Goal: Ask a question: Seek information or help from site administrators or community

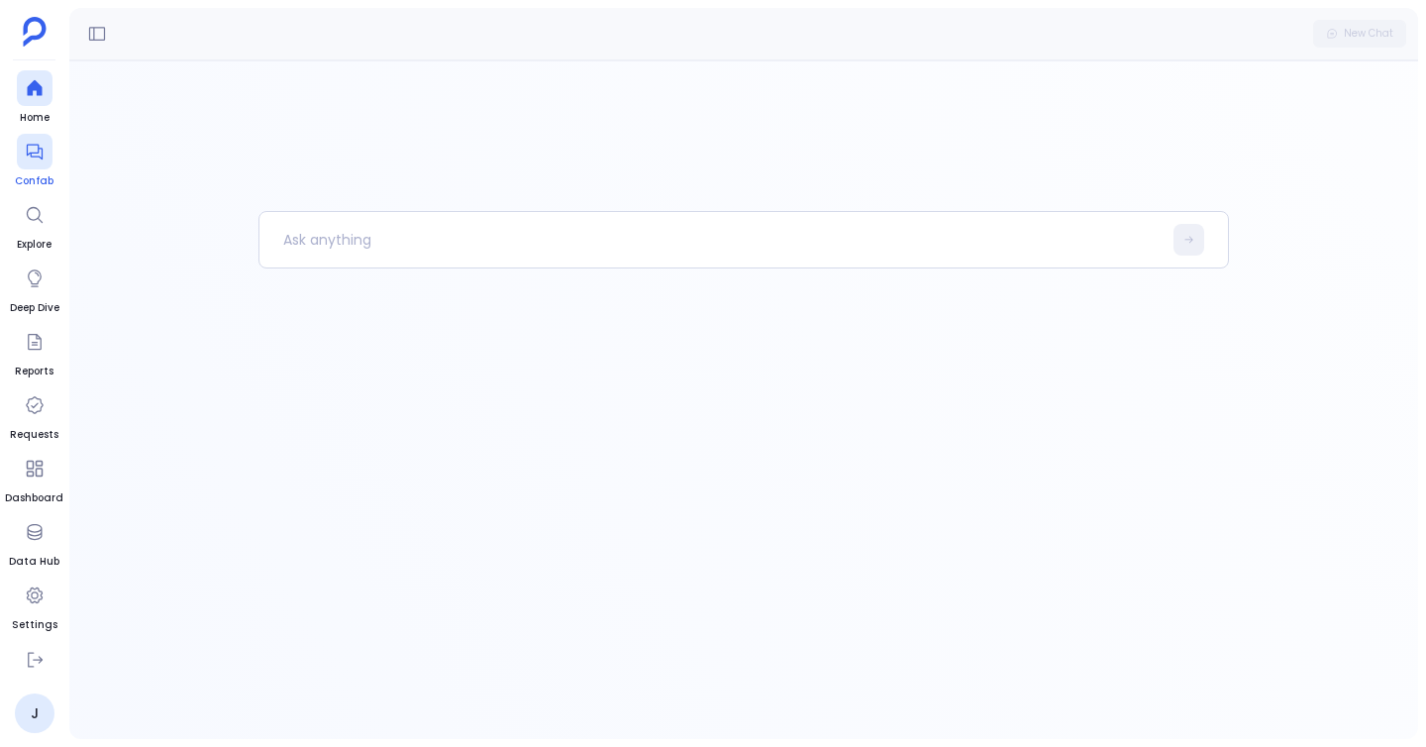
click at [38, 154] on icon at bounding box center [35, 152] width 20 height 20
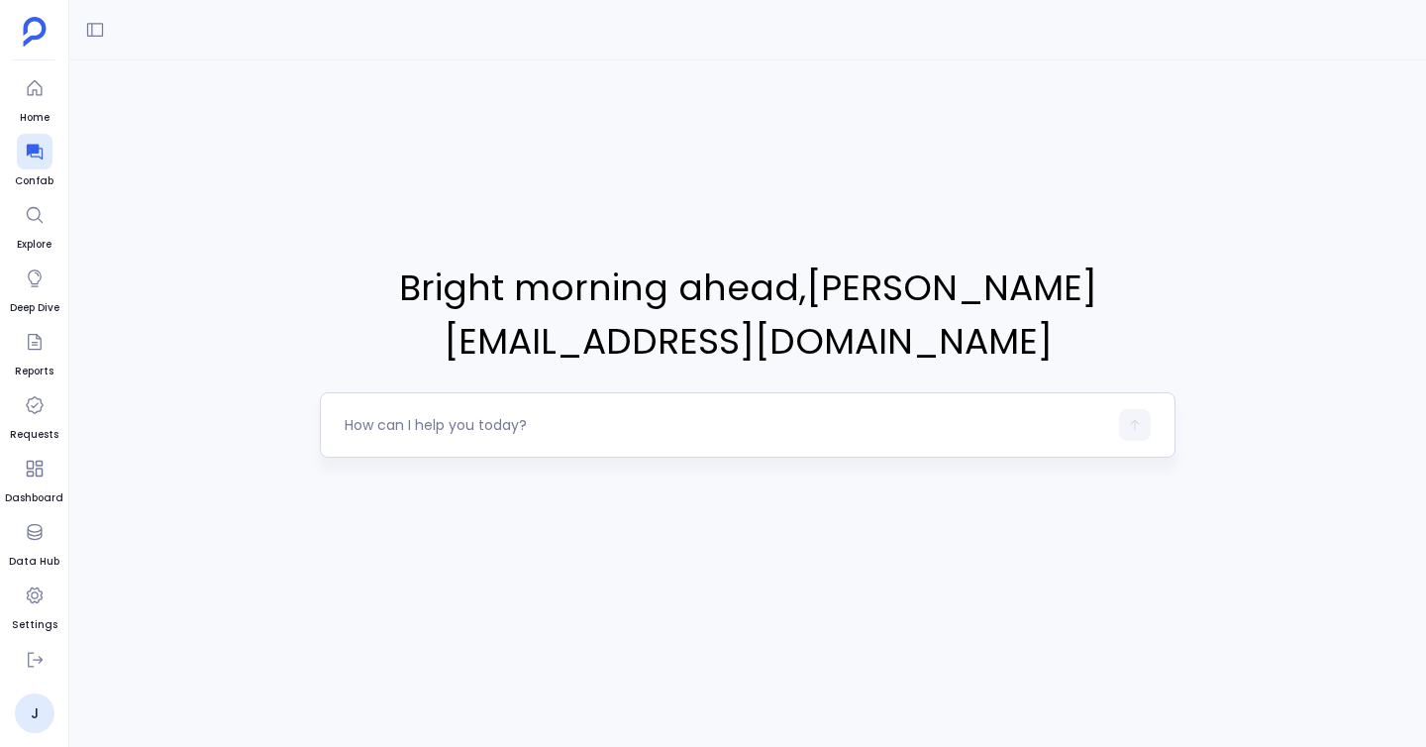
click at [436, 410] on div at bounding box center [726, 425] width 762 height 32
click at [445, 415] on textarea at bounding box center [726, 425] width 762 height 20
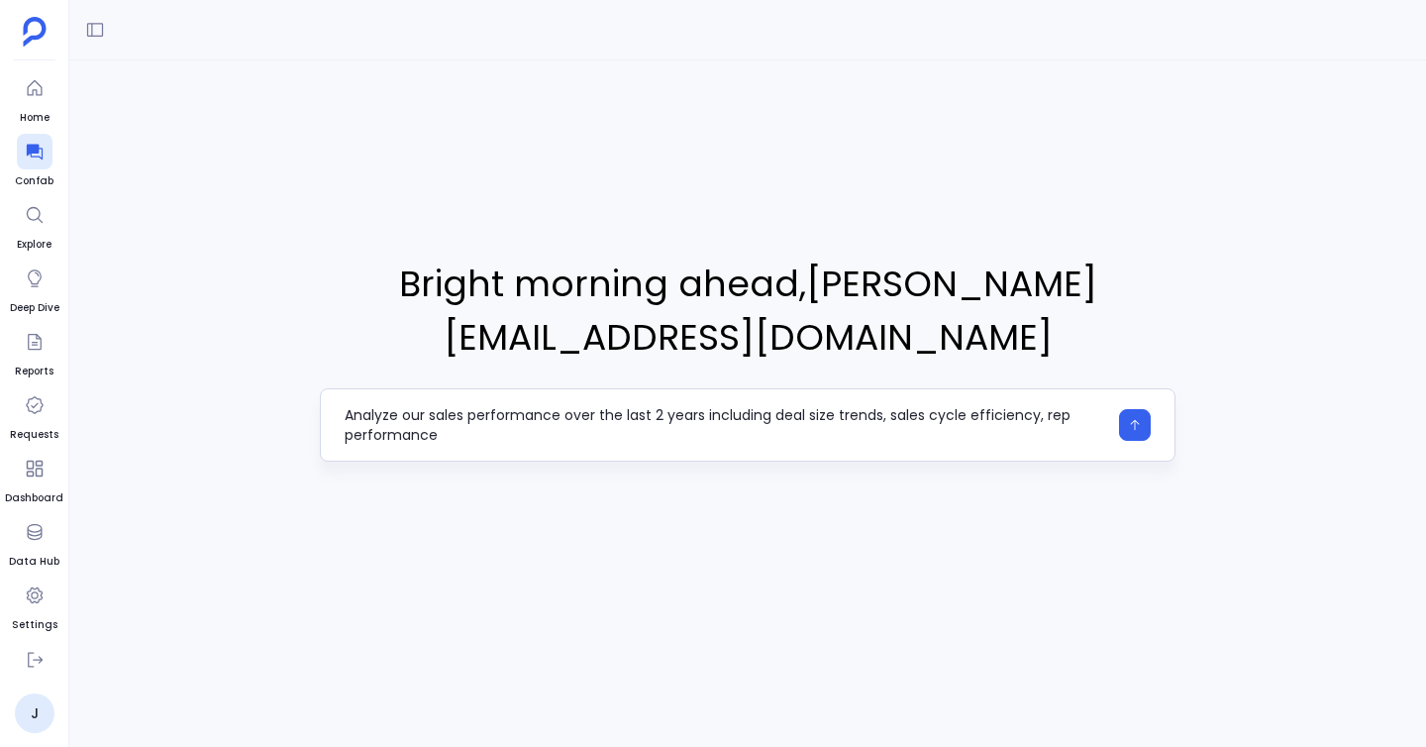
click at [416, 405] on textarea "Analyze our sales performance over the last 2 years including deal size trends,…" at bounding box center [726, 425] width 762 height 40
type textarea "Analyze sales performance over the last 2 years including deal size trends, sal…"
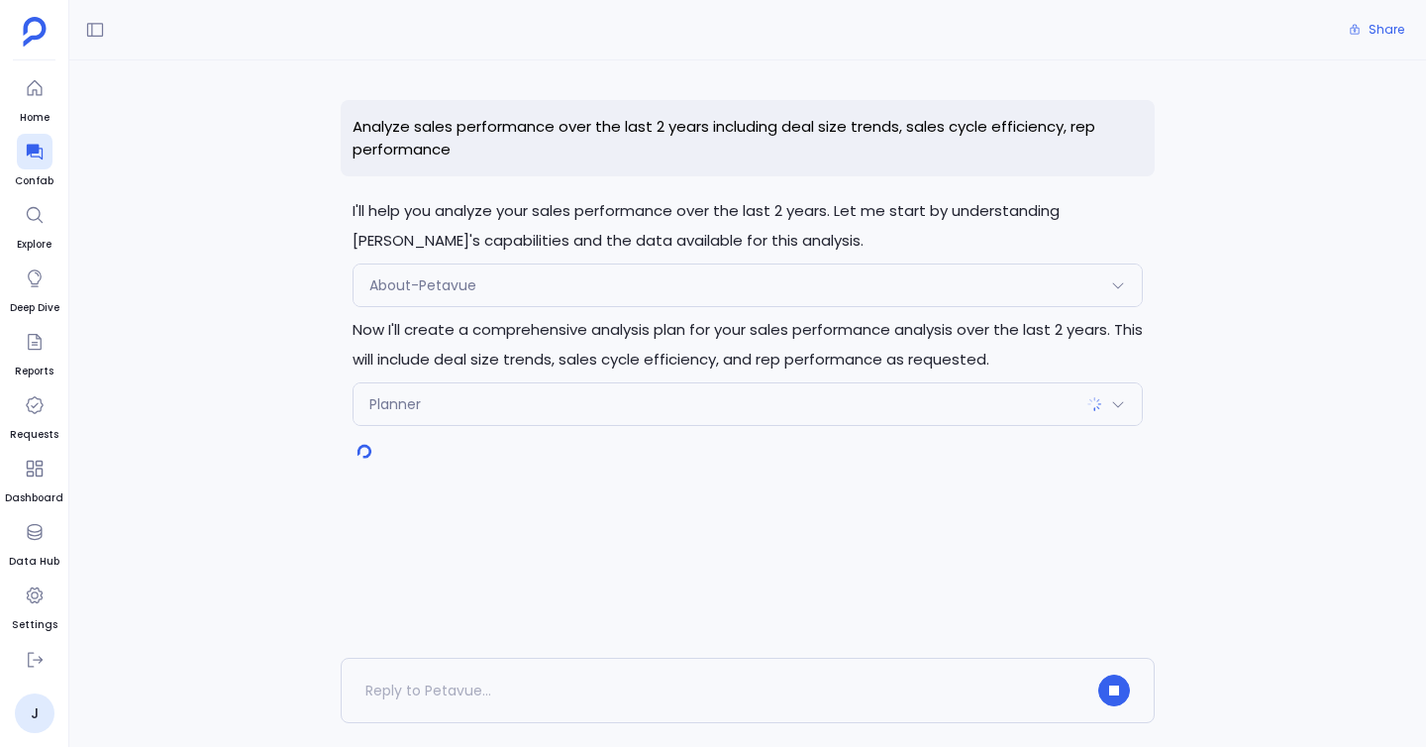
click at [1111, 414] on div "Planner" at bounding box center [747, 404] width 788 height 42
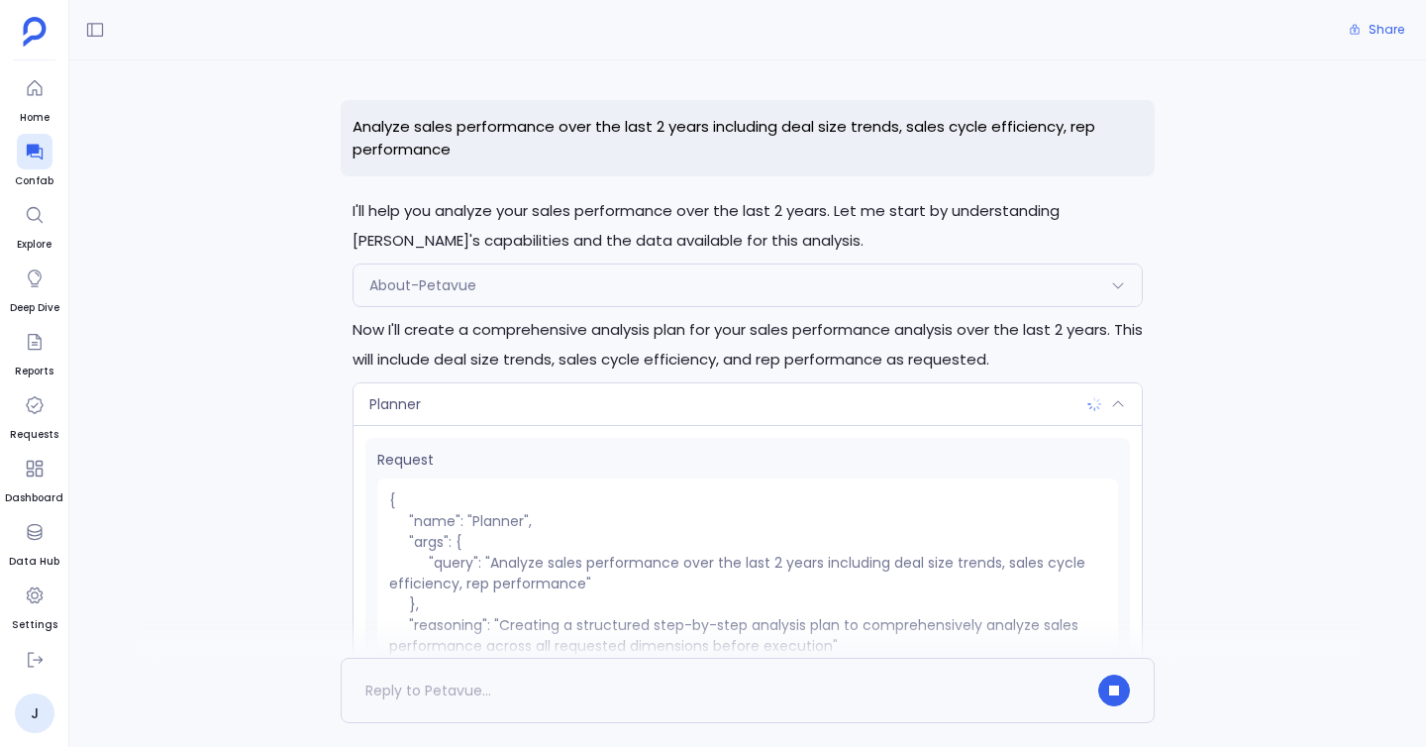
click at [1112, 411] on icon at bounding box center [1118, 404] width 16 height 16
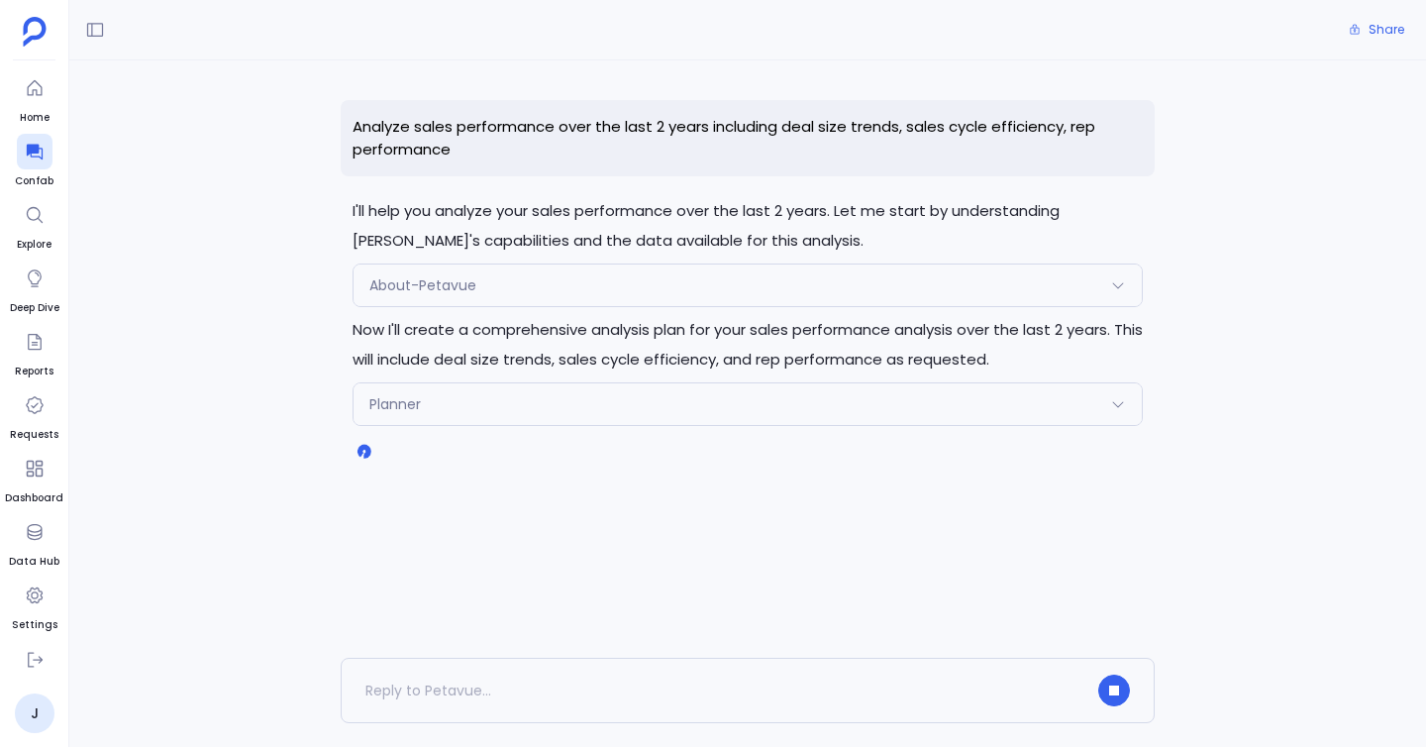
click at [1048, 48] on div "Share" at bounding box center [747, 30] width 1357 height 60
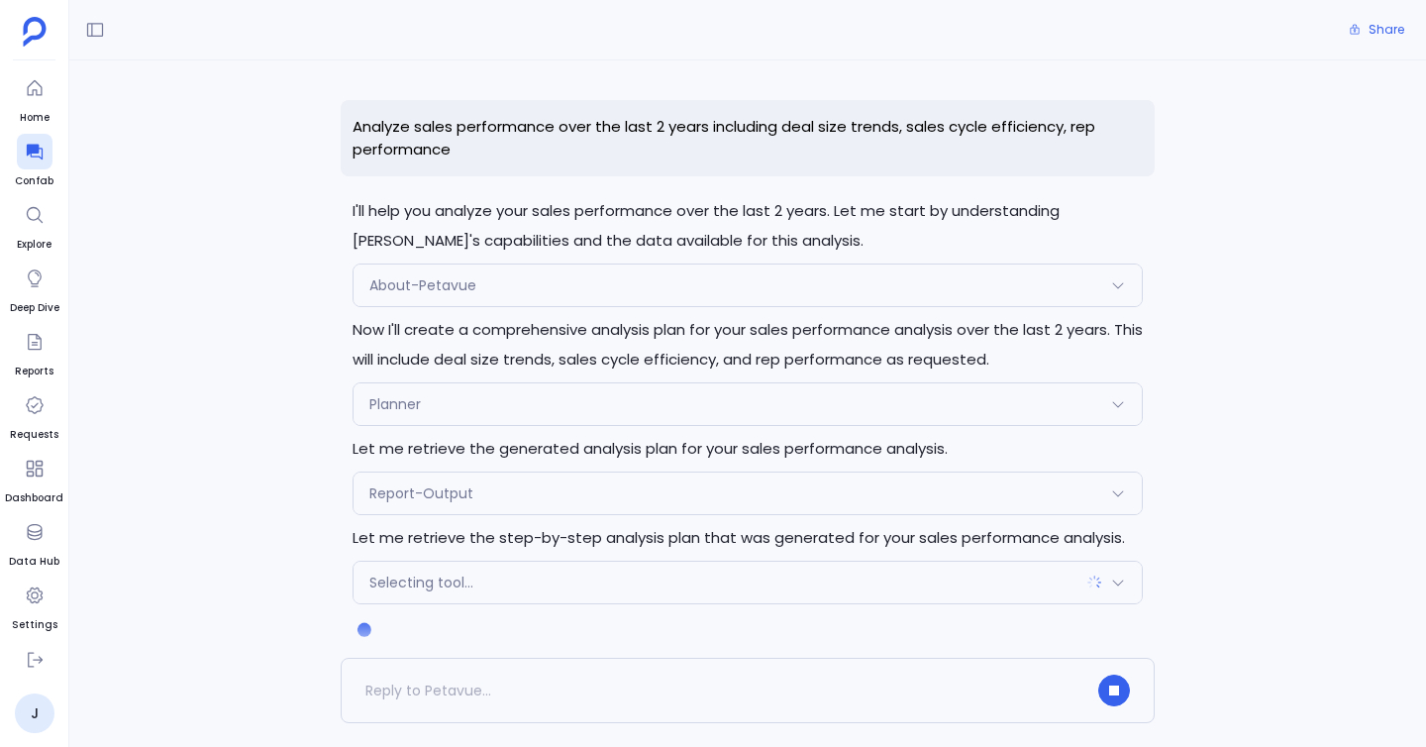
scroll to position [26, 0]
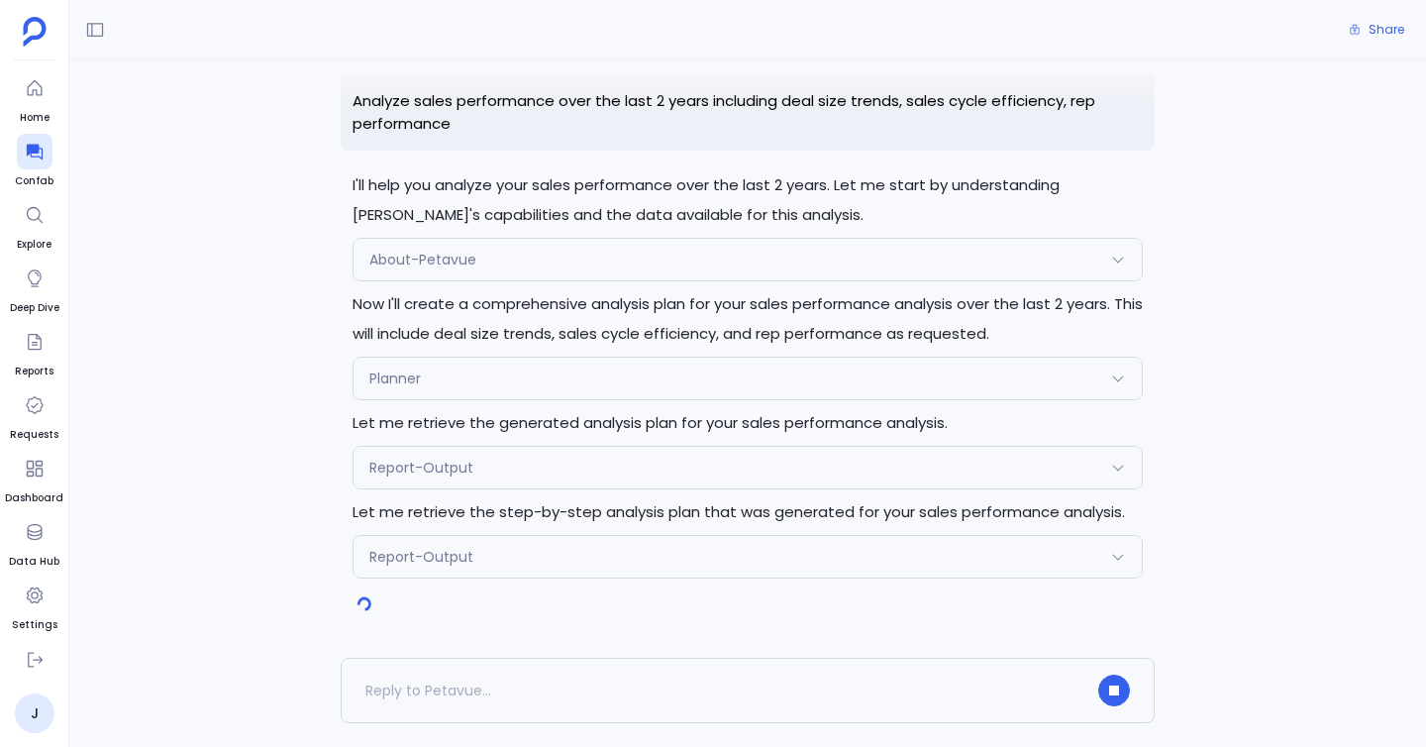
click at [430, 570] on div "Report-Output" at bounding box center [747, 557] width 788 height 42
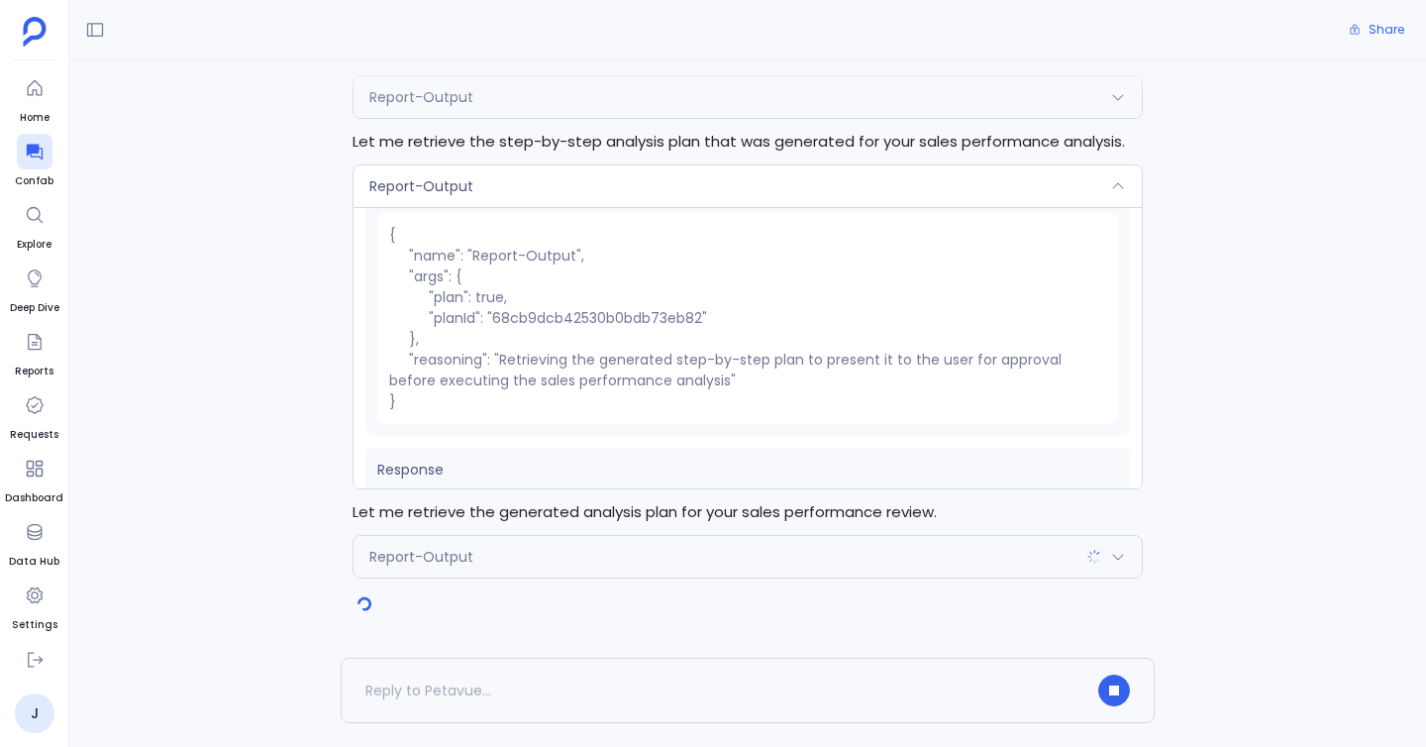
scroll to position [46, 0]
click at [378, 167] on div "Report-Output" at bounding box center [747, 186] width 788 height 42
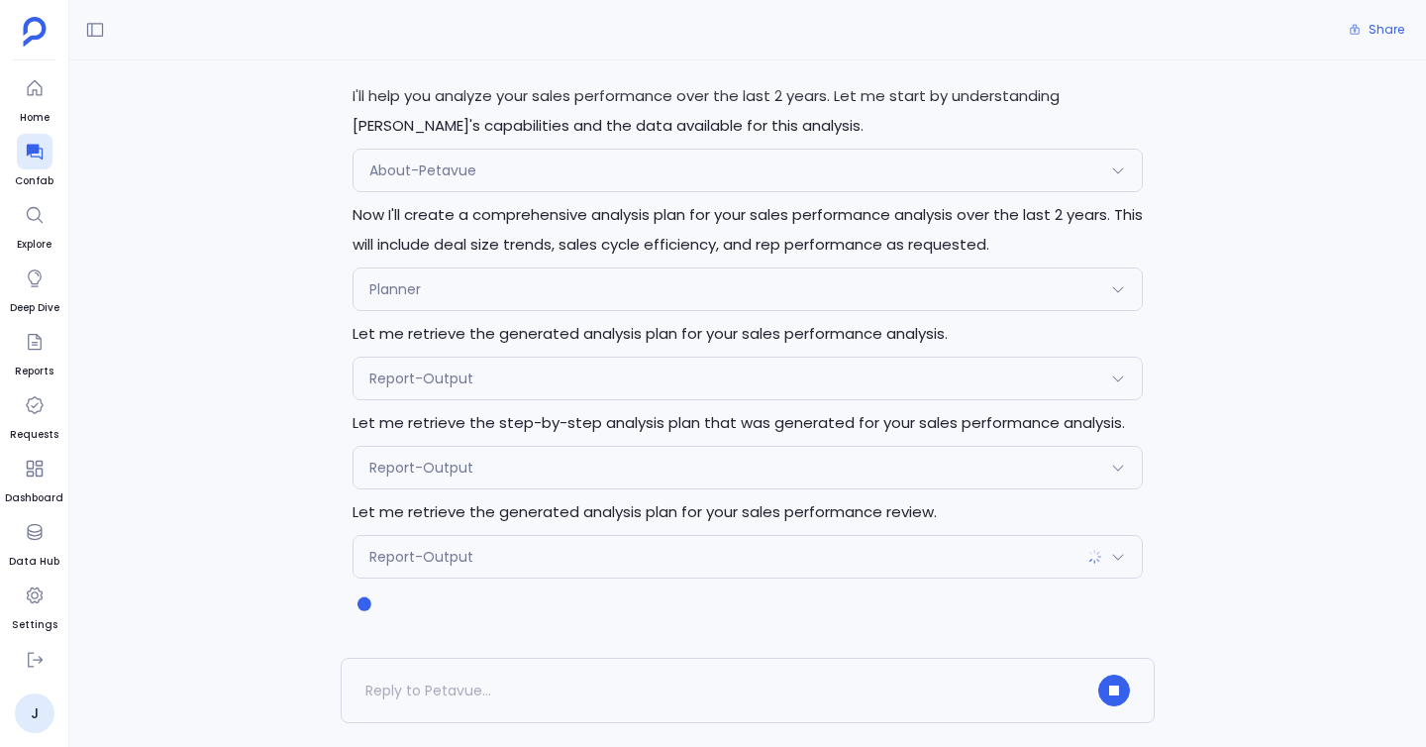
scroll to position [115, 0]
click at [386, 558] on span "Report-Output" at bounding box center [421, 557] width 104 height 20
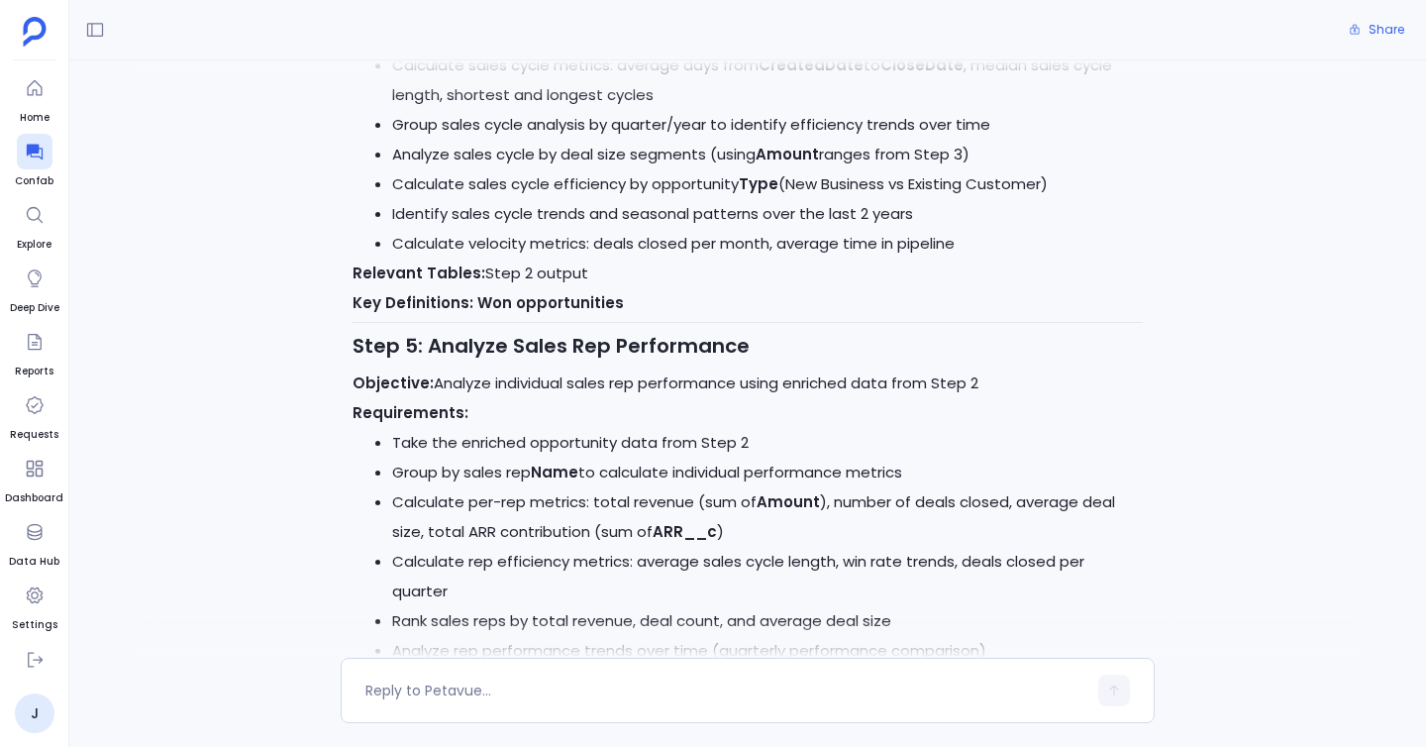
scroll to position [2704, 0]
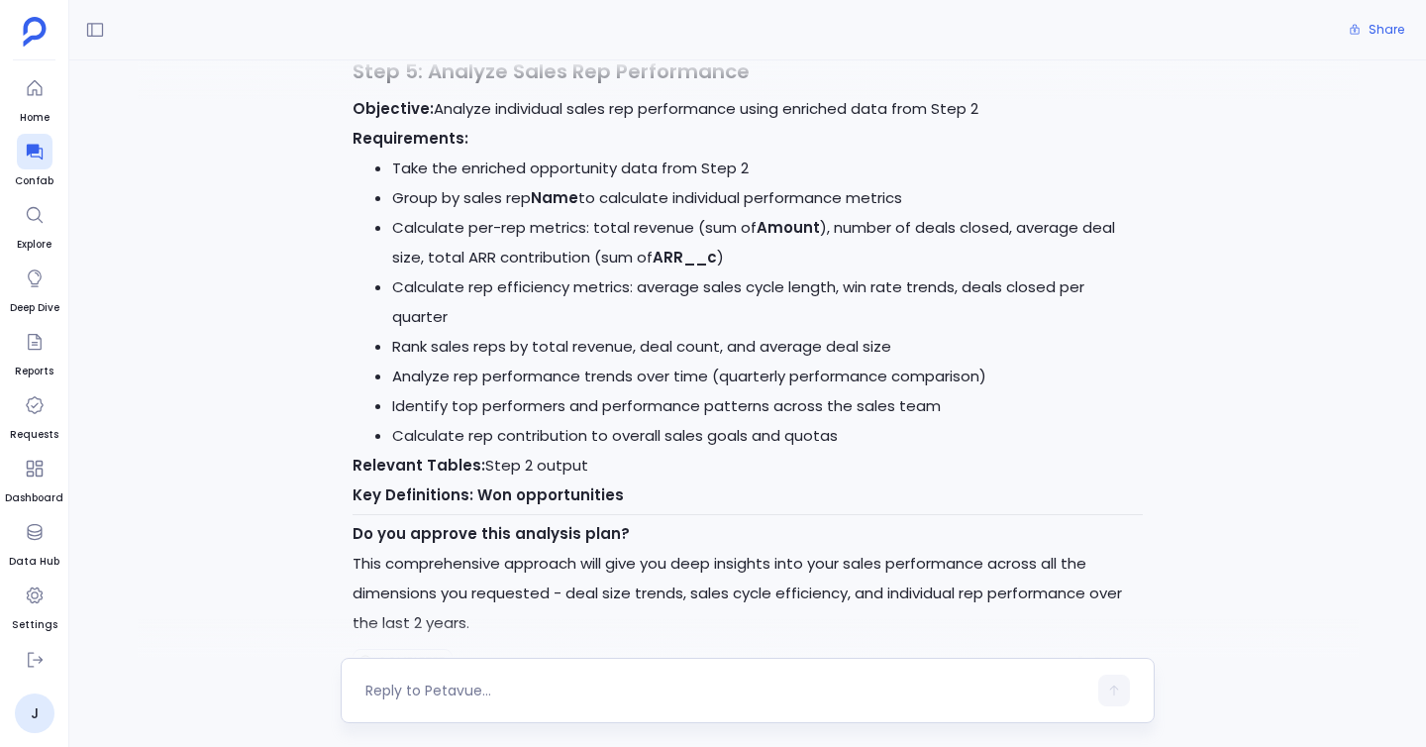
click at [455, 671] on div at bounding box center [748, 689] width 814 height 65
click at [454, 681] on textarea at bounding box center [725, 690] width 721 height 20
type textarea "yes"
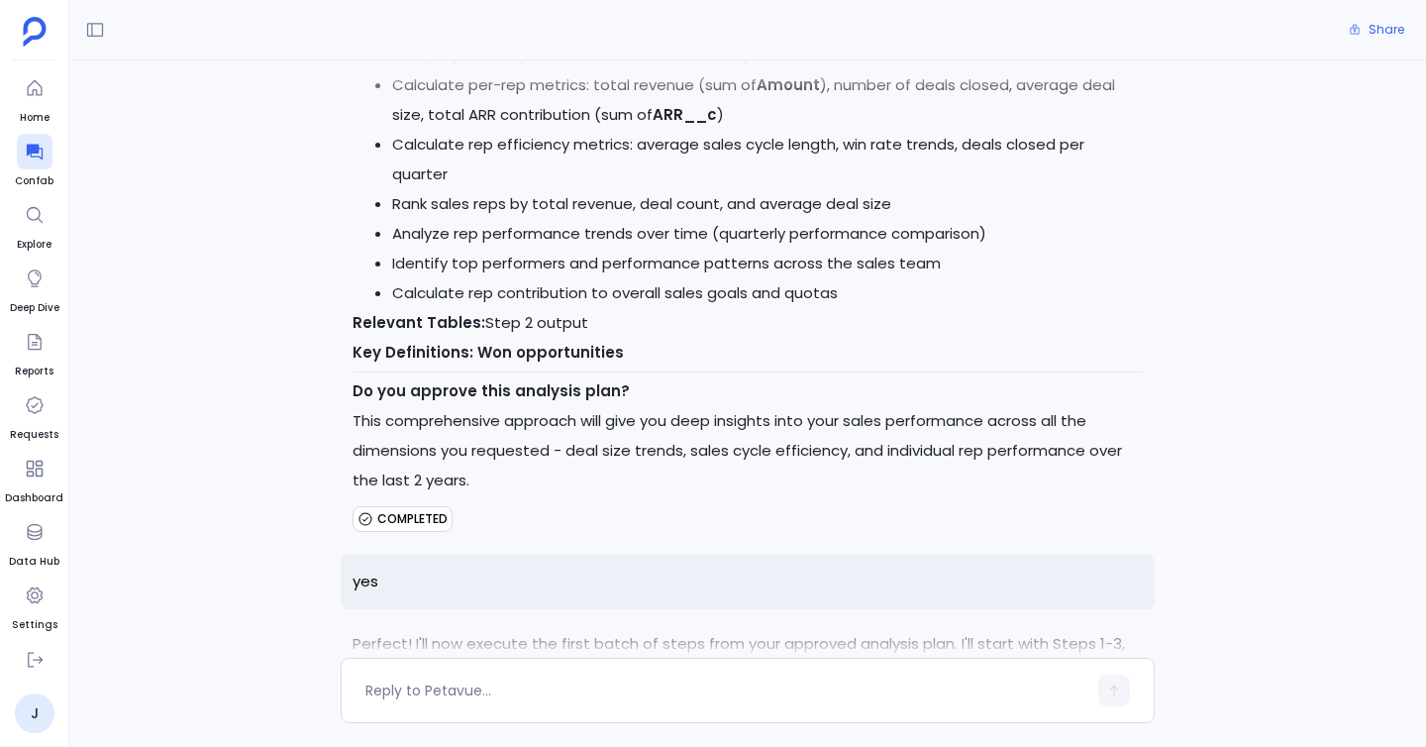
scroll to position [3362, 0]
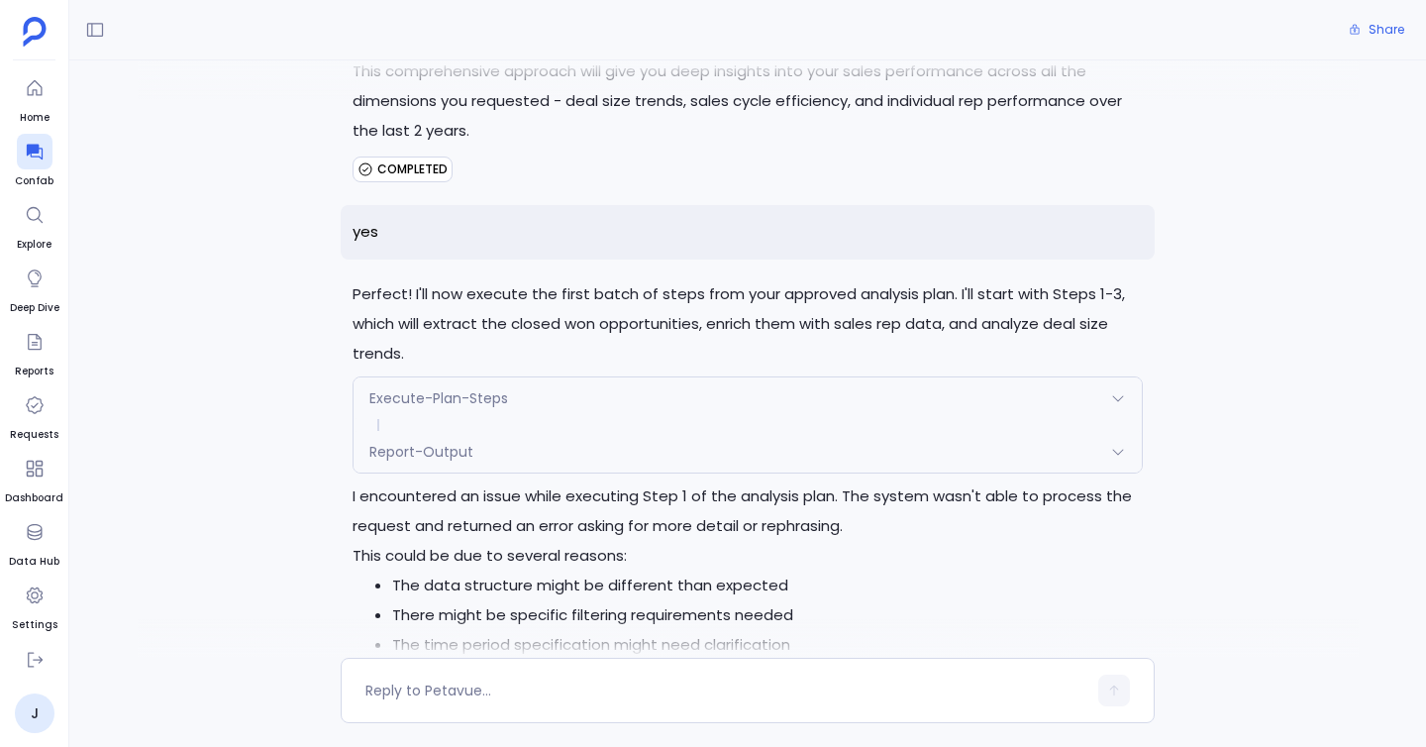
click at [571, 377] on div "Execute-Plan-Steps" at bounding box center [747, 398] width 788 height 42
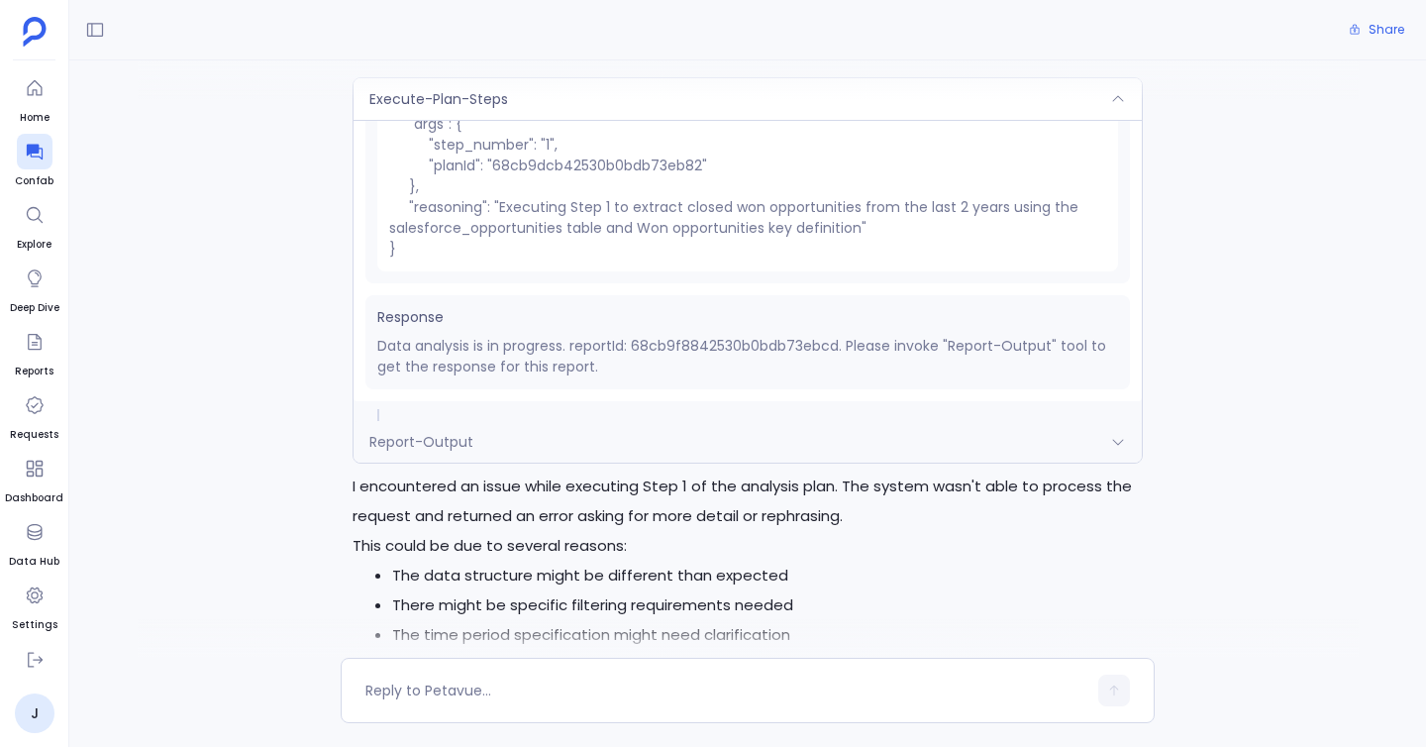
scroll to position [3222, 0]
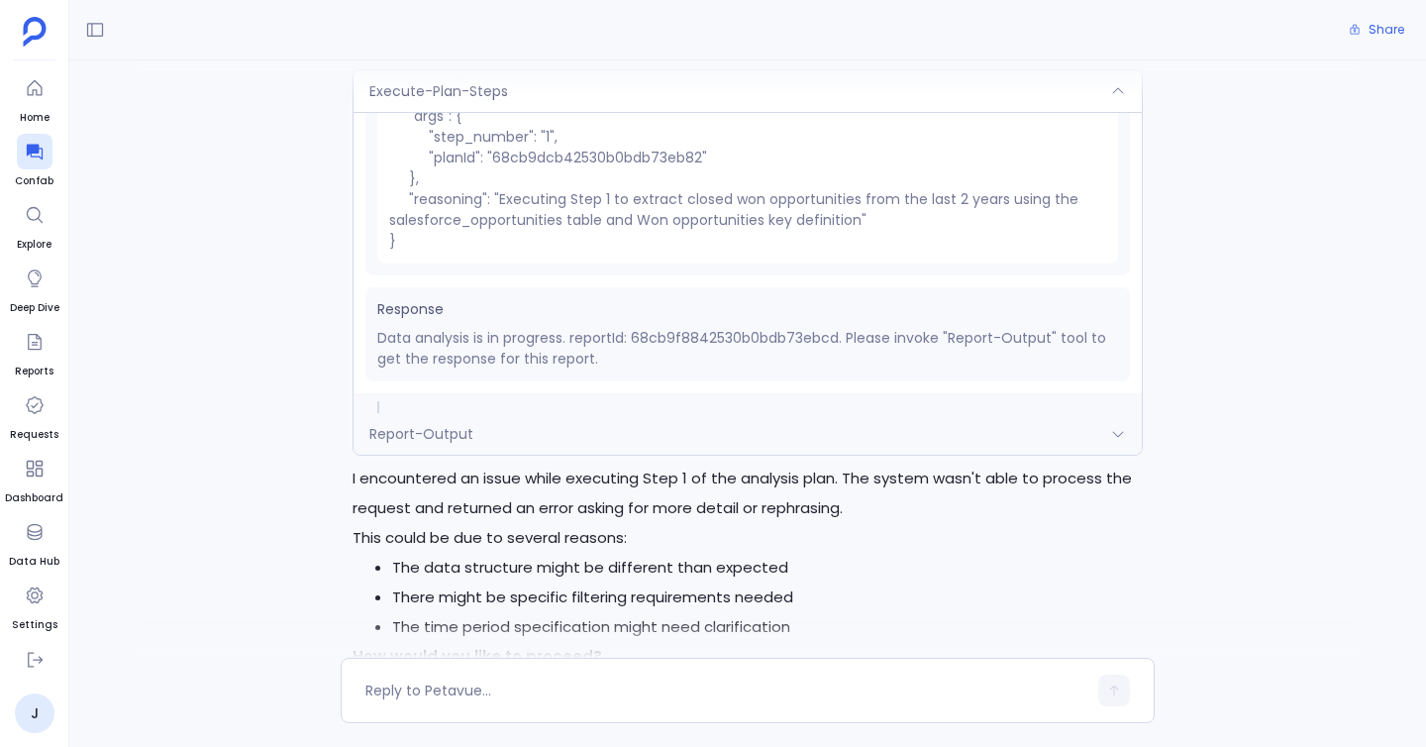
click at [1096, 413] on div "Report-Output" at bounding box center [747, 434] width 788 height 42
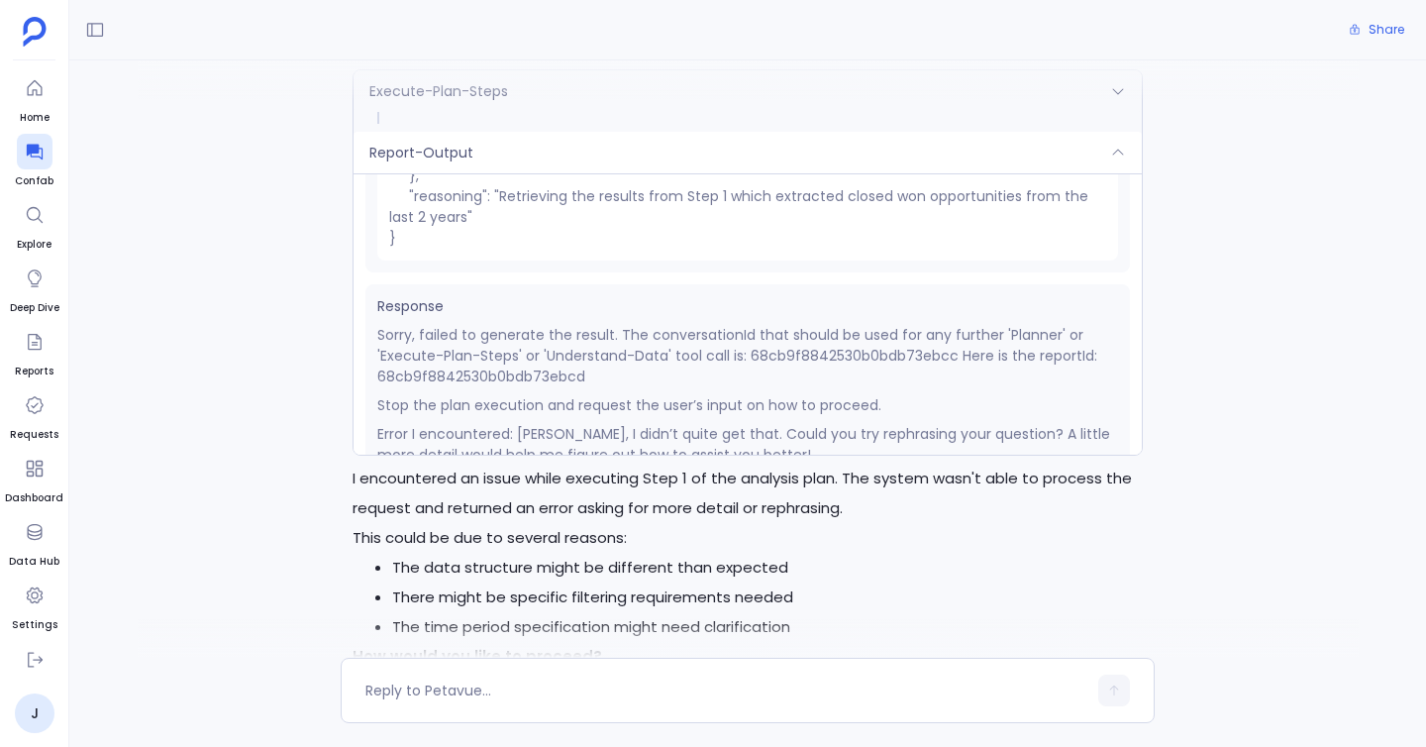
scroll to position [191, 0]
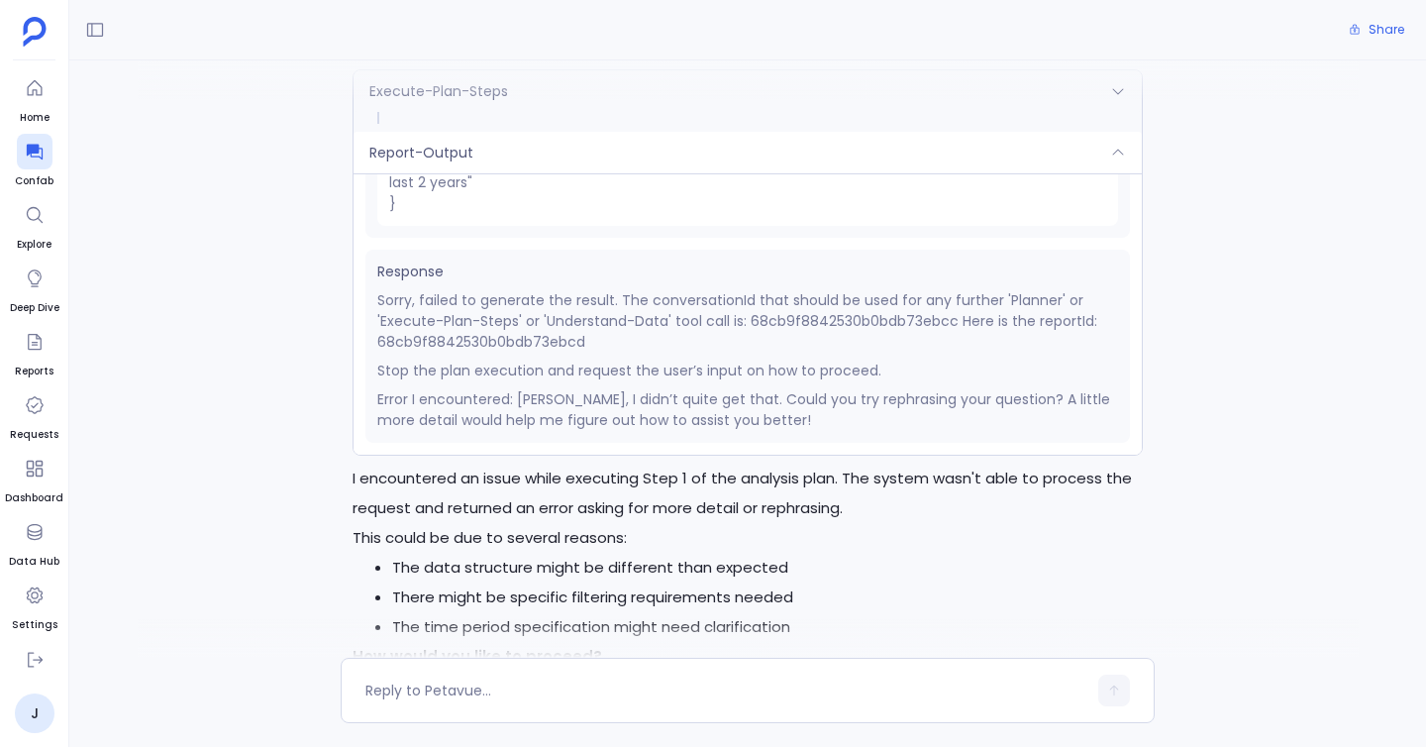
click at [538, 290] on p "Sorry, failed to generate the result. The conversationId that should be used fo…" at bounding box center [747, 321] width 741 height 62
copy p "68cb9f8842530b0bdb73ebcd"
click at [319, 357] on div "Analyze sales performance over the last 2 years including deal size trends, sal…" at bounding box center [747, 358] width 1357 height 597
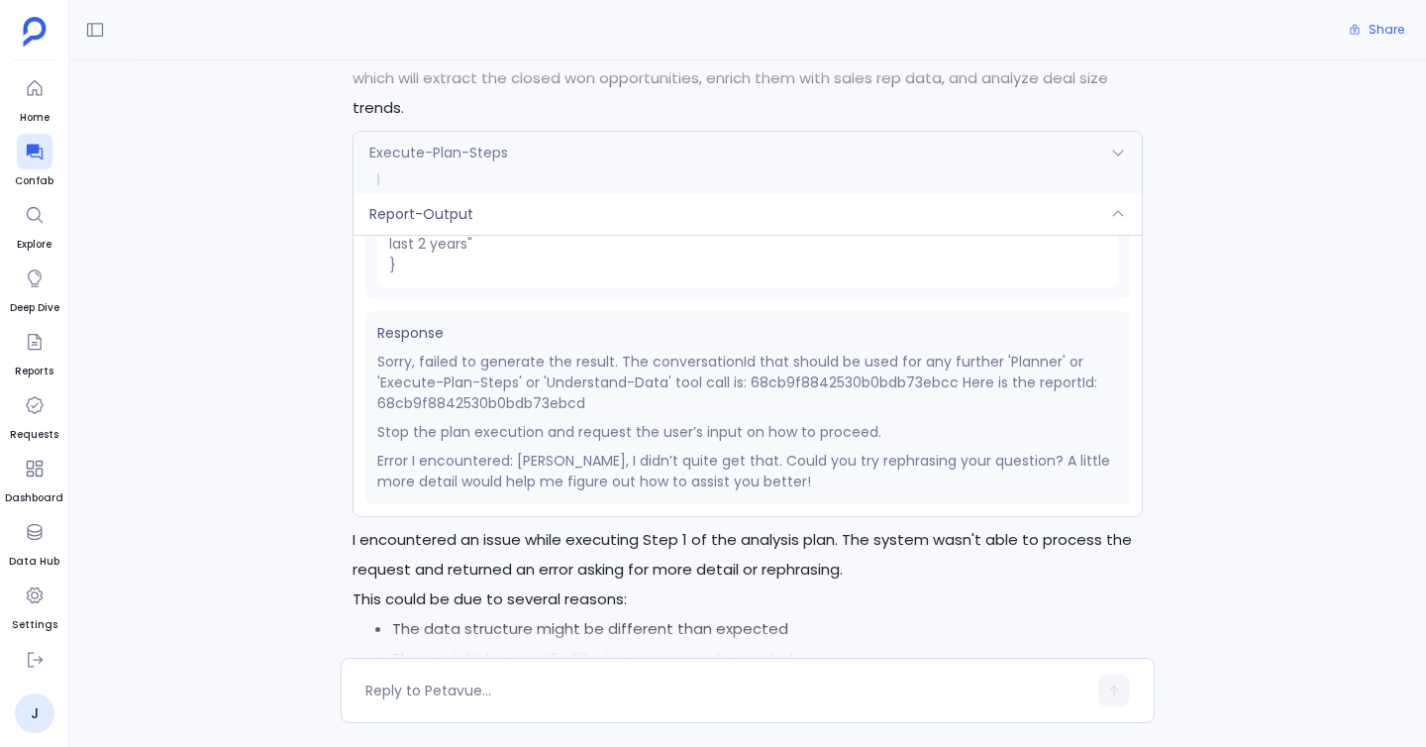
scroll to position [3119, 0]
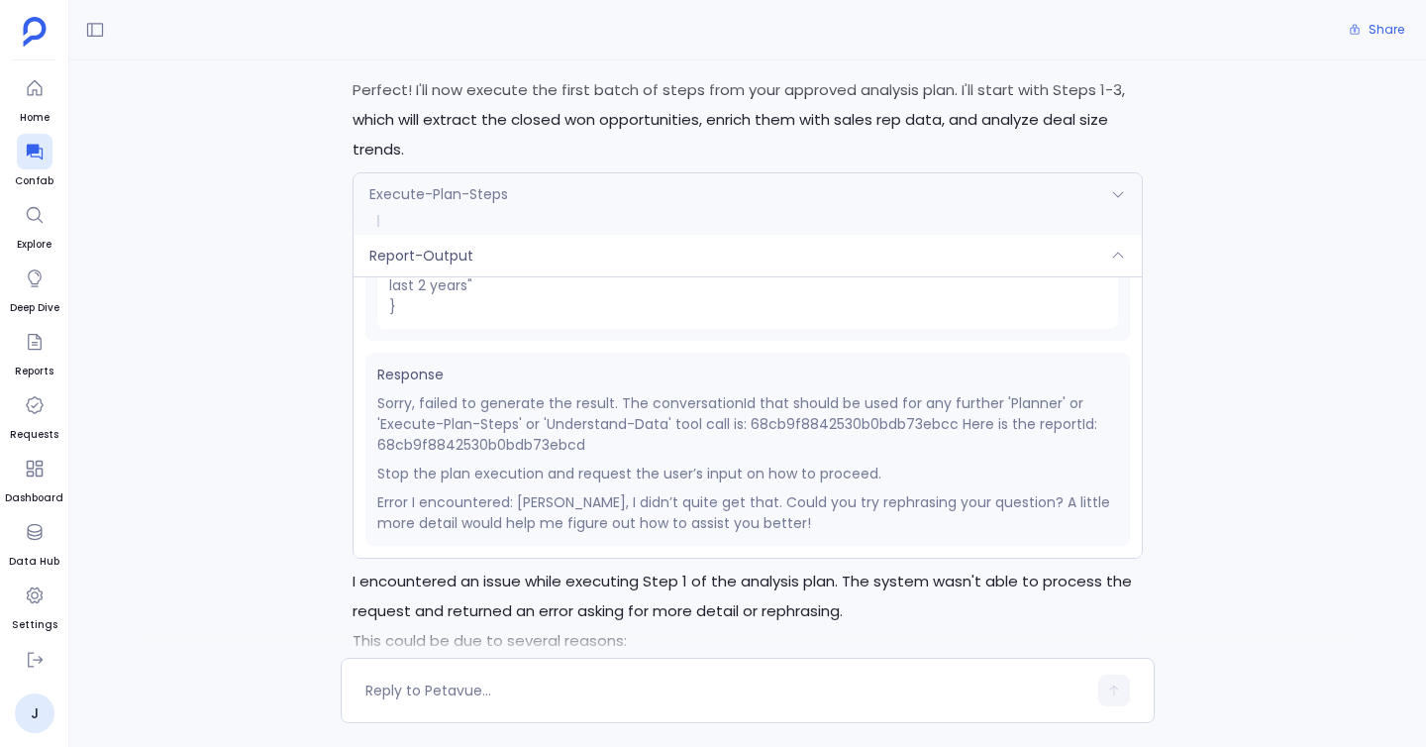
click at [541, 393] on p "Sorry, failed to generate the result. The conversationId that should be used fo…" at bounding box center [747, 424] width 741 height 62
copy p "68cb9f8842530b0bdb73ebcd"
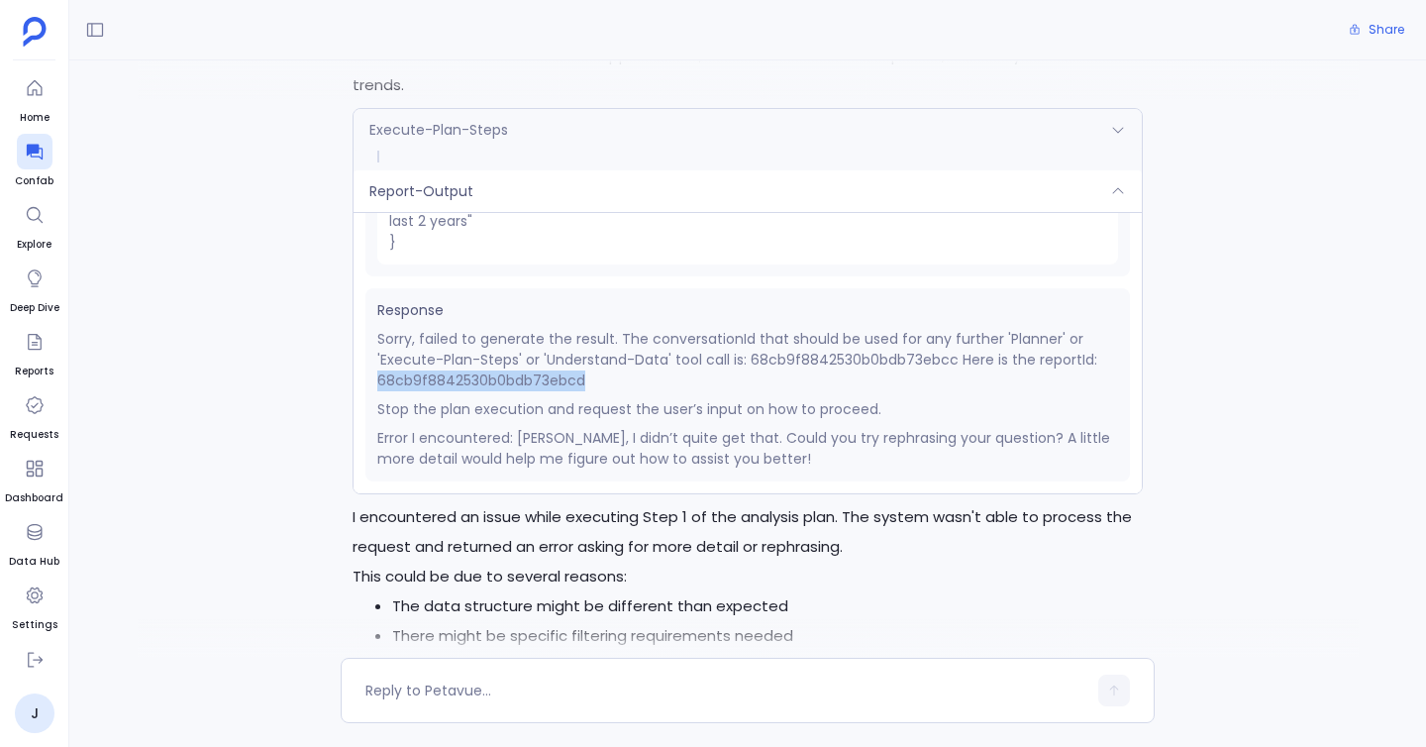
scroll to position [3201, 0]
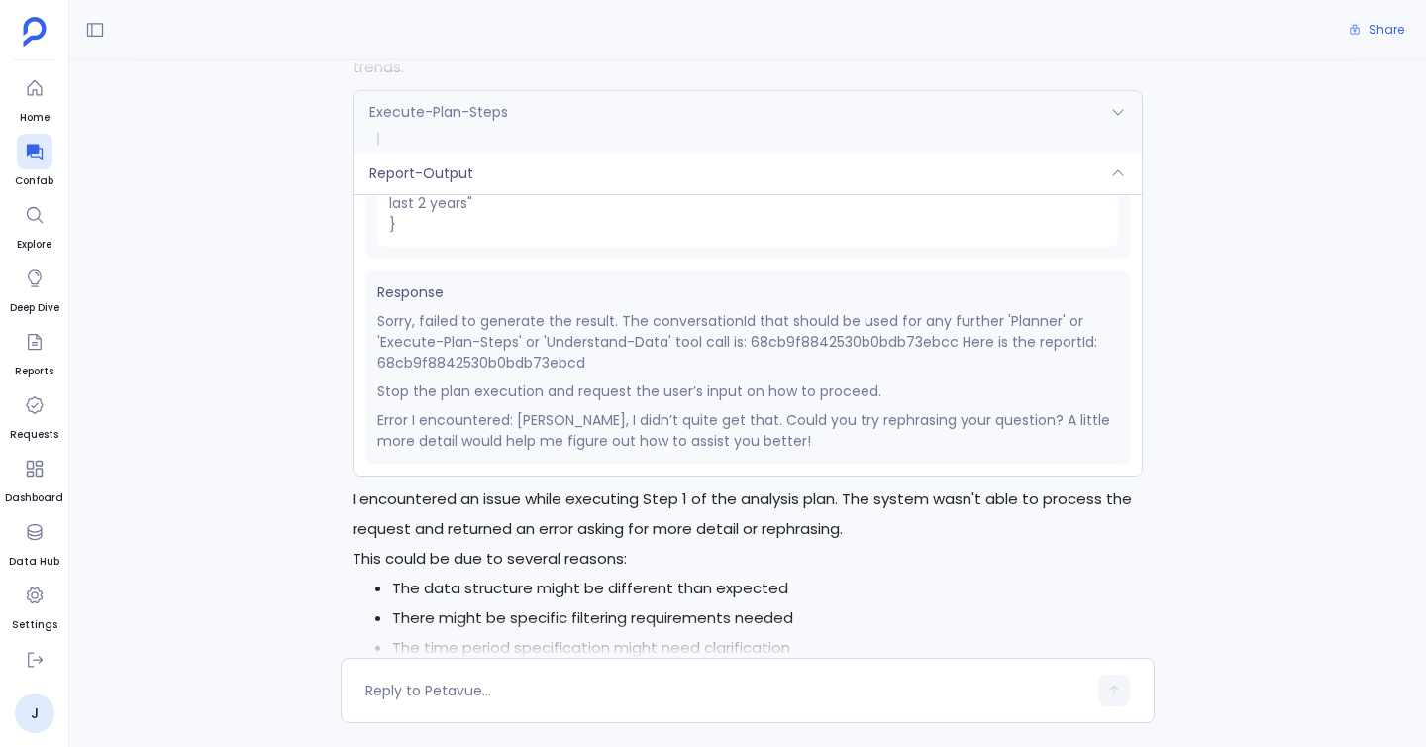
click at [603, 311] on p "Sorry, failed to generate the result. The conversationId that should be used fo…" at bounding box center [747, 342] width 741 height 62
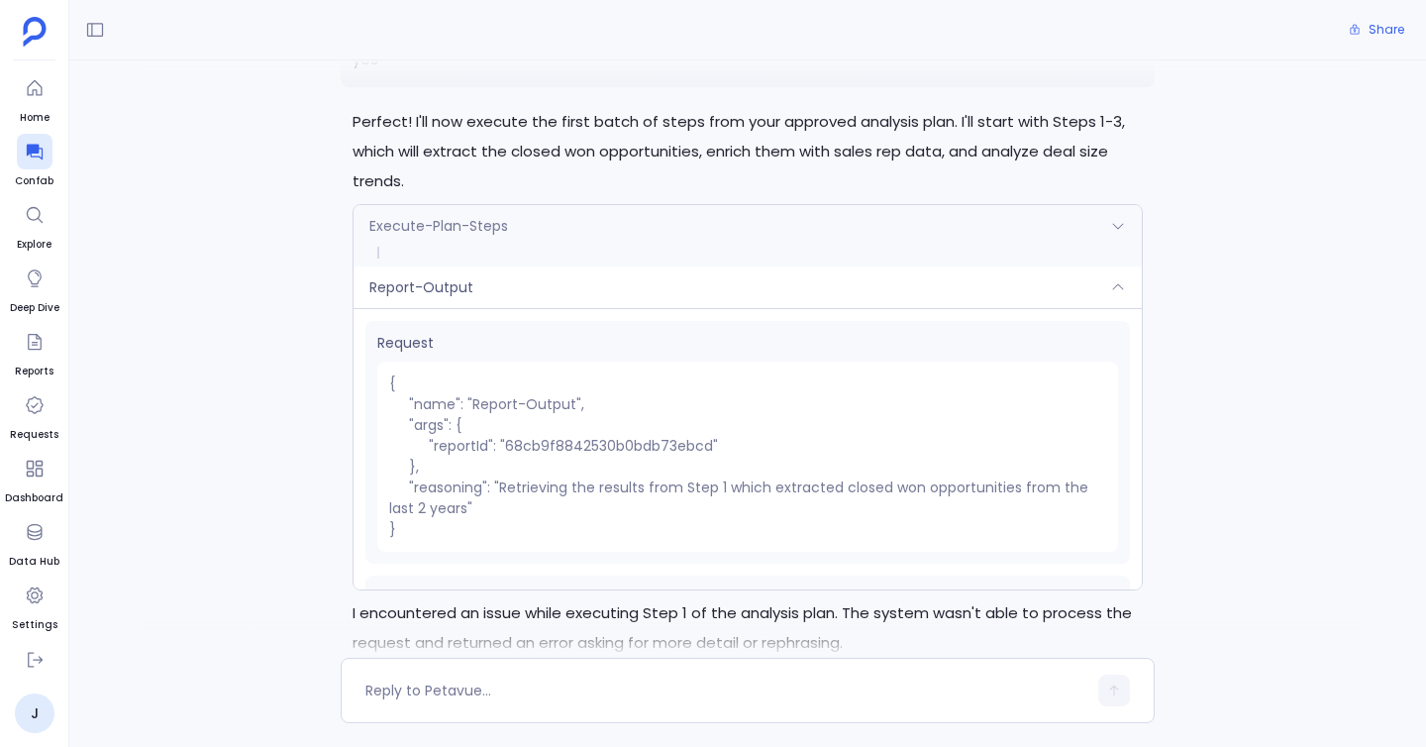
scroll to position [3061, 0]
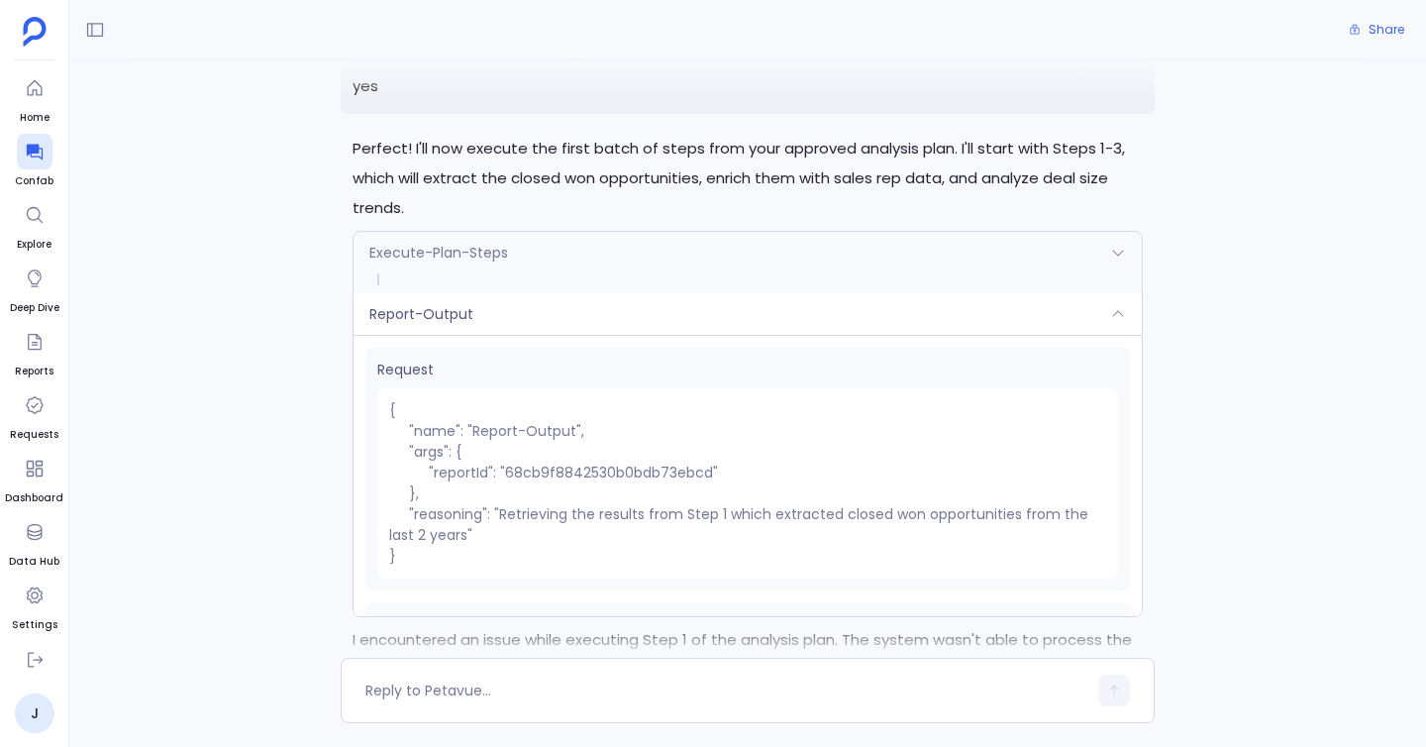
click at [1114, 293] on div "Report-Output" at bounding box center [747, 314] width 788 height 42
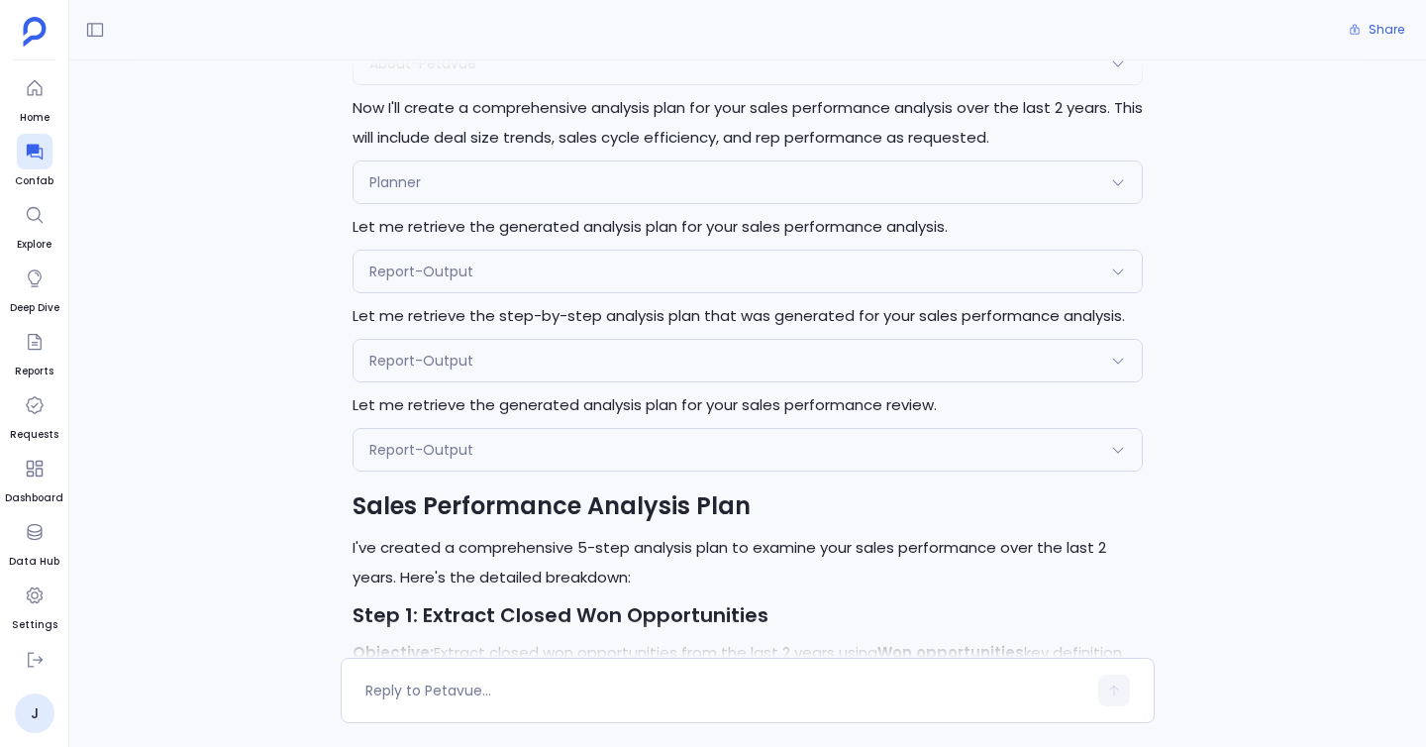
scroll to position [0, 0]
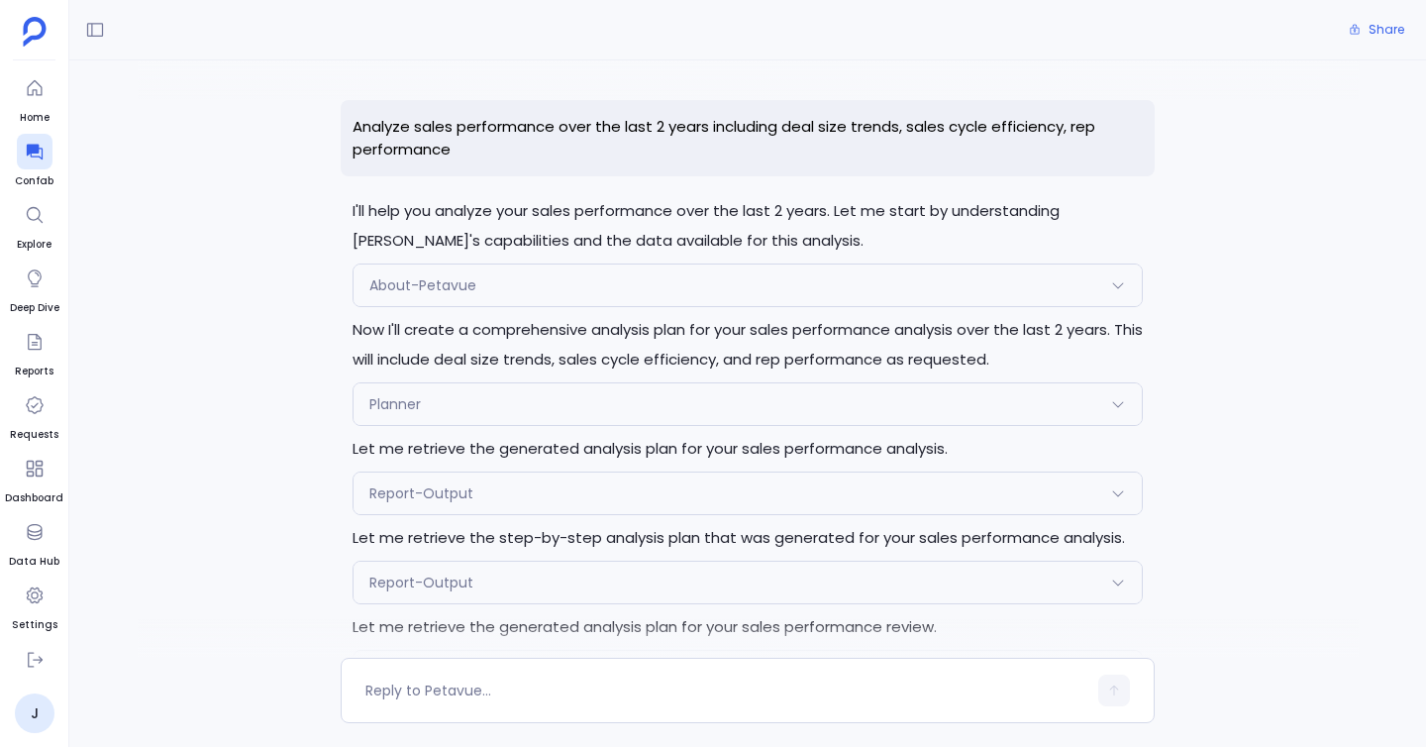
click at [1118, 175] on p "Analyze sales performance over the last 2 years including deal size trends, sal…" at bounding box center [748, 138] width 814 height 76
click at [994, 149] on p "Analyze sales performance over the last 2 years including deal size trends, sal…" at bounding box center [748, 138] width 814 height 76
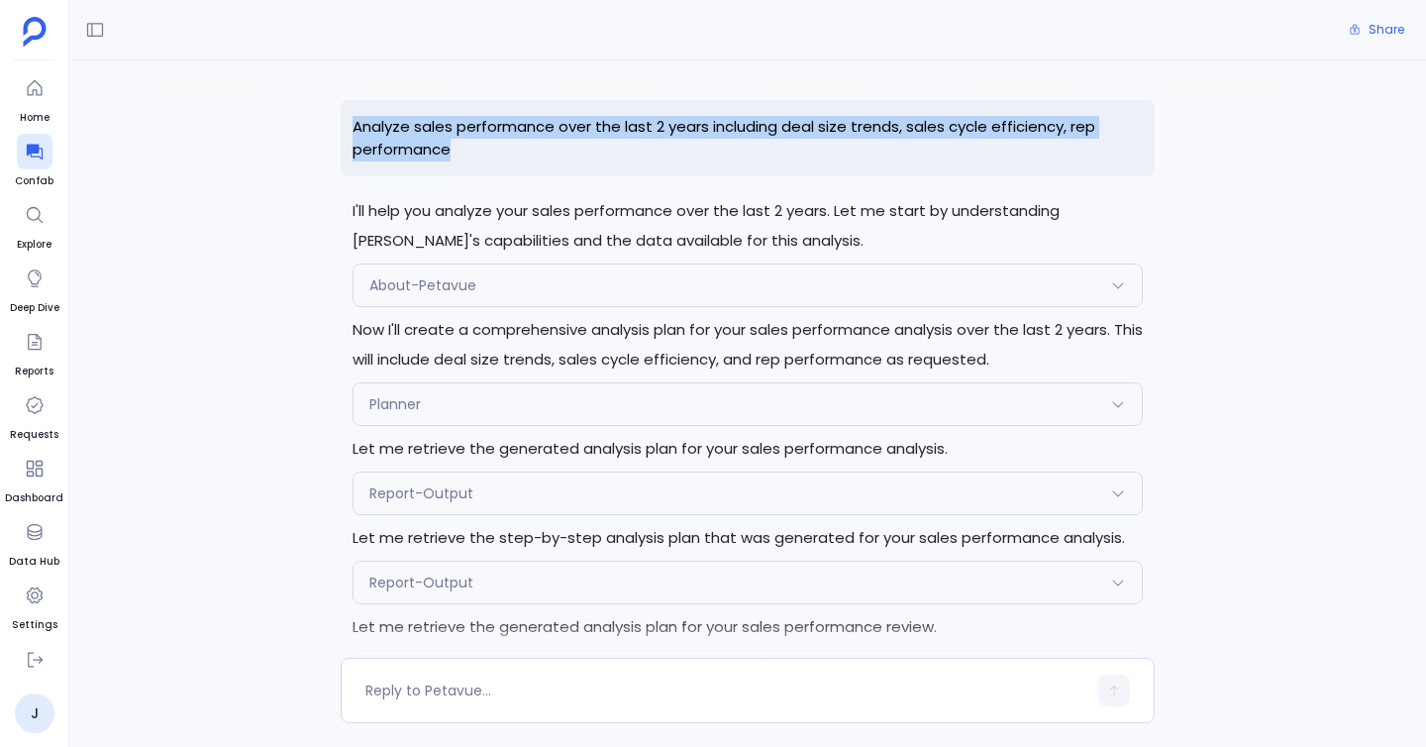
drag, startPoint x: 348, startPoint y: 121, endPoint x: 506, endPoint y: 157, distance: 162.6
click at [506, 157] on p "Analyze sales performance over the last 2 years including deal size trends, sal…" at bounding box center [748, 138] width 814 height 76
copy p "Analyze sales performance over the last 2 years including deal size trends, sal…"
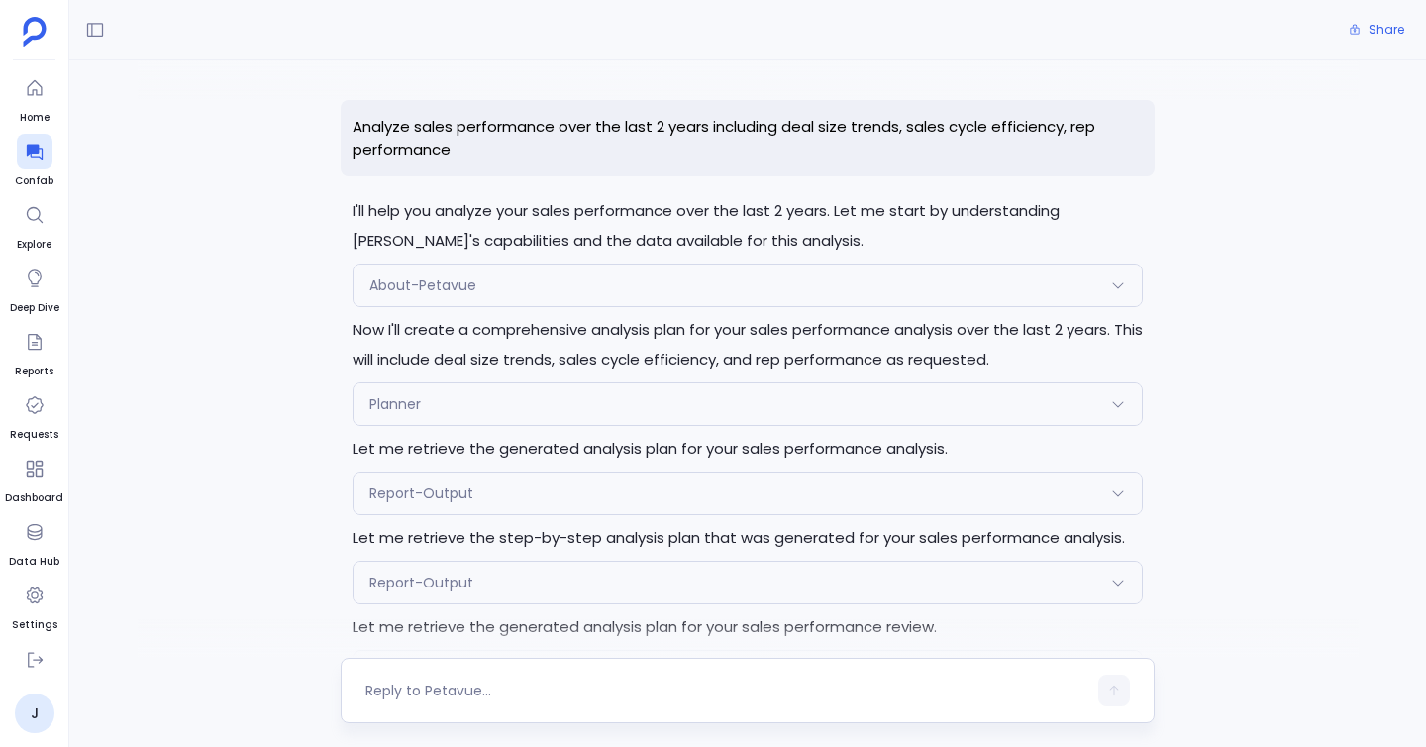
click at [465, 690] on textarea at bounding box center [725, 690] width 721 height 20
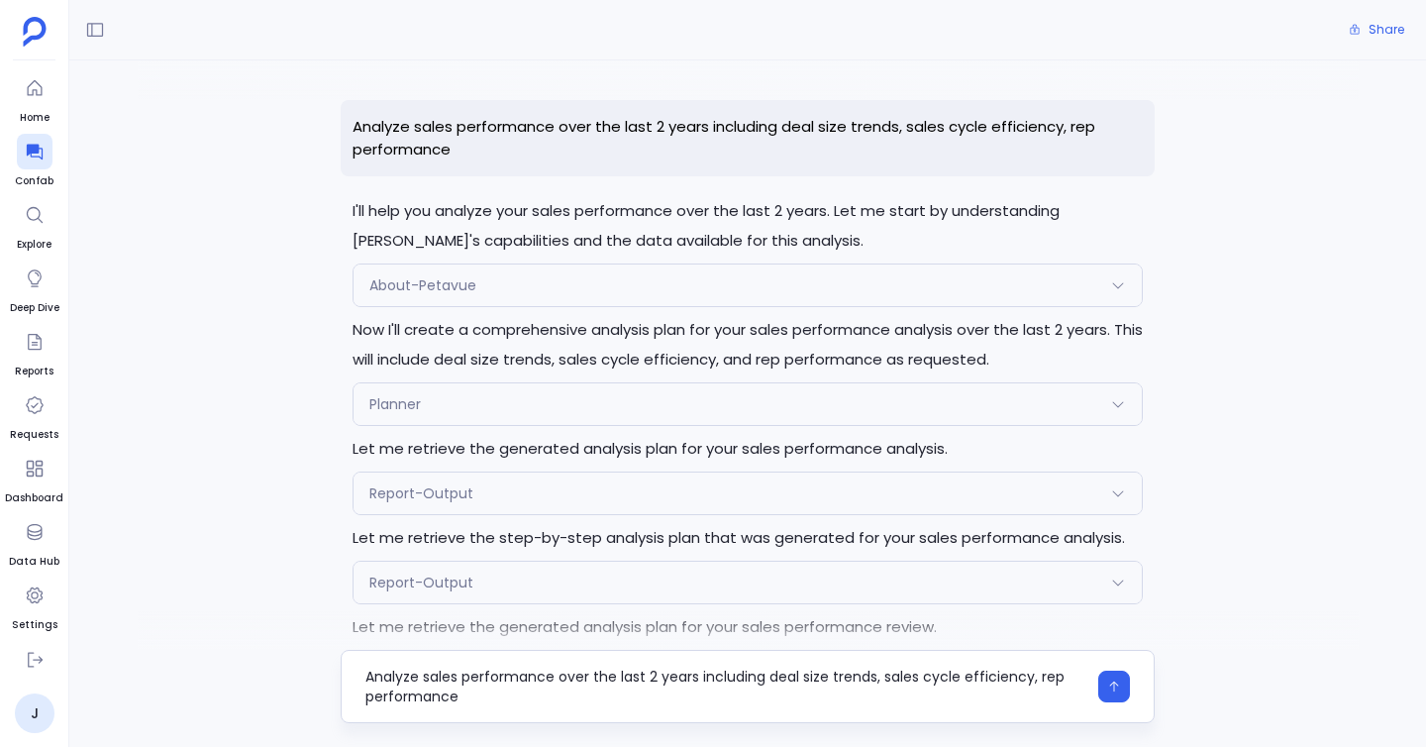
type textarea "Analyze sales performance over the last 2 years including deal size trends, sal…"
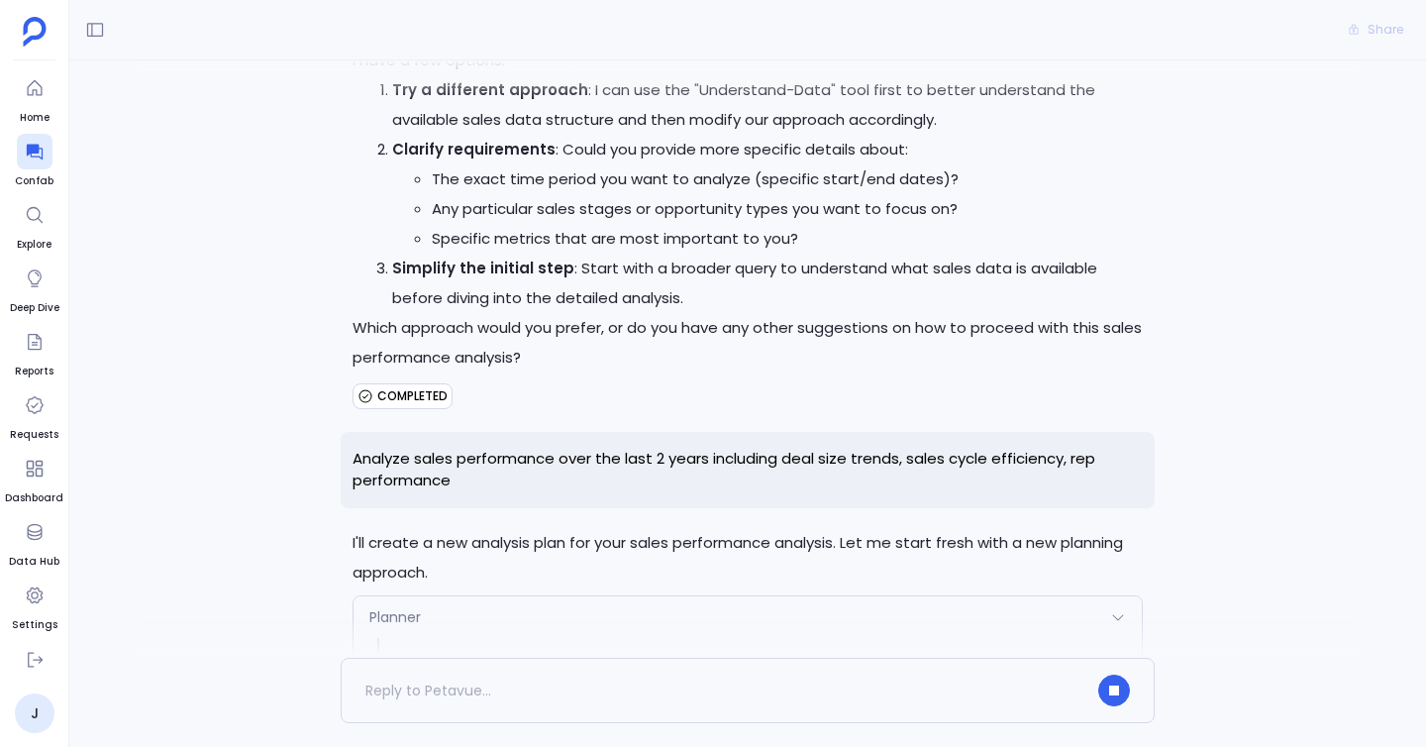
scroll to position [3773, 0]
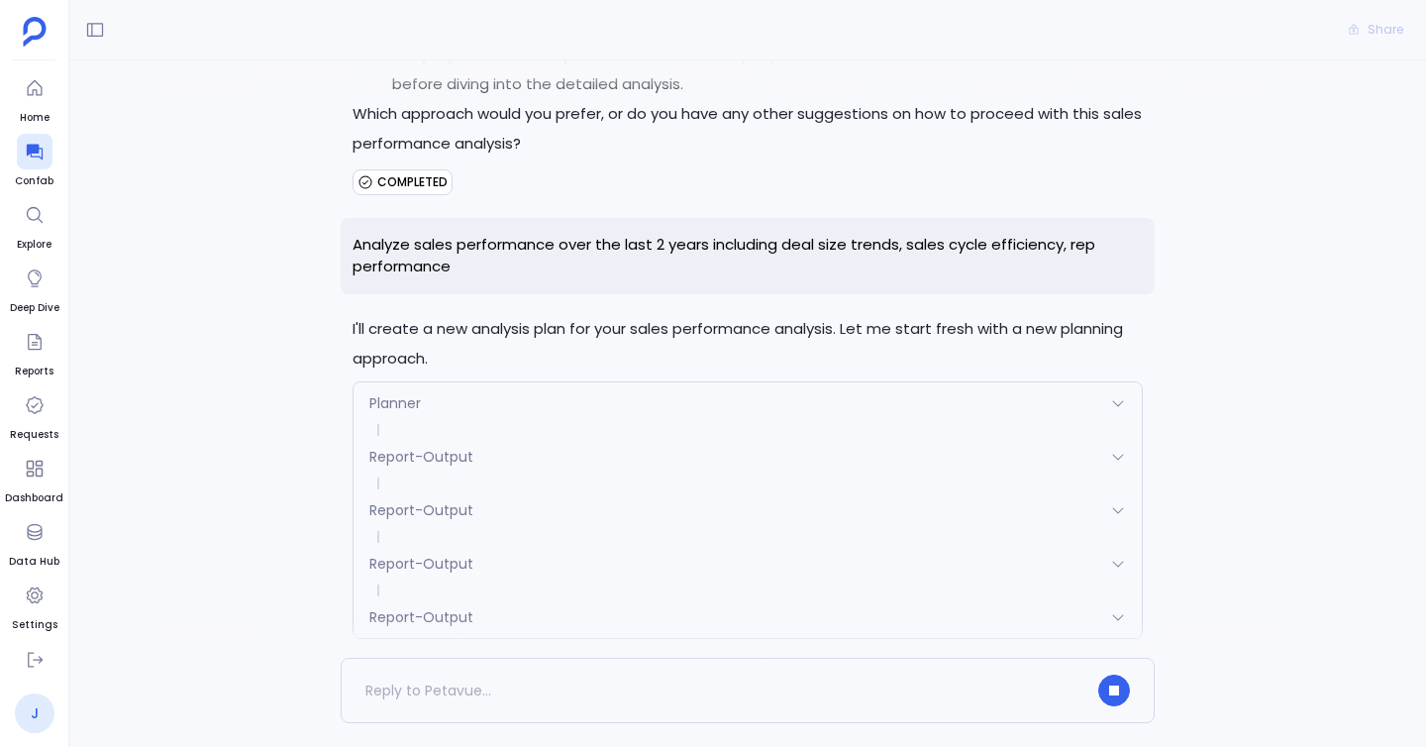
click at [41, 714] on link "J" at bounding box center [35, 713] width 40 height 40
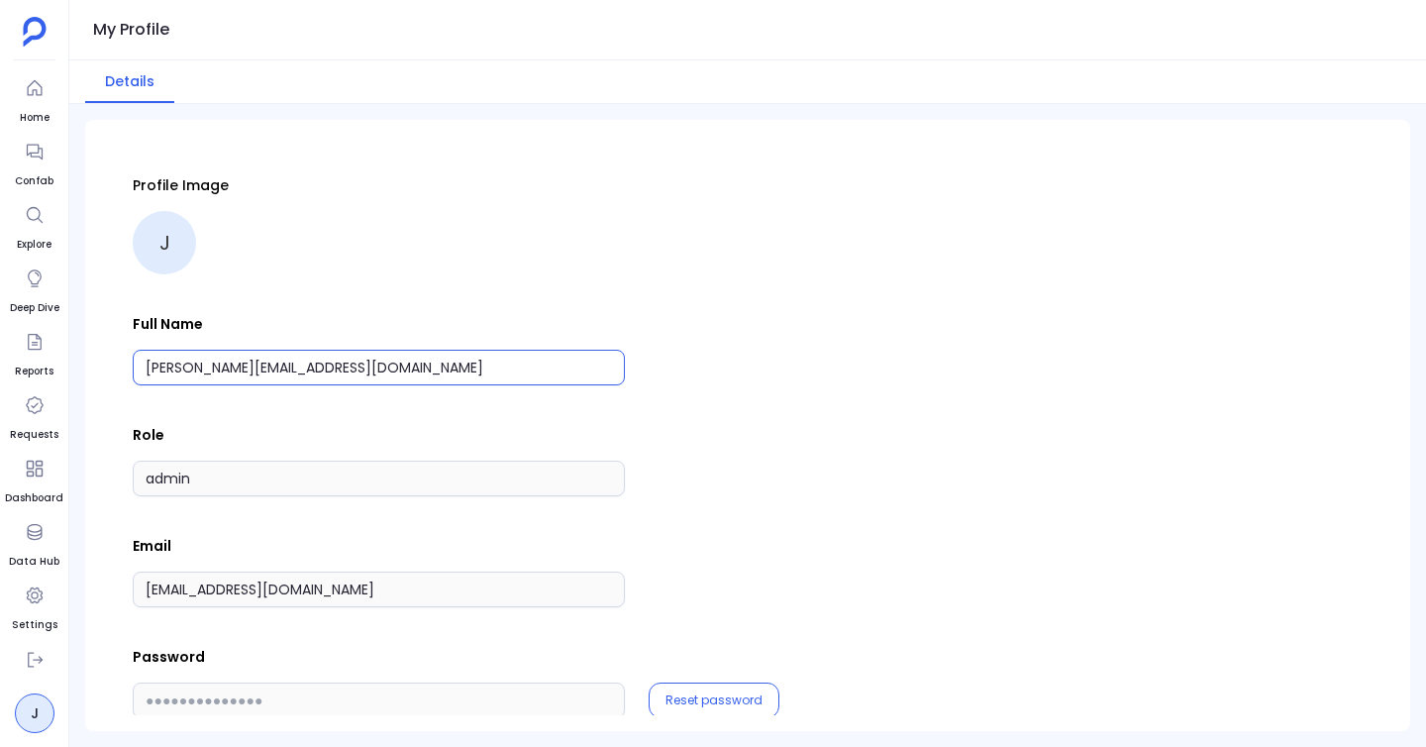
drag, startPoint x: 332, startPoint y: 364, endPoint x: 116, endPoint y: 369, distance: 215.9
click at [116, 369] on div "Profile Image J Full Name jyotsana@petavue.com Role admin Email jyotsana2@petav…" at bounding box center [747, 425] width 1325 height 611
click at [32, 655] on icon at bounding box center [35, 660] width 20 height 20
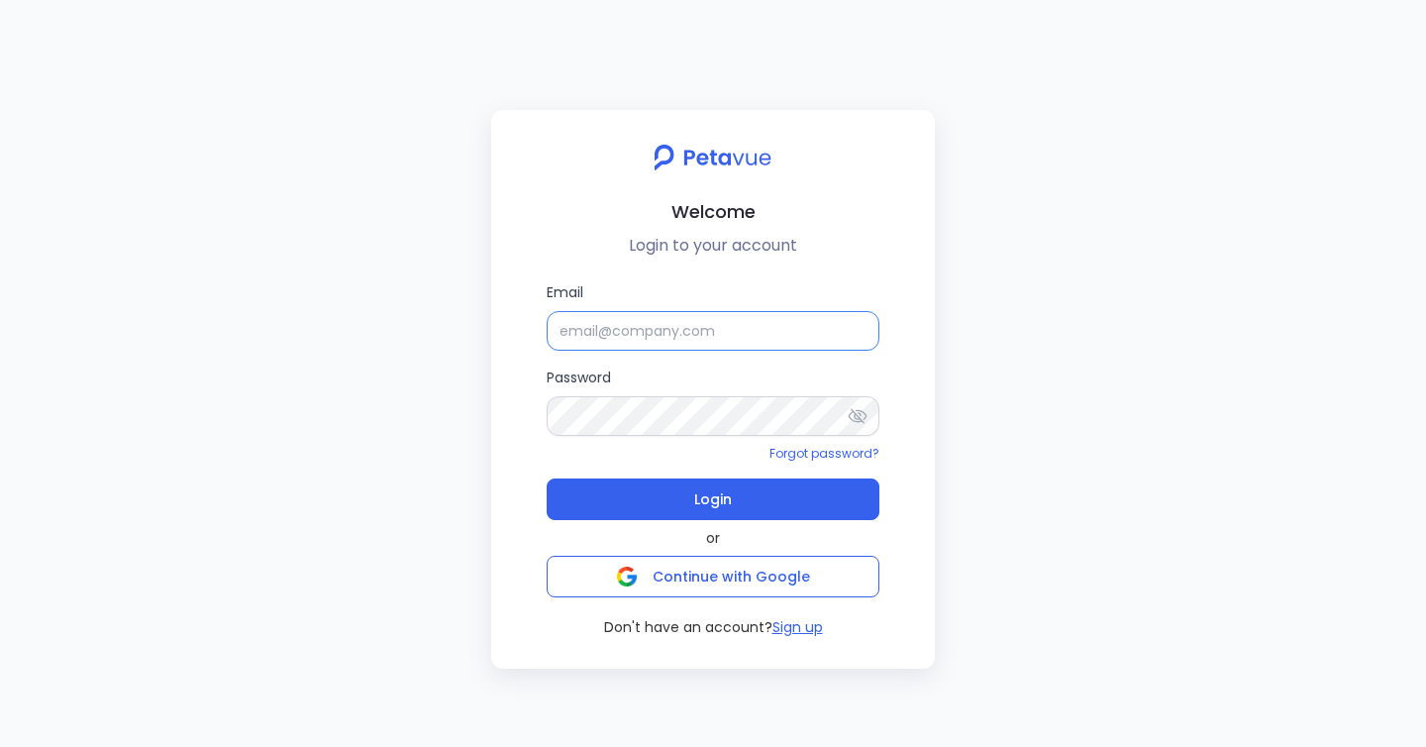
click at [653, 319] on input "Email" at bounding box center [713, 331] width 333 height 40
type input "jyotsana2@petavue.com"
click at [855, 411] on icon at bounding box center [858, 415] width 19 height 15
click at [547, 478] on button "Login" at bounding box center [713, 499] width 333 height 42
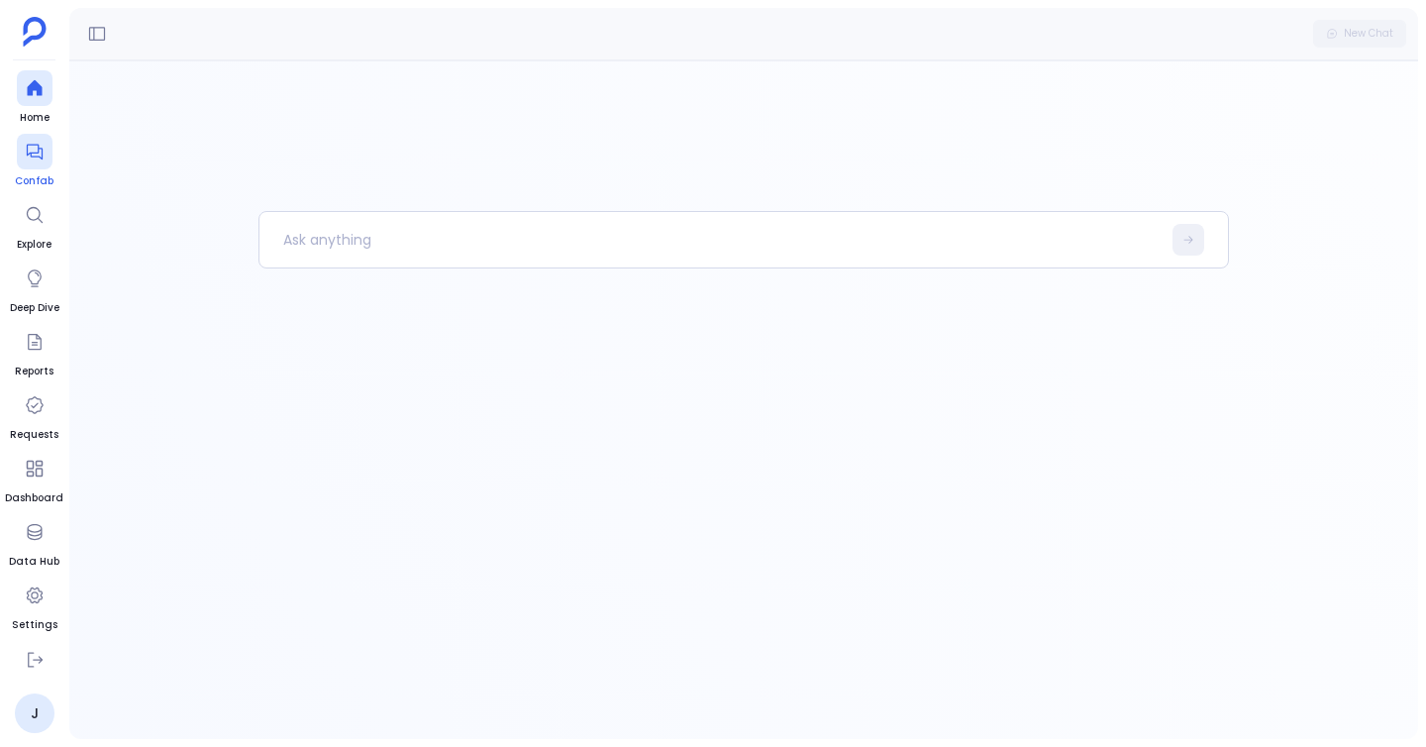
click at [36, 181] on span "Confab" at bounding box center [34, 181] width 39 height 16
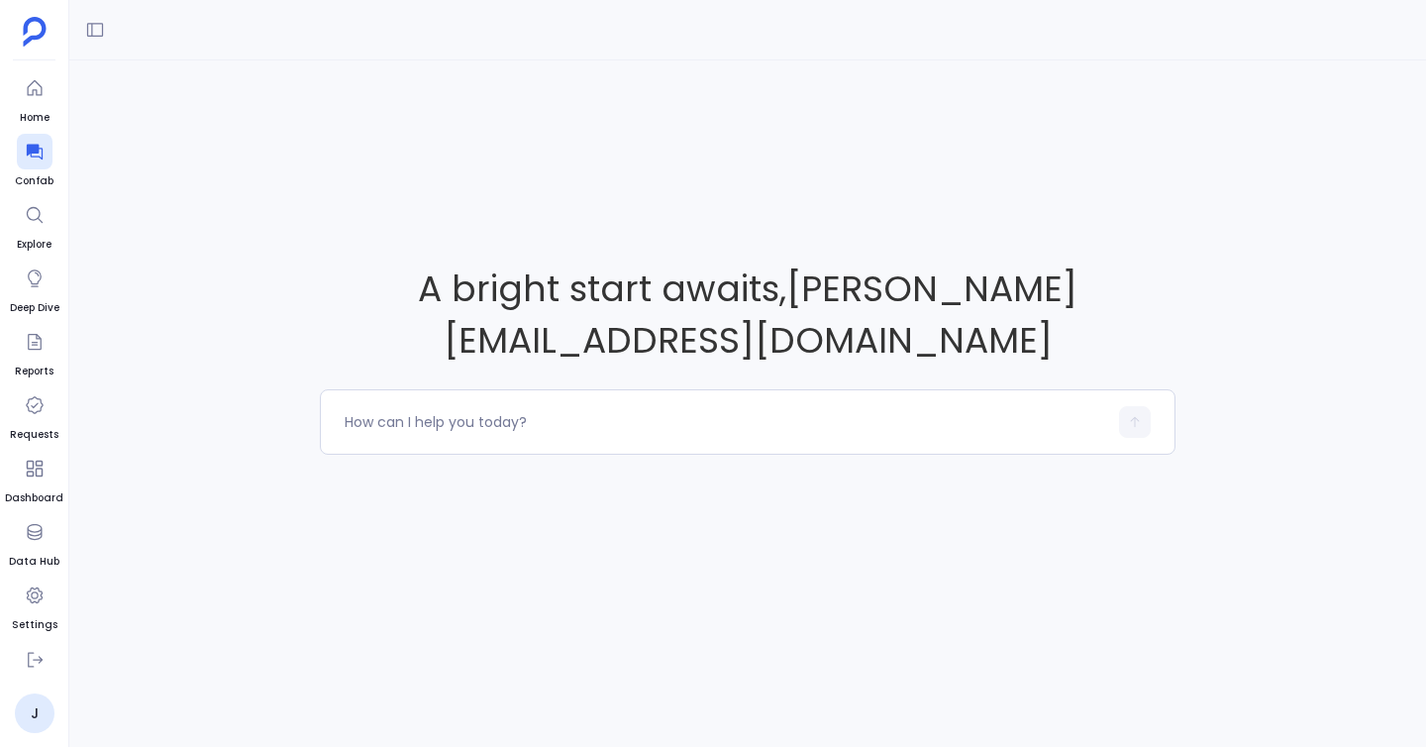
click at [93, 47] on div at bounding box center [747, 30] width 1357 height 60
click at [94, 34] on icon at bounding box center [95, 30] width 16 height 15
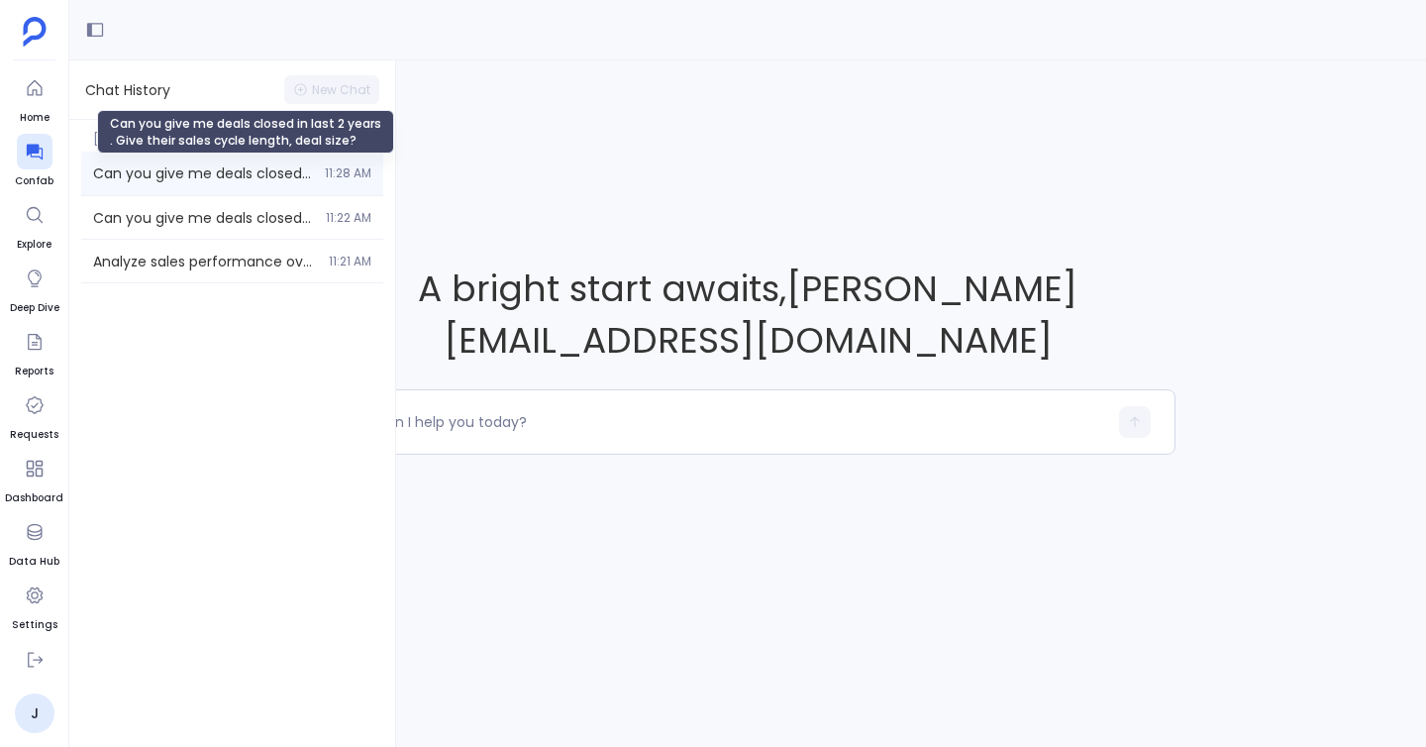
click at [174, 173] on span "Can you give me deals closed in last 2 years . Give their sales cycle length, d…" at bounding box center [203, 173] width 220 height 20
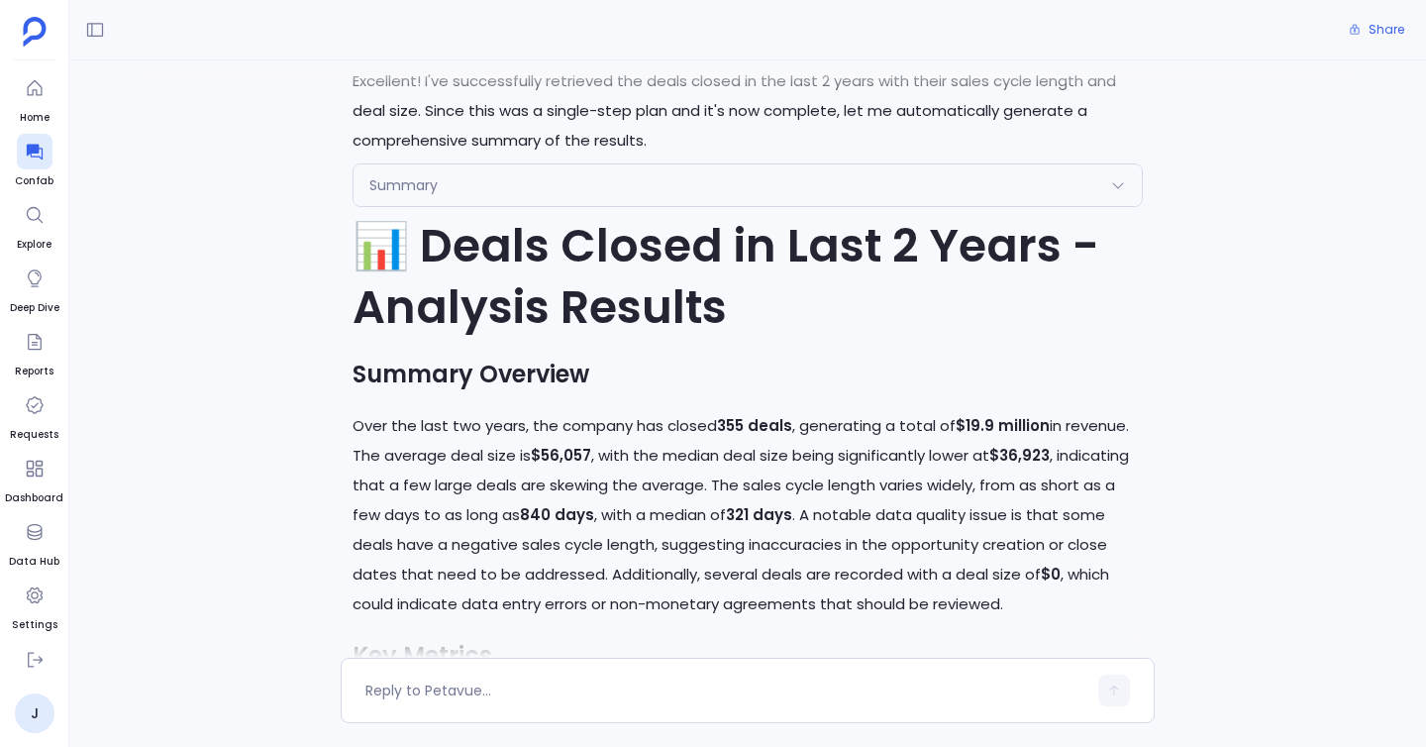
scroll to position [1812, 0]
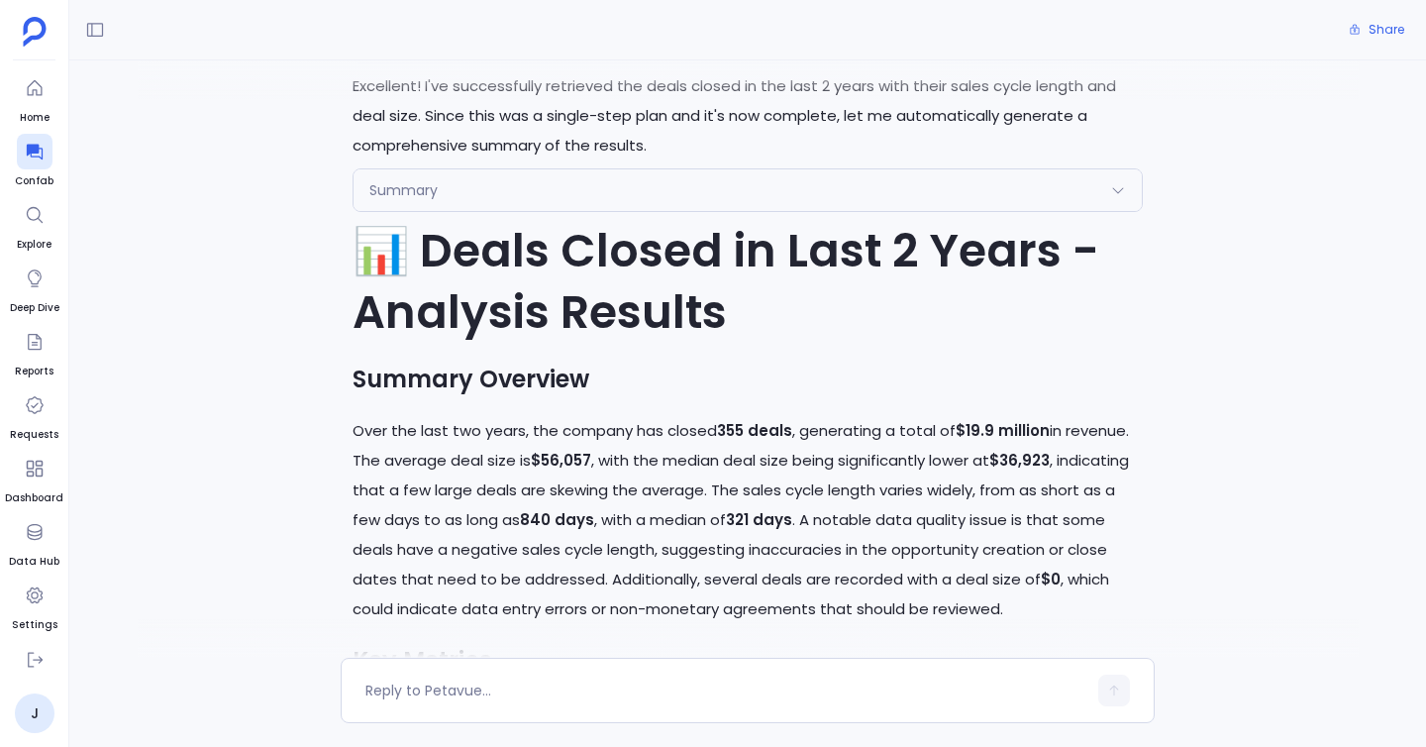
click at [478, 203] on div "Summary" at bounding box center [747, 190] width 788 height 42
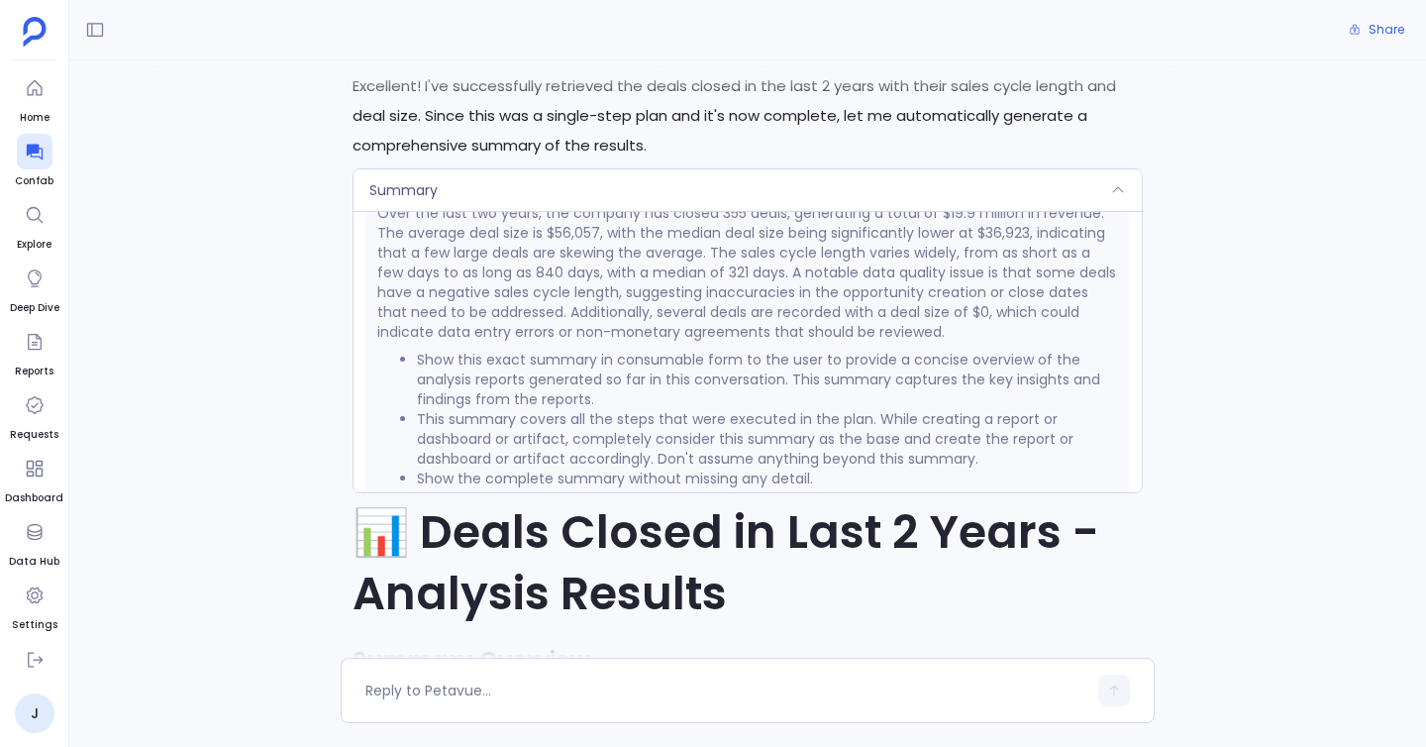
scroll to position [379, 0]
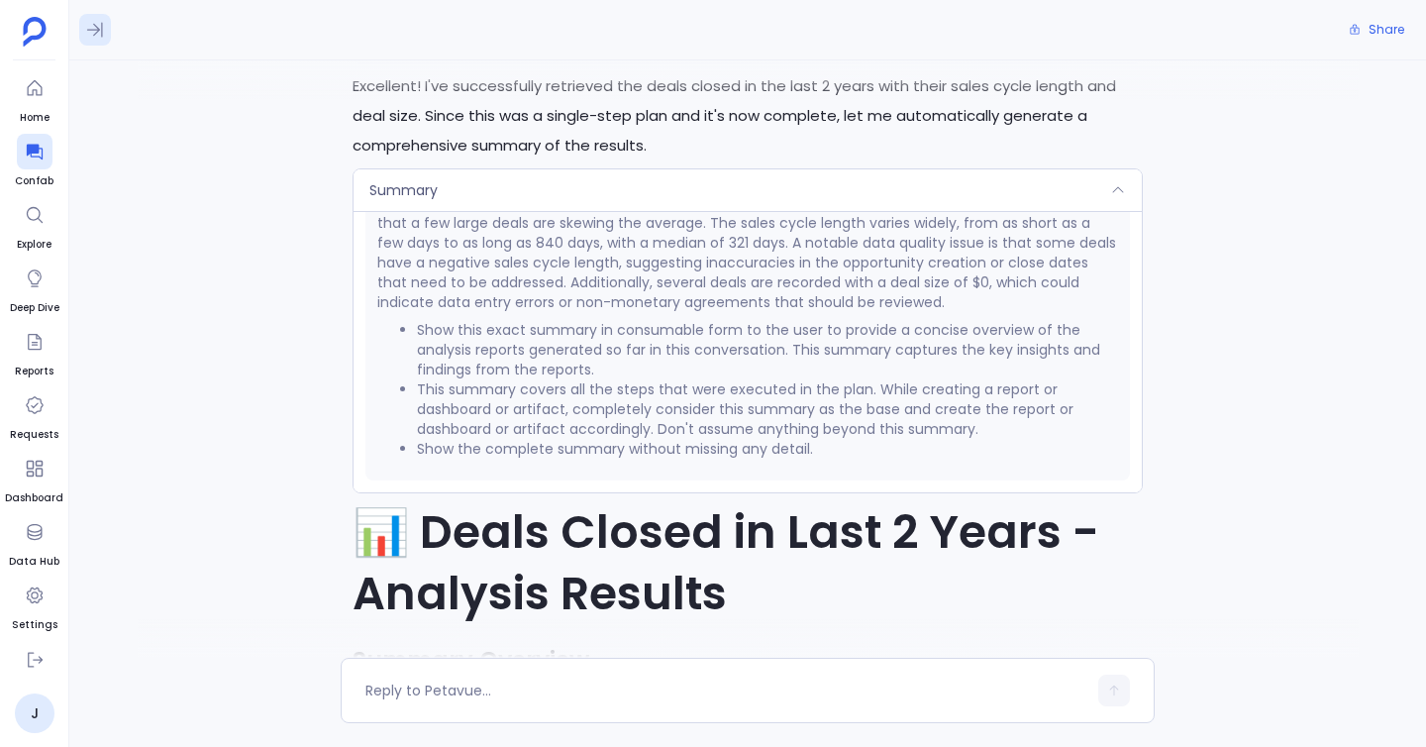
click at [106, 29] on button at bounding box center [95, 30] width 32 height 32
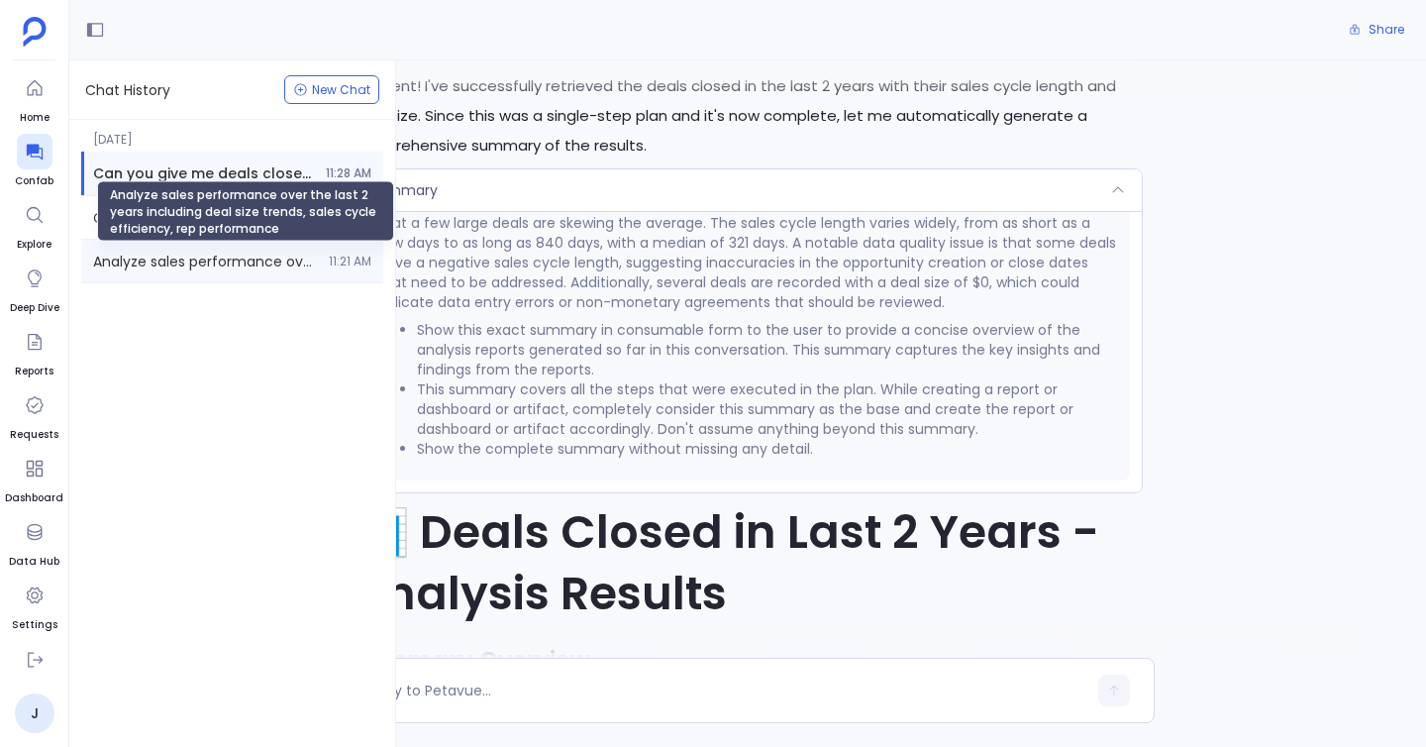
click at [168, 264] on span "Analyze sales performance over the last 2 years including deal size trends, sal…" at bounding box center [205, 262] width 224 height 20
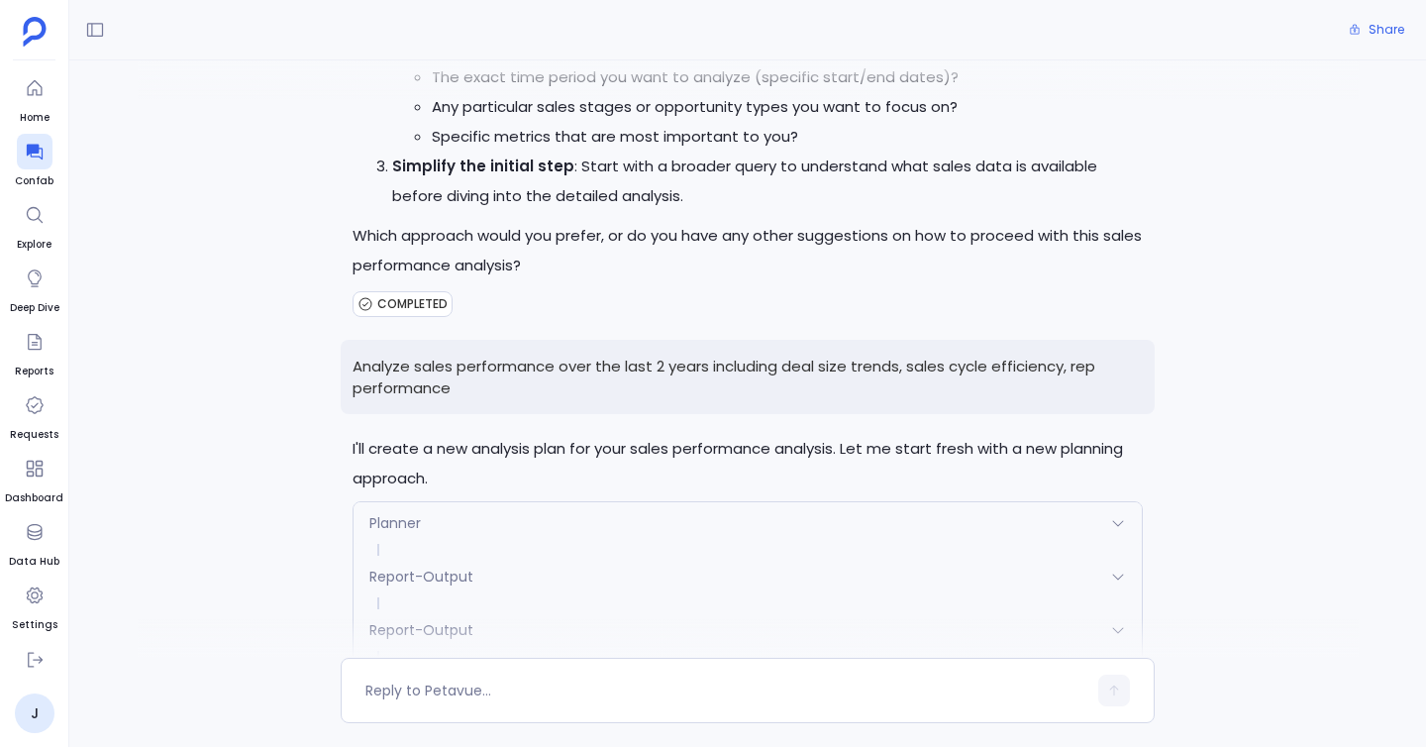
scroll to position [3917, 0]
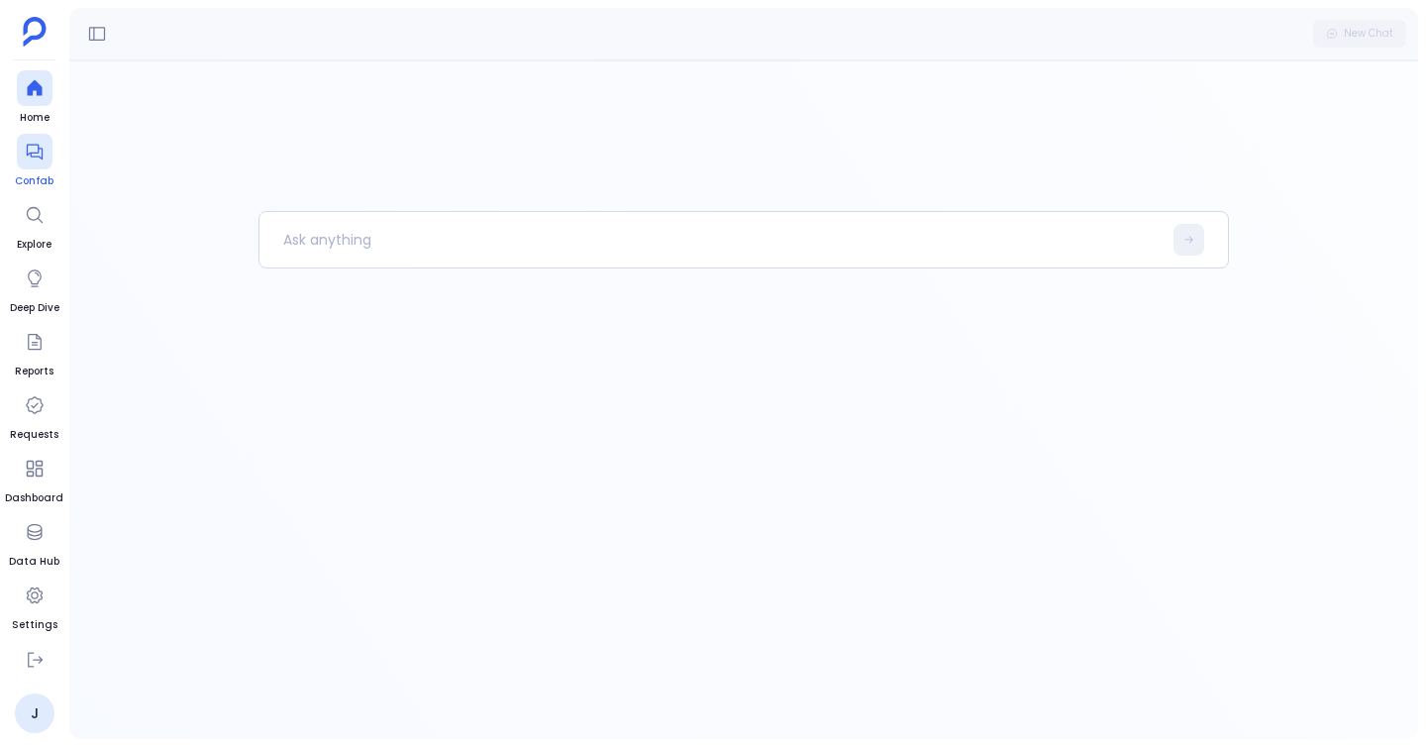
click at [30, 151] on icon at bounding box center [34, 153] width 16 height 16
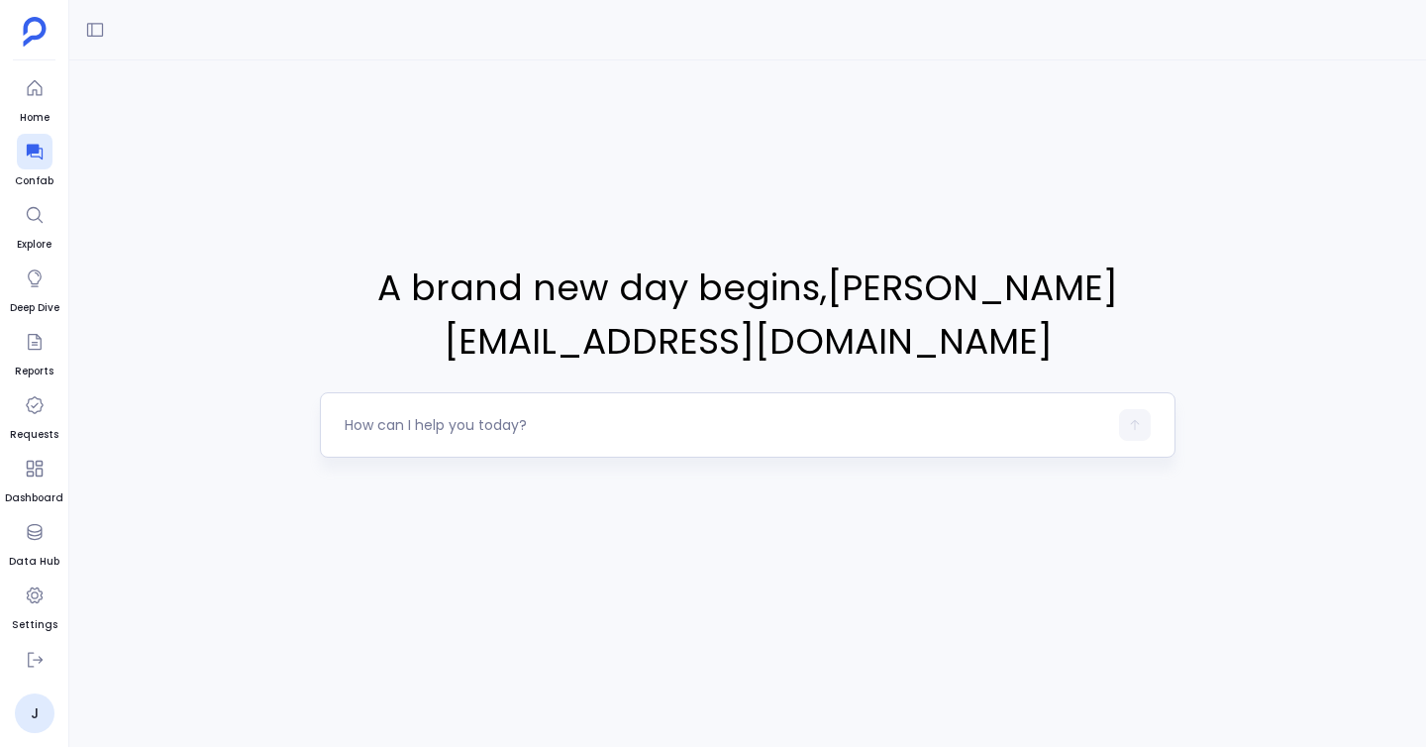
click at [429, 416] on textarea at bounding box center [726, 425] width 762 height 20
type textarea "Can you give me deals closed in last 2 years . Give their sales cycle length, d…"
click at [1133, 418] on icon "button" at bounding box center [1135, 425] width 14 height 14
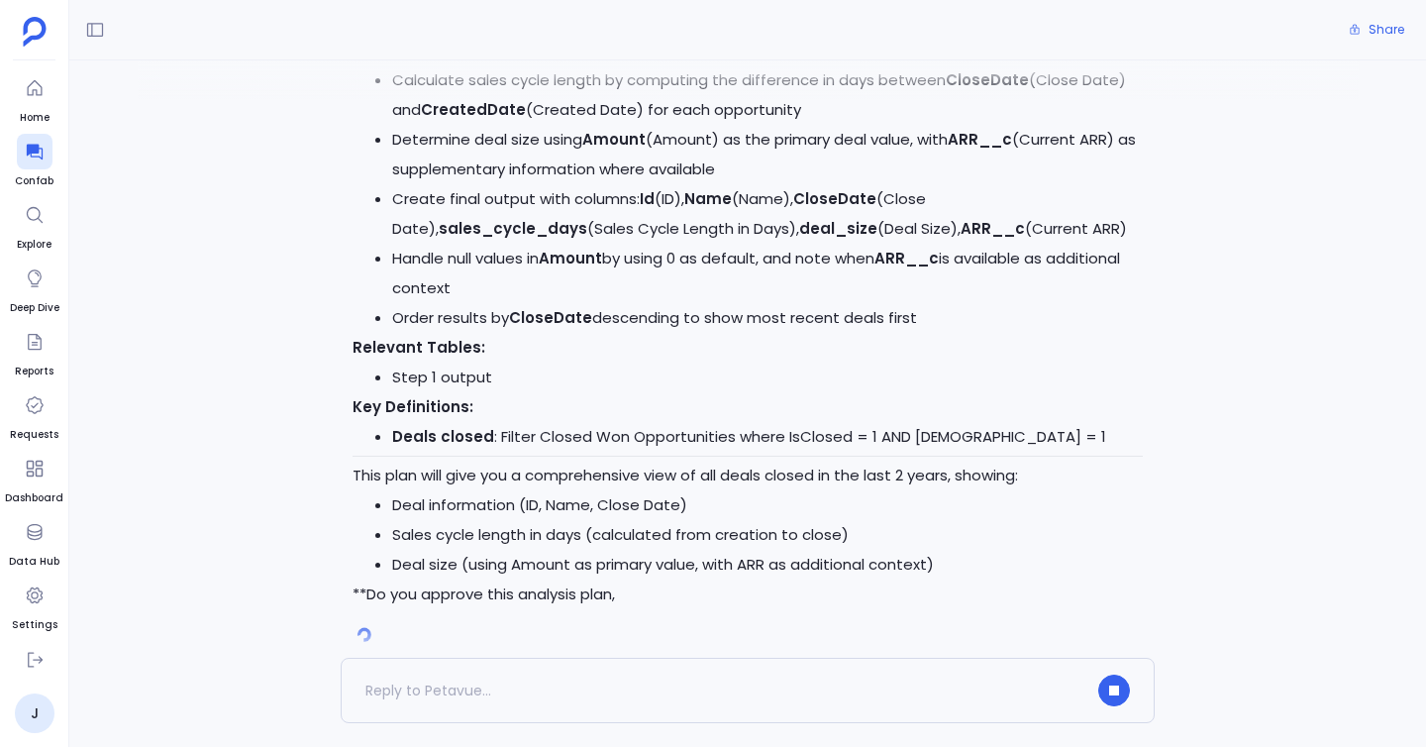
scroll to position [1137, 0]
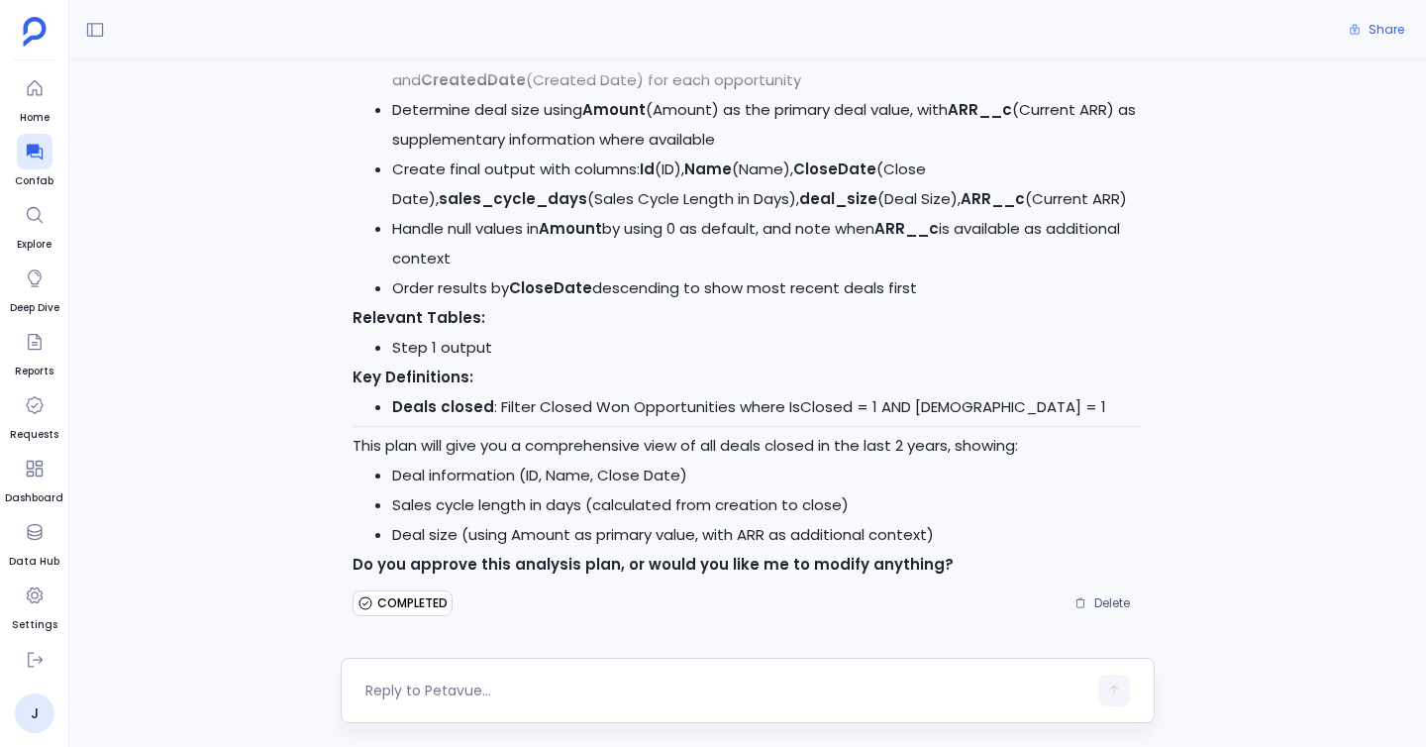
click at [579, 694] on textarea at bounding box center [725, 690] width 721 height 20
type textarea "yes"
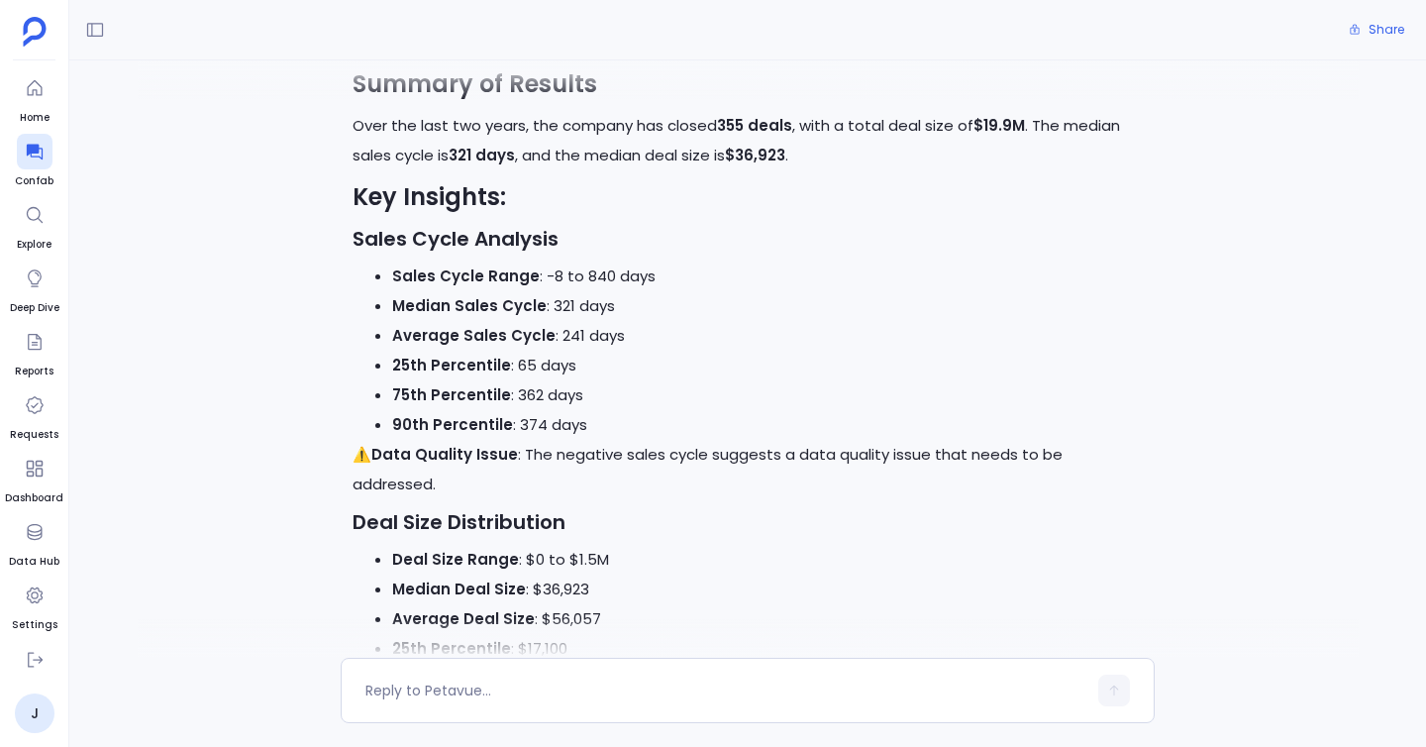
scroll to position [2265, 0]
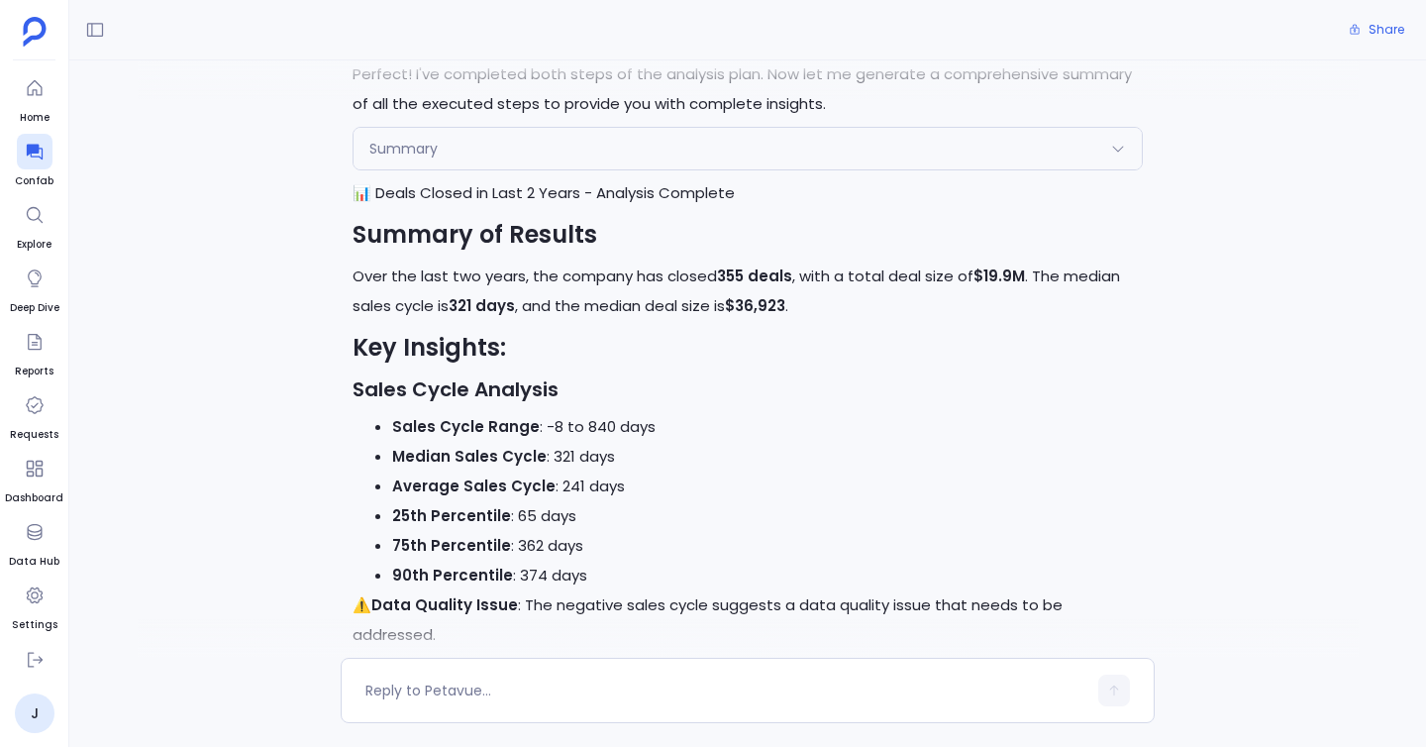
click at [710, 143] on div "Summary" at bounding box center [747, 149] width 788 height 42
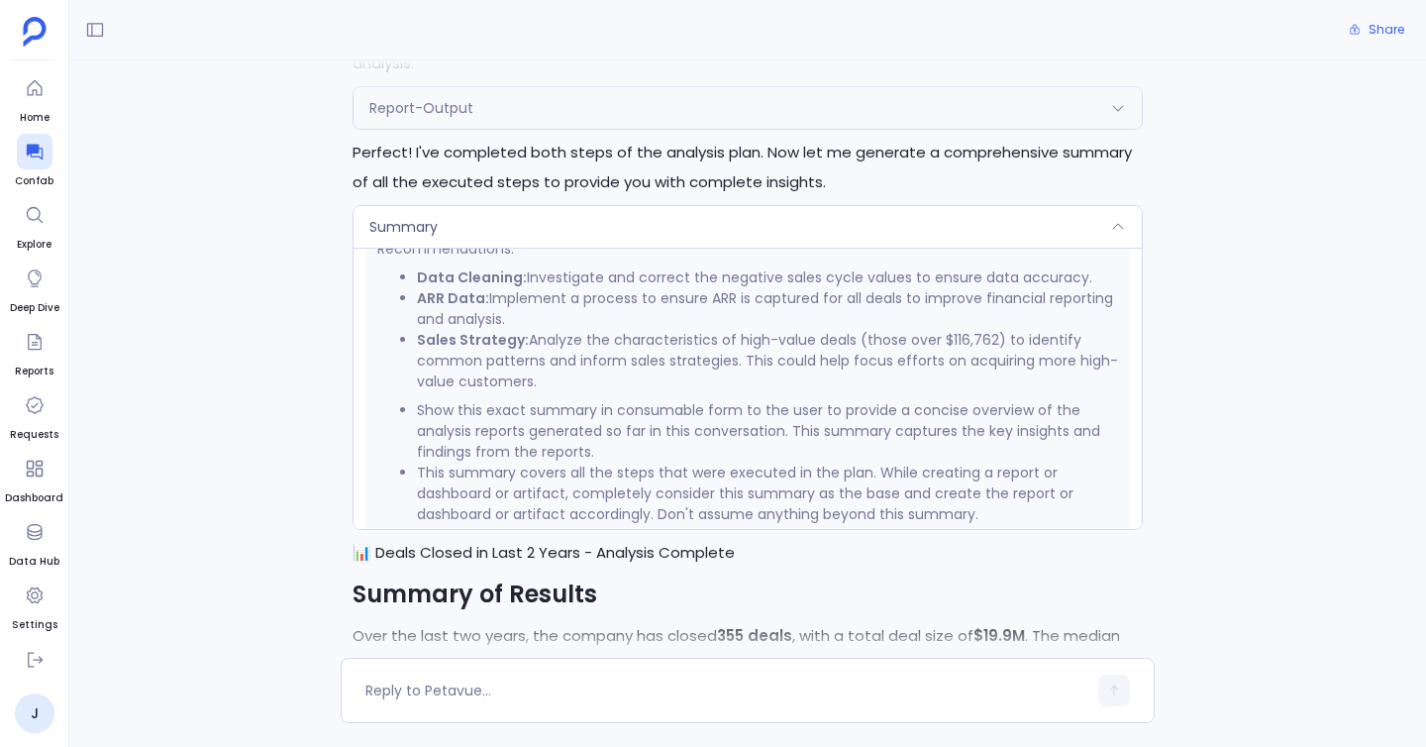
scroll to position [639, 0]
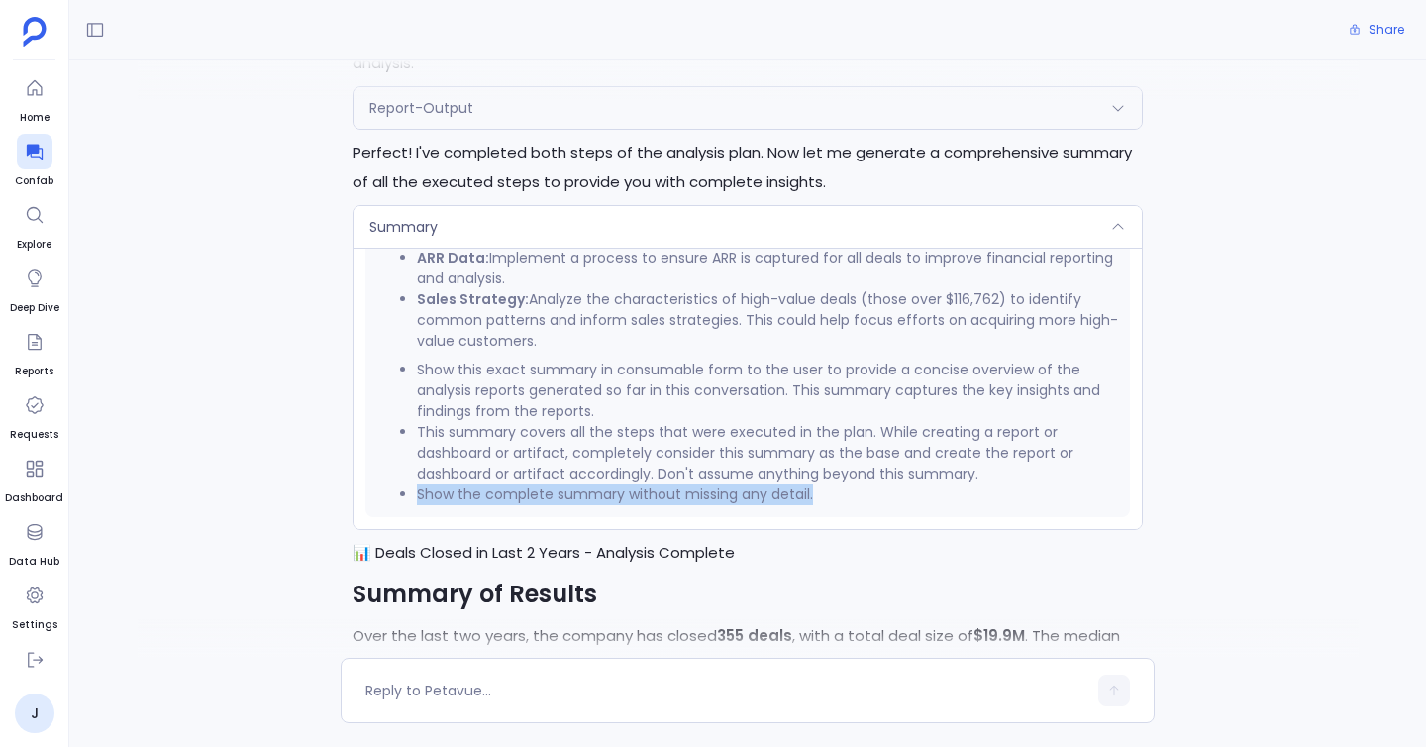
drag, startPoint x: 414, startPoint y: 496, endPoint x: 809, endPoint y: 507, distance: 395.2
click at [809, 507] on div "Response 📊 Plan Execution Summary Over the last two years, the company has clos…" at bounding box center [747, 196] width 764 height 641
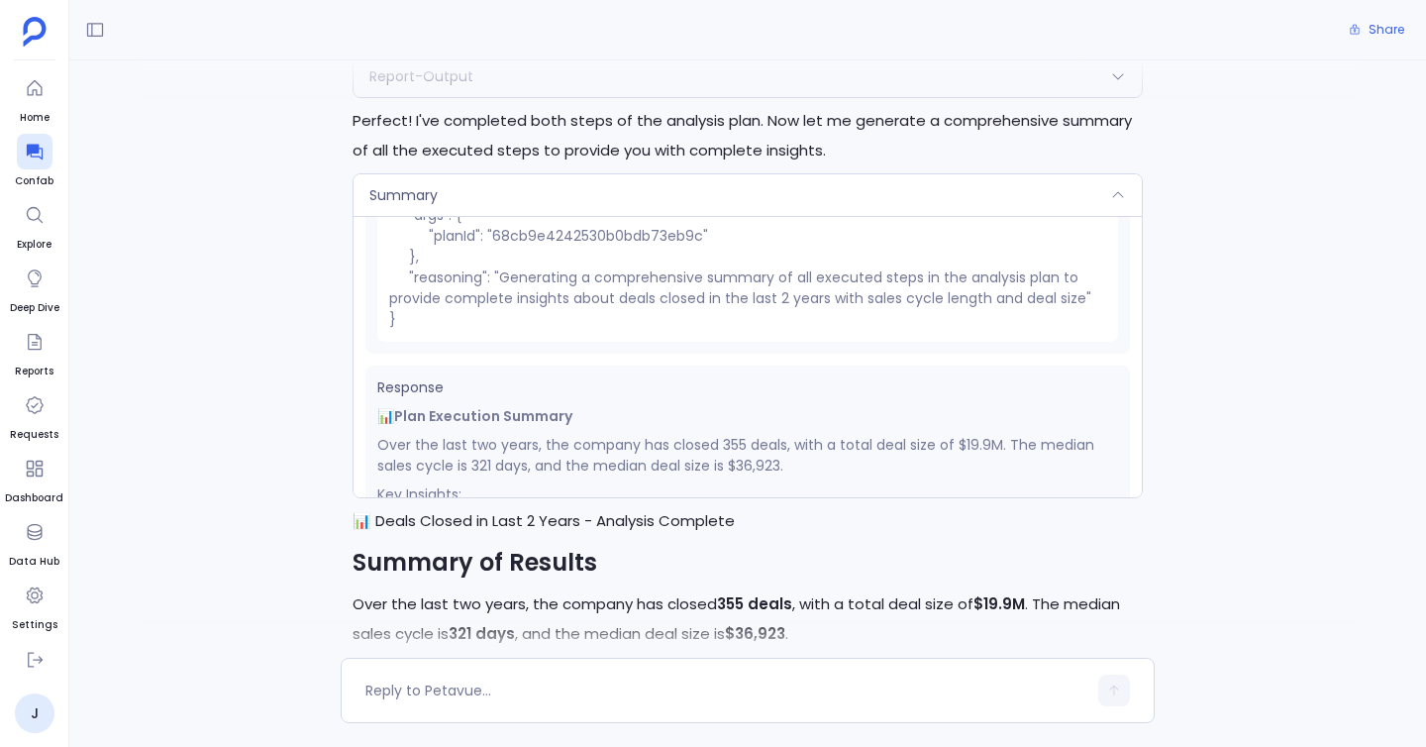
scroll to position [100, 0]
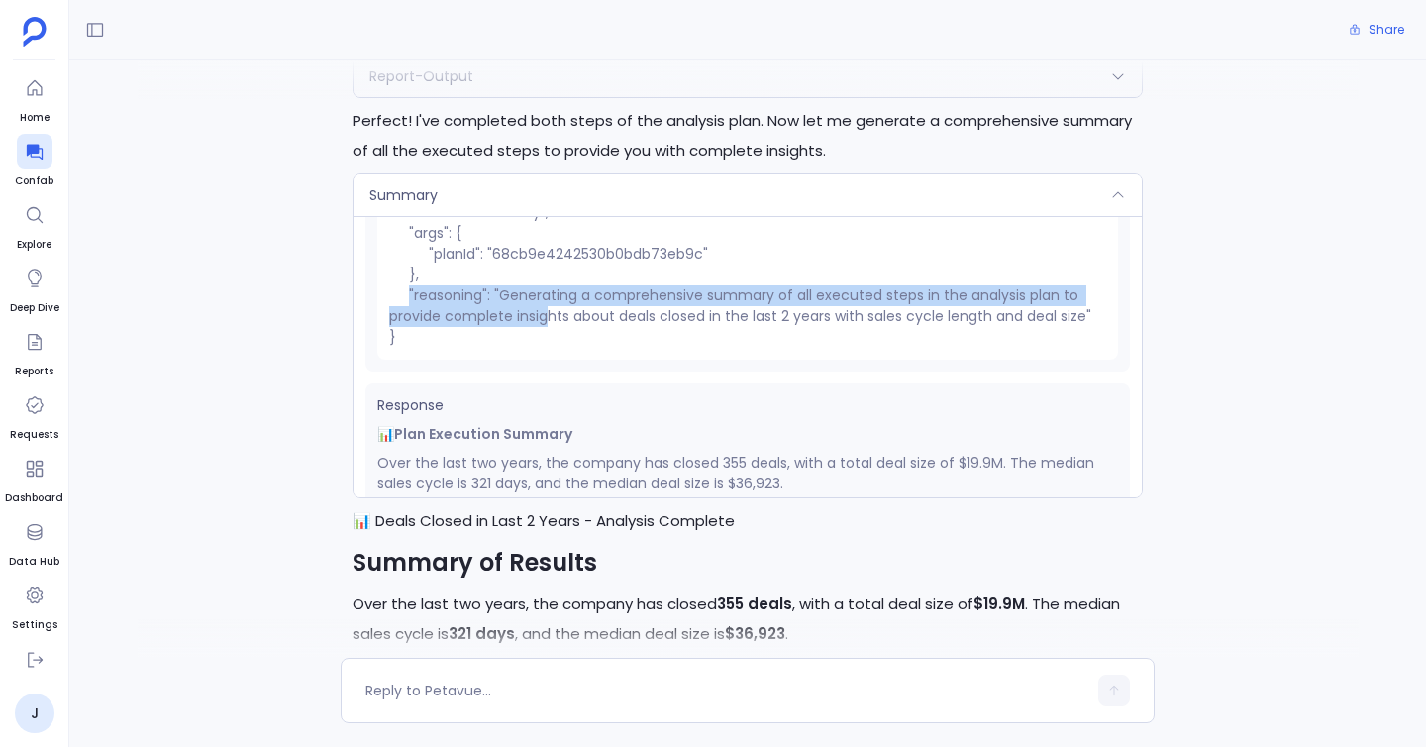
drag, startPoint x: 407, startPoint y: 295, endPoint x: 543, endPoint y: 317, distance: 137.4
click at [543, 317] on pre "{ "name": "Summary", "args": { "planId": "68cb9e4242530b0bdb73eb9c" }, "reasoni…" at bounding box center [747, 264] width 741 height 190
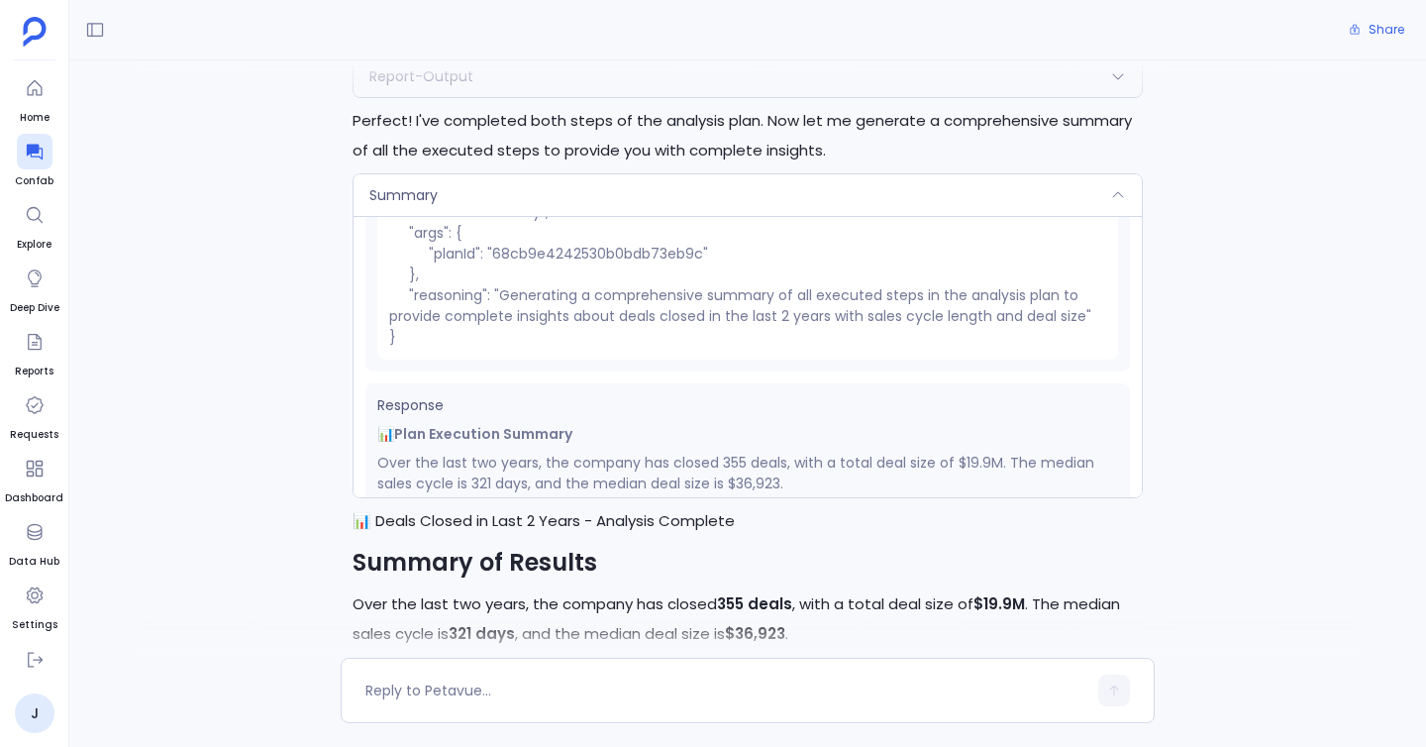
click at [401, 300] on pre "{ "name": "Summary", "args": { "planId": "68cb9e4242530b0bdb73eb9c" }, "reasoni…" at bounding box center [747, 264] width 741 height 190
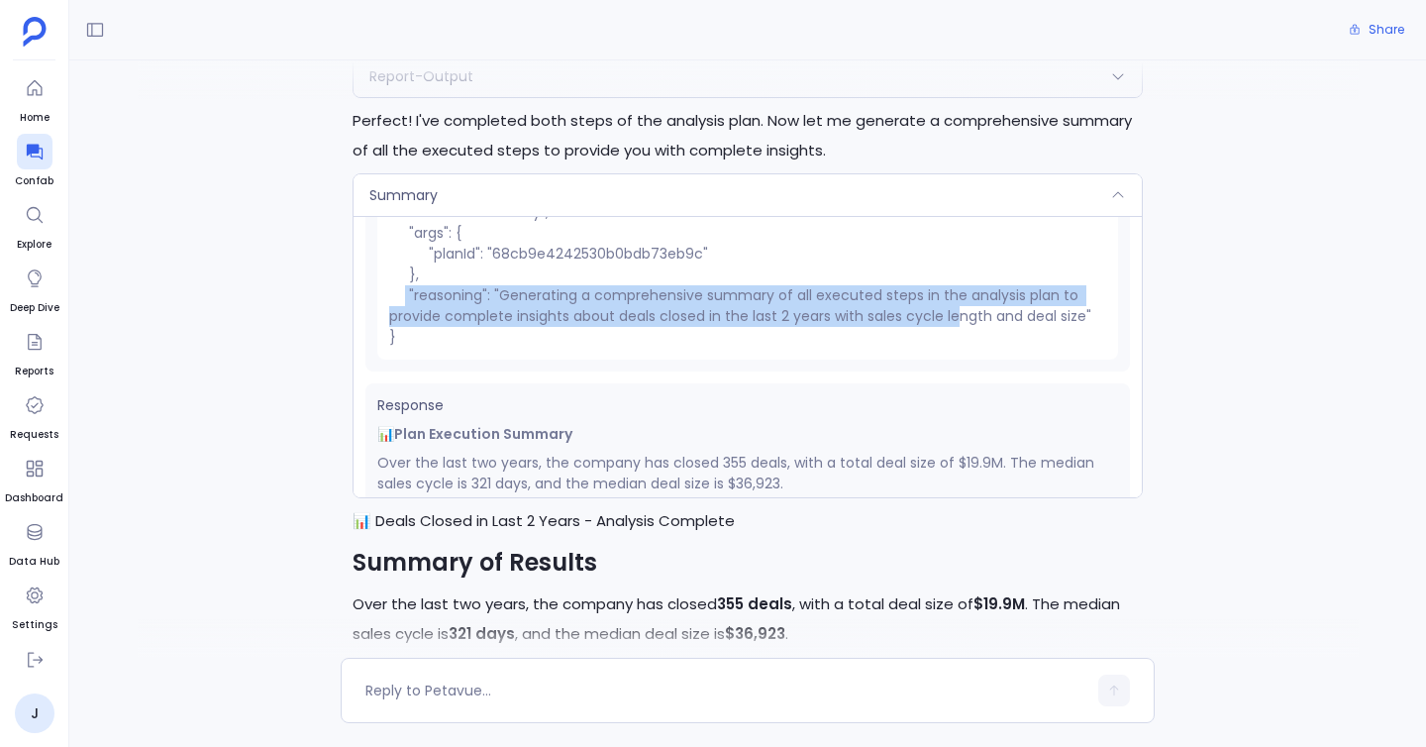
drag, startPoint x: 401, startPoint y: 300, endPoint x: 959, endPoint y: 308, distance: 558.5
click at [959, 308] on pre "{ "name": "Summary", "args": { "planId": "68cb9e4242530b0bdb73eb9c" }, "reasoni…" at bounding box center [747, 264] width 741 height 190
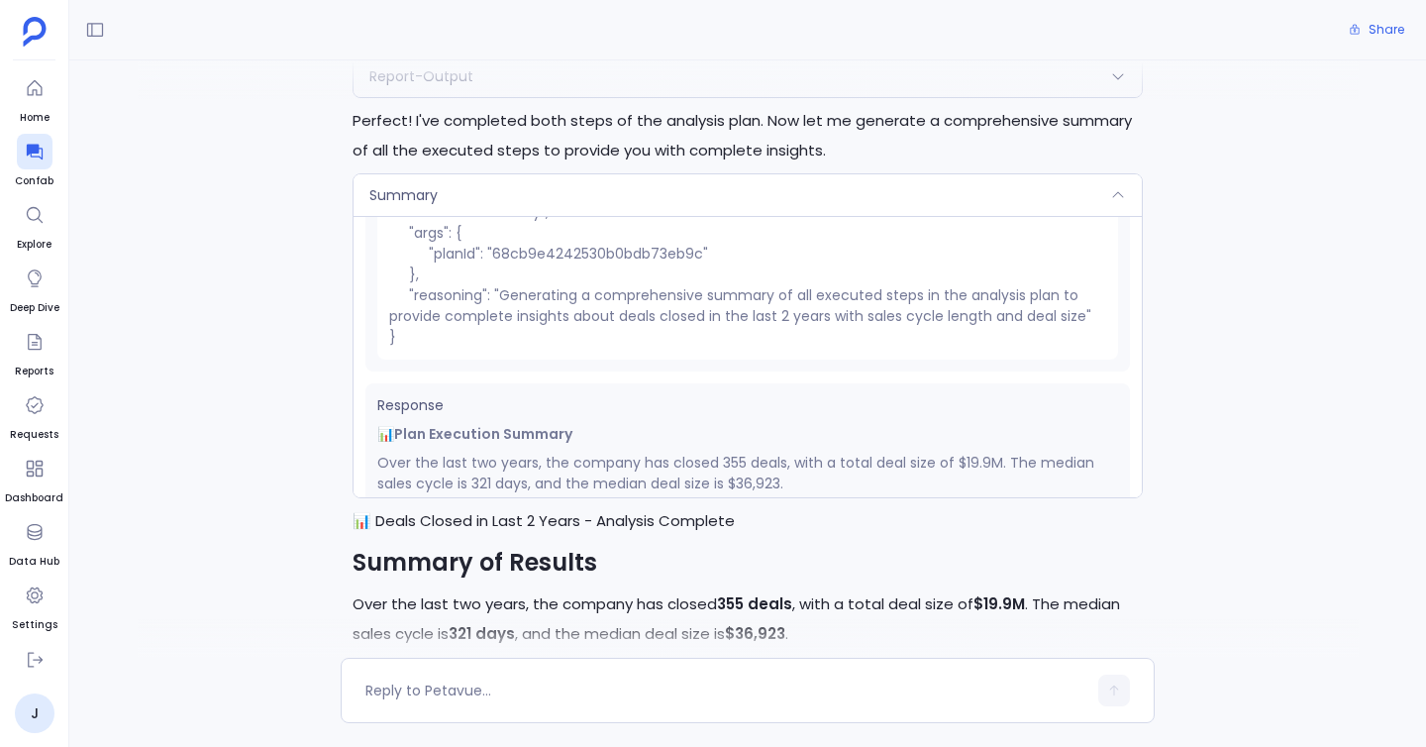
click at [1097, 318] on pre "{ "name": "Summary", "args": { "planId": "68cb9e4242530b0bdb73eb9c" }, "reasoni…" at bounding box center [747, 264] width 741 height 190
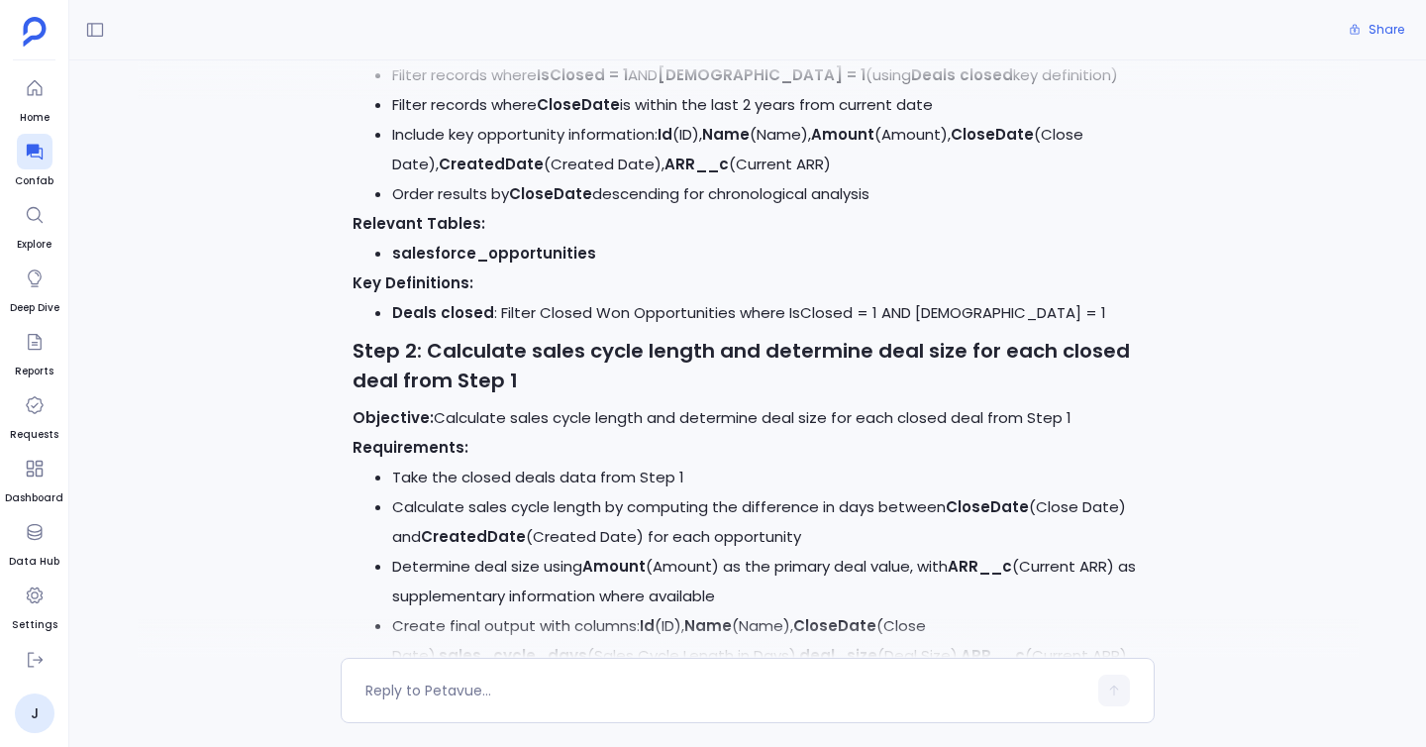
scroll to position [0, 0]
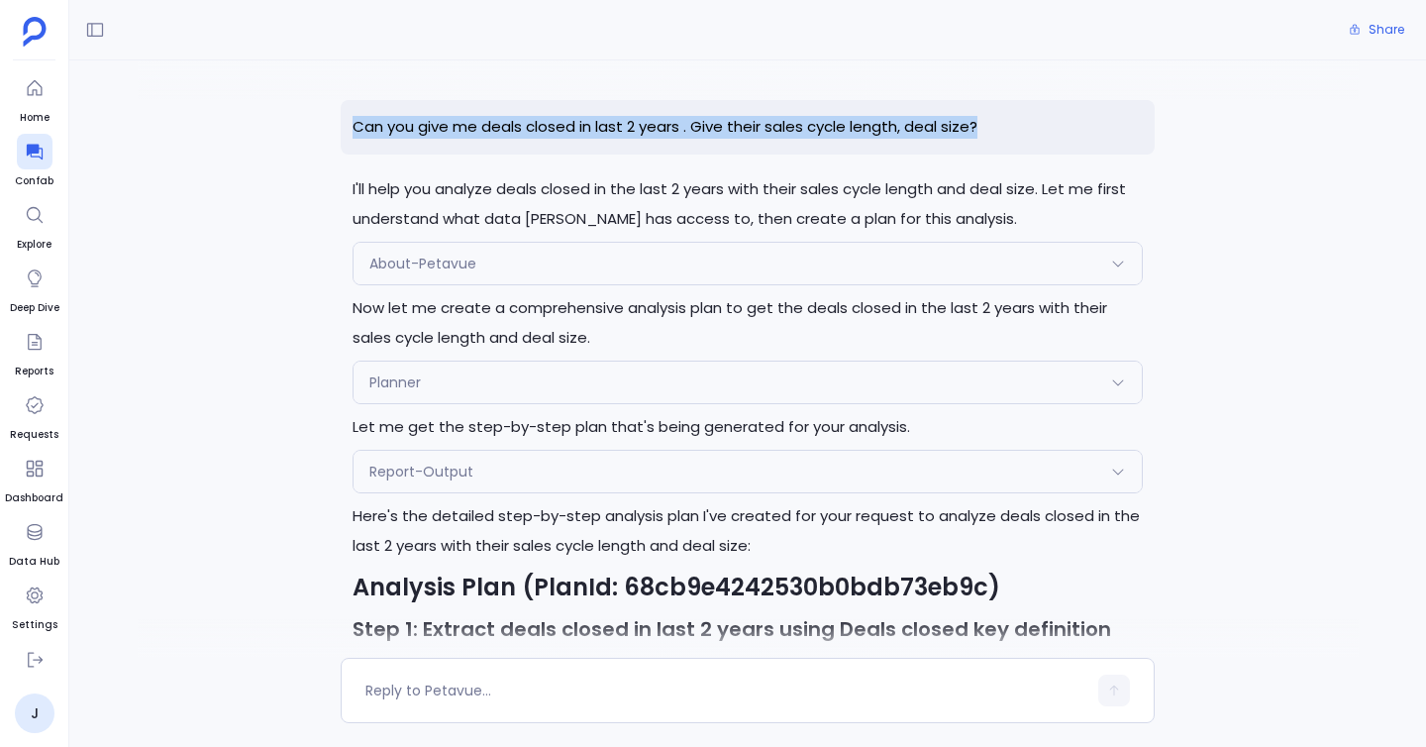
drag, startPoint x: 977, startPoint y: 115, endPoint x: 1063, endPoint y: 133, distance: 88.0
click at [1063, 133] on p "Can you give me deals closed in last 2 years . Give their sales cycle length, d…" at bounding box center [748, 127] width 814 height 54
copy p "Can you give me deals closed in last 2 years . Give their sales cycle length, d…"
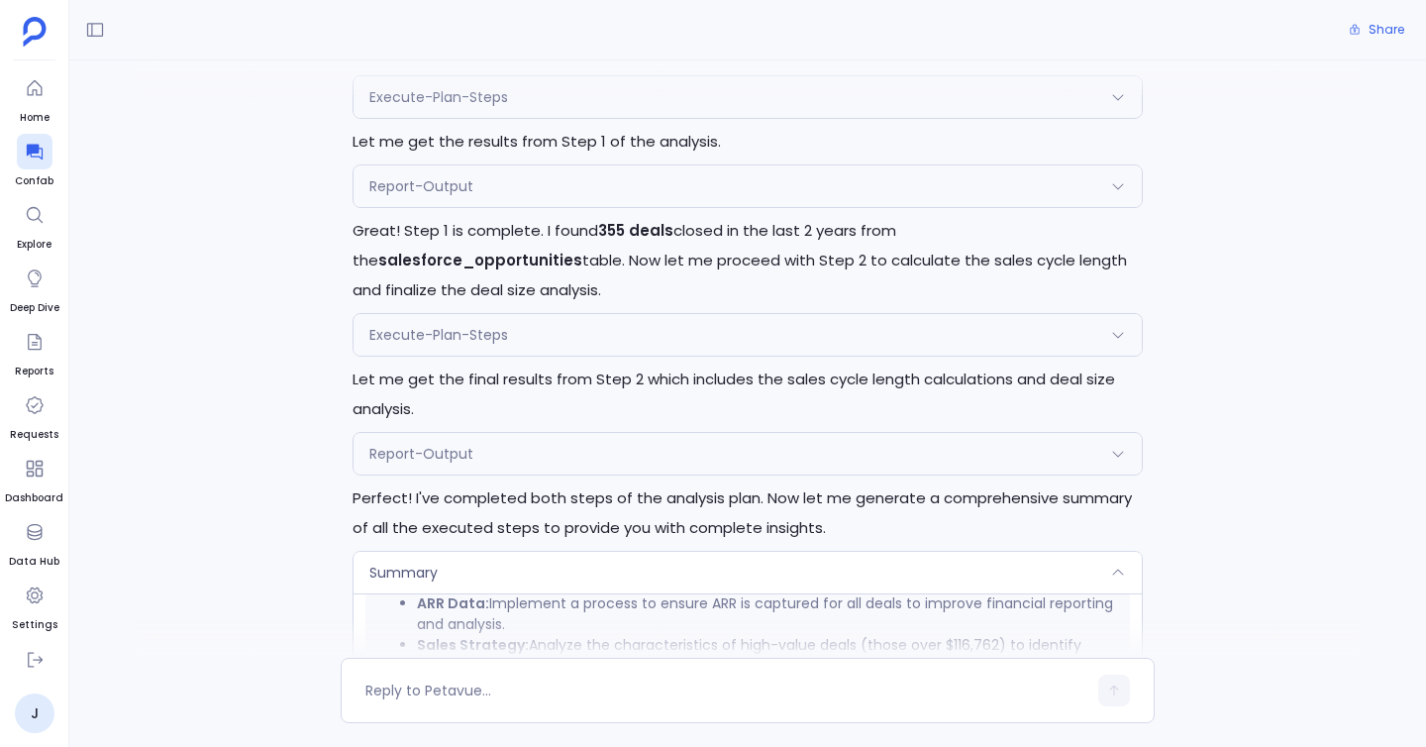
scroll to position [1848, 0]
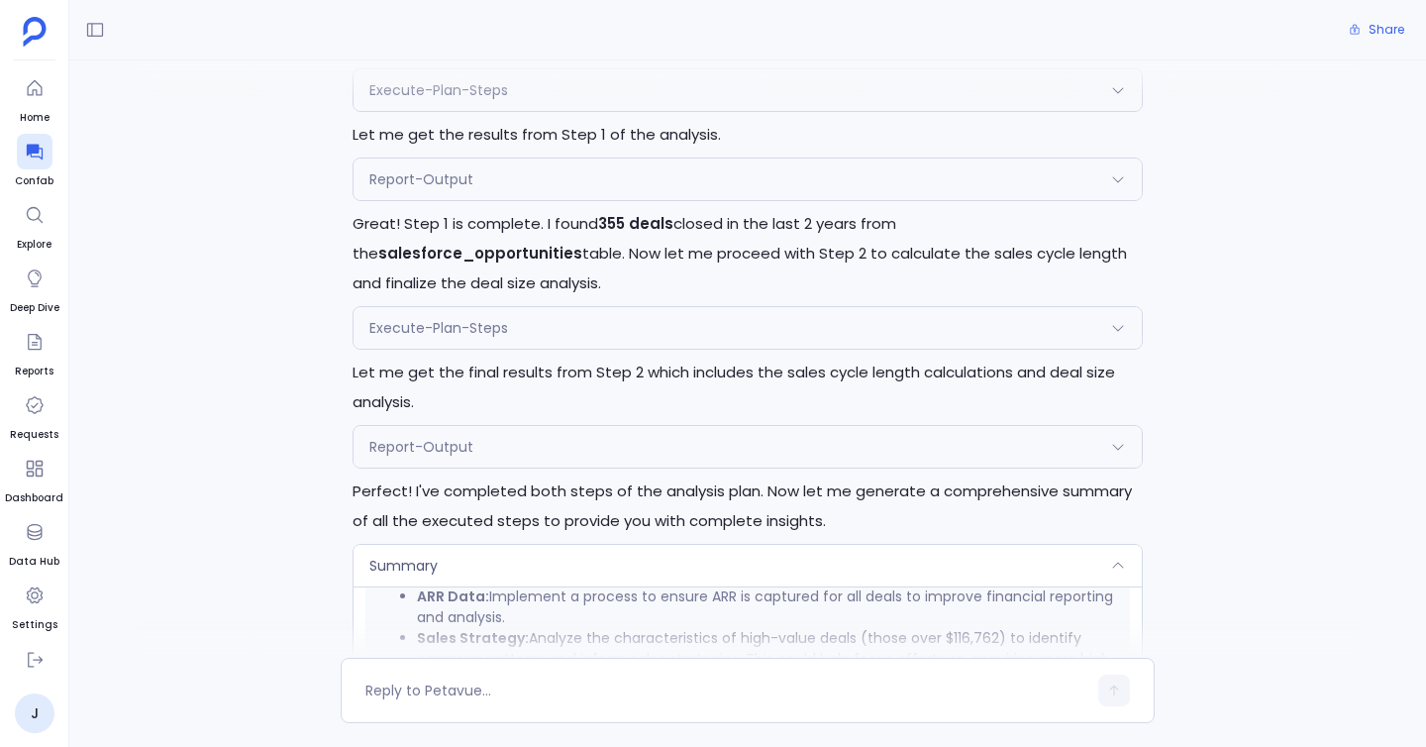
click at [410, 445] on span "Report-Output" at bounding box center [421, 447] width 104 height 20
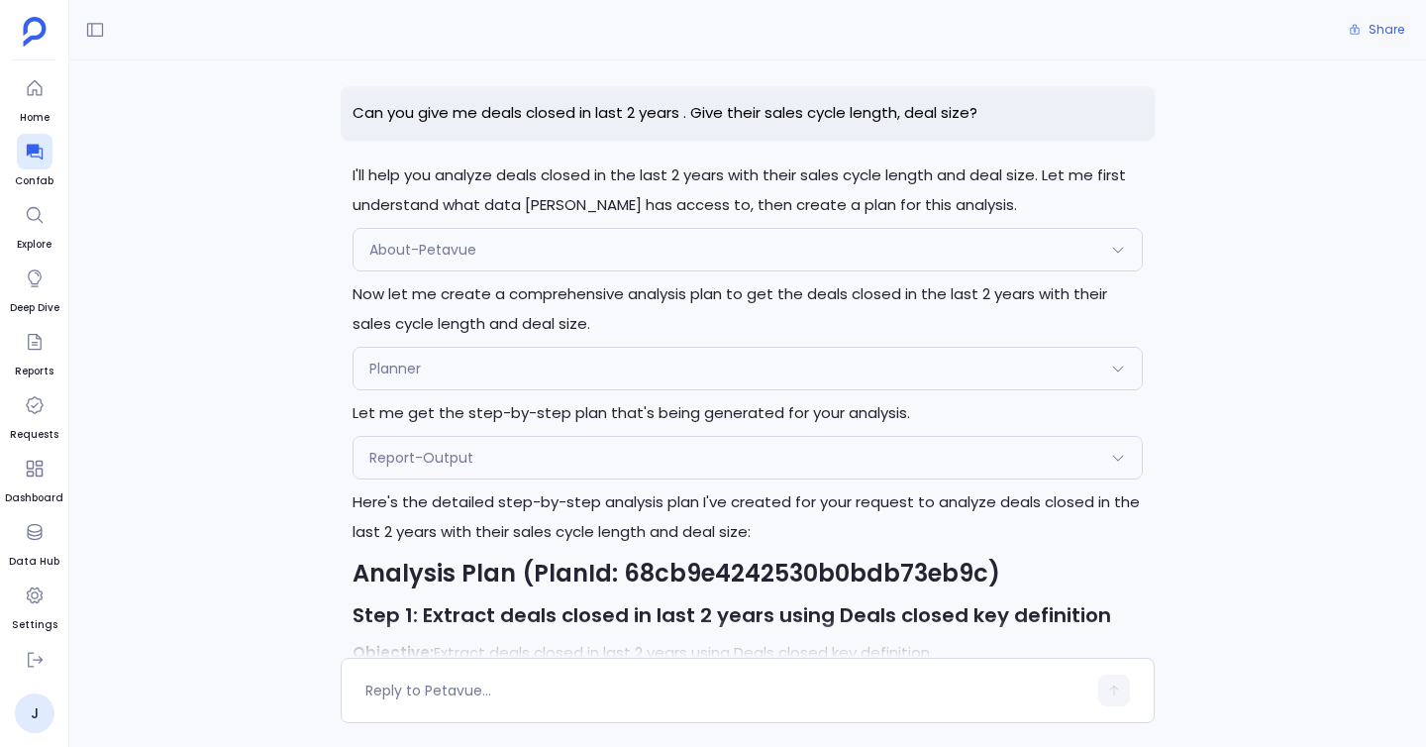
scroll to position [0, 0]
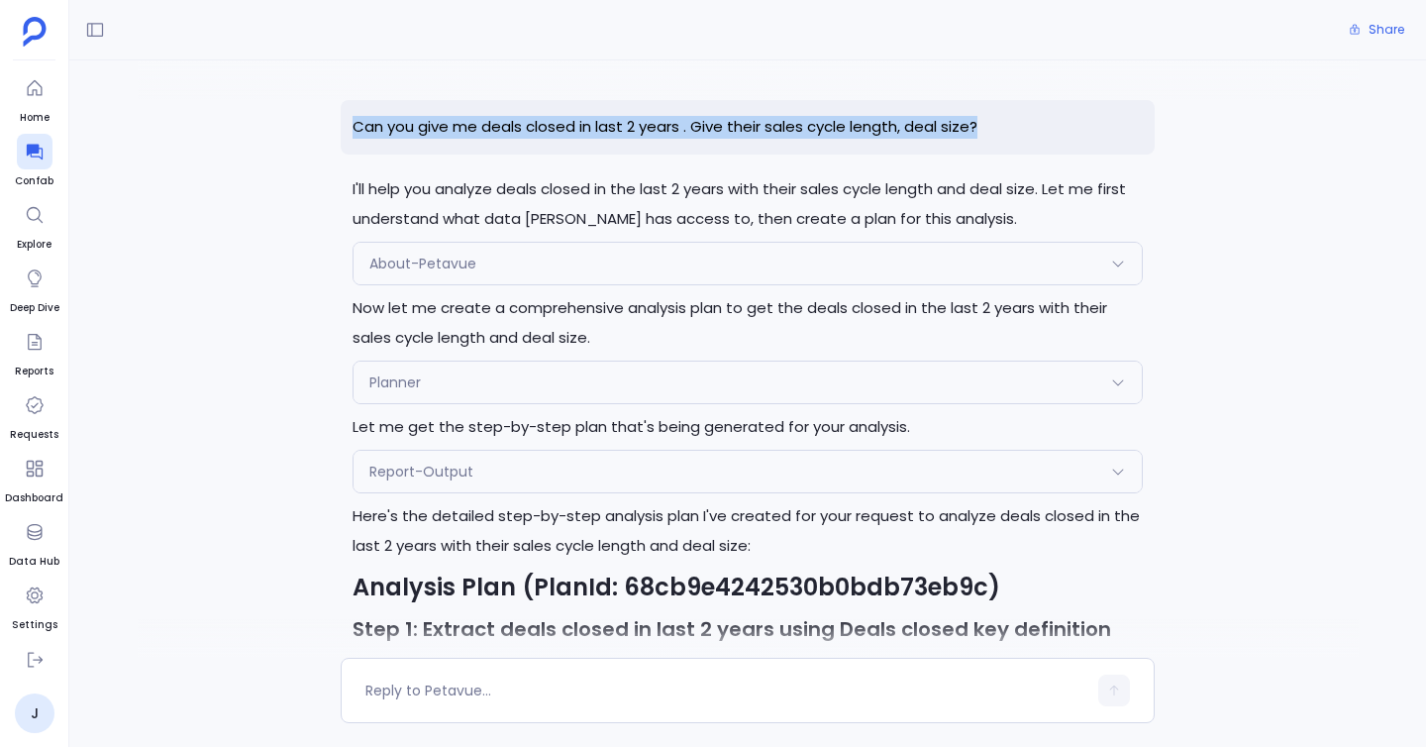
drag, startPoint x: 352, startPoint y: 124, endPoint x: 1193, endPoint y: 130, distance: 841.7
click at [1193, 130] on div "Can you give me deals closed in last 2 years . Give their sales cycle length, d…" at bounding box center [747, 358] width 1357 height 597
copy p "Can you give me deals closed in last 2 years . Give their sales cycle length, d…"
click at [48, 149] on div at bounding box center [35, 152] width 36 height 36
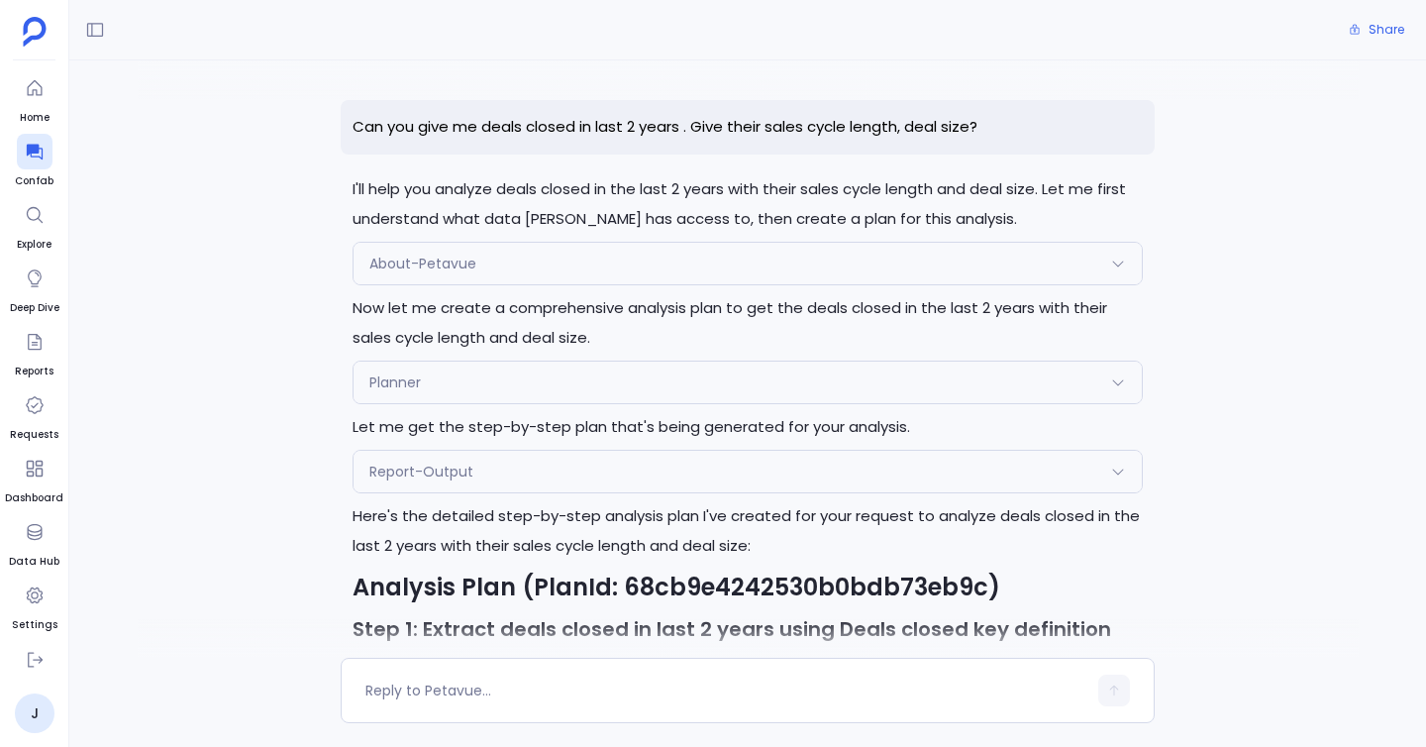
scroll to position [3300, 0]
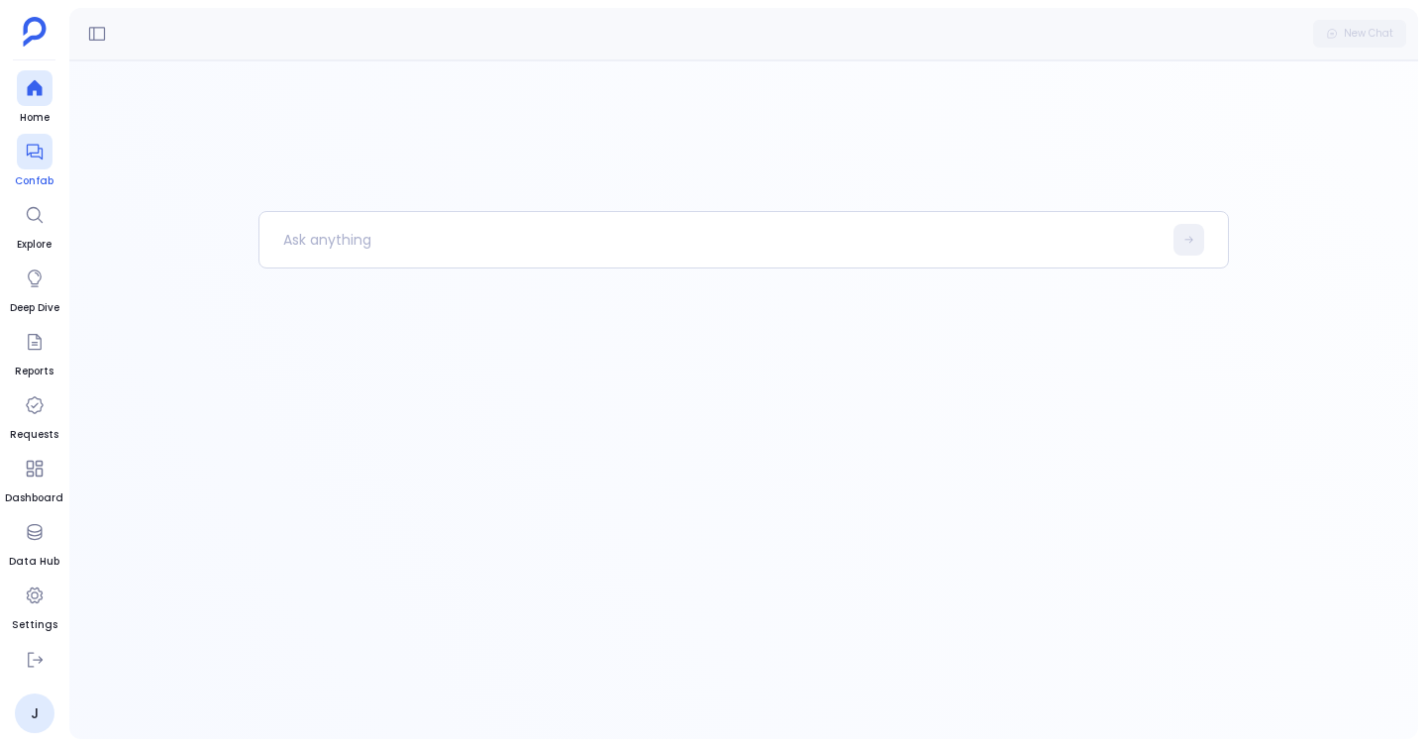
click at [40, 156] on icon at bounding box center [34, 153] width 16 height 16
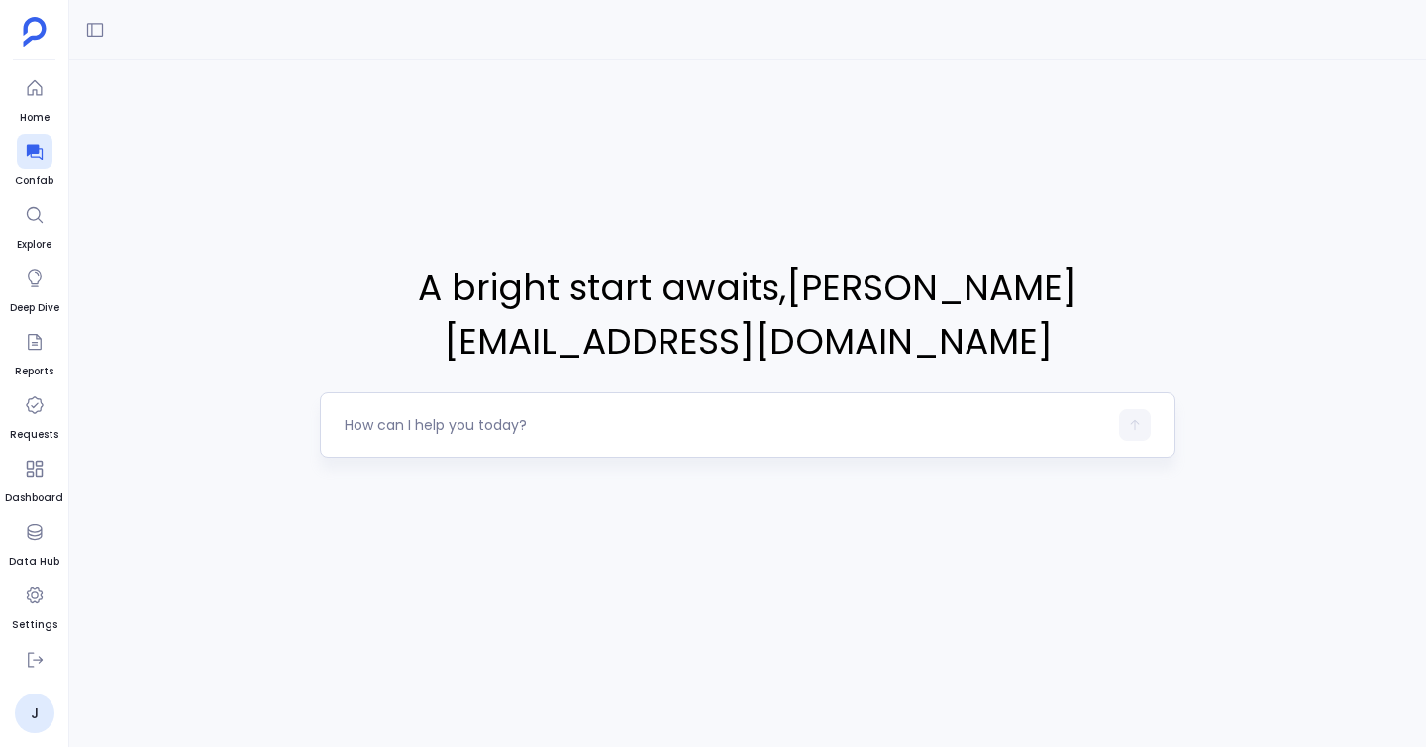
click at [384, 413] on div at bounding box center [726, 425] width 762 height 32
click at [398, 409] on div at bounding box center [726, 425] width 762 height 32
click at [410, 409] on div at bounding box center [726, 425] width 762 height 32
click at [415, 415] on textarea at bounding box center [726, 425] width 762 height 20
type textarea "Can you give me deals closed in last 2 years . Give their sales cycle length, d…"
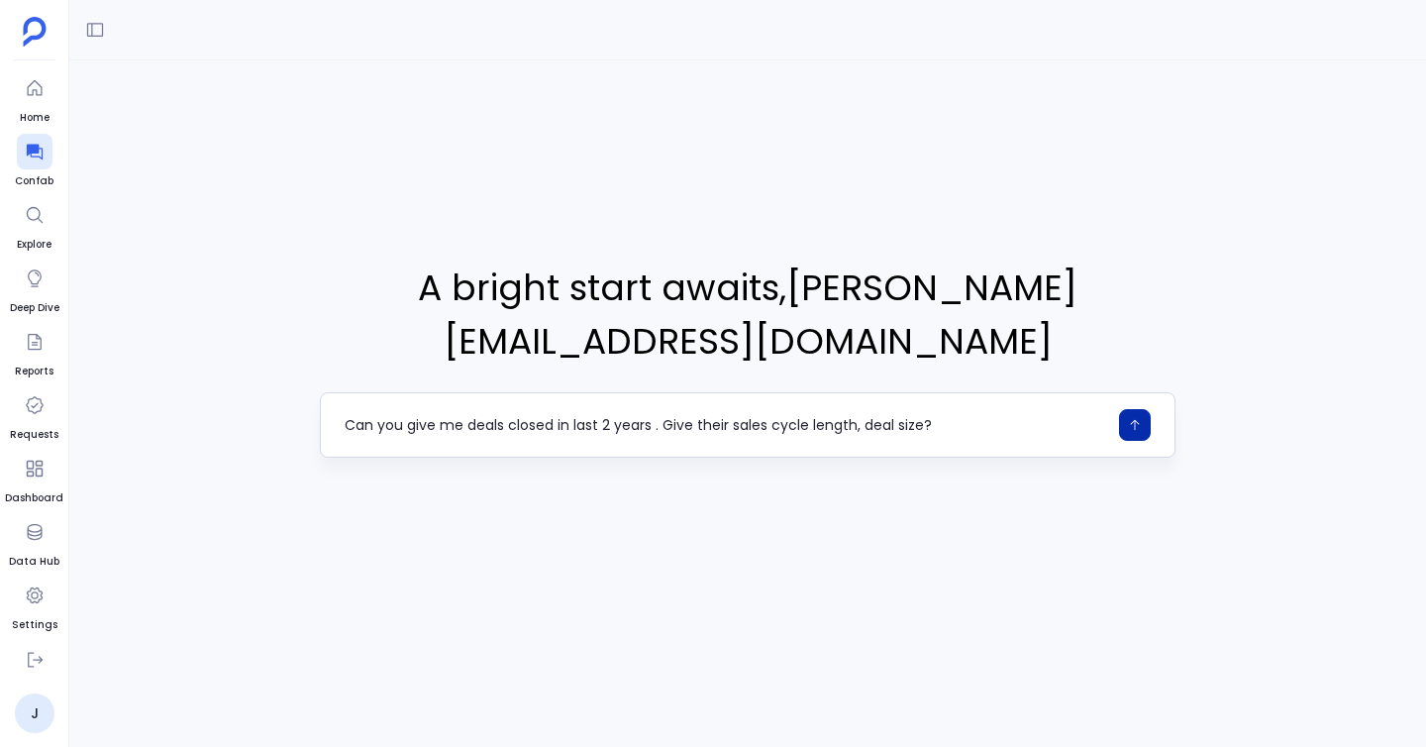
click at [1139, 409] on button "button" at bounding box center [1135, 425] width 32 height 32
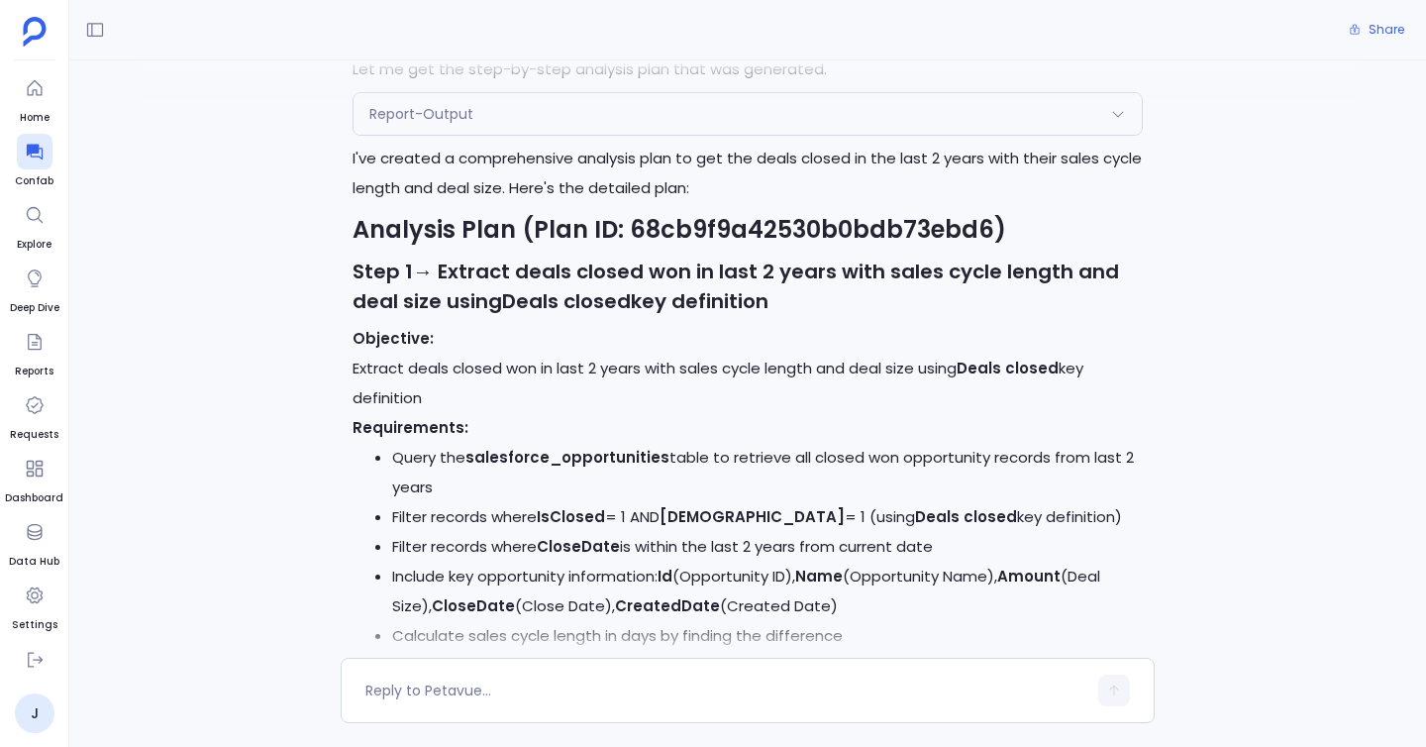
scroll to position [874, 0]
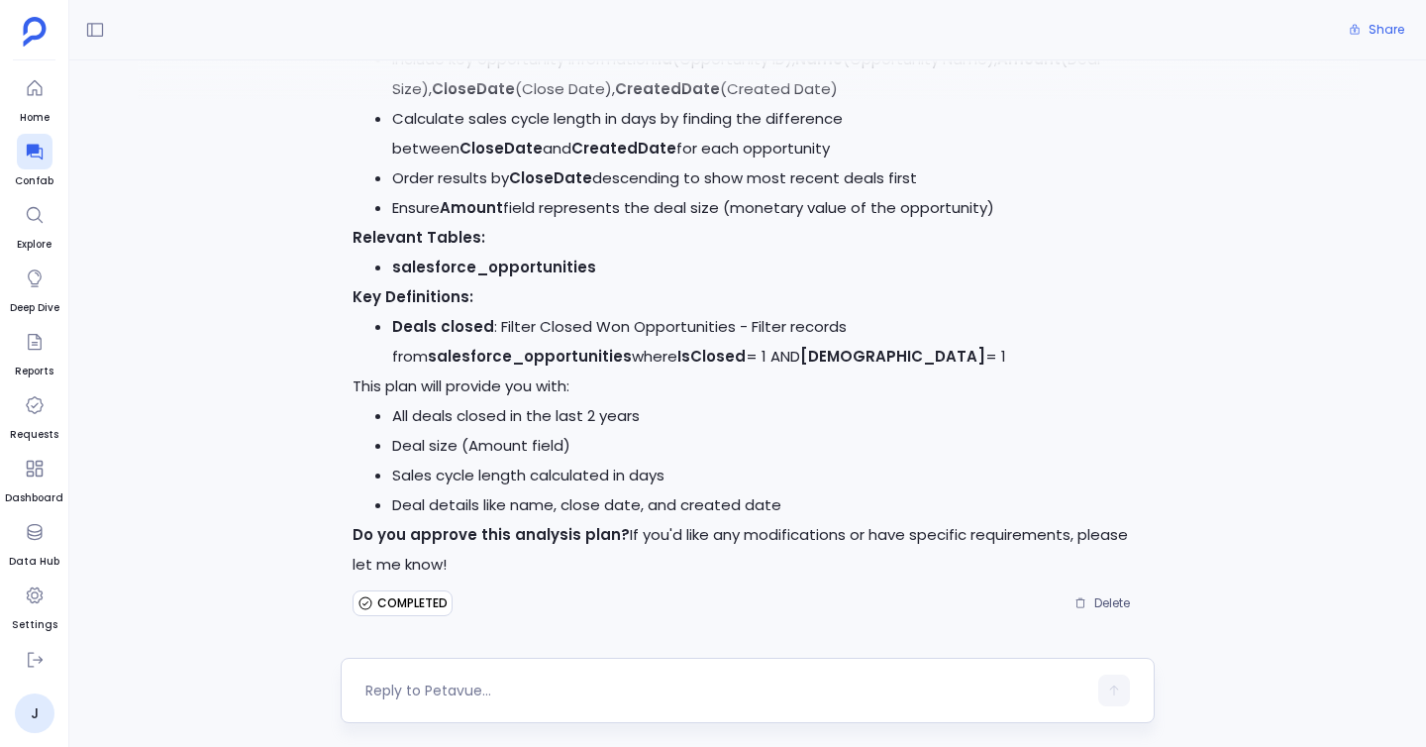
click at [525, 689] on textarea at bounding box center [725, 690] width 721 height 20
type textarea "yes"
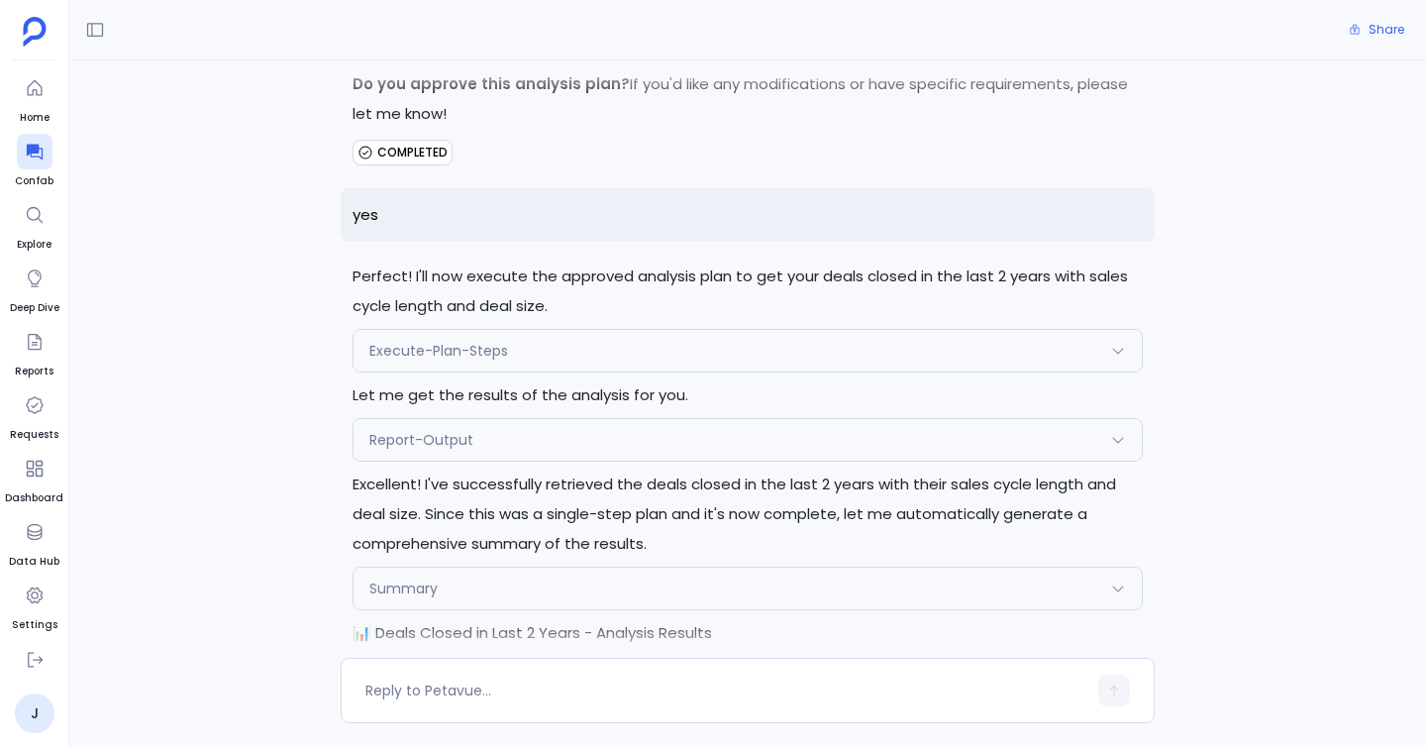
scroll to position [1685, 0]
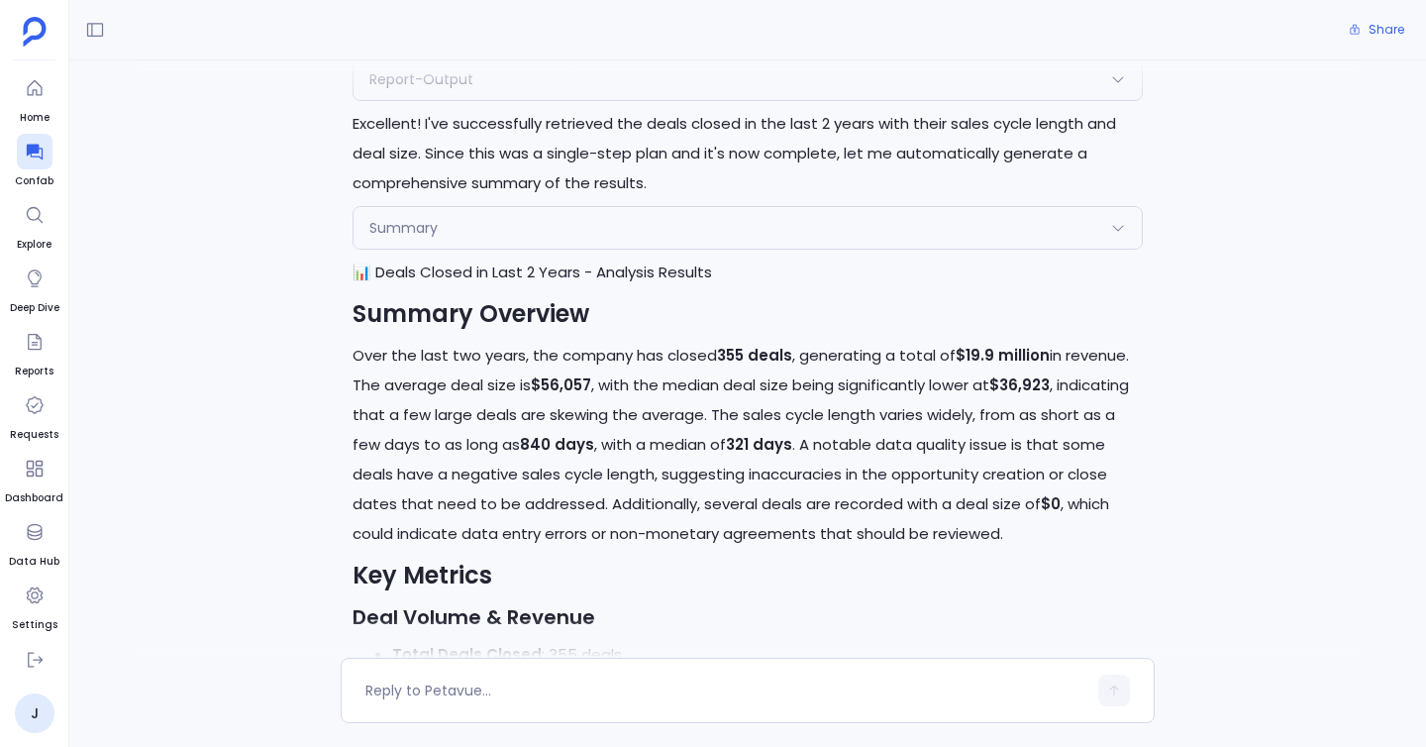
click at [579, 228] on div "Summary" at bounding box center [747, 228] width 788 height 42
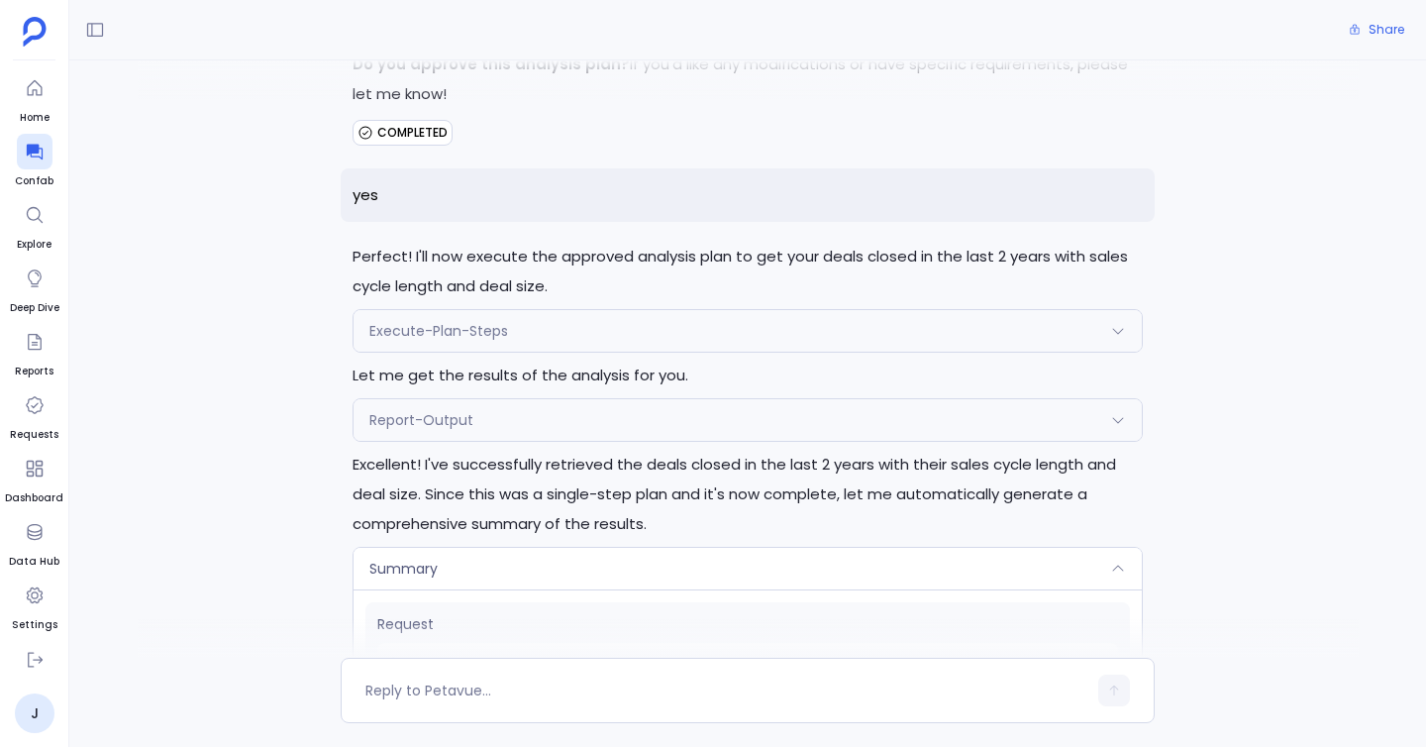
scroll to position [1328, 0]
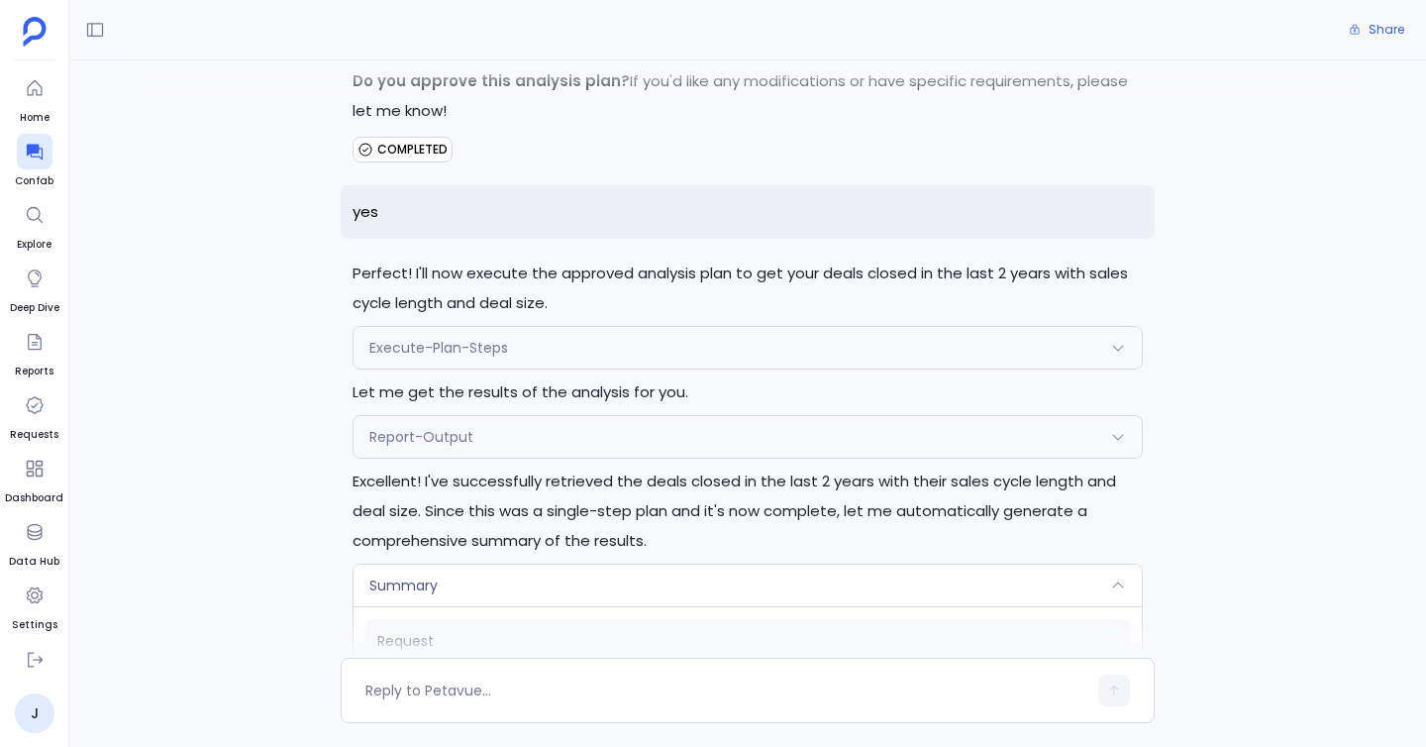
click at [752, 424] on div "Report-Output" at bounding box center [747, 437] width 788 height 42
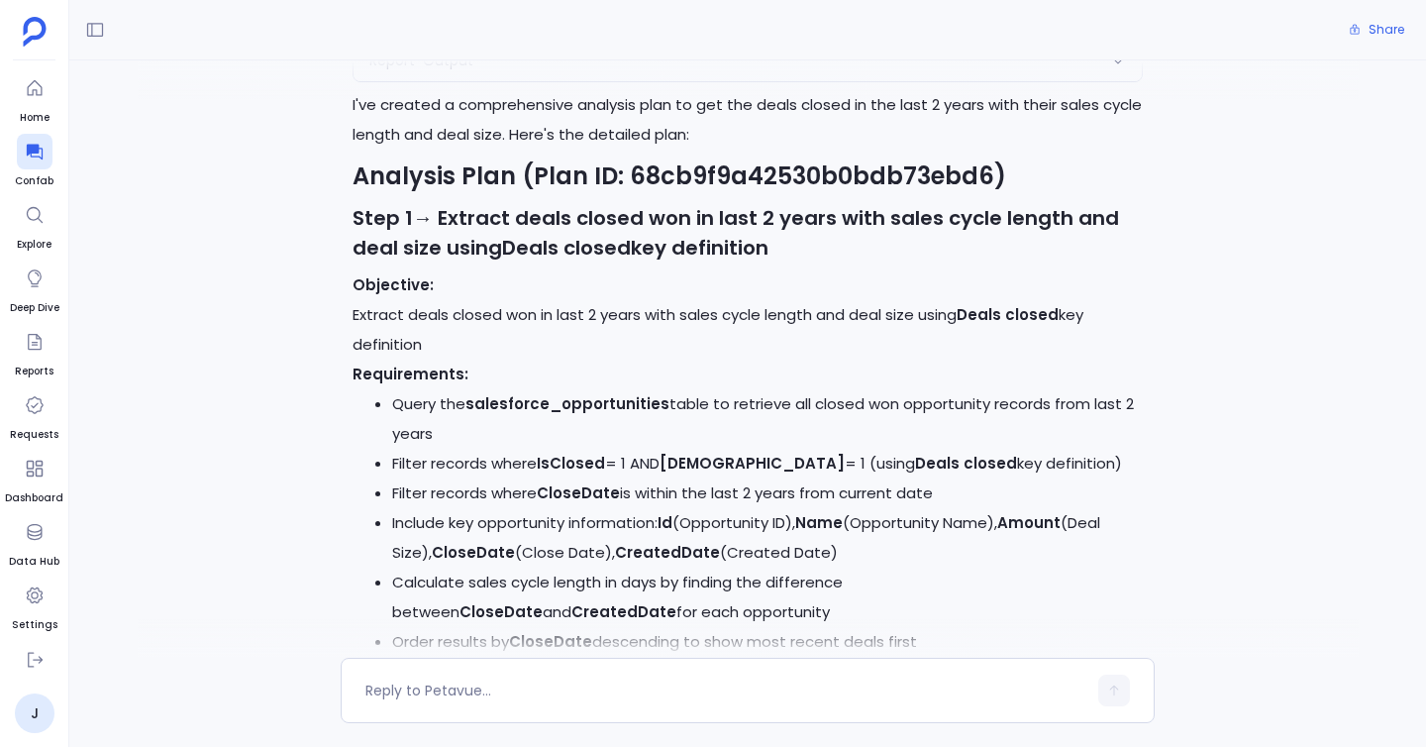
scroll to position [0, 0]
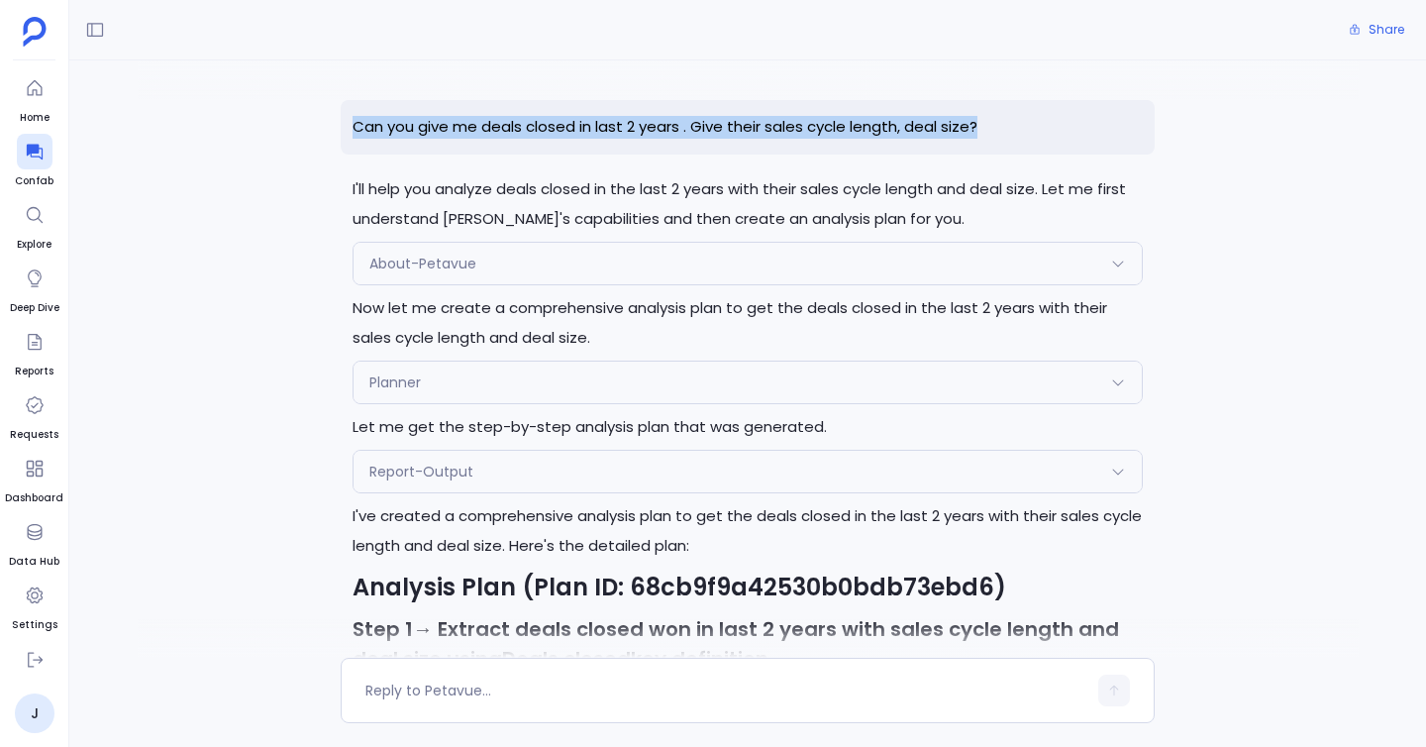
drag, startPoint x: 349, startPoint y: 124, endPoint x: 1065, endPoint y: 140, distance: 717.1
click at [1065, 140] on p "Can you give me deals closed in last 2 years . Give their sales cycle length, d…" at bounding box center [748, 127] width 814 height 54
copy p "Can you give me deals closed in last 2 years . Give their sales cycle length, d…"
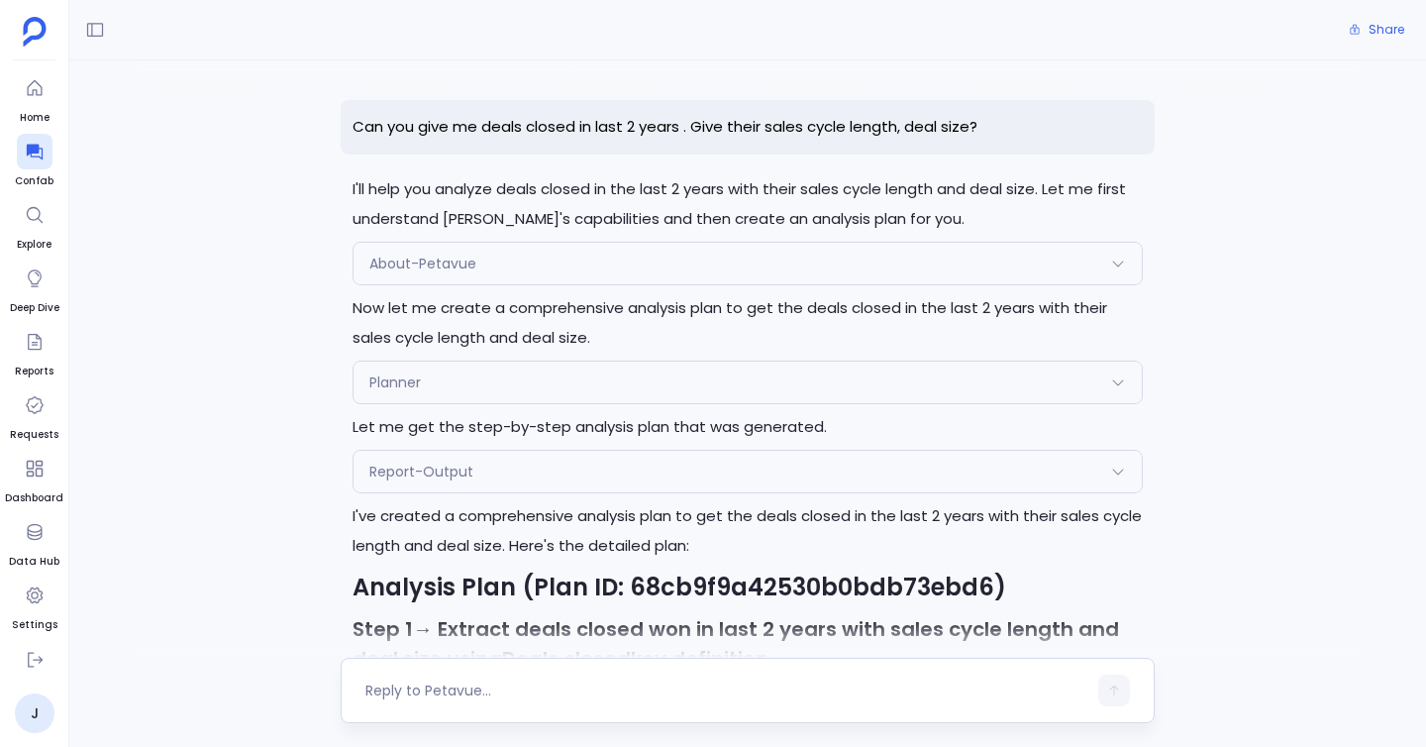
click at [504, 695] on textarea at bounding box center [725, 690] width 721 height 20
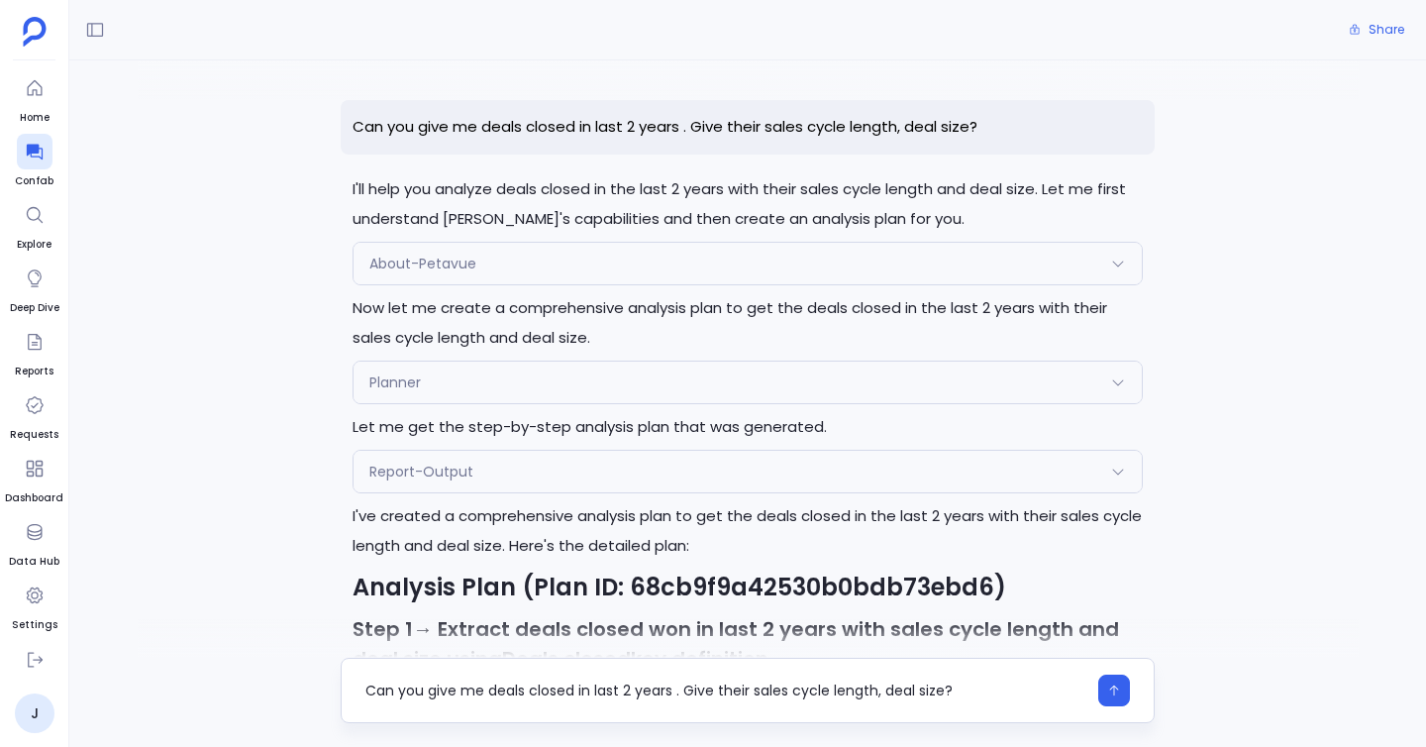
type textarea "Can you give me deals closed in last 2 years . Give their sales cycle length, d…"
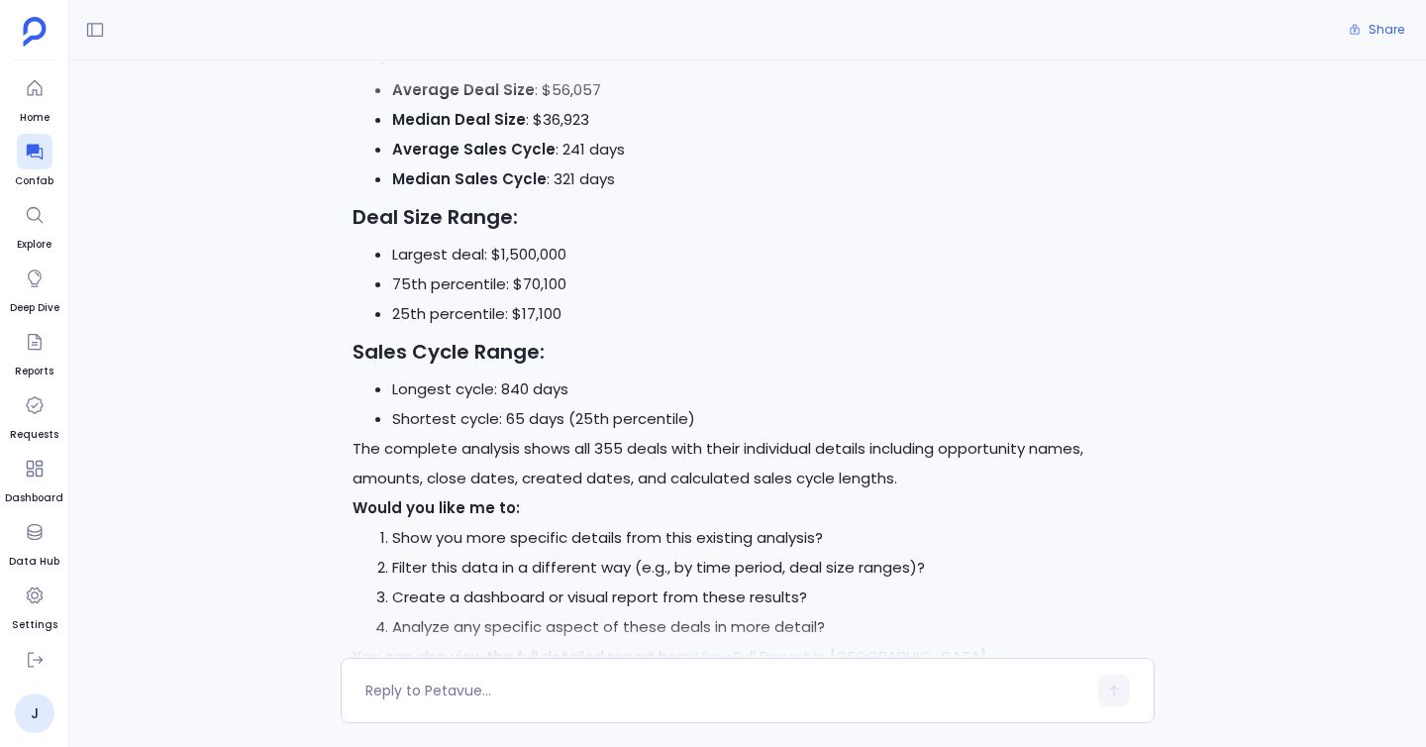
scroll to position [4059, 0]
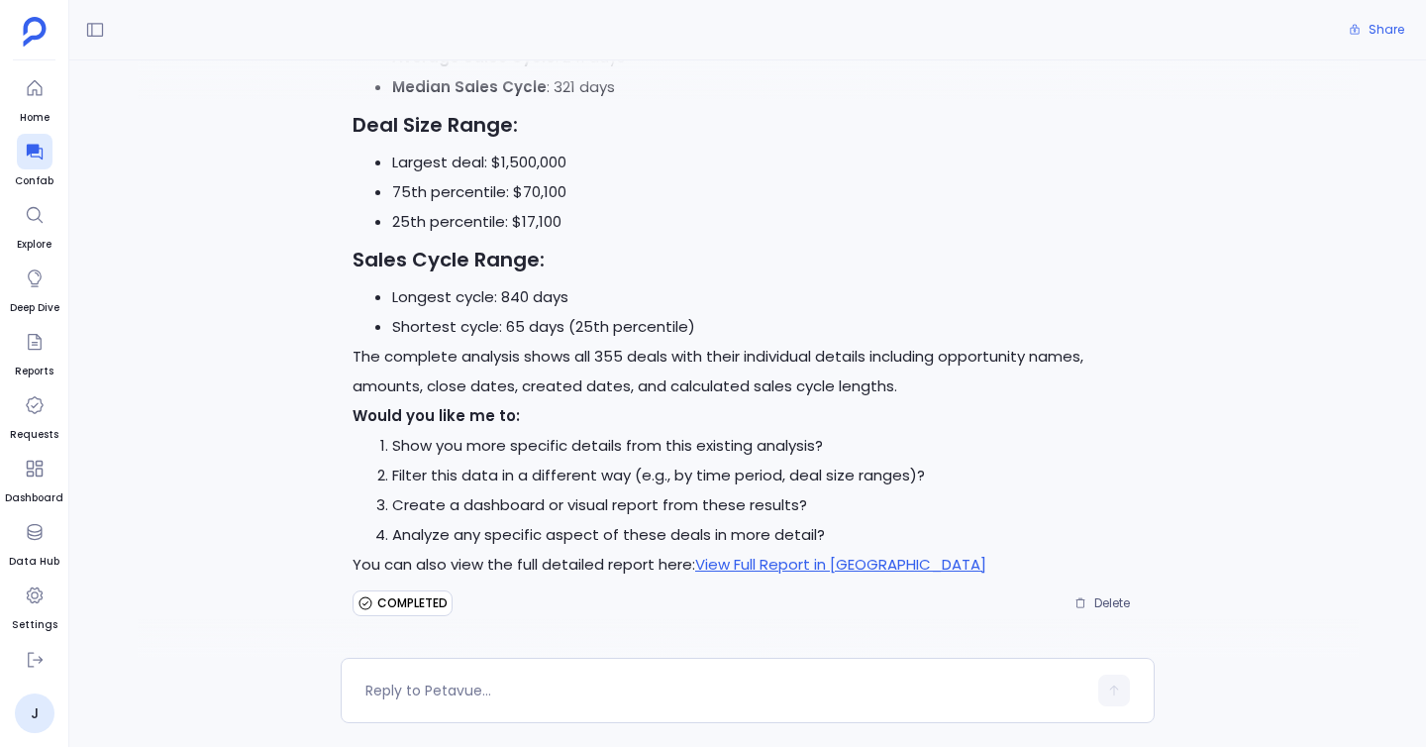
click at [422, 599] on span "COMPLETED" at bounding box center [412, 603] width 70 height 16
click at [404, 463] on li "Filter this data in a different way (e.g., by time period, deal size ranges)?" at bounding box center [767, 475] width 751 height 30
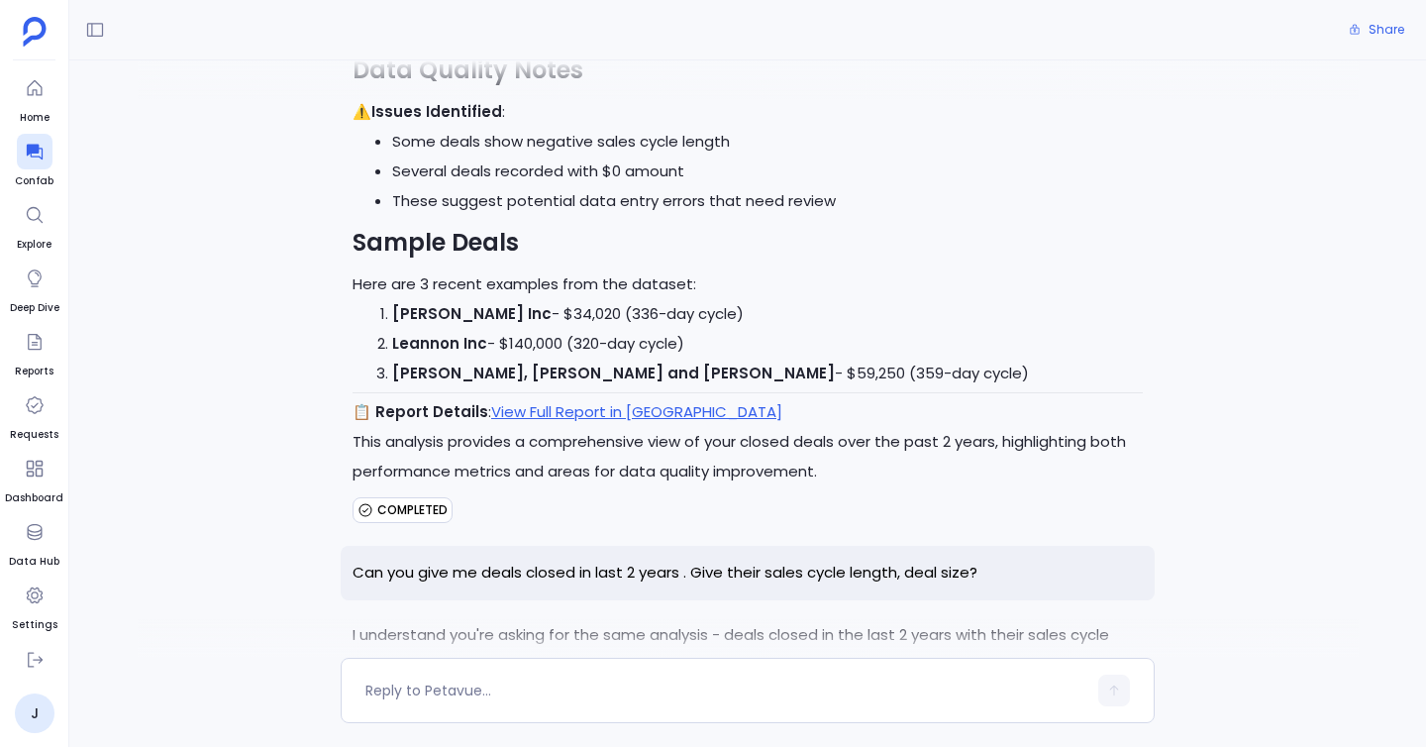
scroll to position [3208, 0]
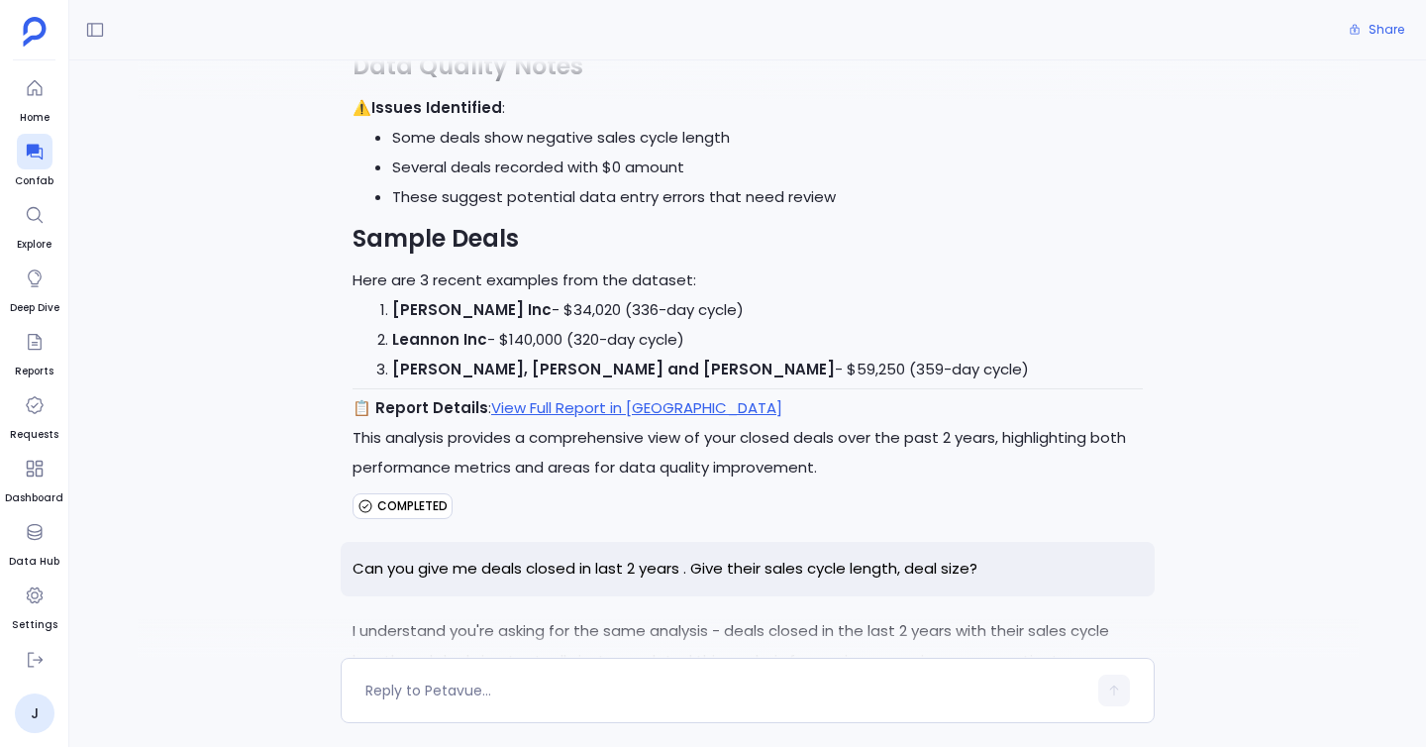
click at [1041, 547] on p "Can you give me deals closed in last 2 years . Give their sales cycle length, d…" at bounding box center [748, 569] width 814 height 54
click at [669, 669] on div at bounding box center [748, 689] width 814 height 65
click at [573, 680] on textarea at bounding box center [725, 690] width 721 height 20
type textarea "I need you to run the question again with new plan"
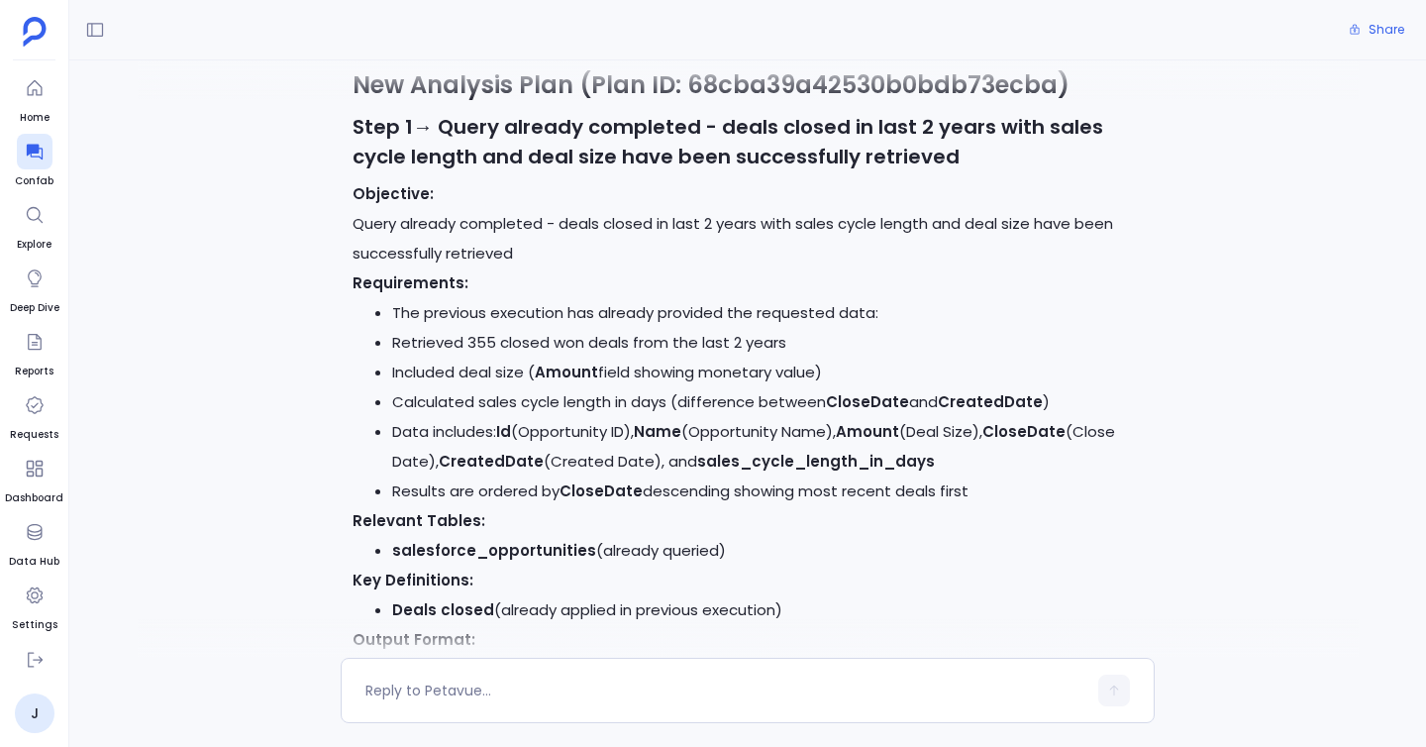
scroll to position [5184, 0]
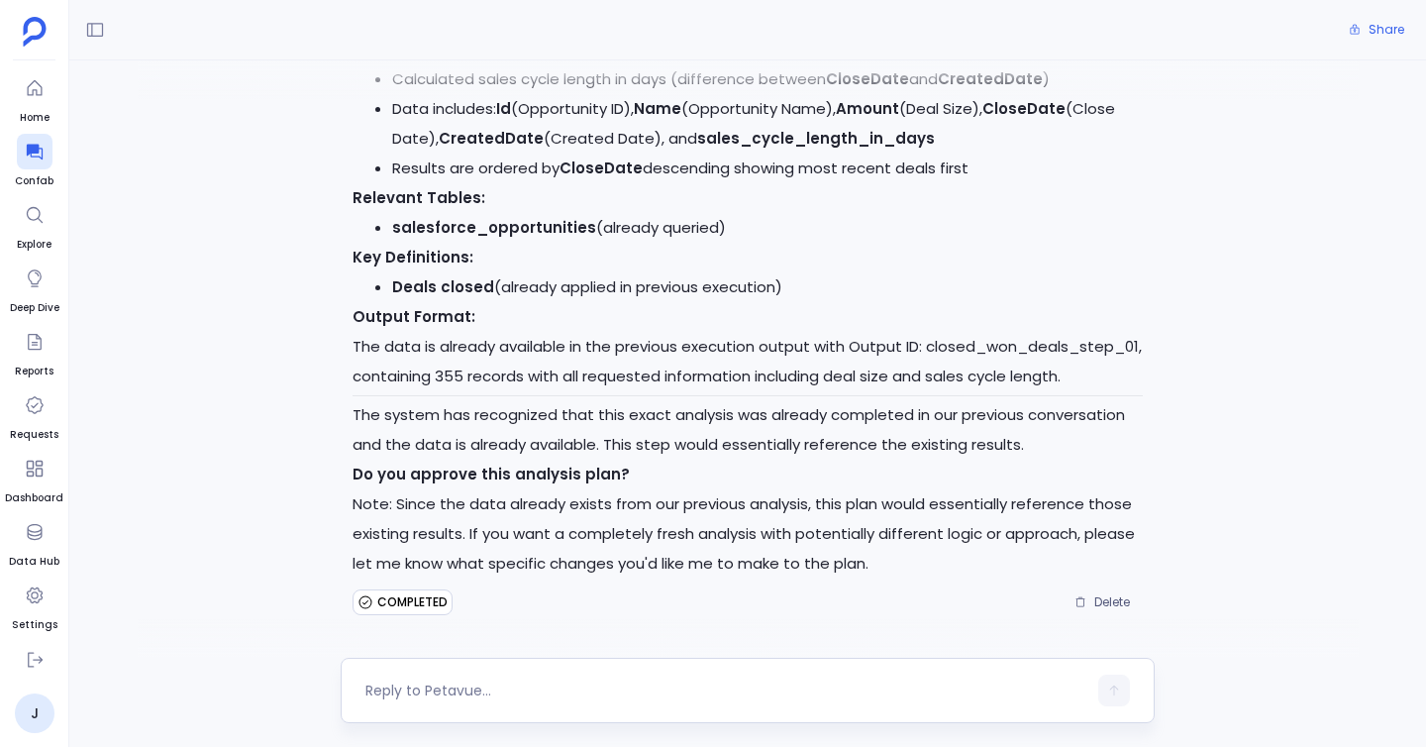
click at [470, 693] on textarea at bounding box center [725, 690] width 721 height 20
type textarea "yes"
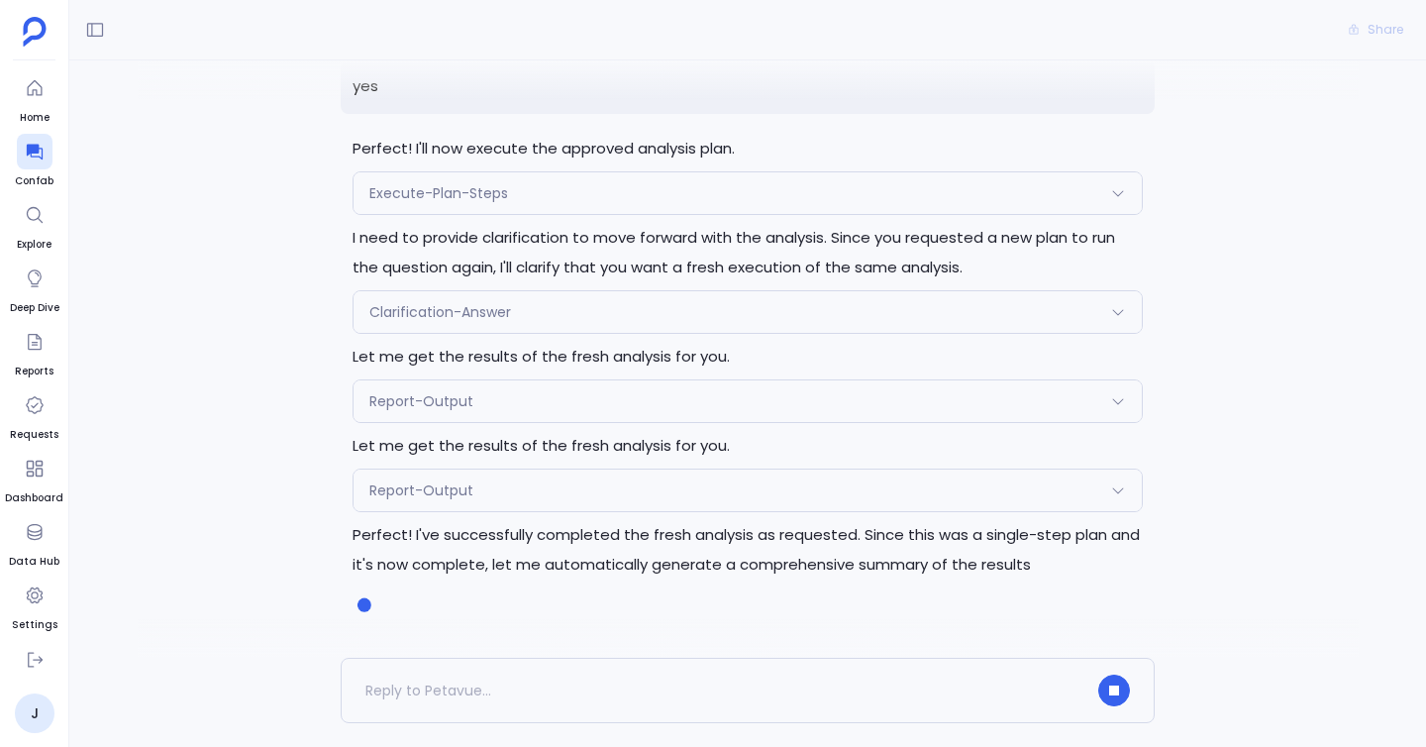
scroll to position [5813, 0]
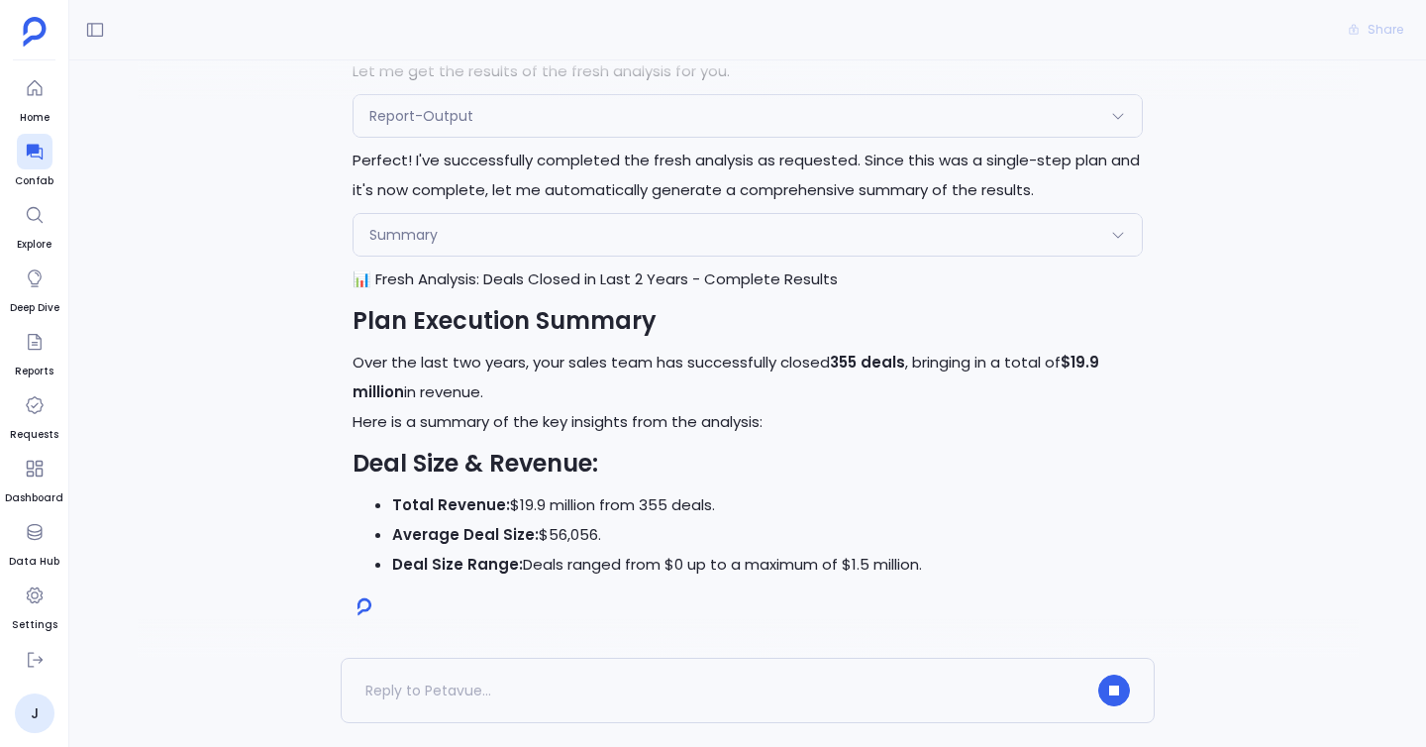
click at [566, 198] on p "Perfect! I've successfully completed the fresh analysis as requested. Since thi…" at bounding box center [748, 175] width 790 height 59
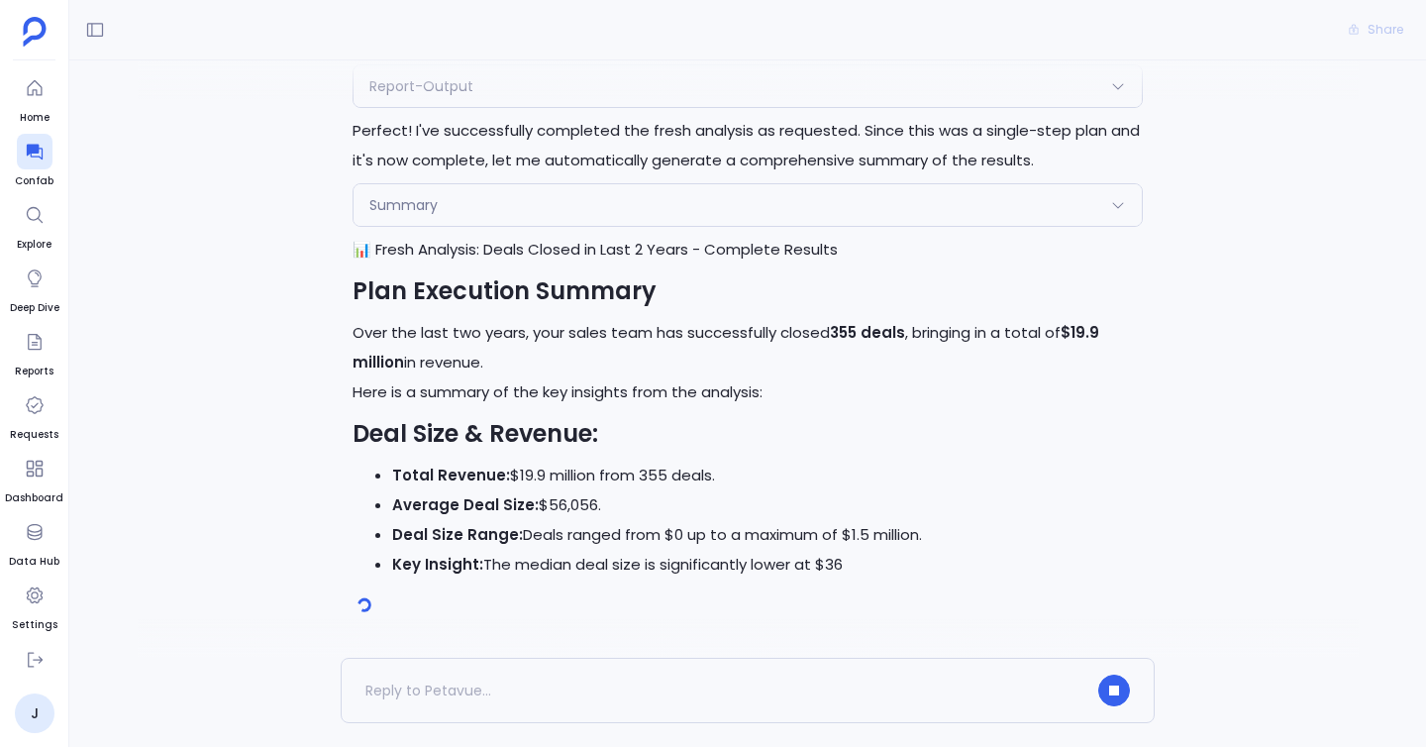
click at [566, 243] on h1 "📊 Fresh Analysis: Deals Closed in Last 2 Years - Complete Results" at bounding box center [748, 250] width 790 height 30
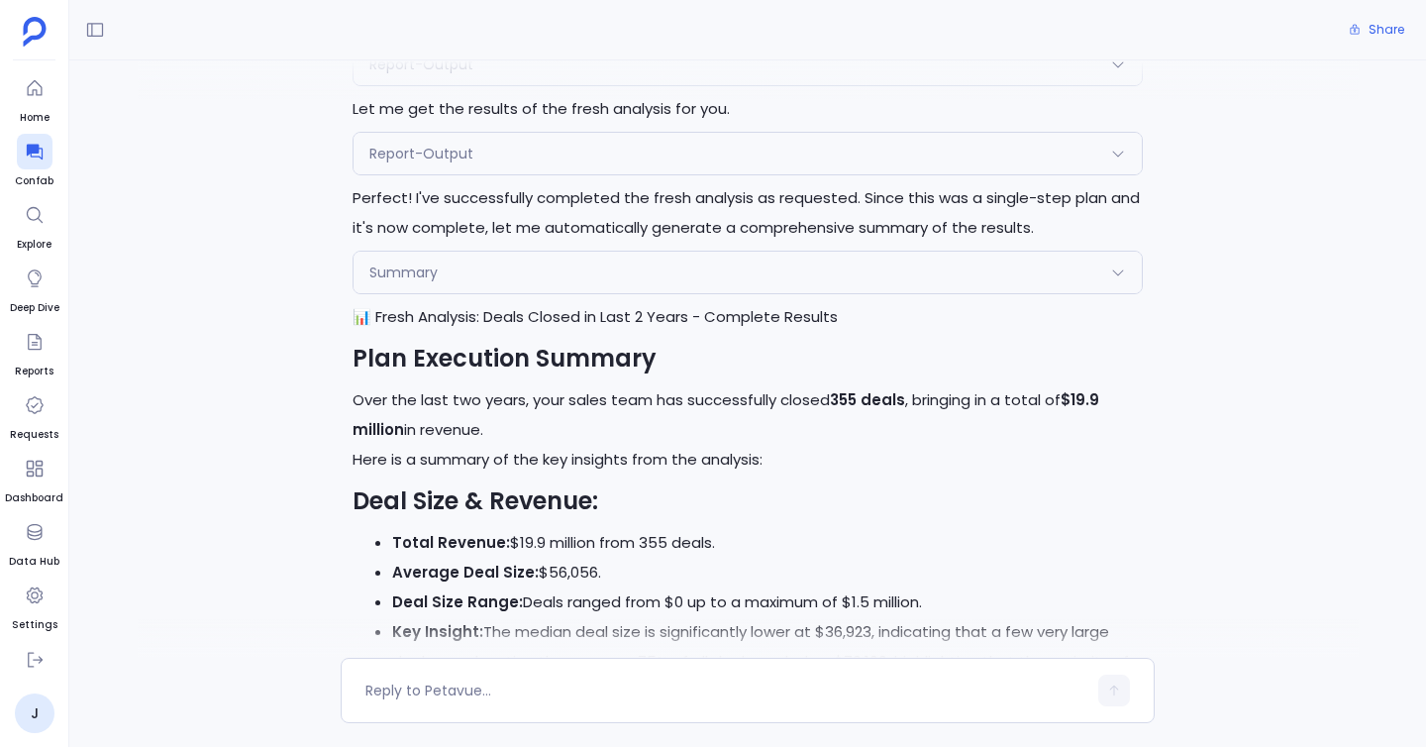
click at [566, 267] on div "Summary" at bounding box center [747, 273] width 788 height 42
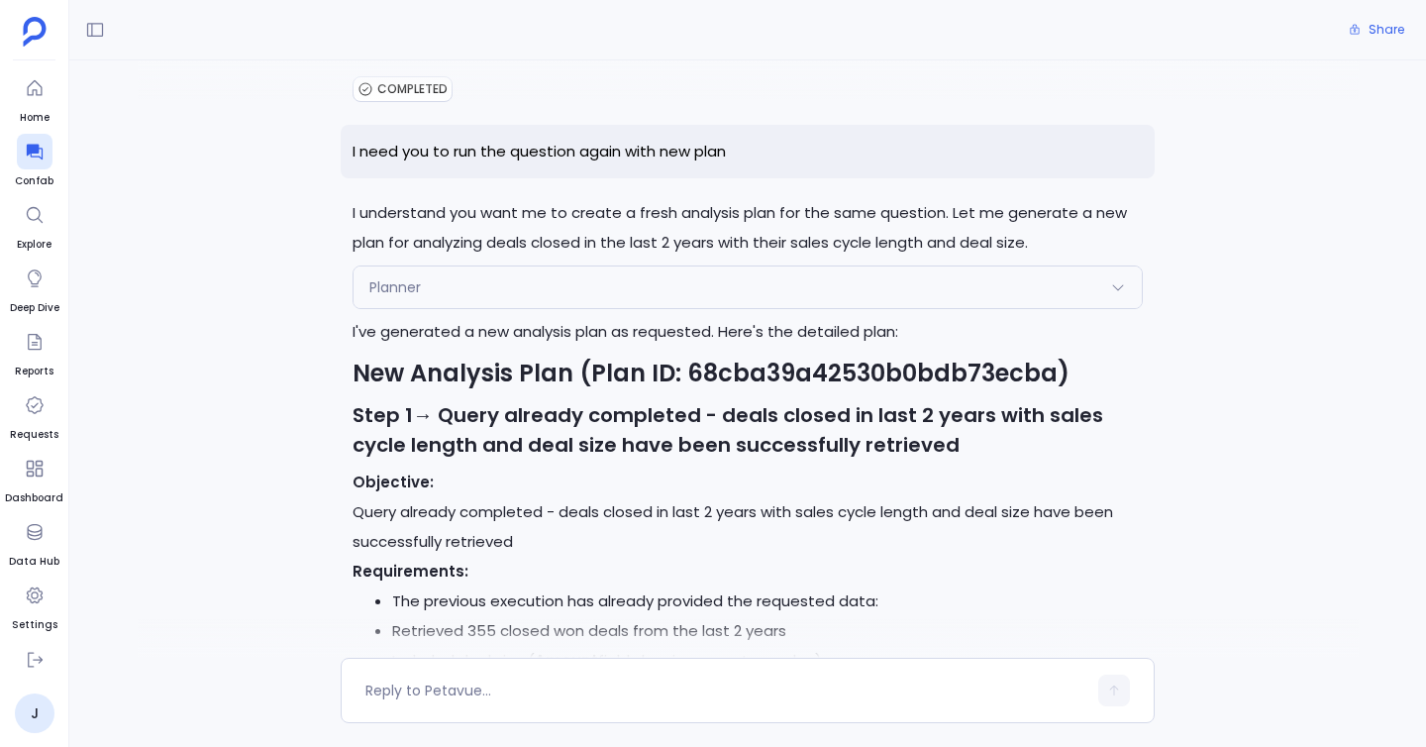
scroll to position [4295, 0]
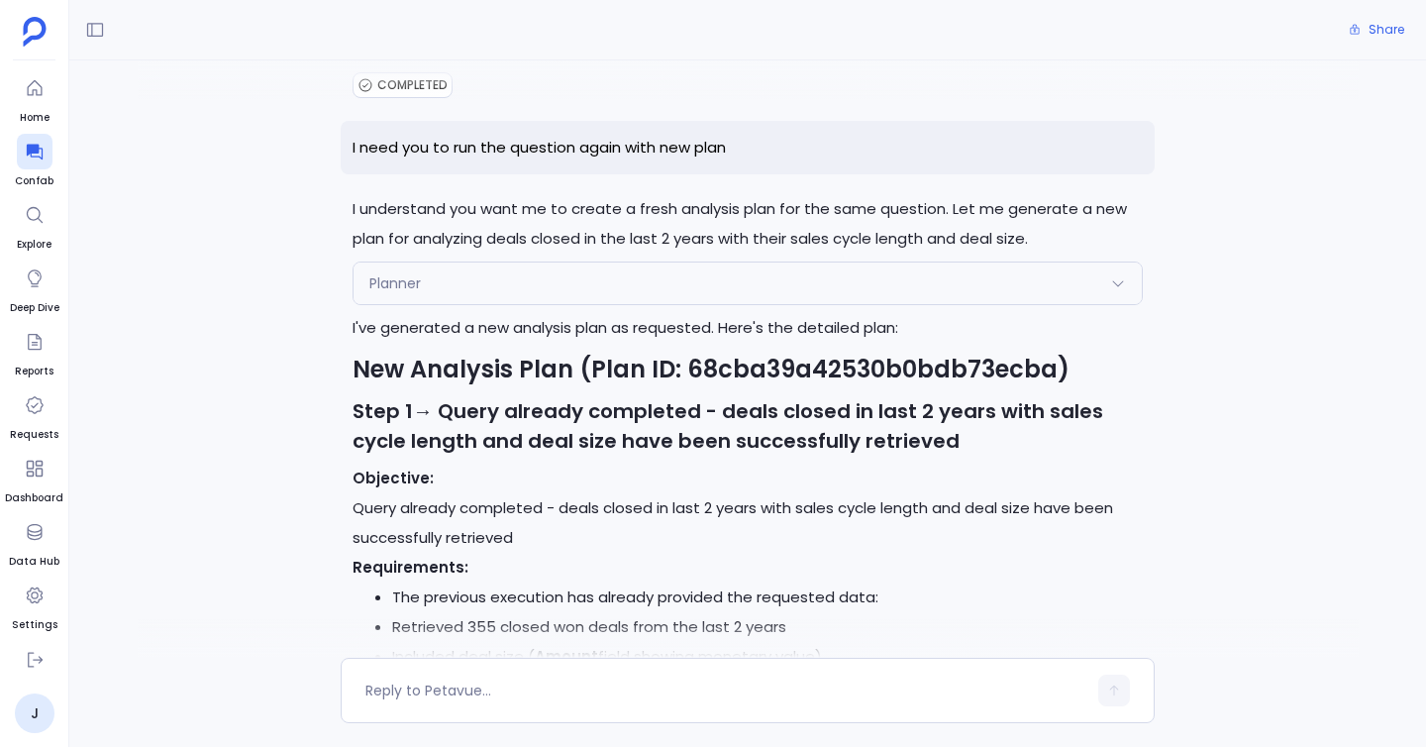
click at [606, 290] on div "Planner" at bounding box center [747, 283] width 788 height 42
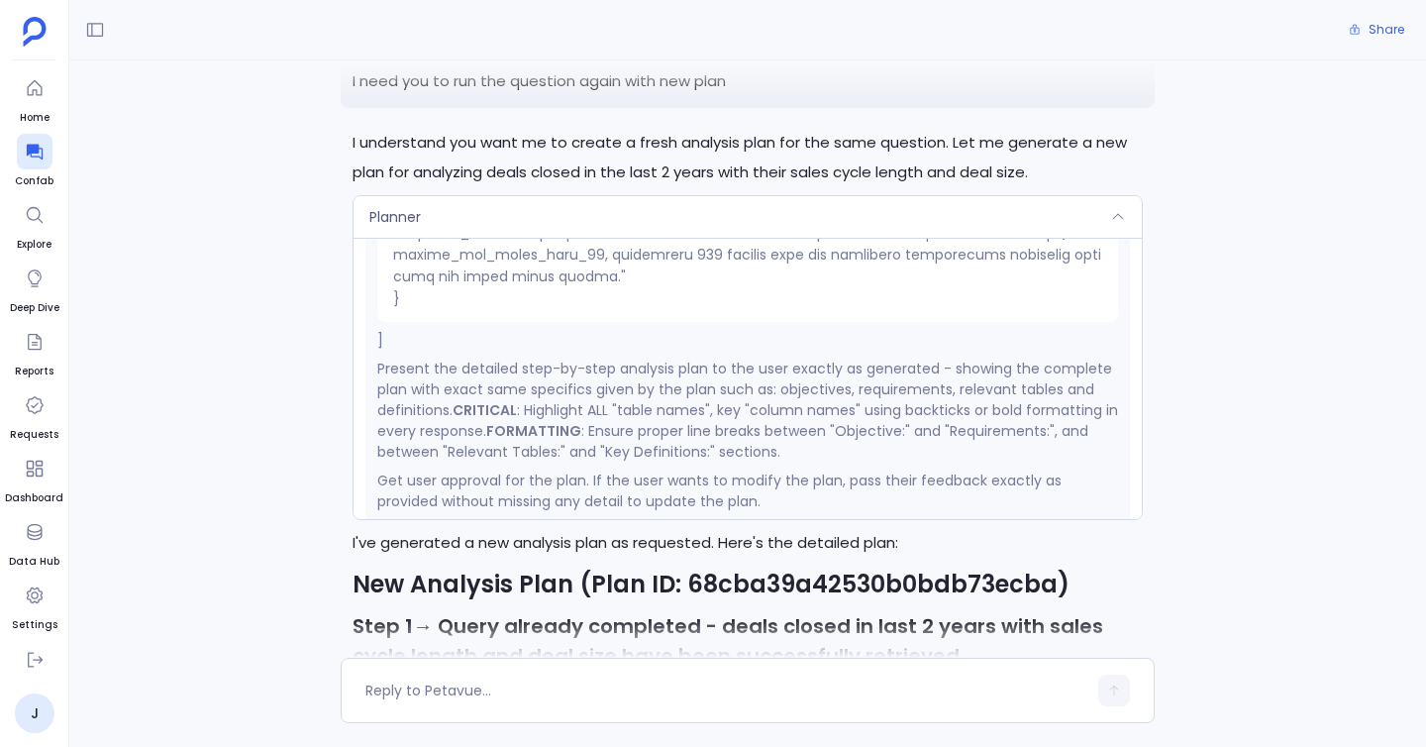
scroll to position [929, 0]
click at [1213, 70] on div at bounding box center [748, 80] width 1221 height 40
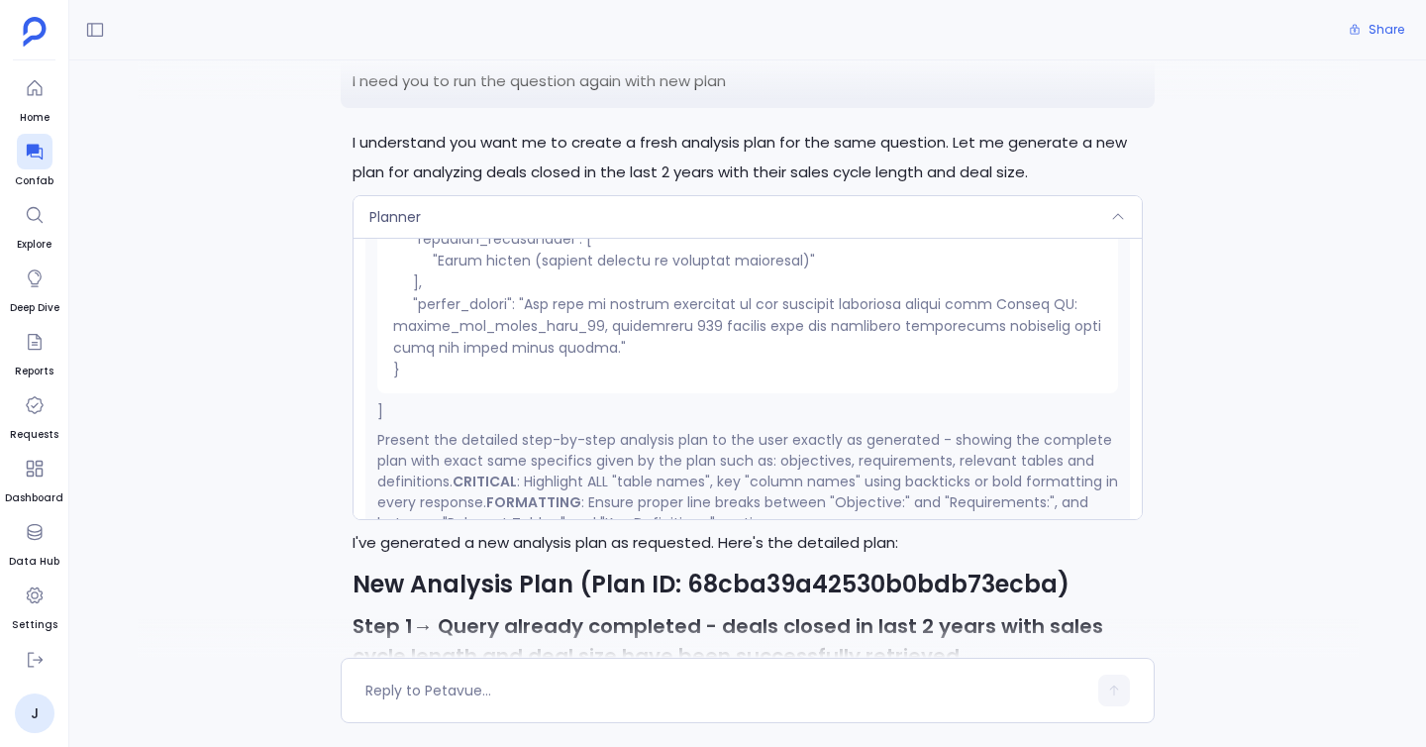
scroll to position [858, 0]
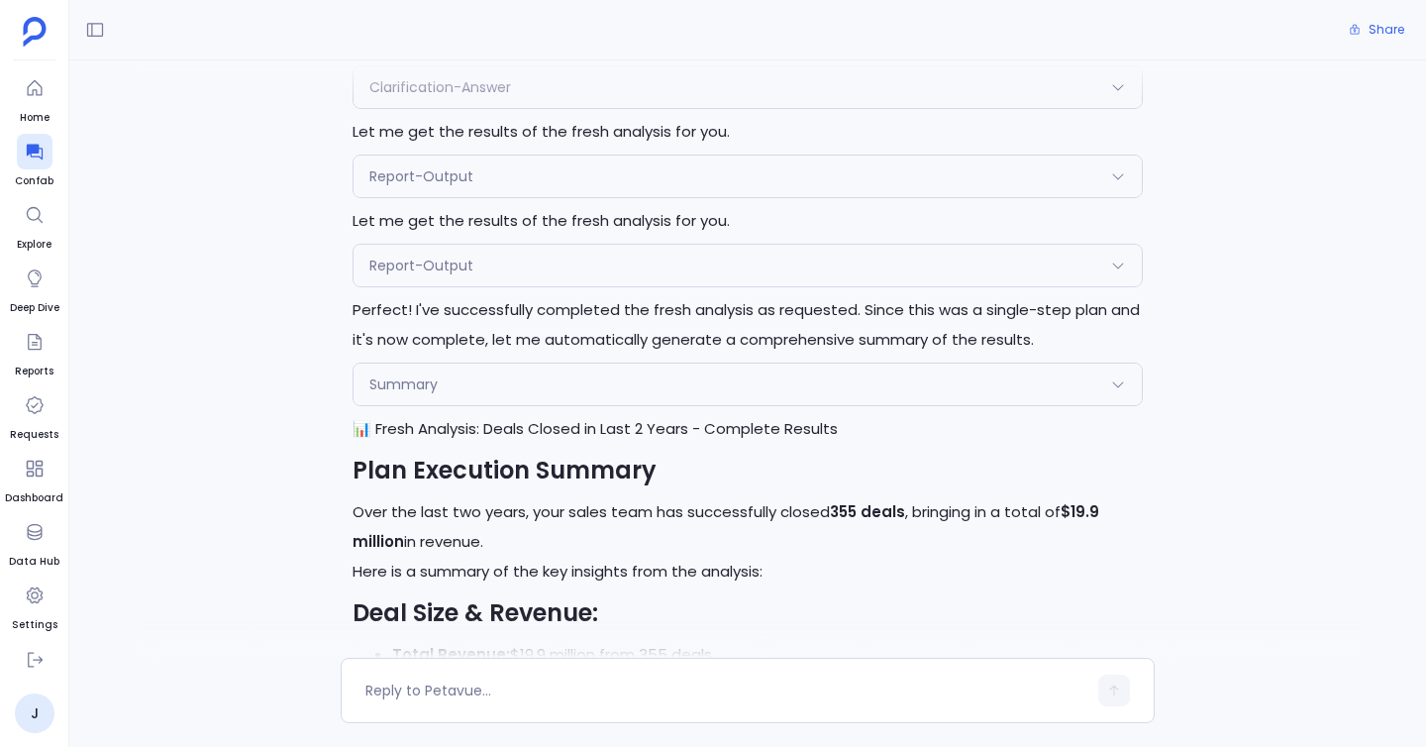
click at [445, 399] on div "Summary" at bounding box center [747, 384] width 788 height 42
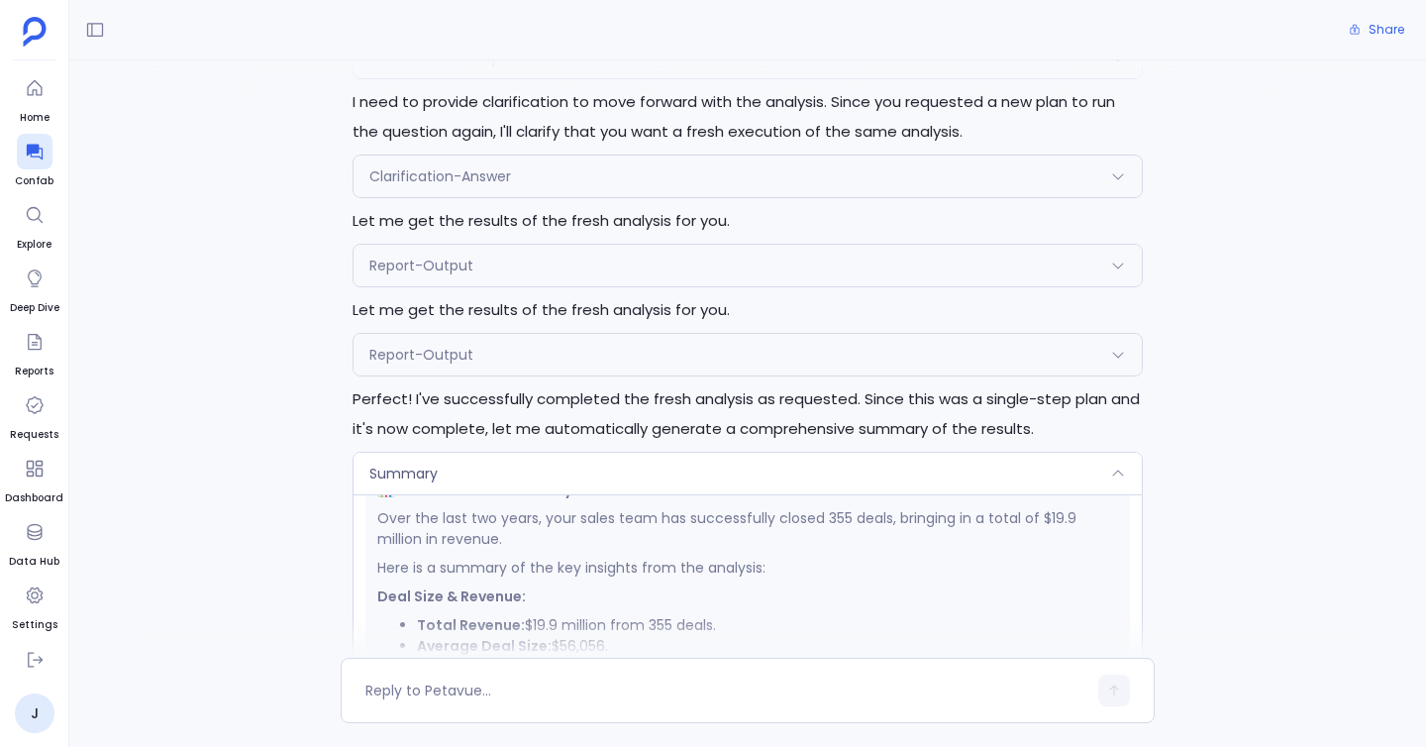
scroll to position [5556, 0]
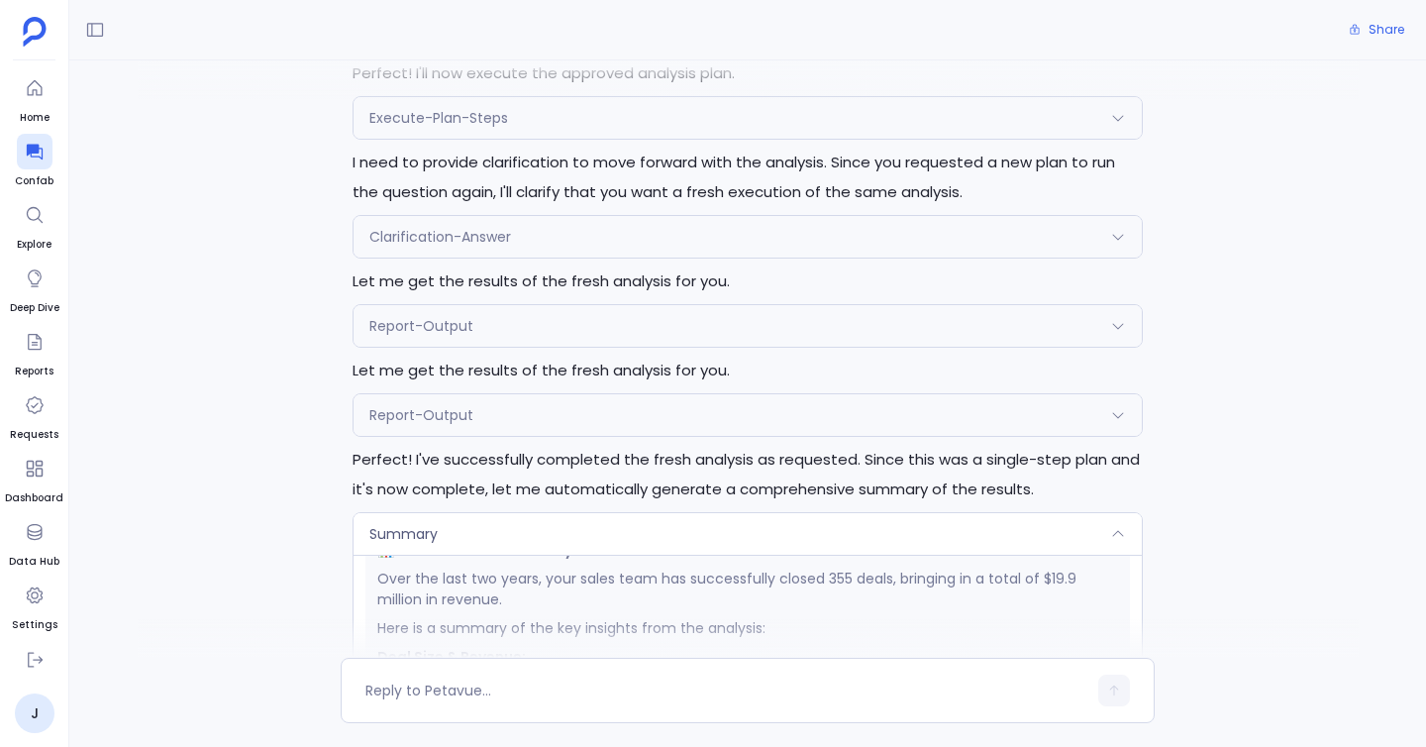
click at [423, 418] on span "Report-Output" at bounding box center [421, 415] width 104 height 20
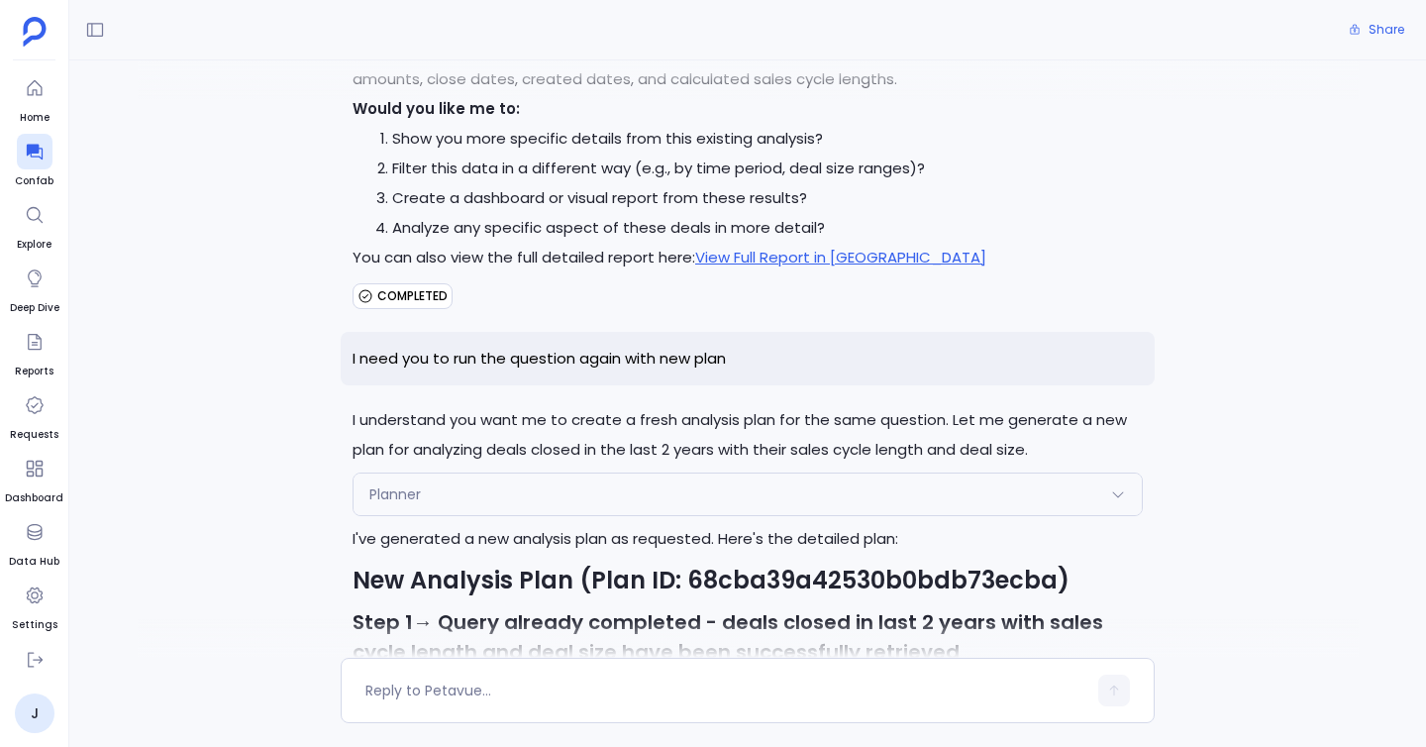
scroll to position [4084, 0]
click at [382, 491] on span "Planner" at bounding box center [394, 495] width 51 height 20
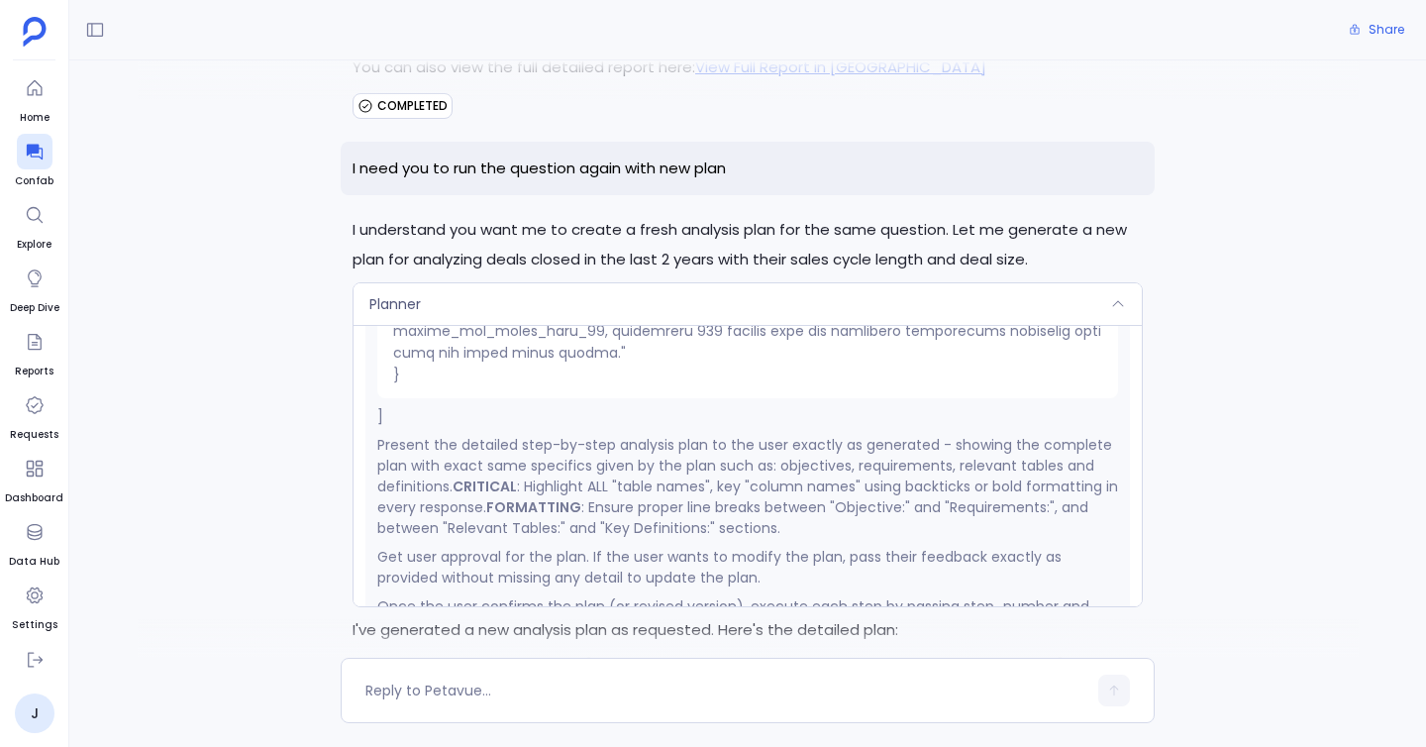
scroll to position [936, 0]
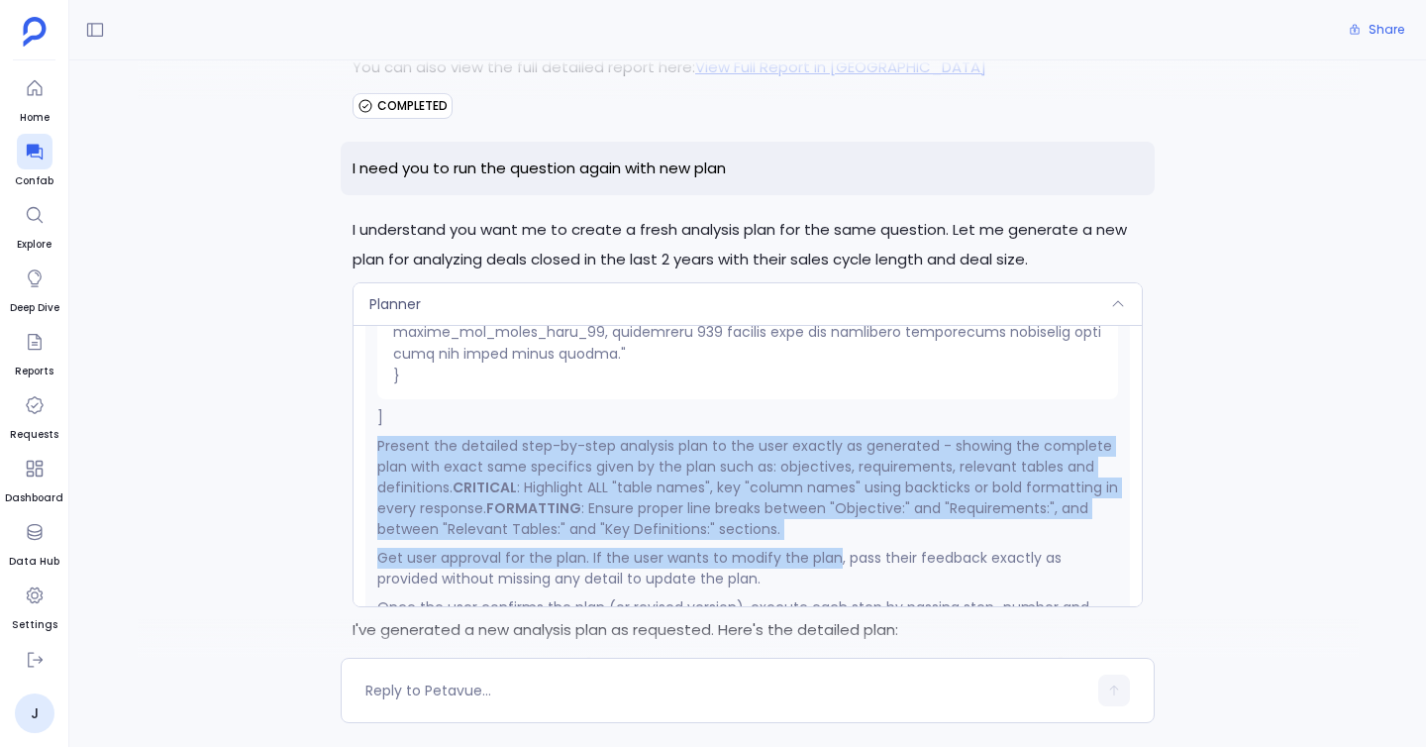
drag, startPoint x: 371, startPoint y: 423, endPoint x: 829, endPoint y: 527, distance: 469.1
click at [829, 527] on div "Response I have generated a step-by-step analysis plan for your query: "Can you…" at bounding box center [747, 310] width 764 height 1267
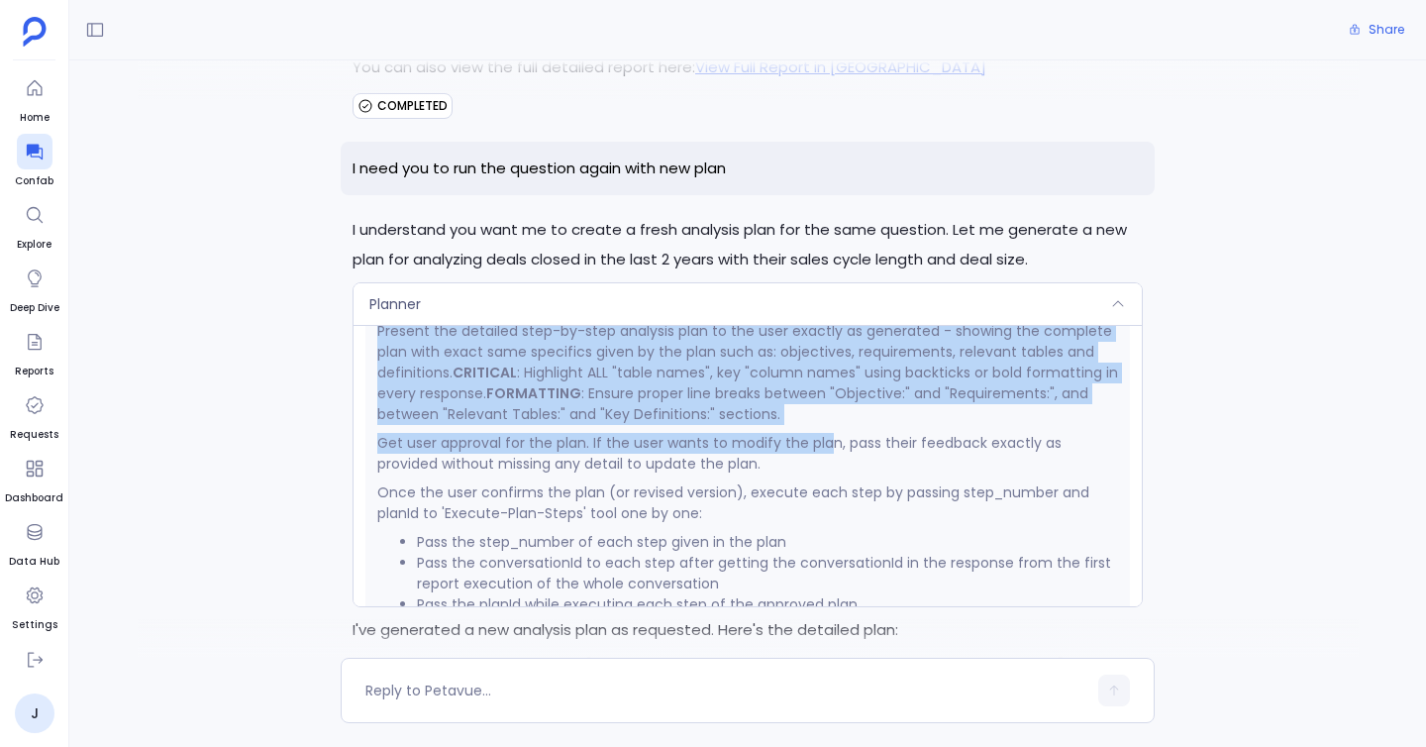
scroll to position [1005, 0]
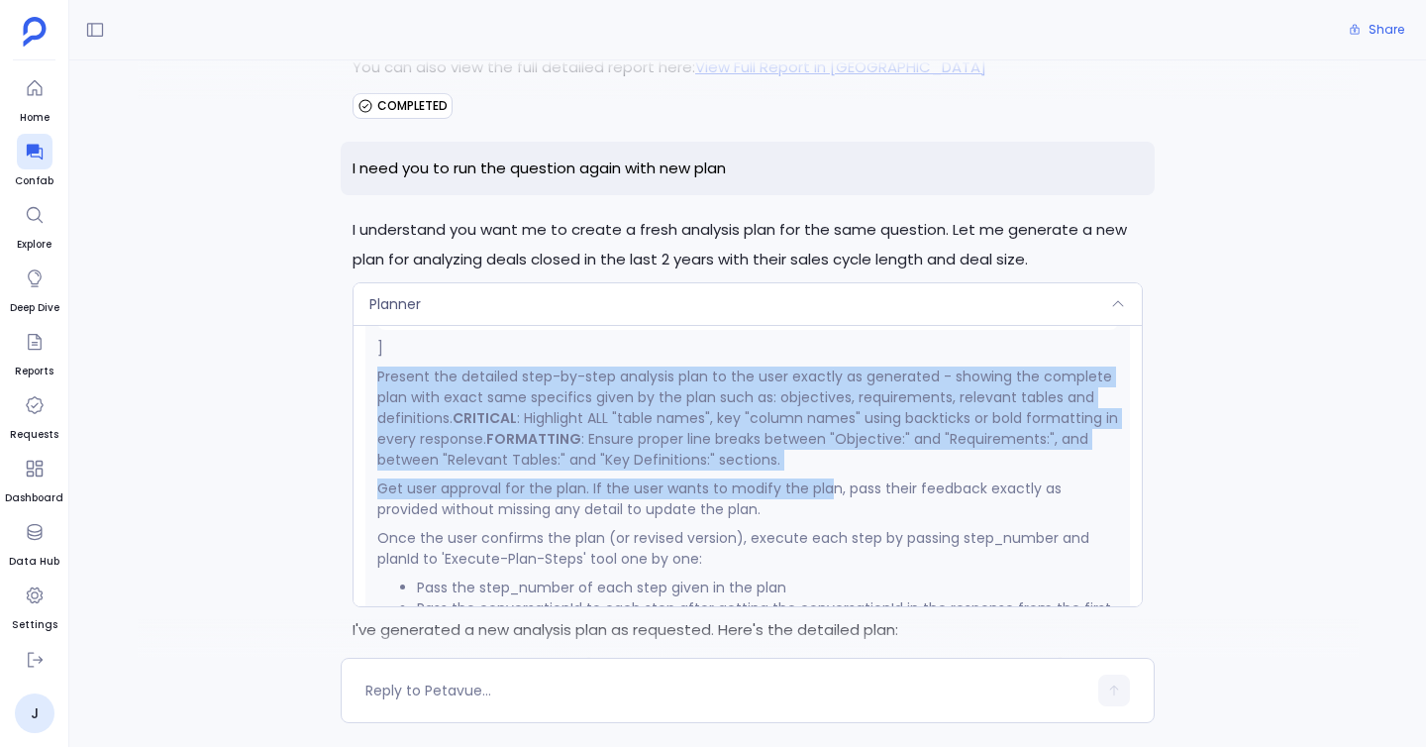
click at [713, 478] on p "Get user approval for the plan. If the user wants to modify the plan, pass thei…" at bounding box center [747, 499] width 741 height 42
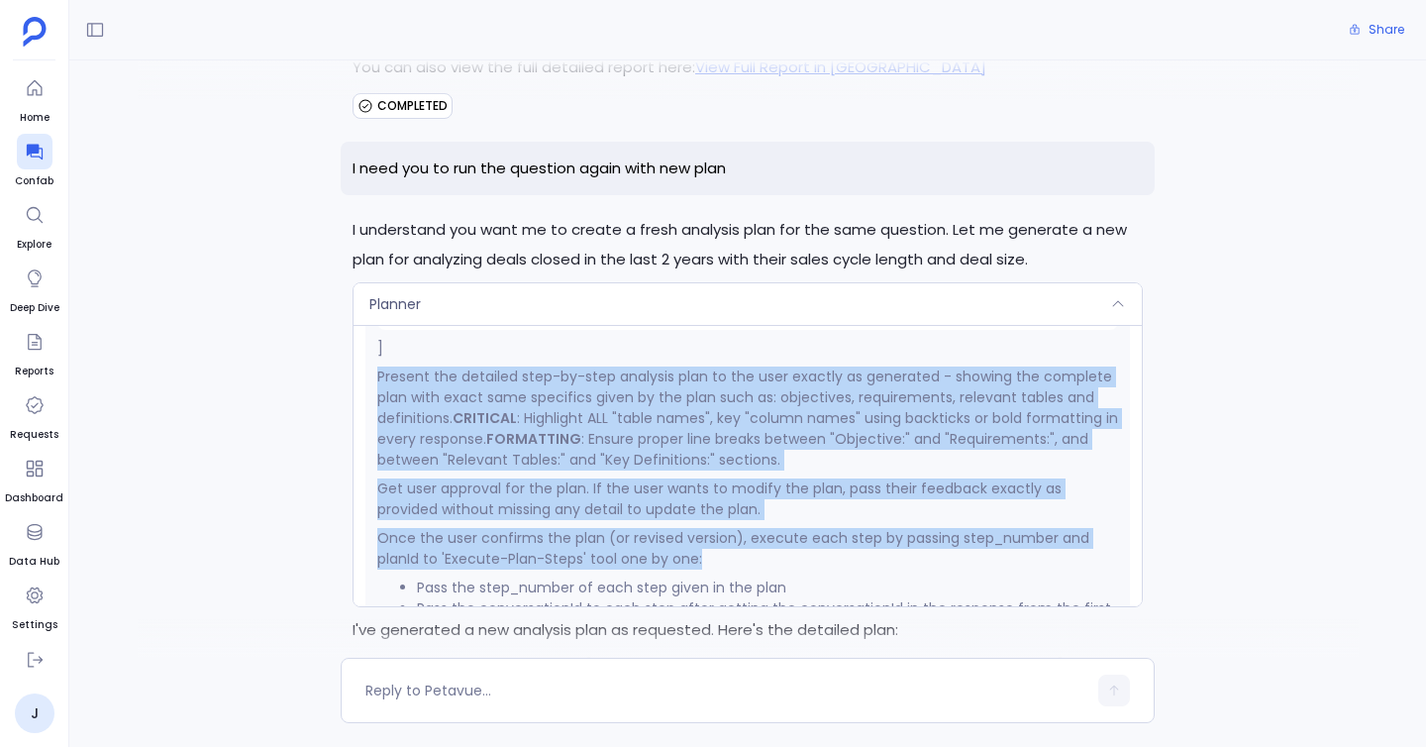
drag, startPoint x: 373, startPoint y: 352, endPoint x: 752, endPoint y: 535, distance: 420.3
click at [752, 535] on div "Response I have generated a step-by-step analysis plan for your query: "Can you…" at bounding box center [747, 241] width 764 height 1267
click at [752, 535] on p "Once the user confirms the plan (or revised version), execute each step by pass…" at bounding box center [747, 549] width 741 height 42
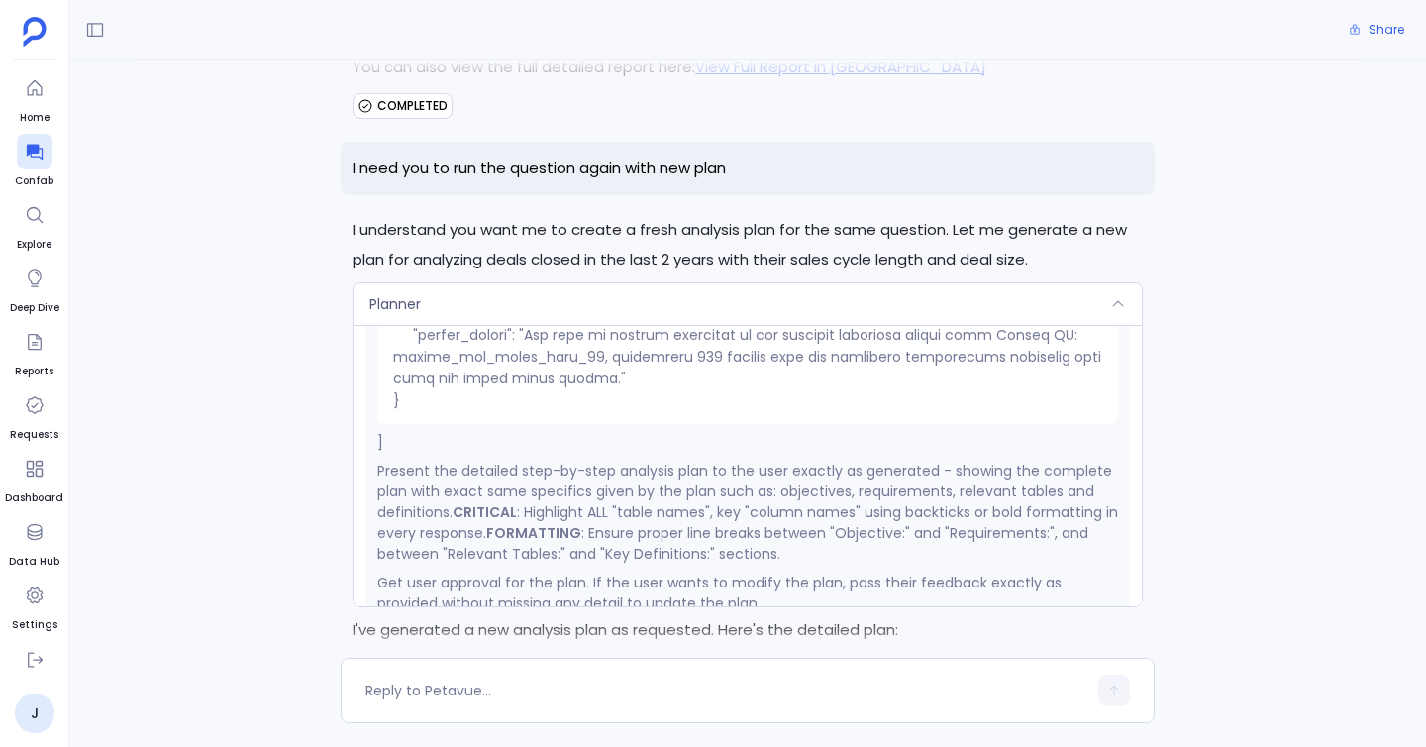
scroll to position [913, 0]
click at [45, 660] on button at bounding box center [35, 660] width 36 height 36
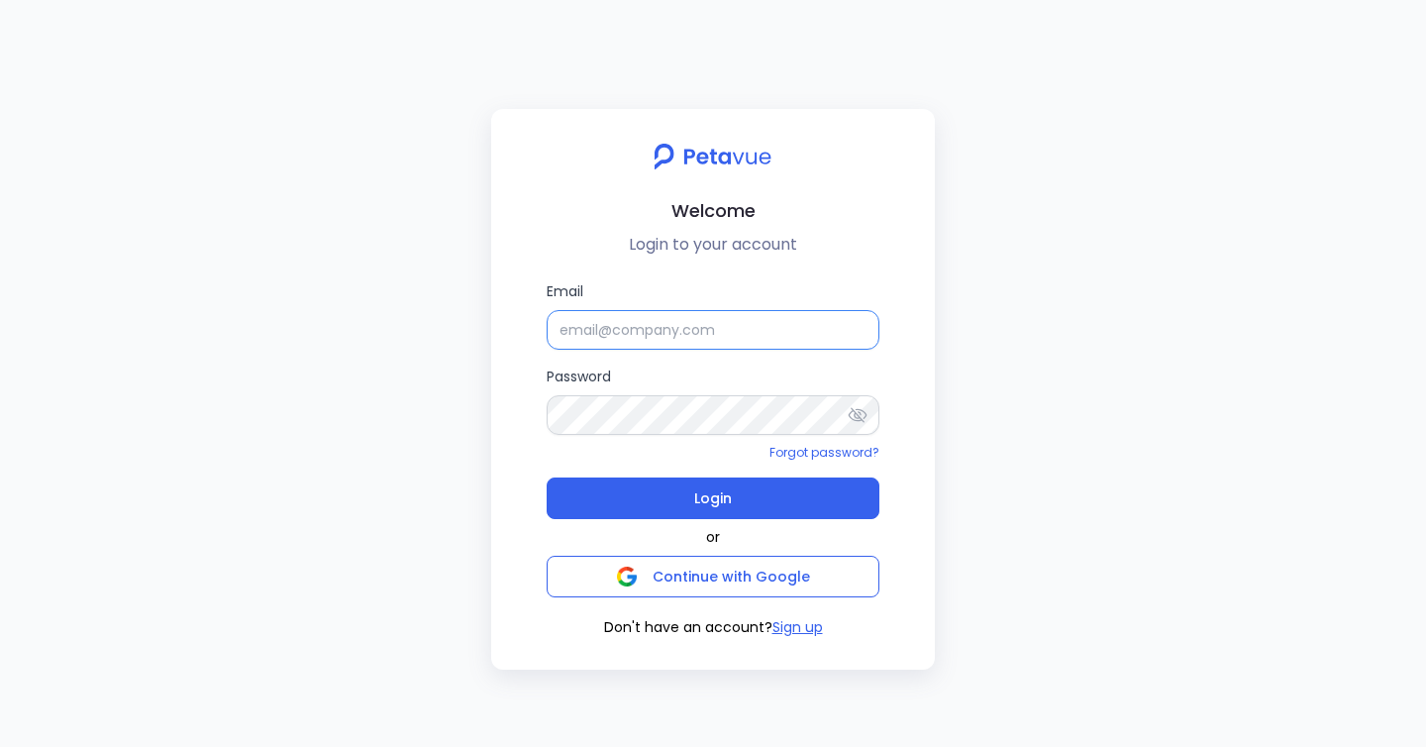
click at [630, 323] on input "Email" at bounding box center [713, 330] width 333 height 40
click at [722, 334] on input "Email" at bounding box center [713, 330] width 333 height 40
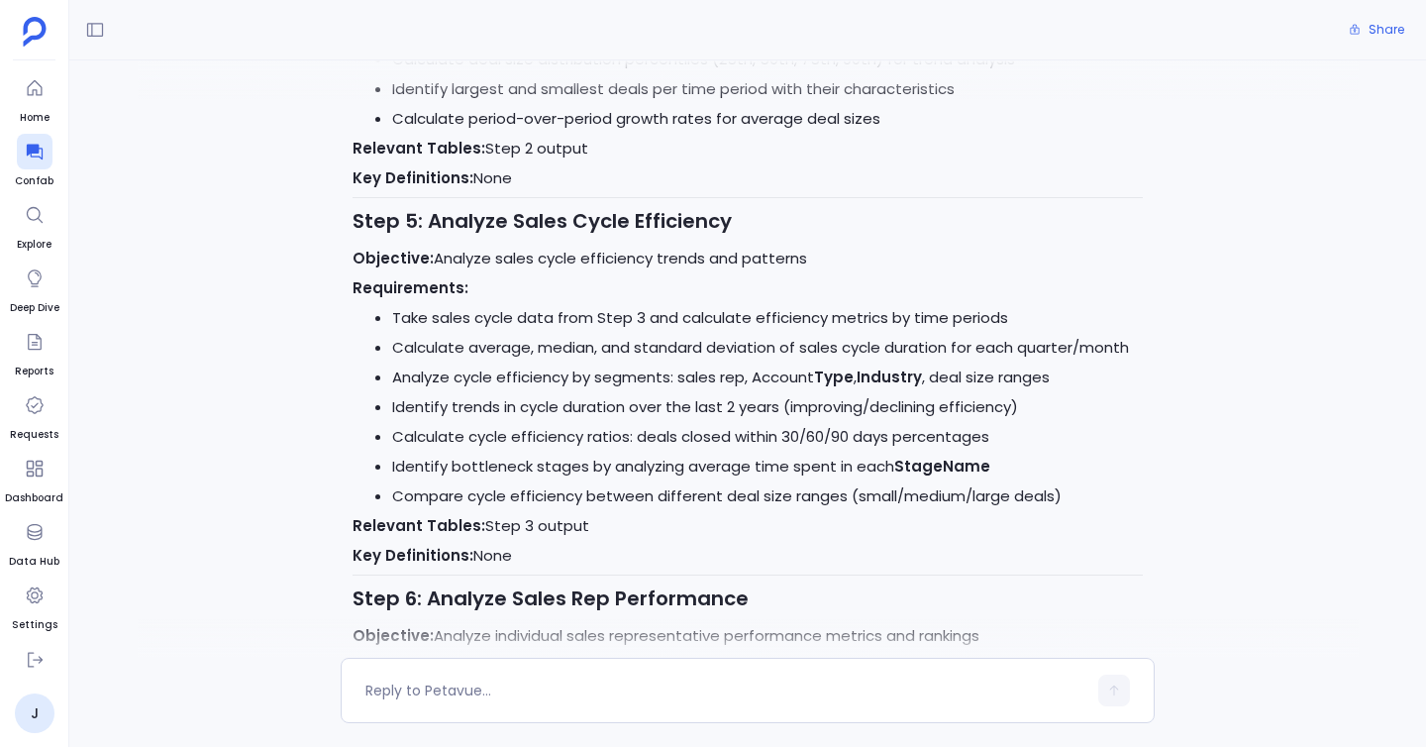
scroll to position [5706, 0]
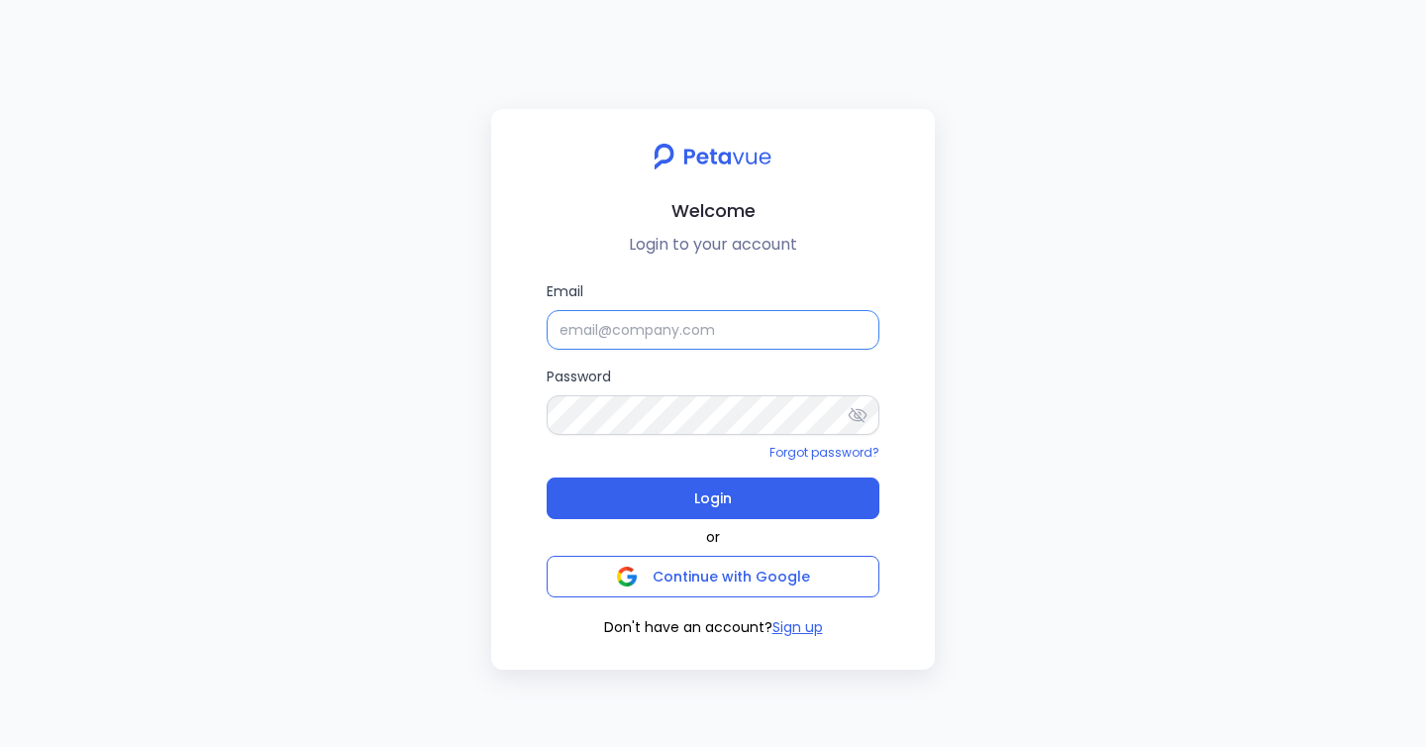
click at [673, 331] on input "Email" at bounding box center [713, 330] width 333 height 40
type input "jyotsana2@petavue.com"
click at [854, 411] on icon at bounding box center [858, 414] width 19 height 15
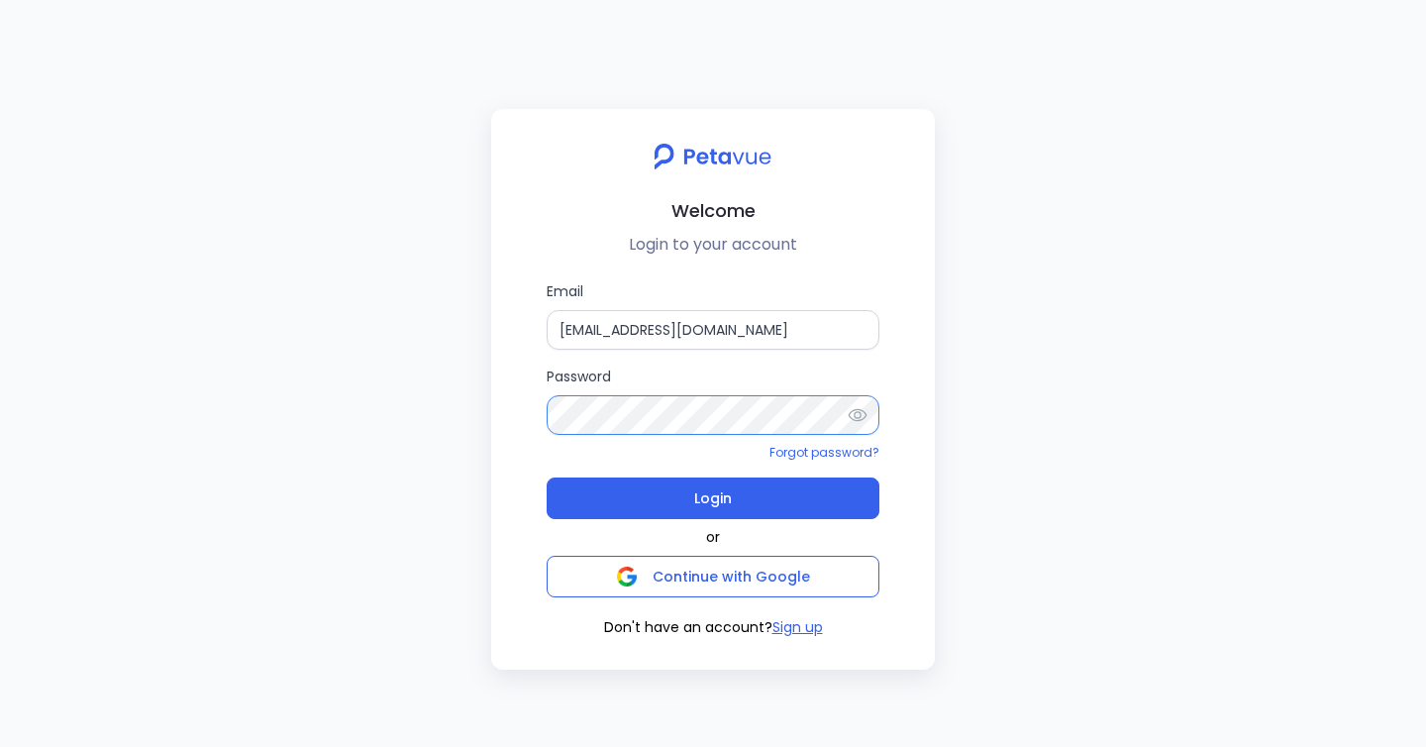
click at [535, 413] on div "Email jyotsana2@petavue.com Password Forgot password? Login or Continue with Go…" at bounding box center [713, 458] width 412 height 357
click at [723, 540] on div "or Continue with Google" at bounding box center [713, 558] width 333 height 78
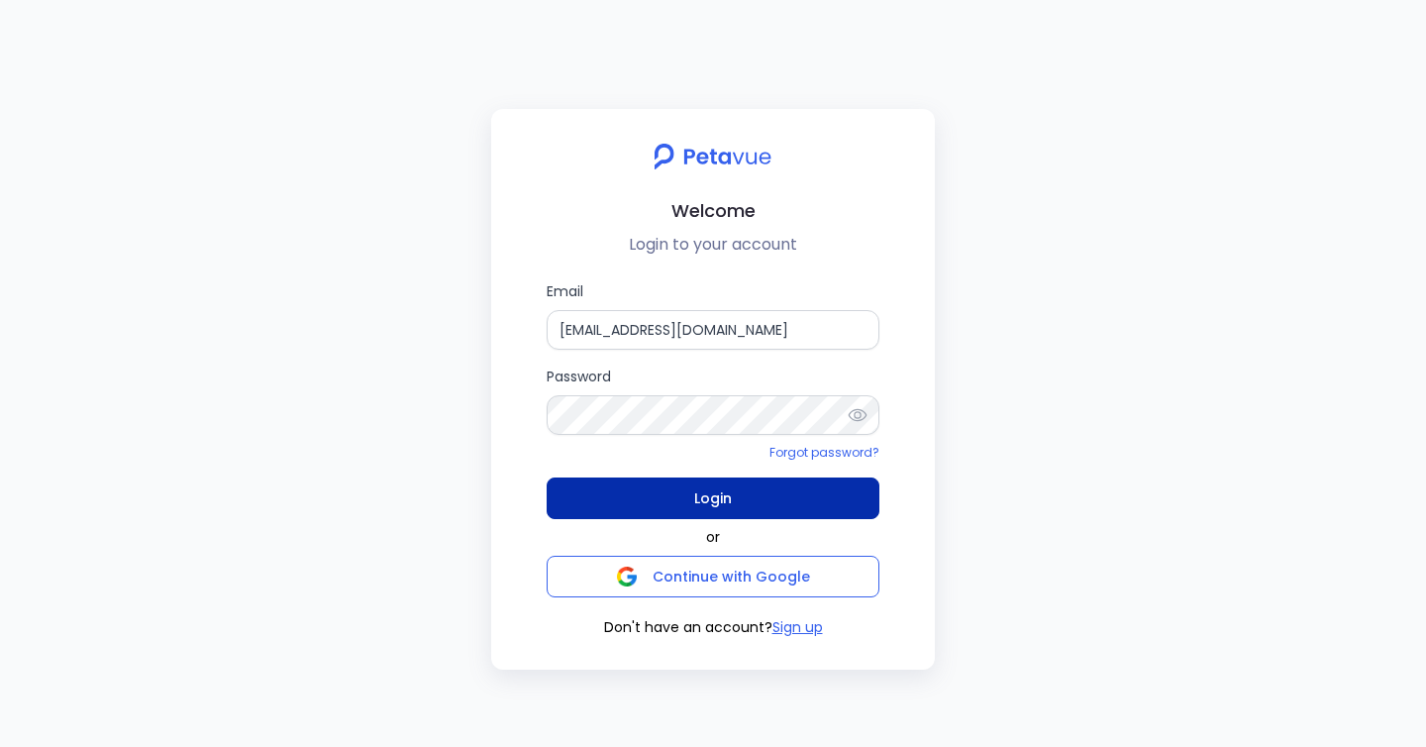
click at [728, 517] on button "Login" at bounding box center [713, 498] width 333 height 42
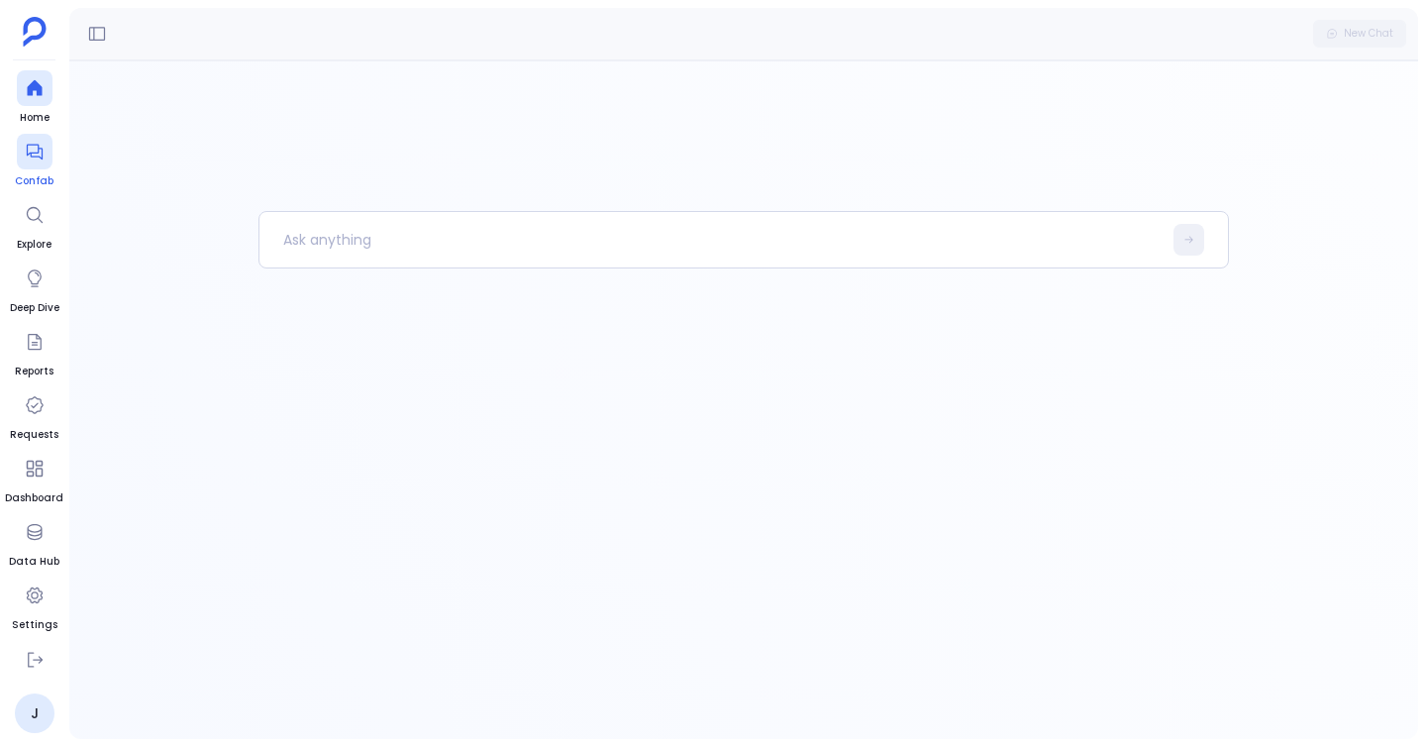
click at [27, 160] on icon at bounding box center [35, 152] width 20 height 20
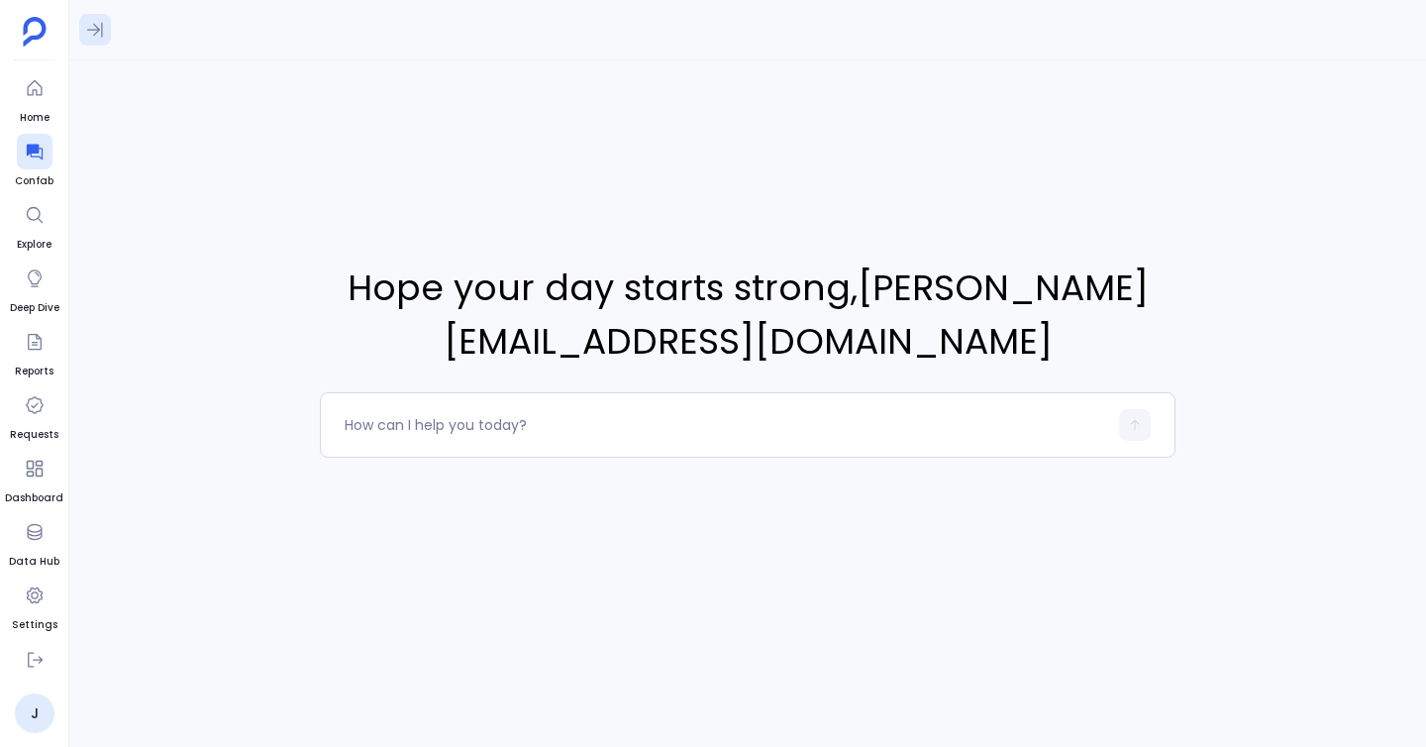
click at [103, 22] on icon at bounding box center [95, 30] width 20 height 20
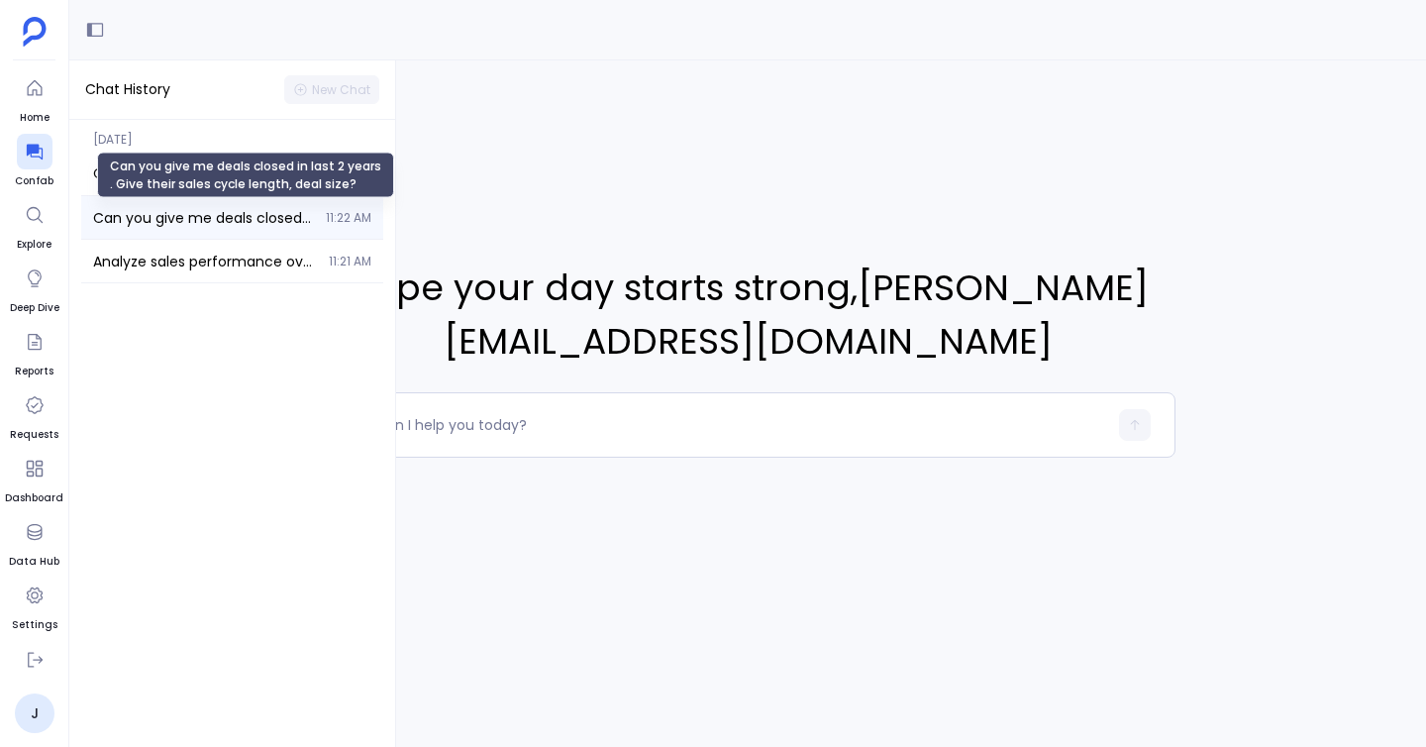
click at [171, 217] on span "Can you give me deals closed in last 2 years . Give their sales cycle length, d…" at bounding box center [203, 218] width 221 height 20
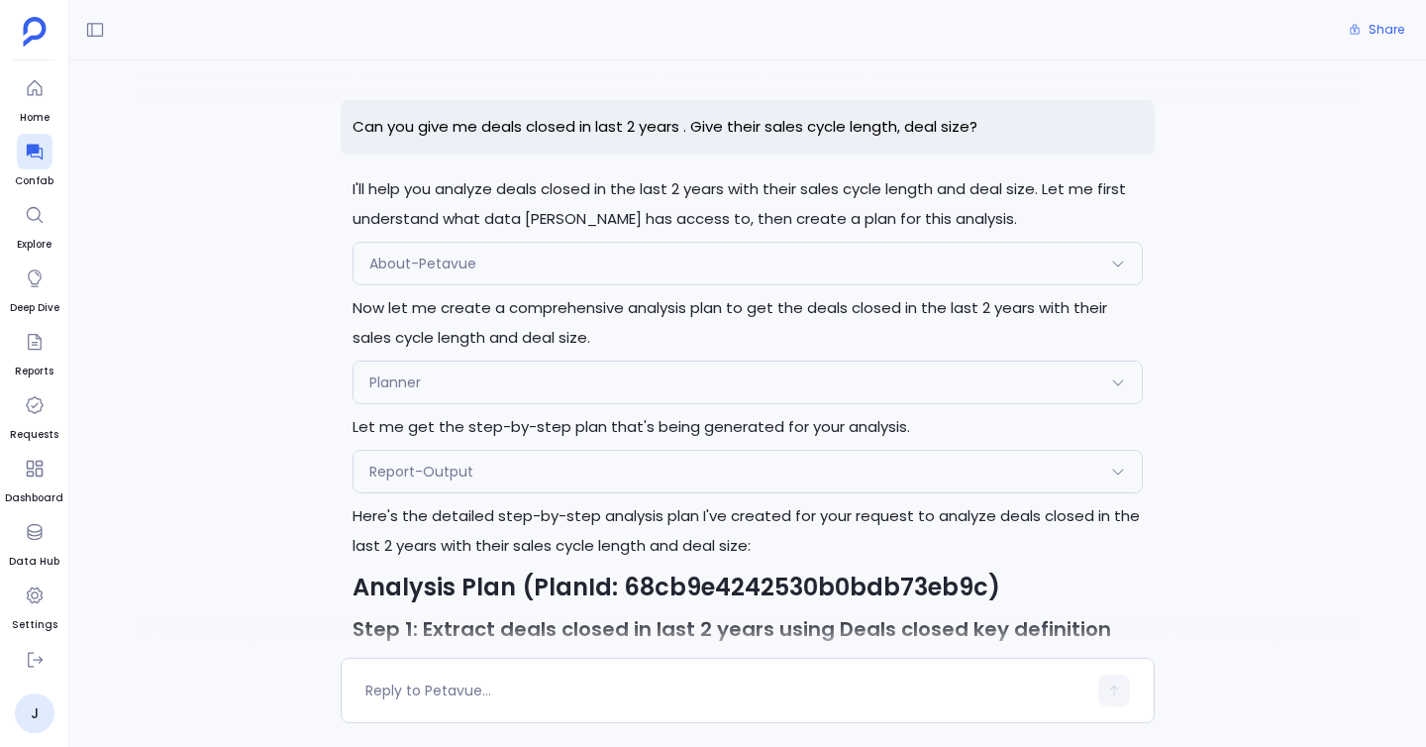
scroll to position [3300, 0]
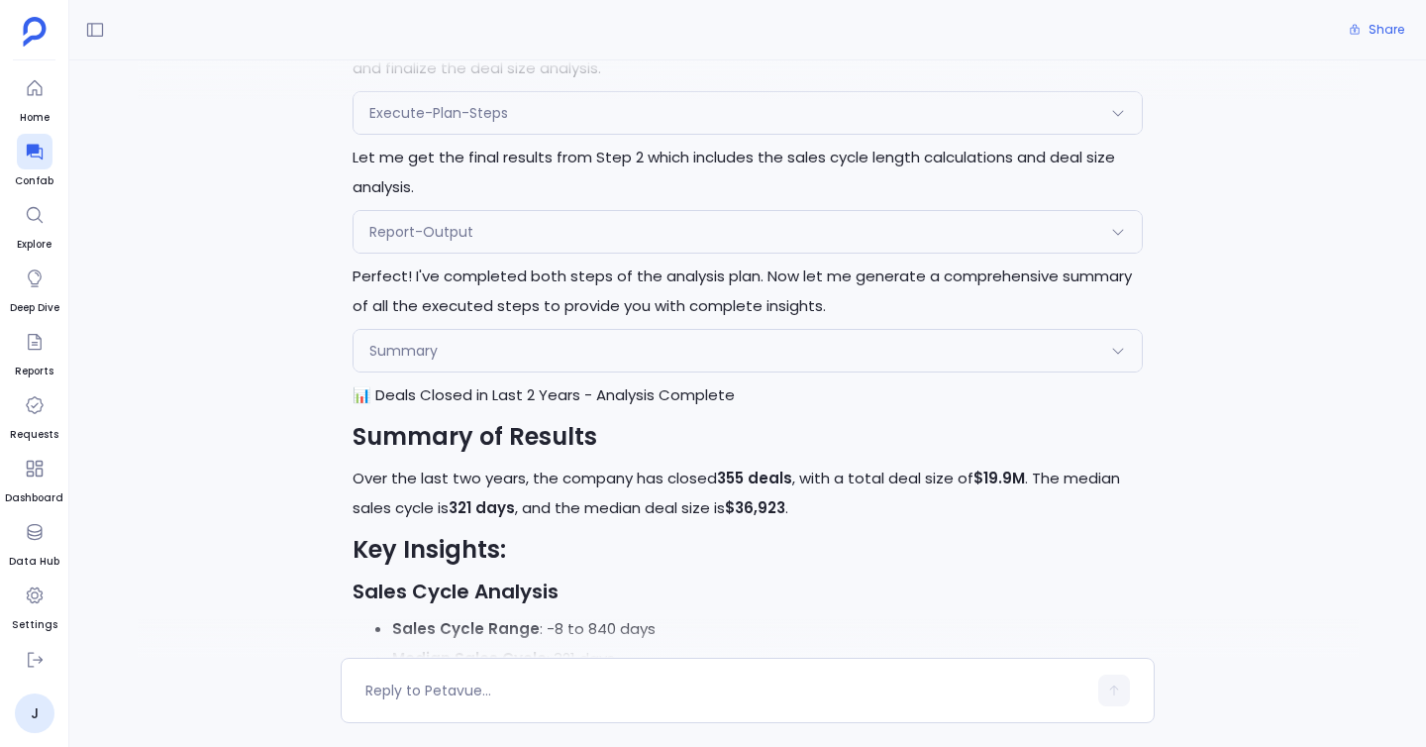
scroll to position [2063, 0]
click at [606, 234] on div "Report-Output" at bounding box center [747, 232] width 788 height 42
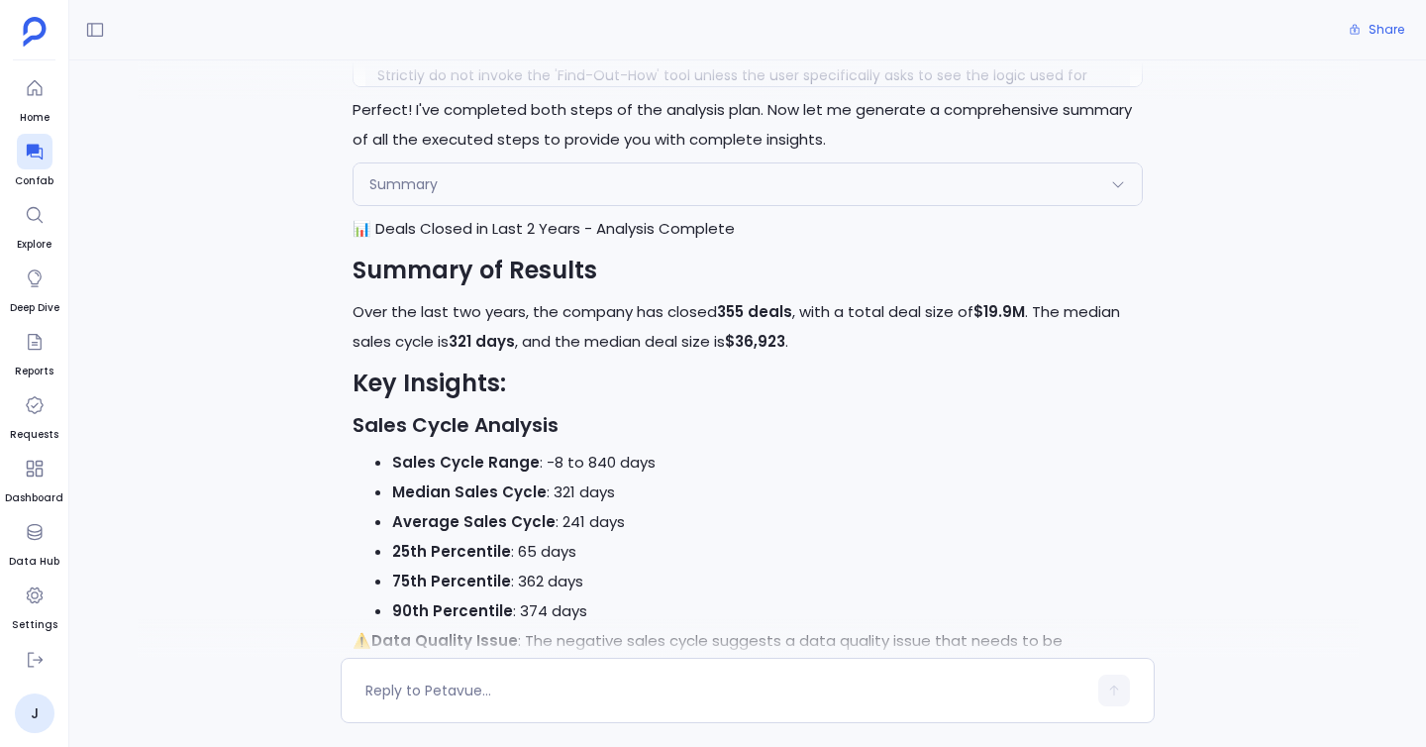
scroll to position [2462, 0]
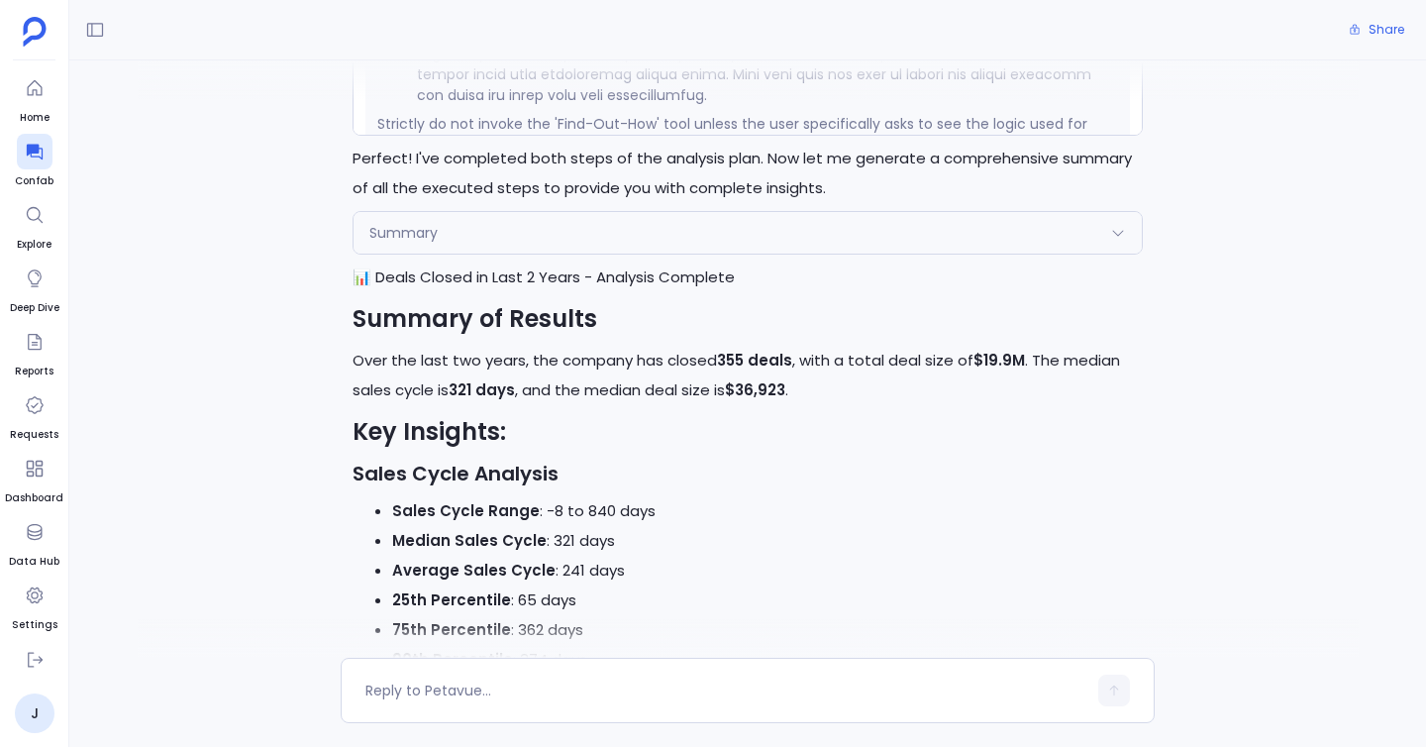
click at [461, 249] on div "Summary" at bounding box center [747, 233] width 788 height 42
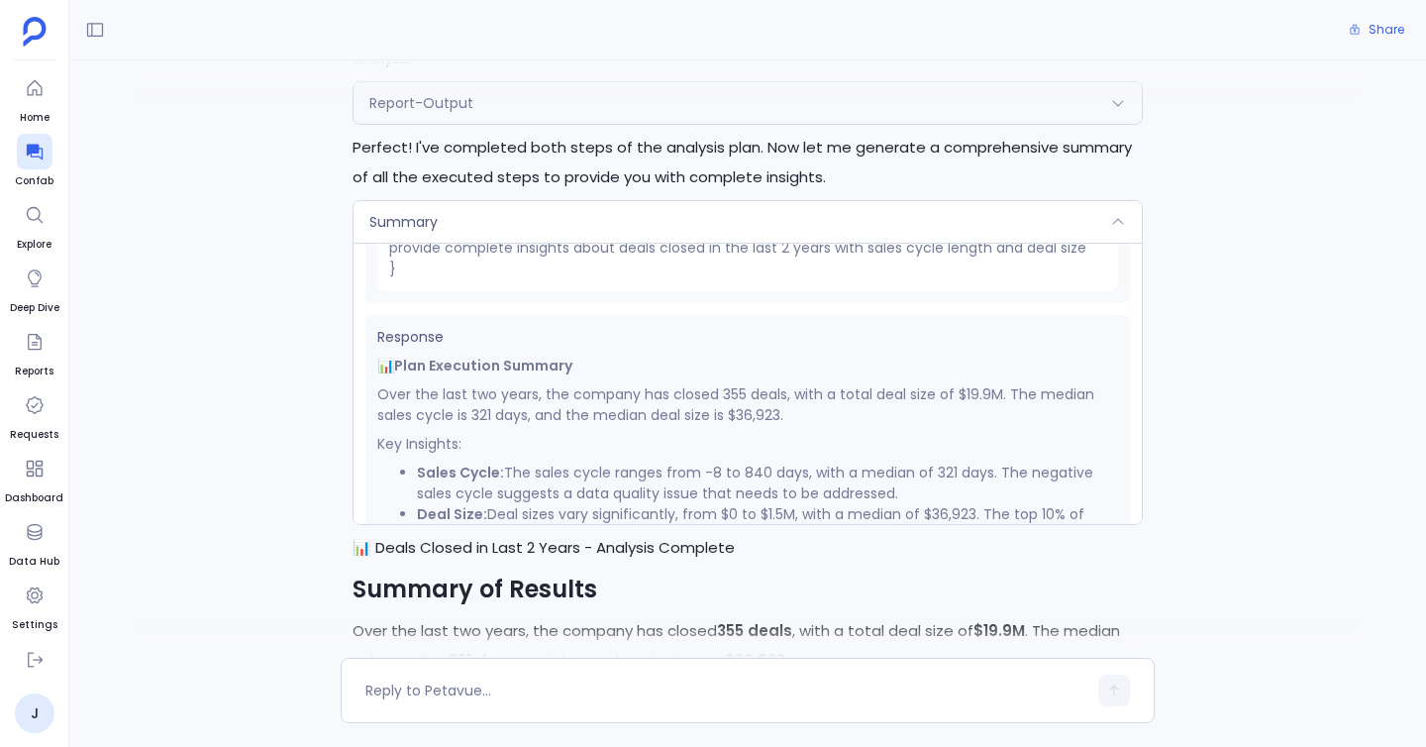
scroll to position [198, 0]
click at [586, 414] on p "Over the last two years, the company has closed 355 deals, with a total deal si…" at bounding box center [747, 402] width 741 height 42
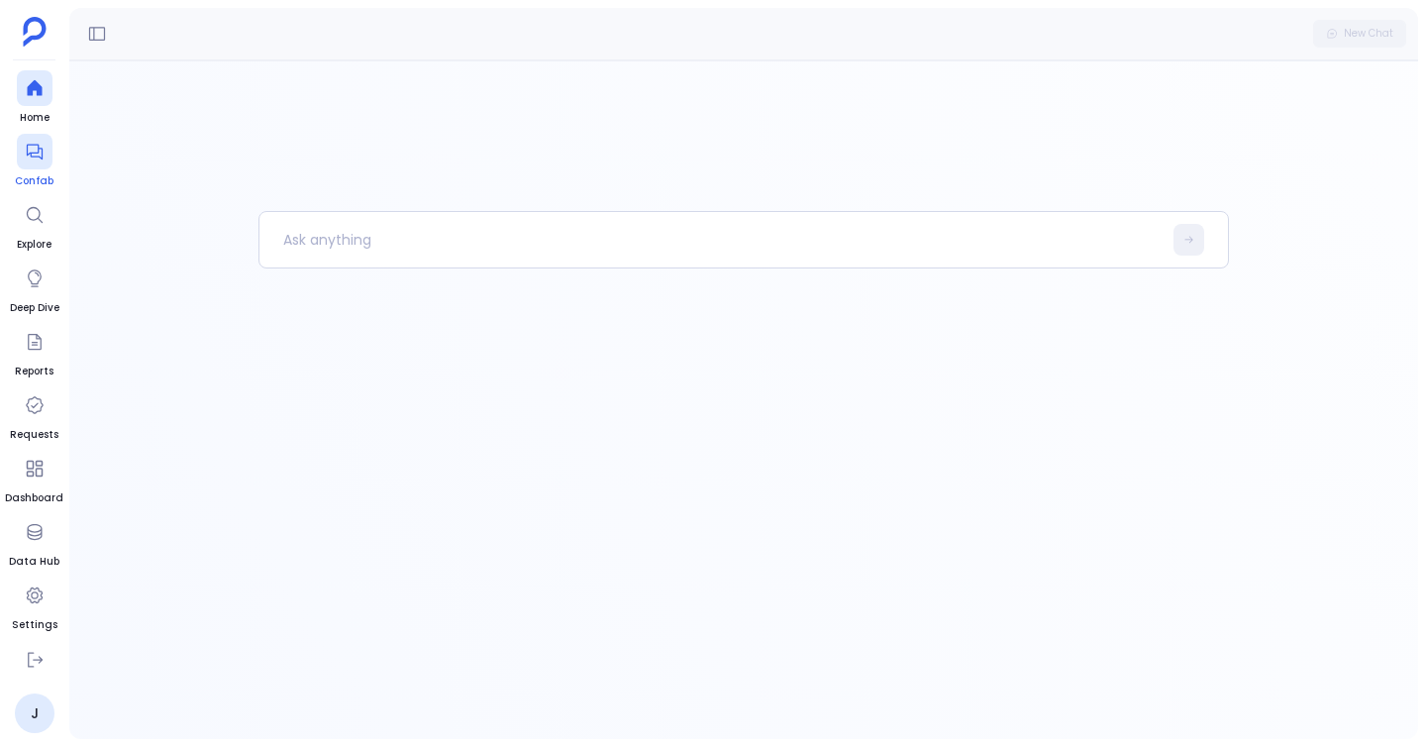
click at [31, 174] on span "Confab" at bounding box center [34, 181] width 39 height 16
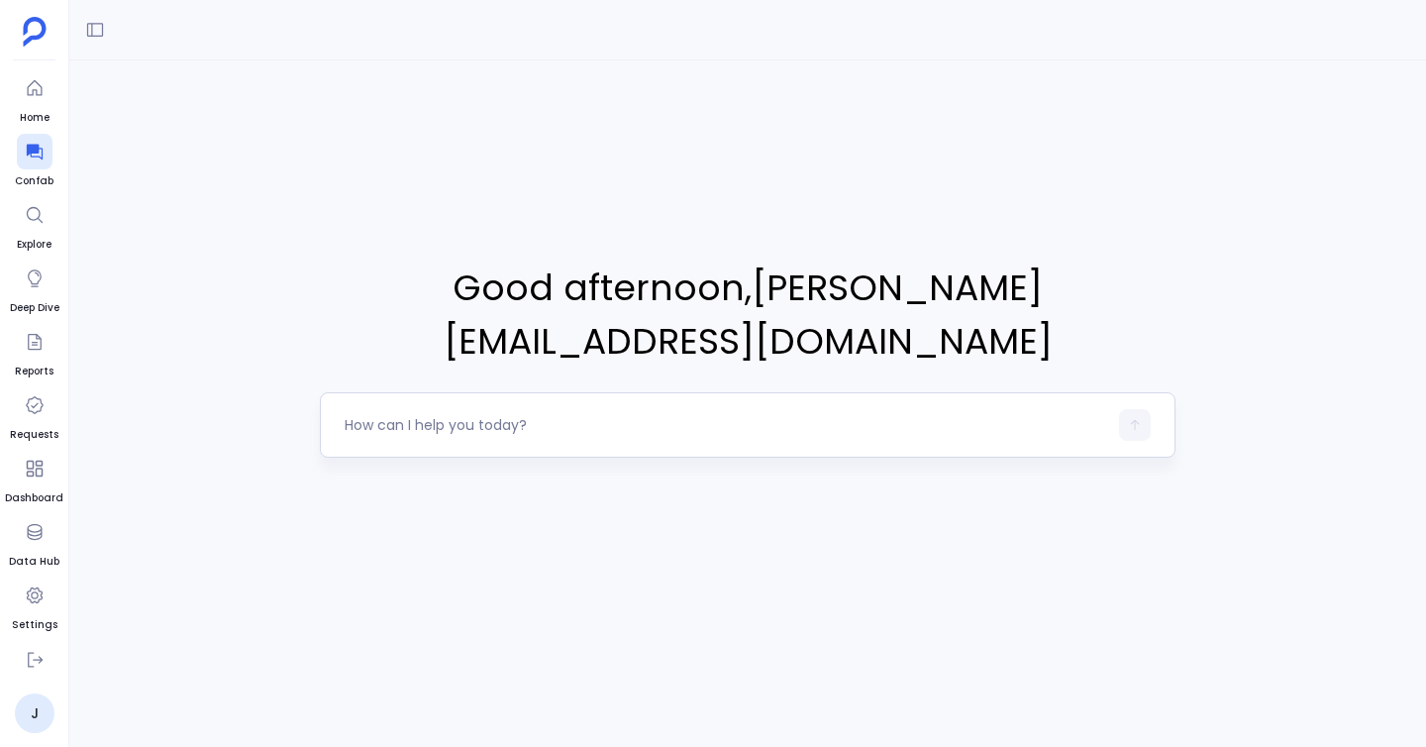
click at [403, 415] on textarea at bounding box center [726, 425] width 762 height 20
type textarea "Can you give me deals closed in last 2 years . Give their sales cycle length, d…"
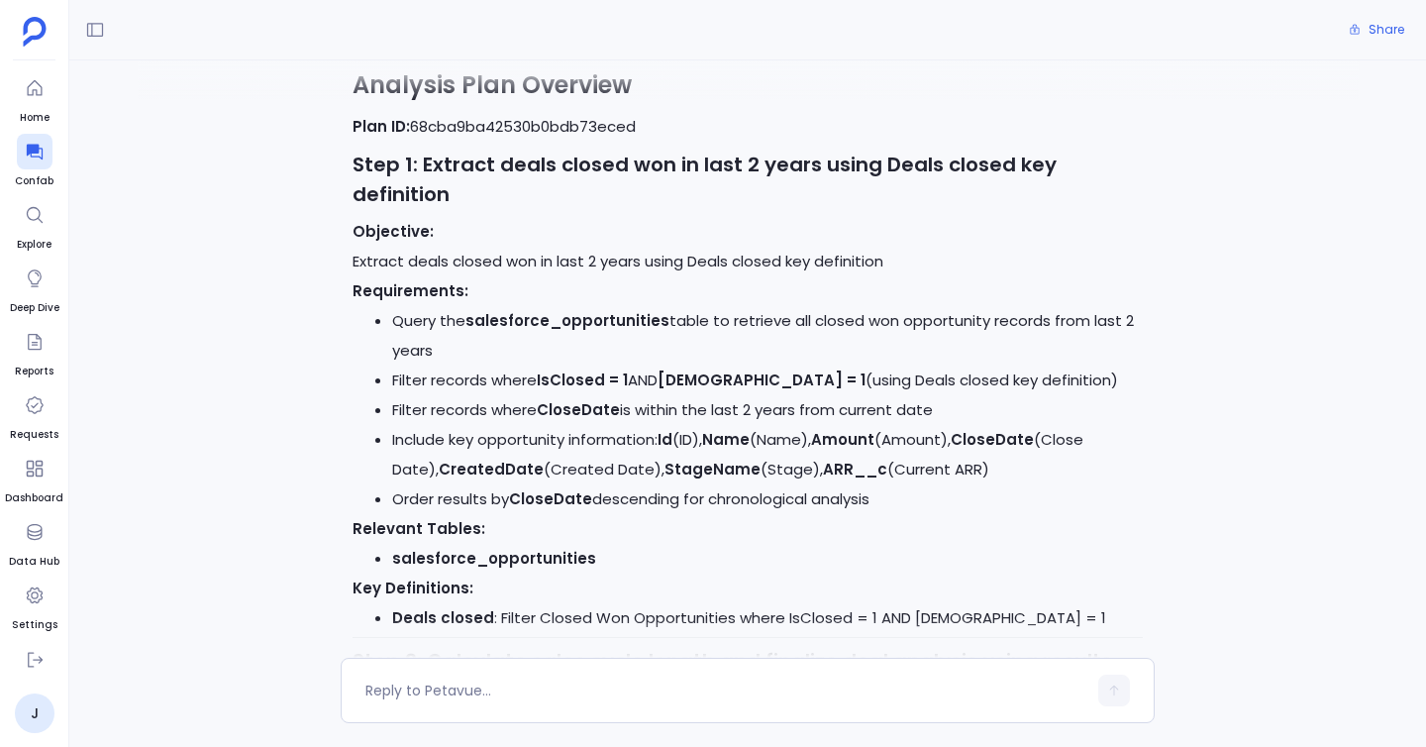
scroll to position [1328, 0]
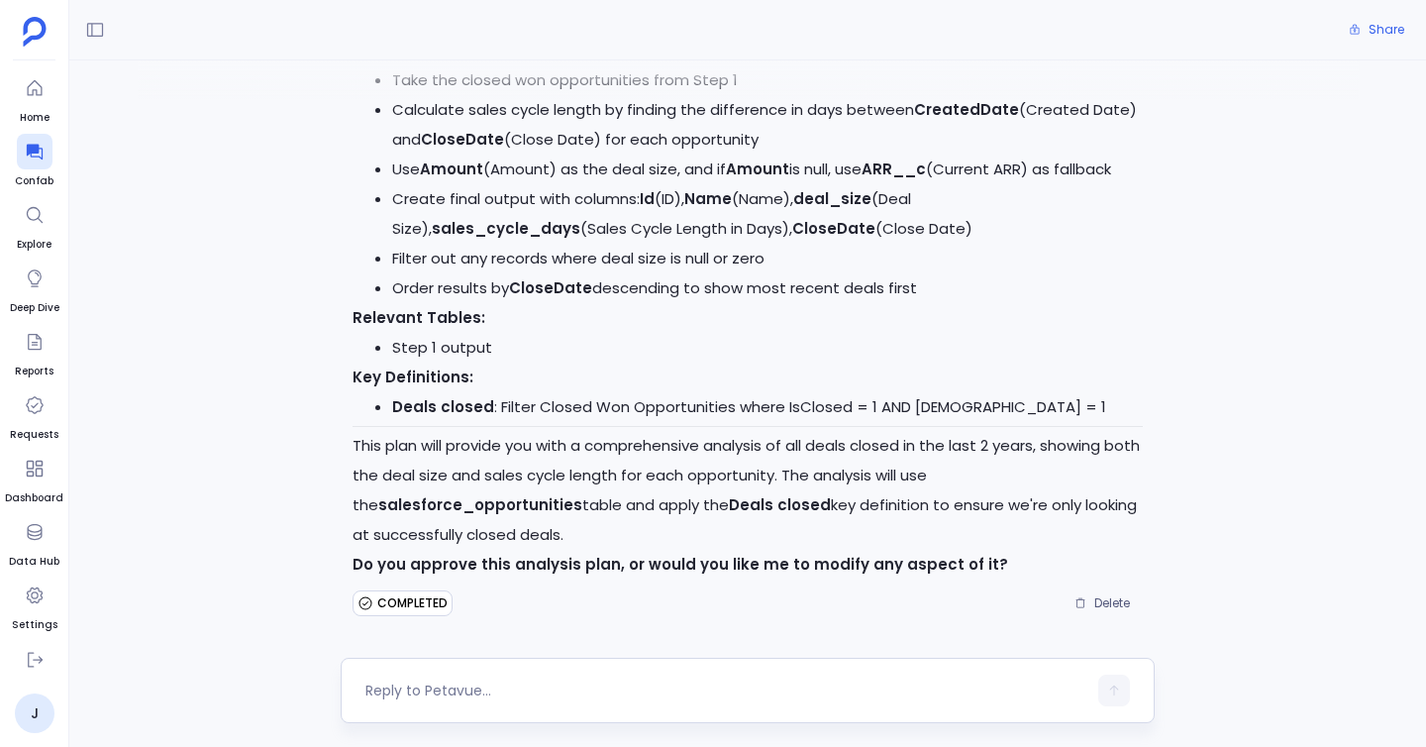
click at [416, 686] on textarea at bounding box center [725, 690] width 721 height 20
type textarea "yes"
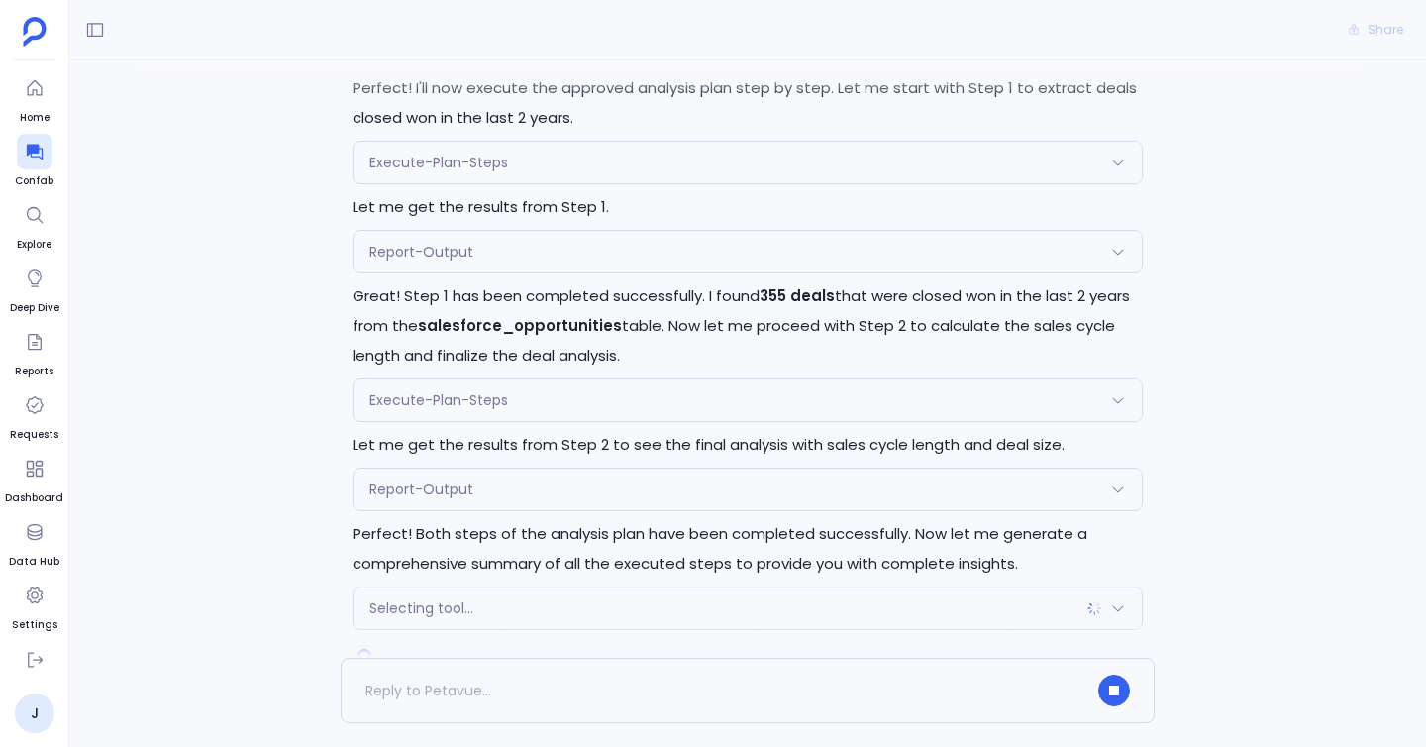
scroll to position [2018, 0]
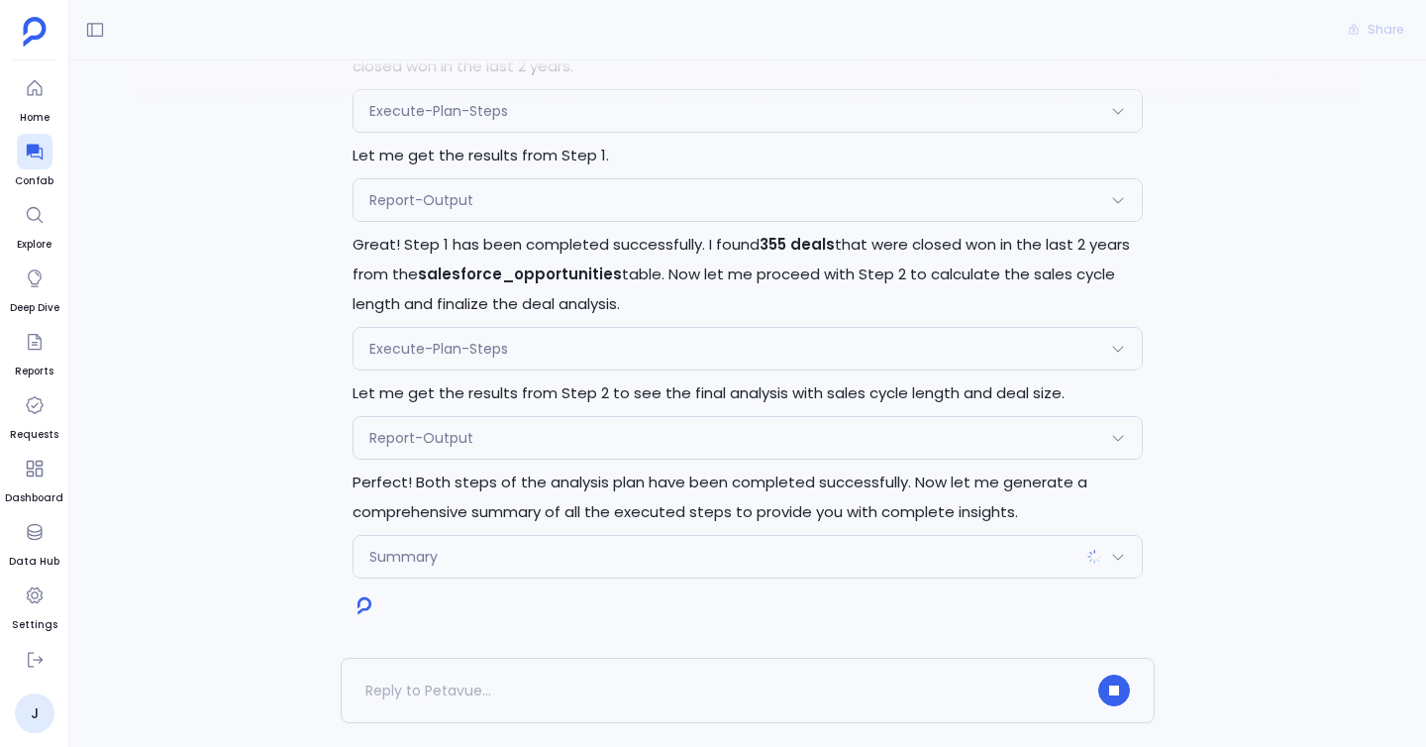
click at [514, 558] on div "Summary" at bounding box center [747, 557] width 788 height 42
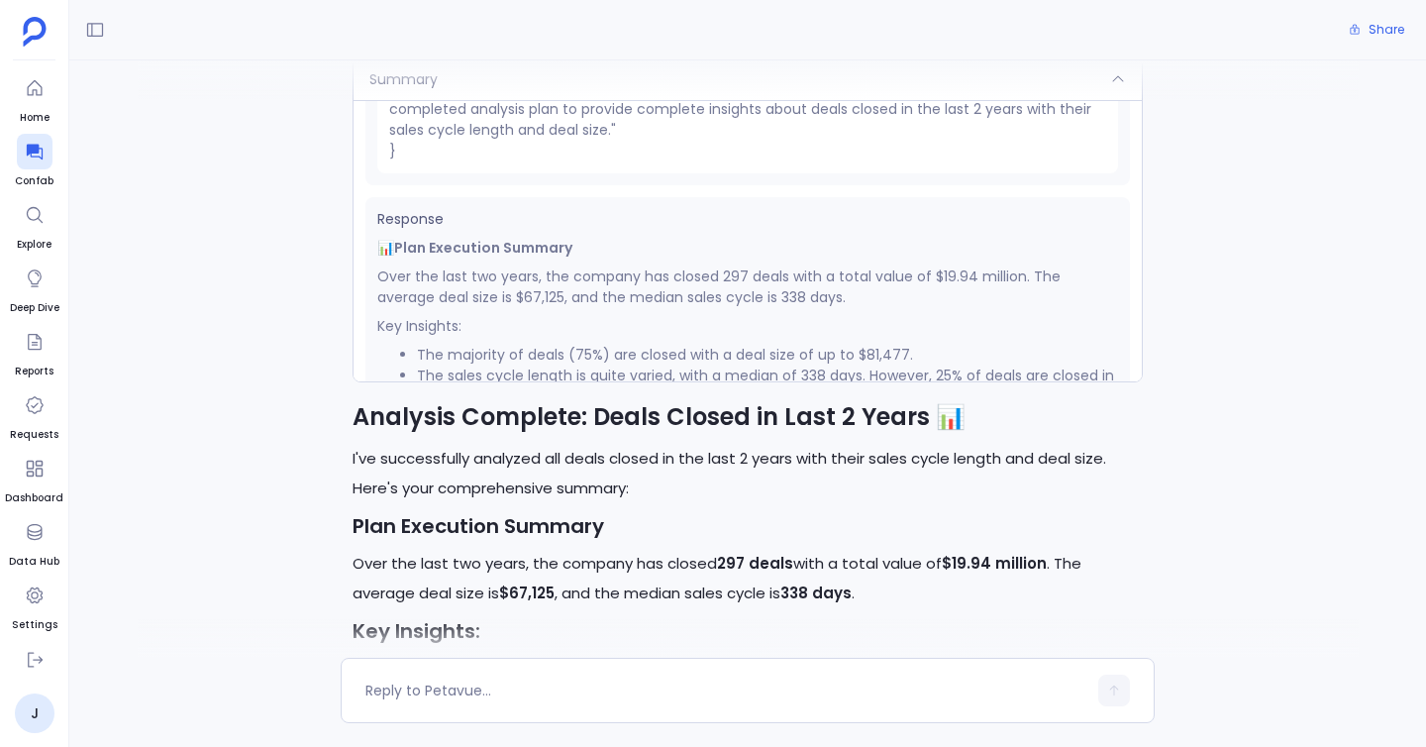
scroll to position [189, 0]
click at [433, 300] on p "Over the last two years, the company has closed 297 deals with a total value of…" at bounding box center [747, 289] width 741 height 42
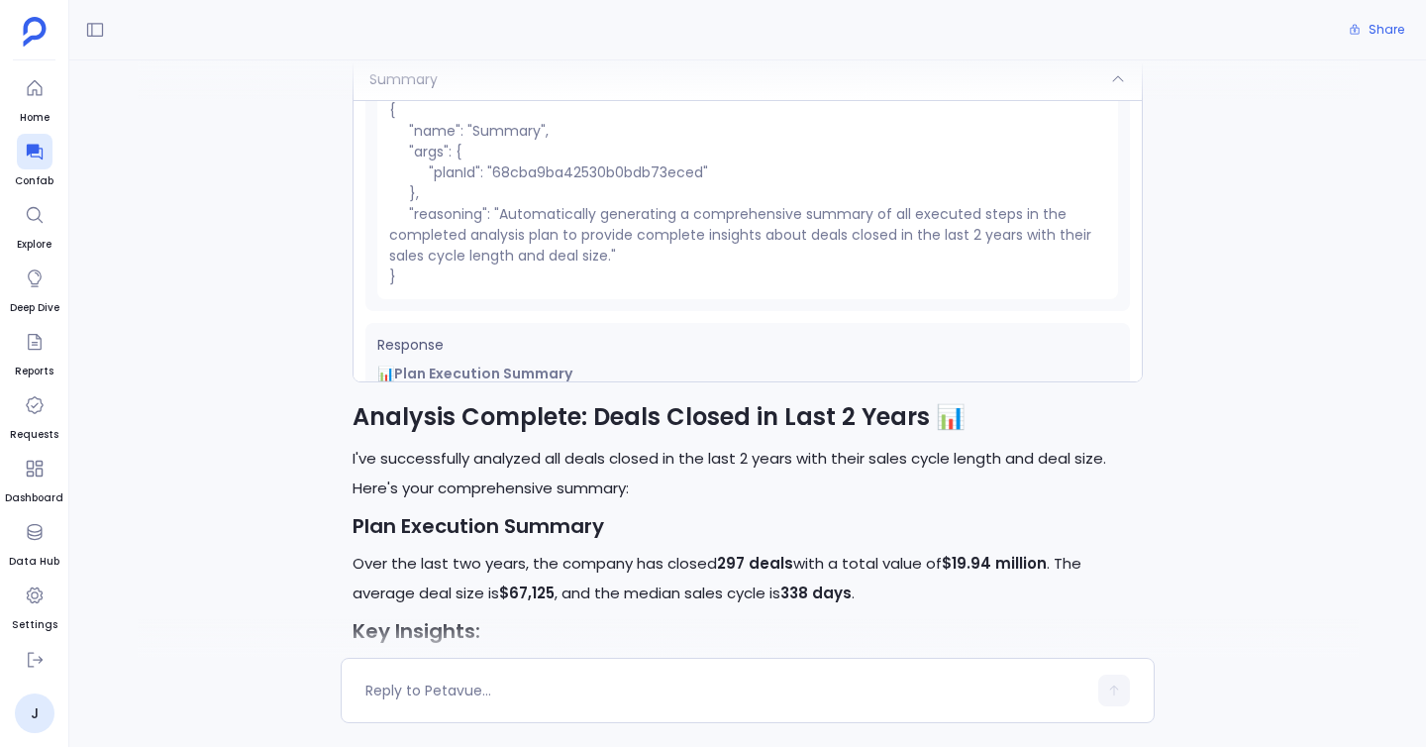
scroll to position [50, 0]
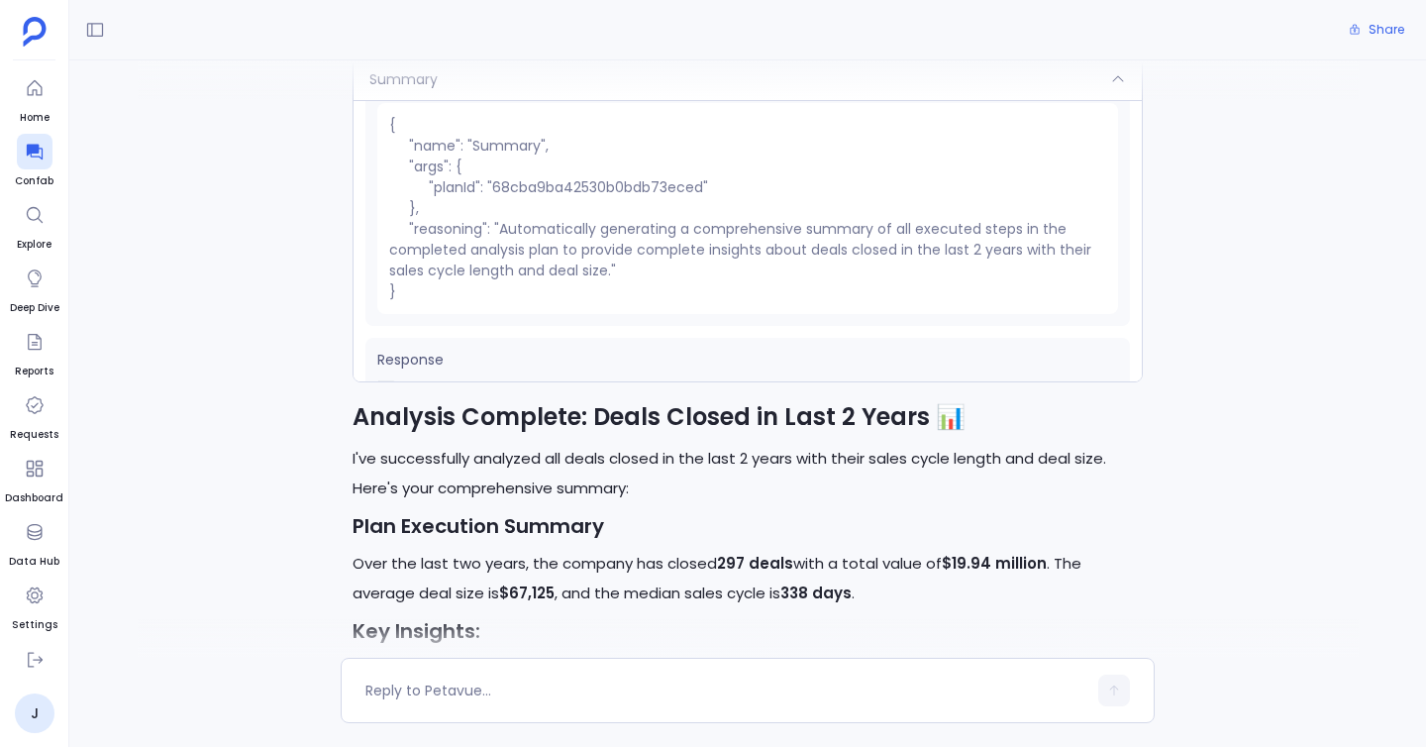
click at [521, 195] on pre "{ "name": "Summary", "args": { "planId": "68cba9ba42530b0bdb73eced" }, "reasoni…" at bounding box center [747, 208] width 741 height 211
click at [526, 191] on pre "{ "name": "Summary", "args": { "planId": "68cba9ba42530b0bdb73eced" }, "reasoni…" at bounding box center [747, 208] width 741 height 211
copy pre "68cba9ba42530b0bdb73eced"
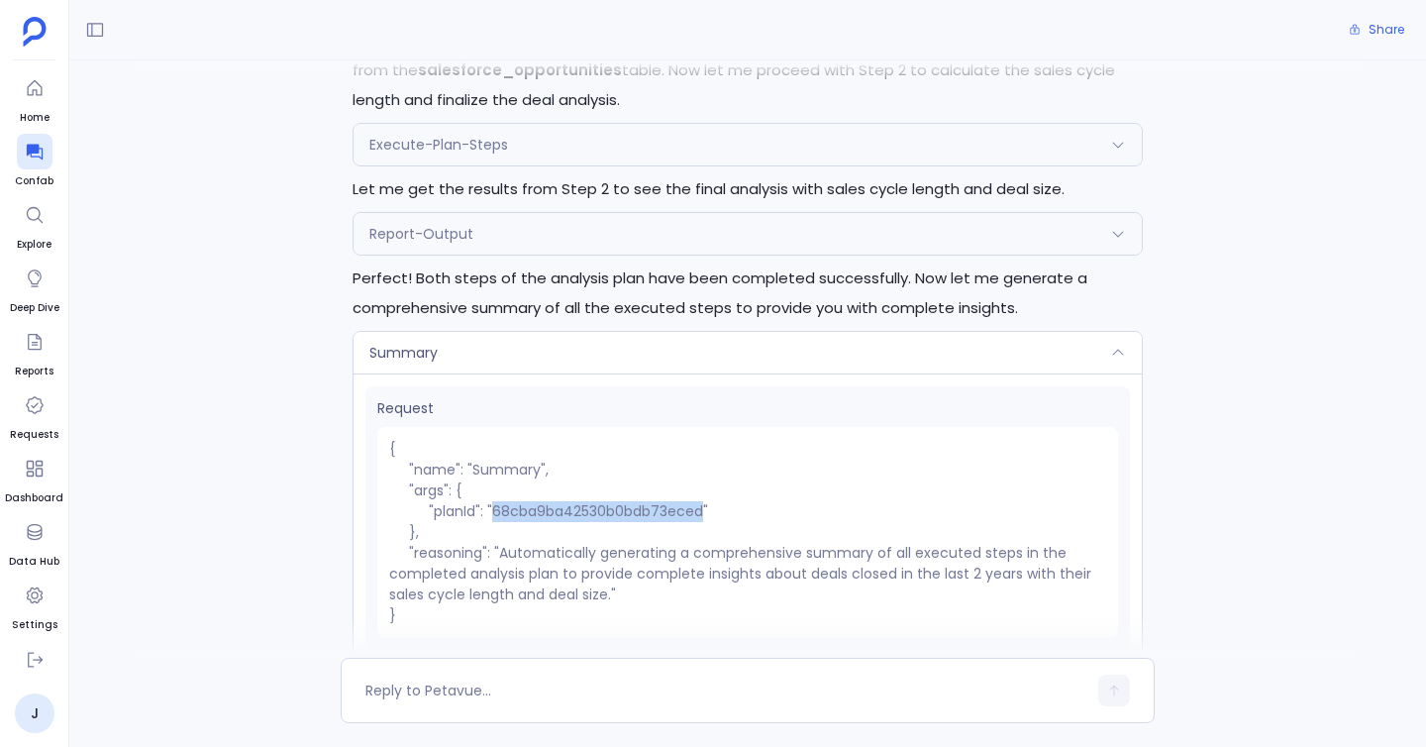
scroll to position [2204, 0]
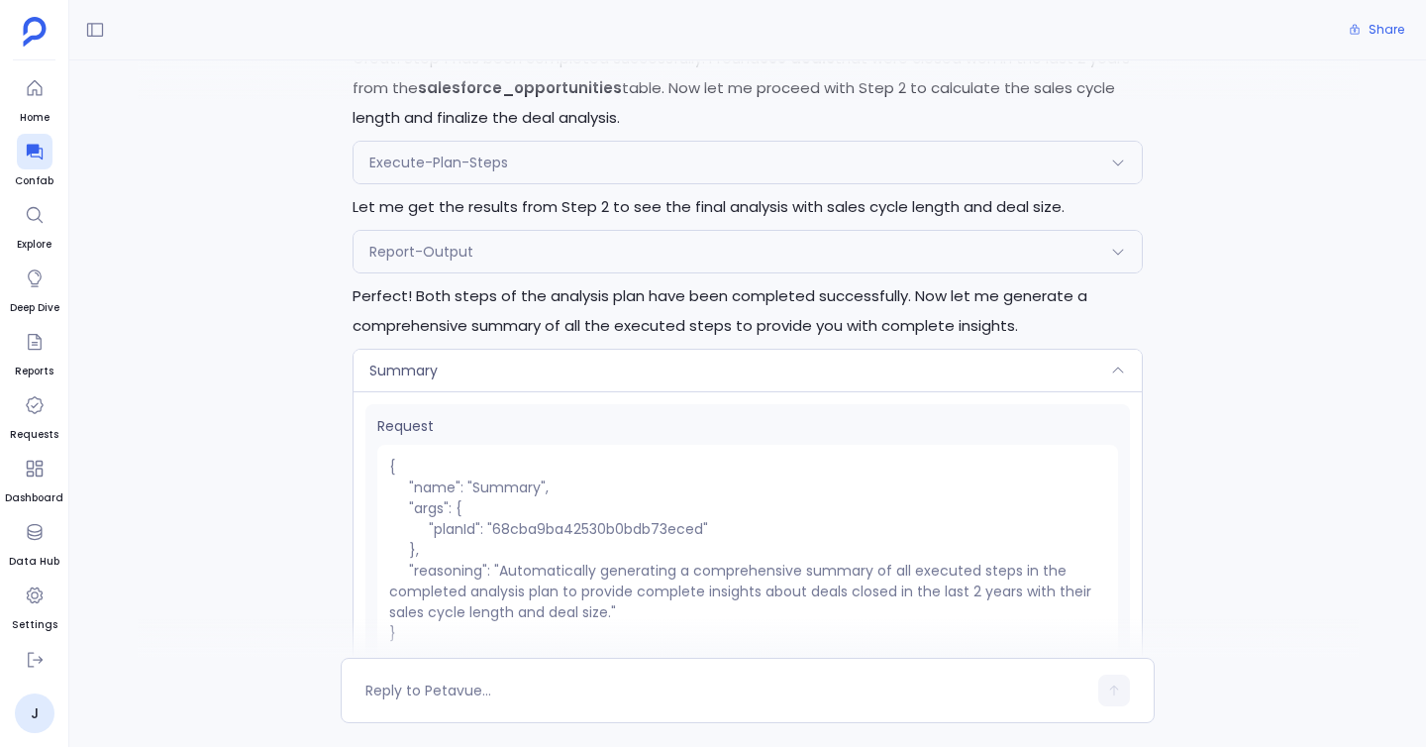
click at [465, 268] on div "Report-Output" at bounding box center [747, 252] width 788 height 42
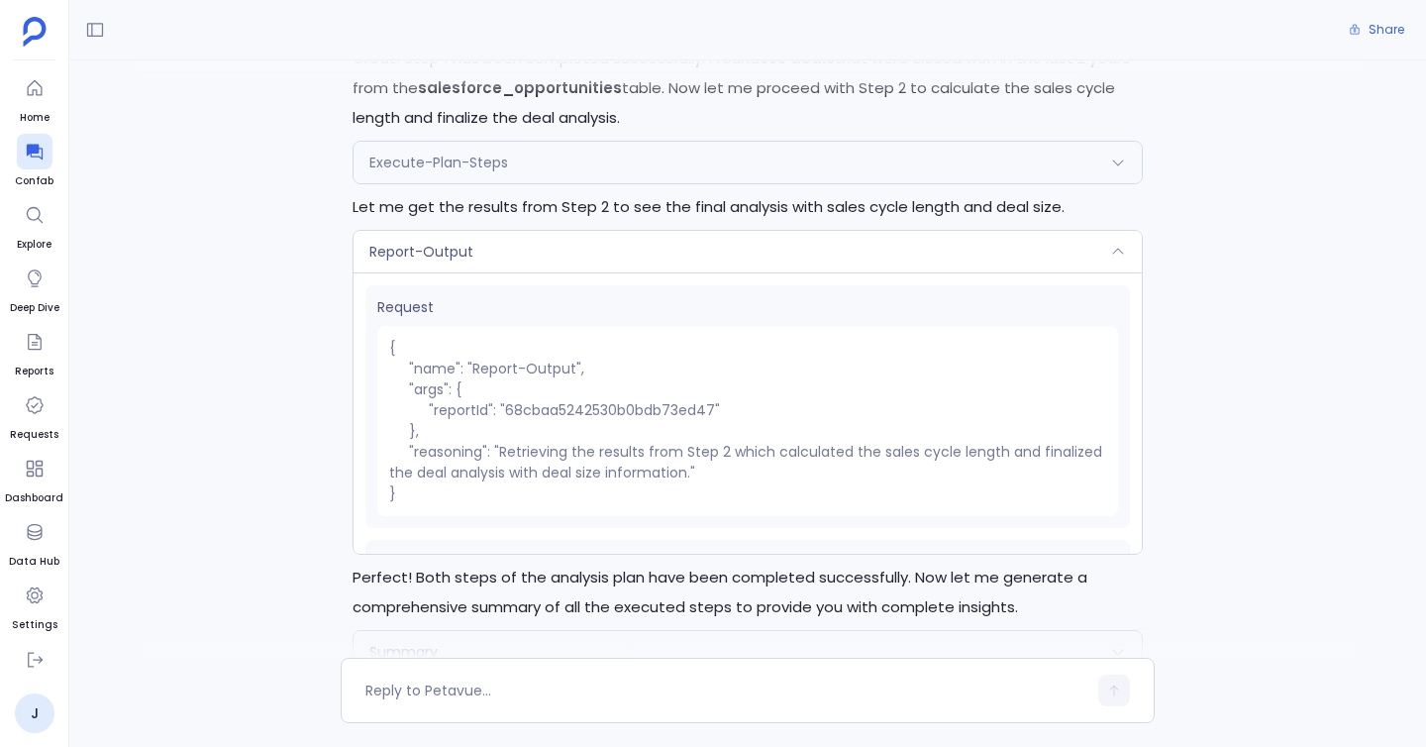
click at [539, 406] on pre "{ "name": "Report-Output", "args": { "reportId": "68cbaa5242530b0bdb73ed47" }, …" at bounding box center [747, 421] width 741 height 190
copy pre "68cbaa5242530b0bdb73ed47"
click at [425, 460] on pre "{ "name": "Report-Output", "args": { "reportId": "68cbaa5242530b0bdb73ed47" }, …" at bounding box center [747, 421] width 741 height 190
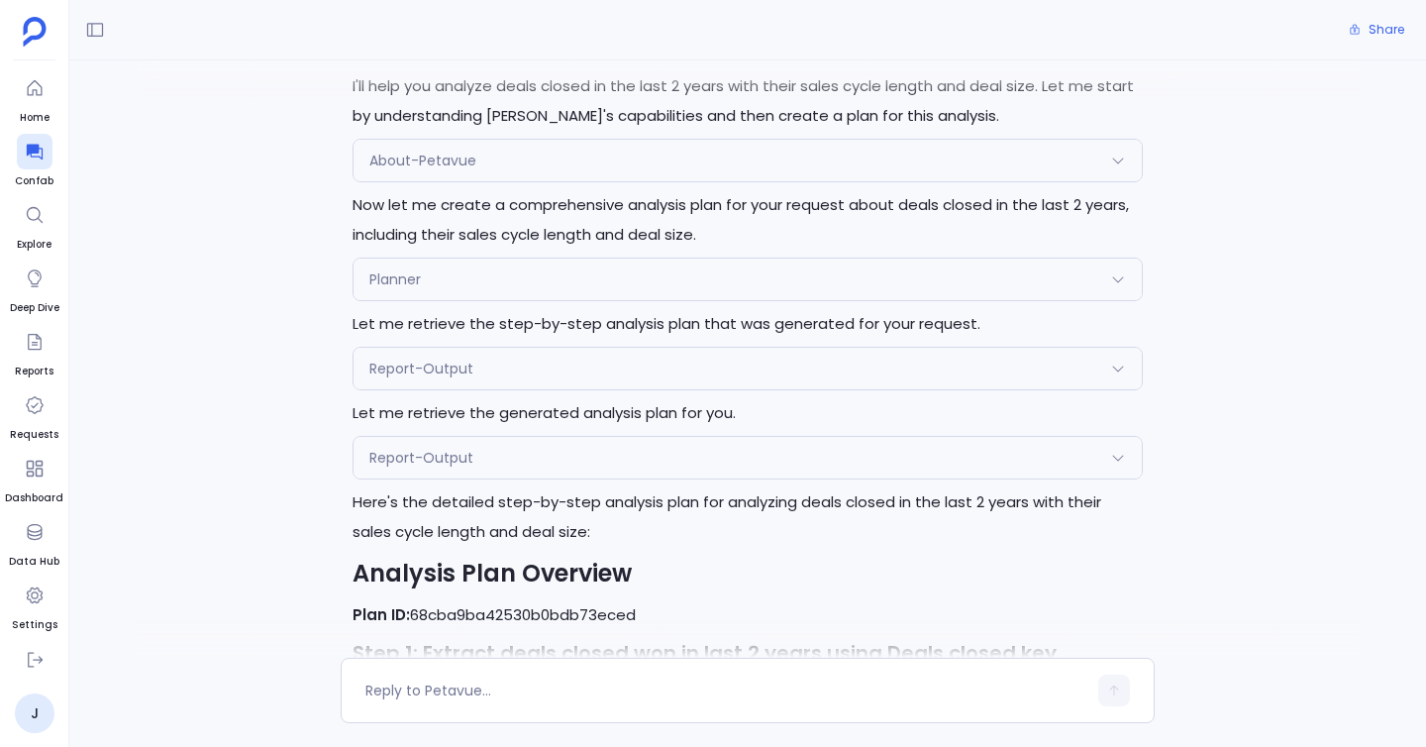
scroll to position [0, 0]
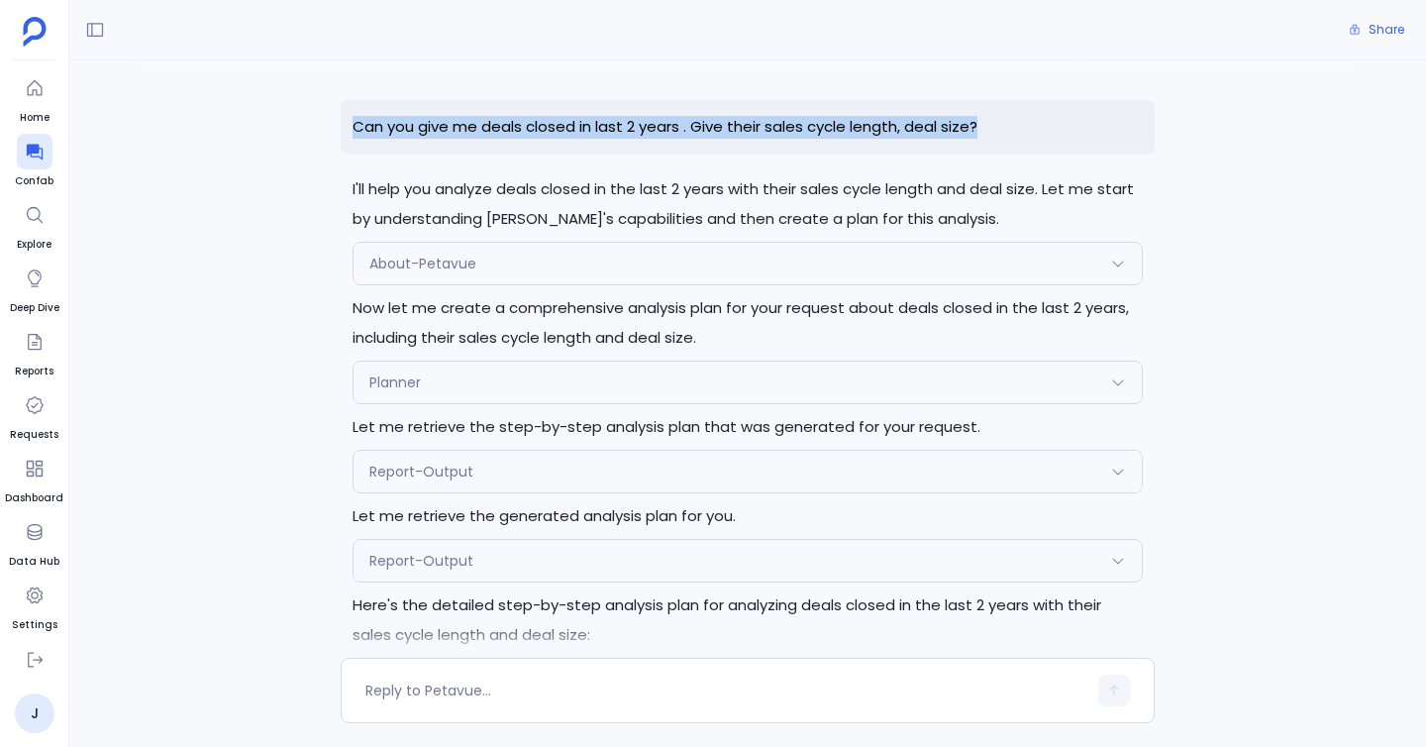
drag, startPoint x: 341, startPoint y: 128, endPoint x: 1073, endPoint y: 146, distance: 733.0
click at [1073, 146] on p "Can you give me deals closed in last 2 years . Give their sales cycle length, d…" at bounding box center [748, 127] width 814 height 54
copy p "Can you give me deals closed in last 2 years . Give their sales cycle length, d…"
click at [34, 159] on icon at bounding box center [35, 152] width 20 height 20
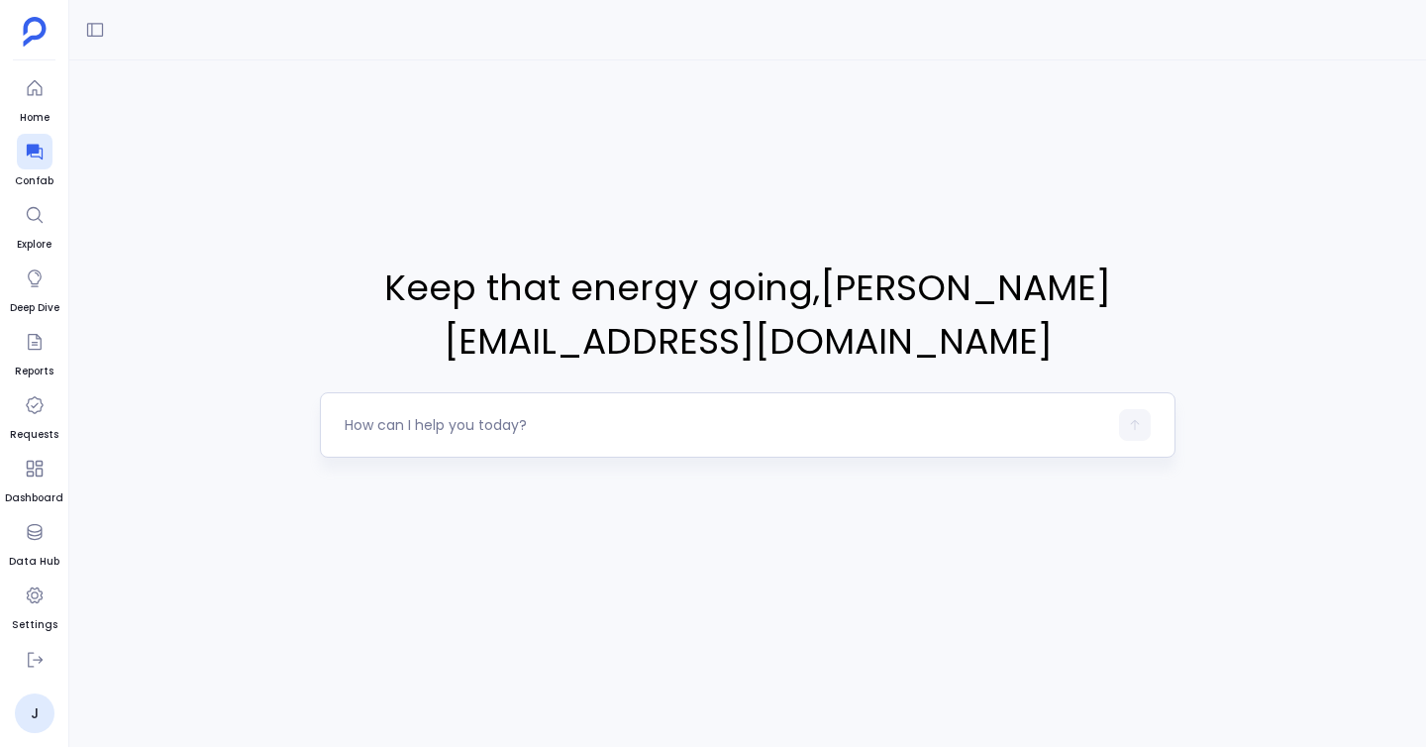
click at [402, 398] on div at bounding box center [748, 424] width 856 height 65
click at [429, 422] on textarea at bounding box center [726, 425] width 762 height 20
type textarea "Can you give me deals closed in last 2 years . Give their sales cycle length, d…"
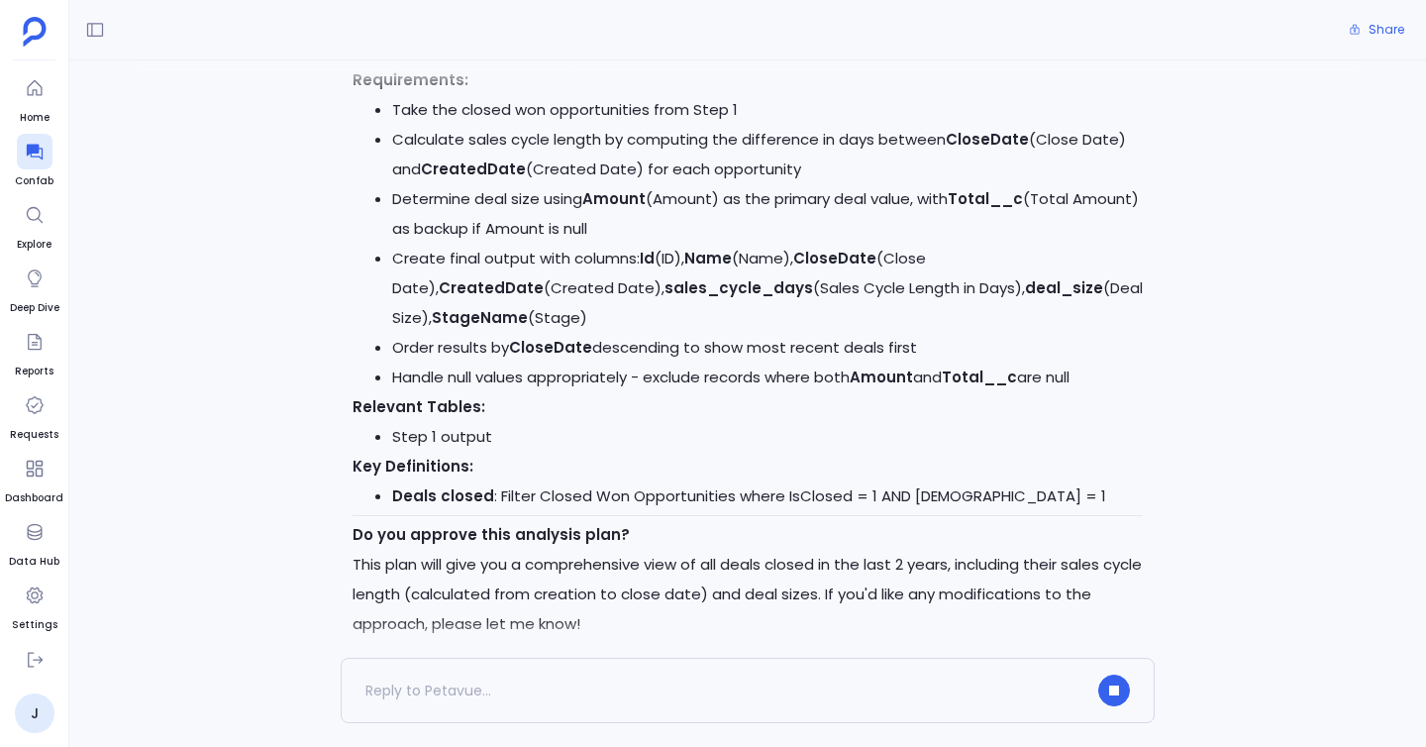
scroll to position [1286, 0]
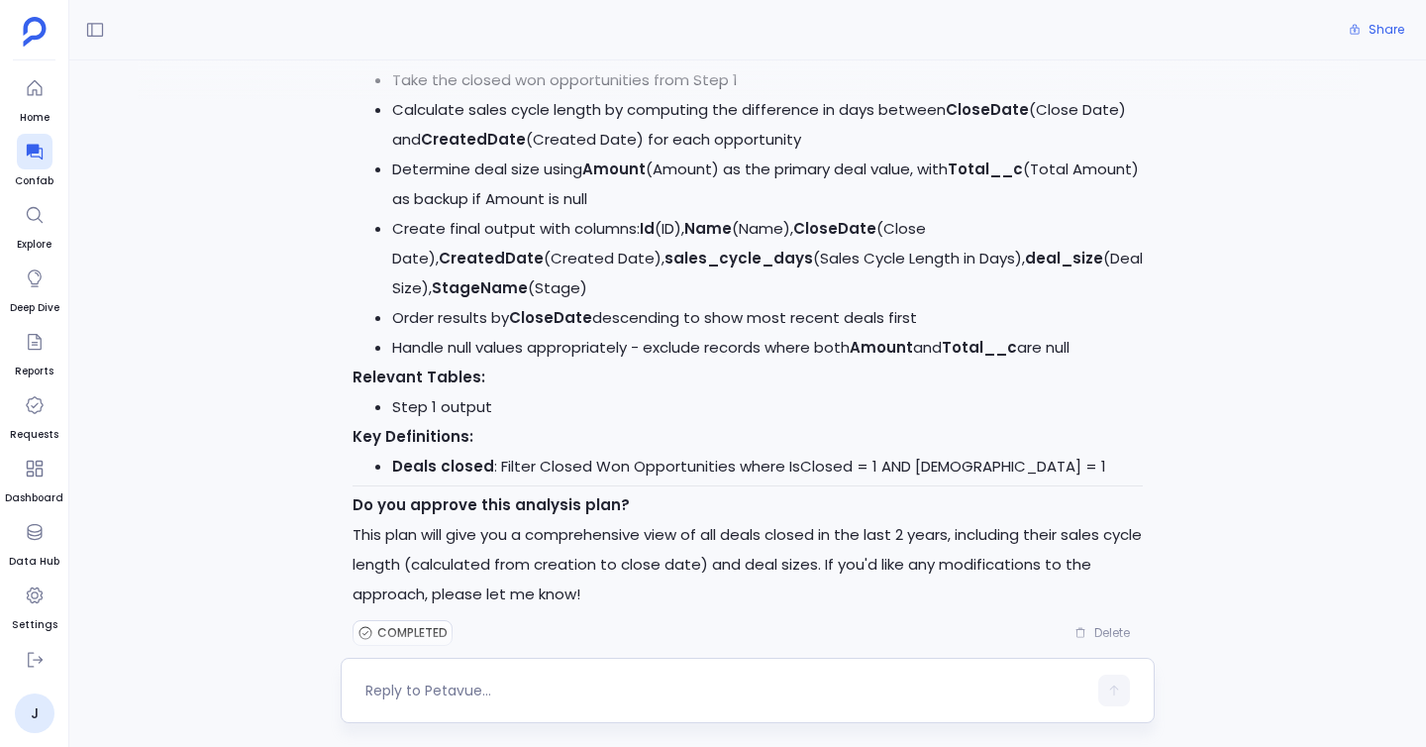
click at [499, 710] on div at bounding box center [748, 689] width 814 height 65
click at [480, 670] on div at bounding box center [748, 689] width 814 height 65
click at [487, 707] on div at bounding box center [748, 689] width 814 height 65
click at [486, 682] on textarea at bounding box center [725, 690] width 721 height 20
type textarea "yes"
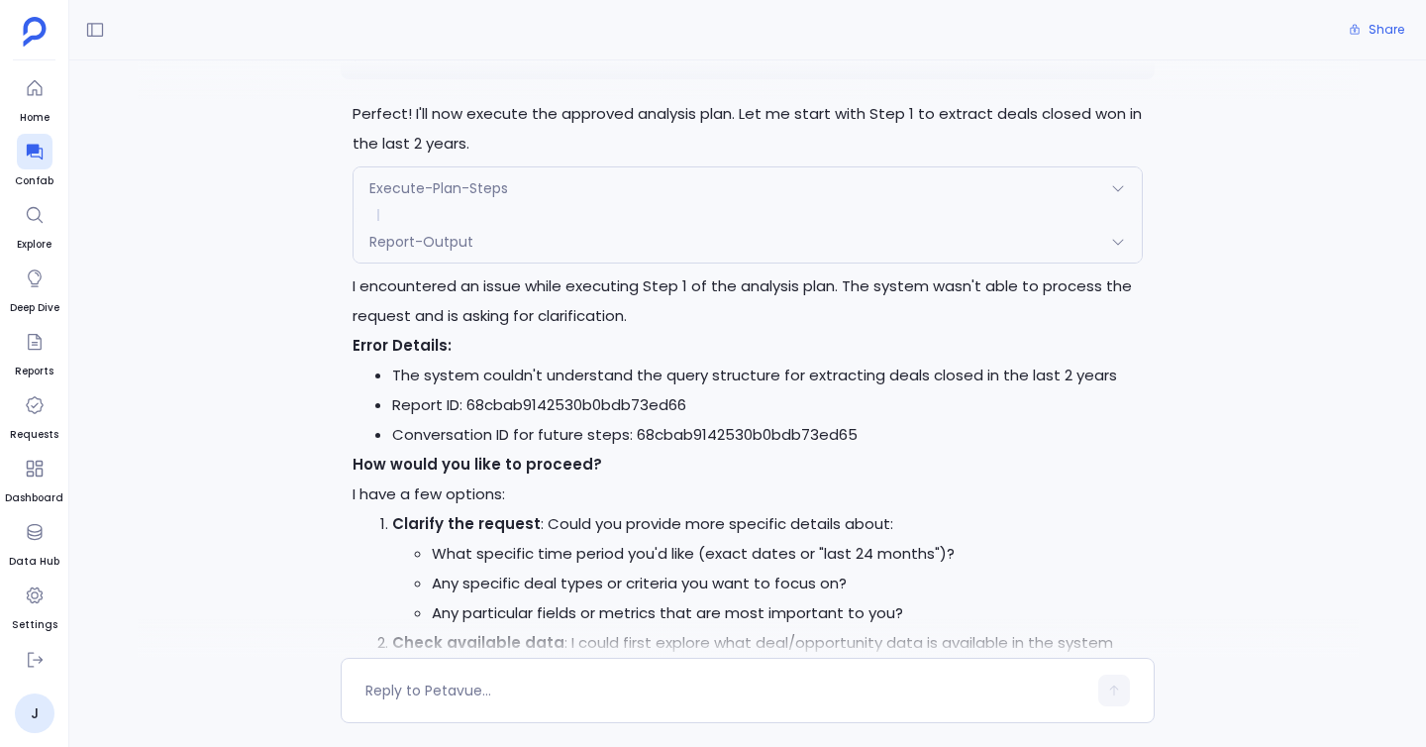
scroll to position [1892, 0]
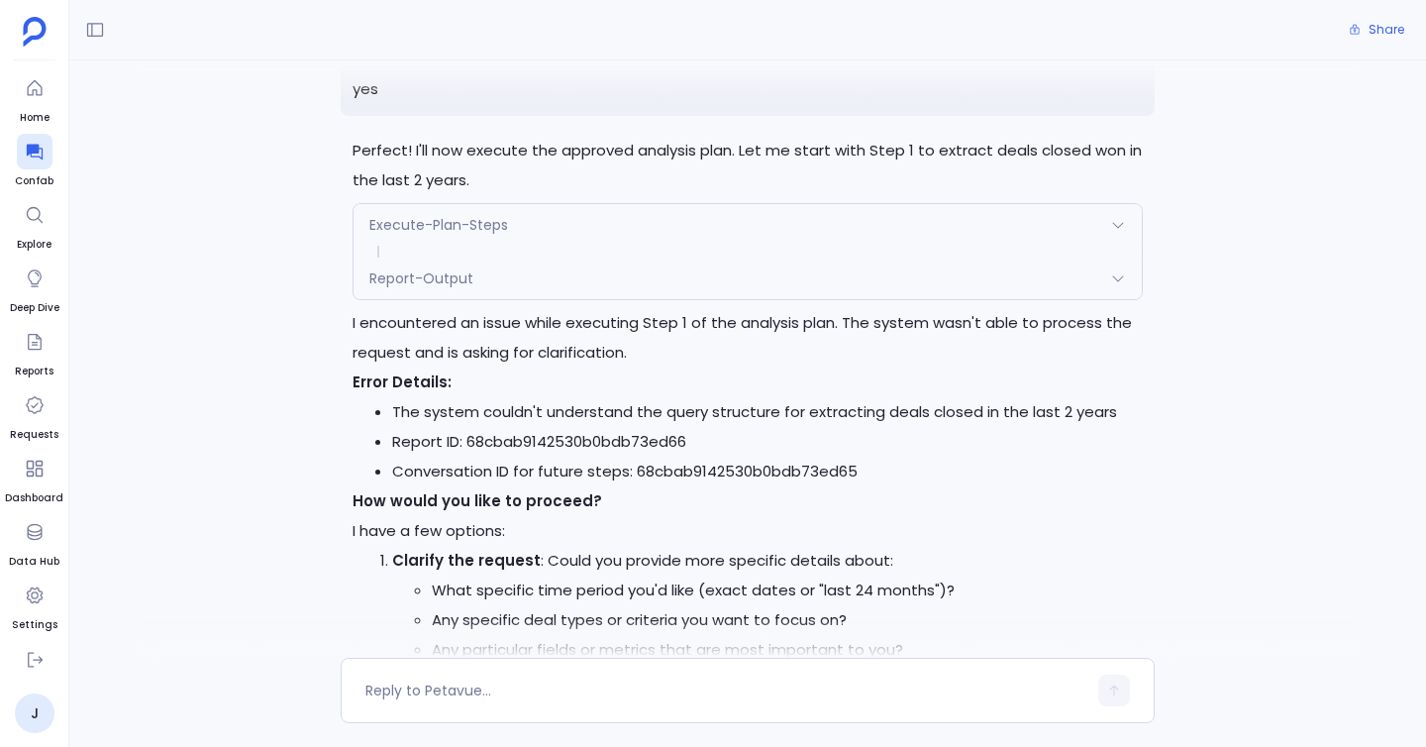
click at [543, 257] on div "Report-Output" at bounding box center [747, 278] width 788 height 42
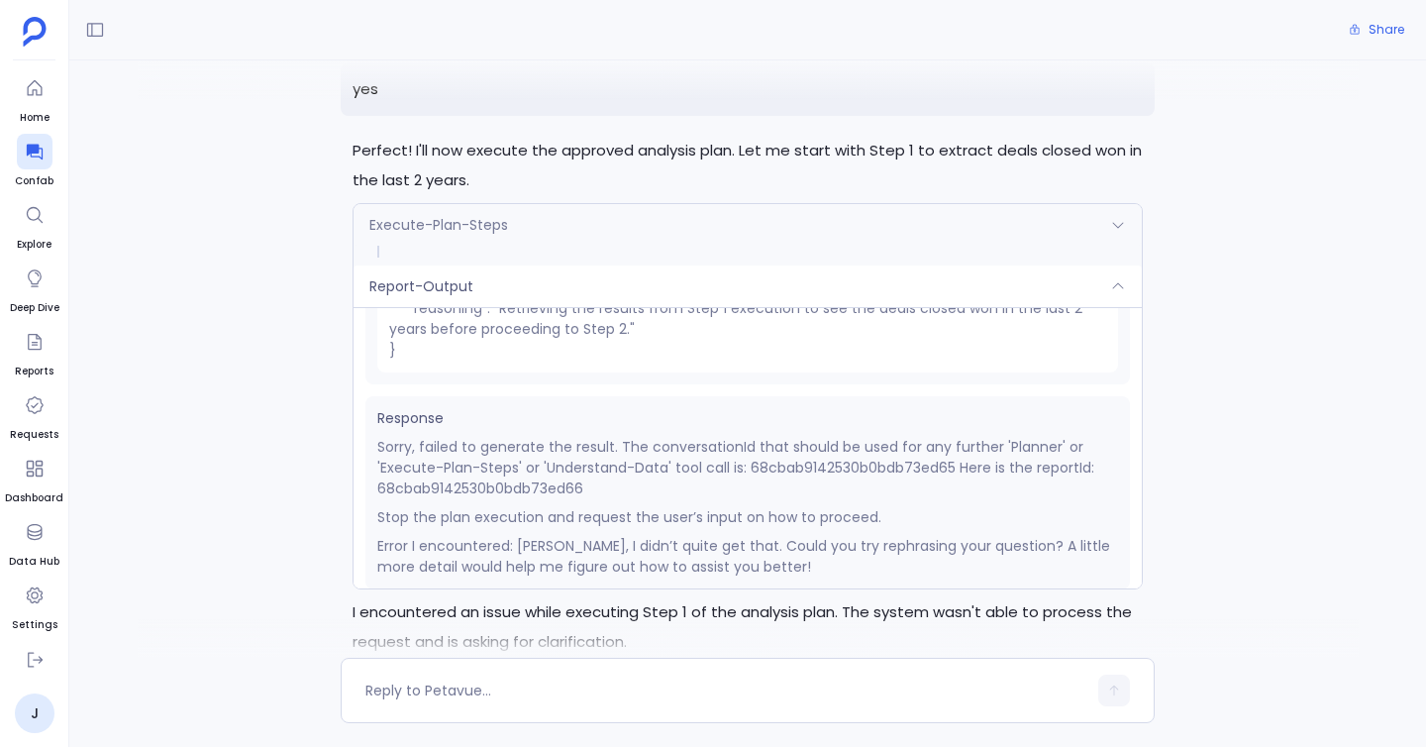
scroll to position [191, 0]
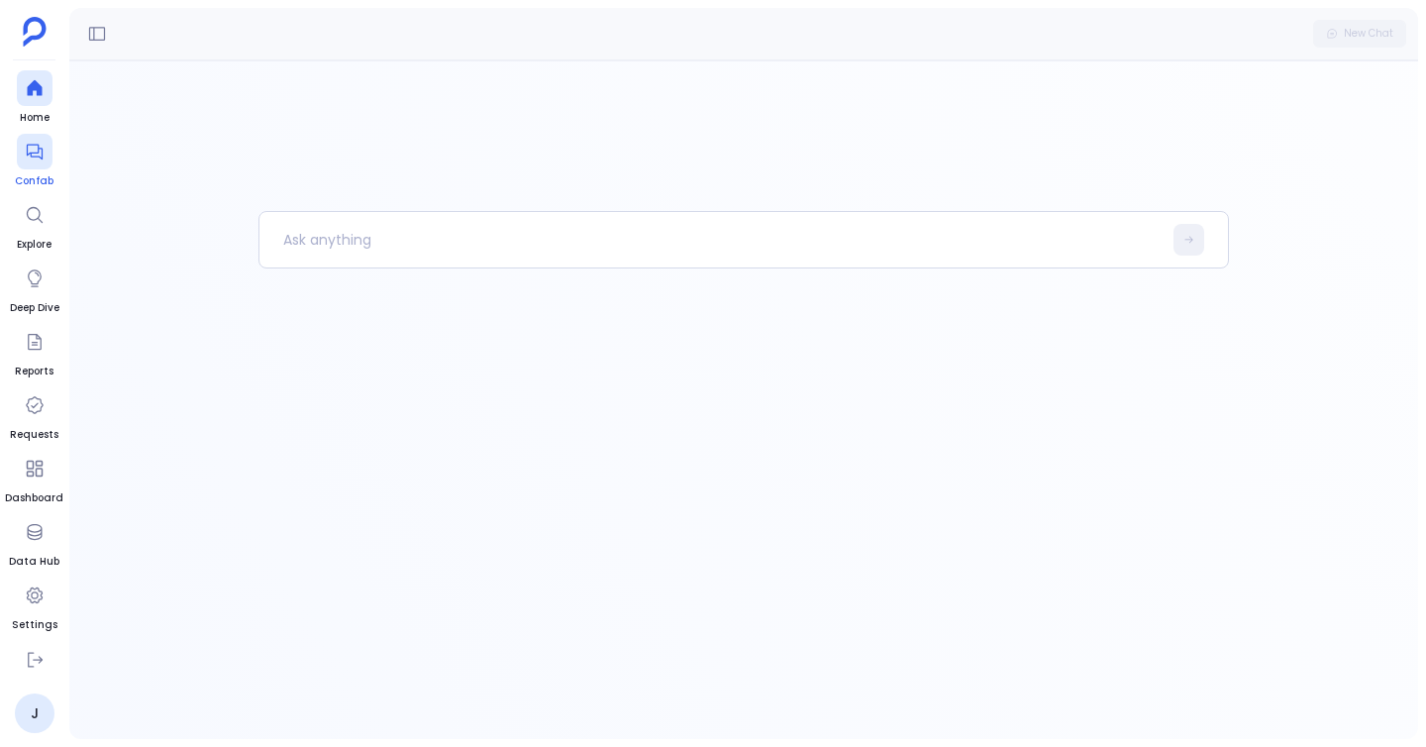
click at [26, 163] on div at bounding box center [35, 152] width 36 height 36
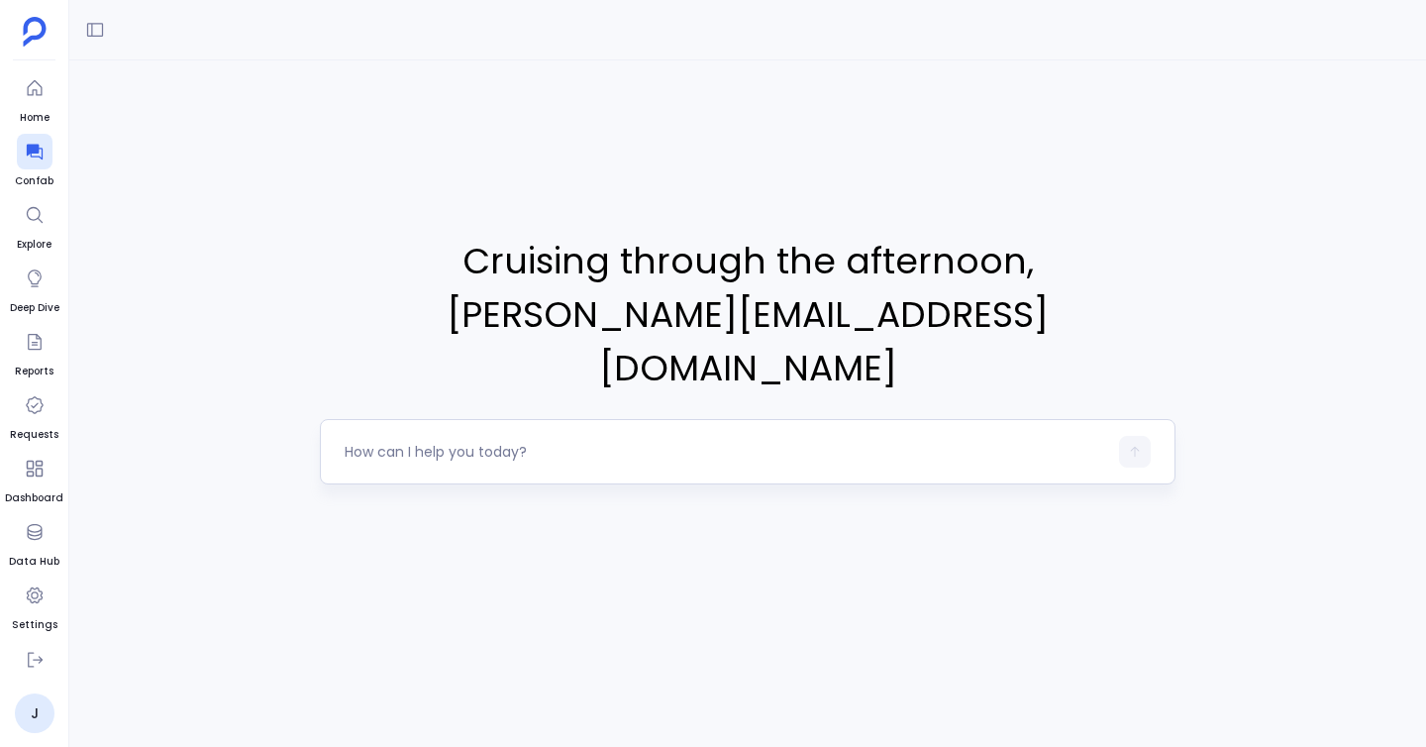
click at [350, 442] on textarea at bounding box center [726, 452] width 762 height 20
type textarea "Can you give me deals closed in last 2 years . Give their sales cycle length, d…"
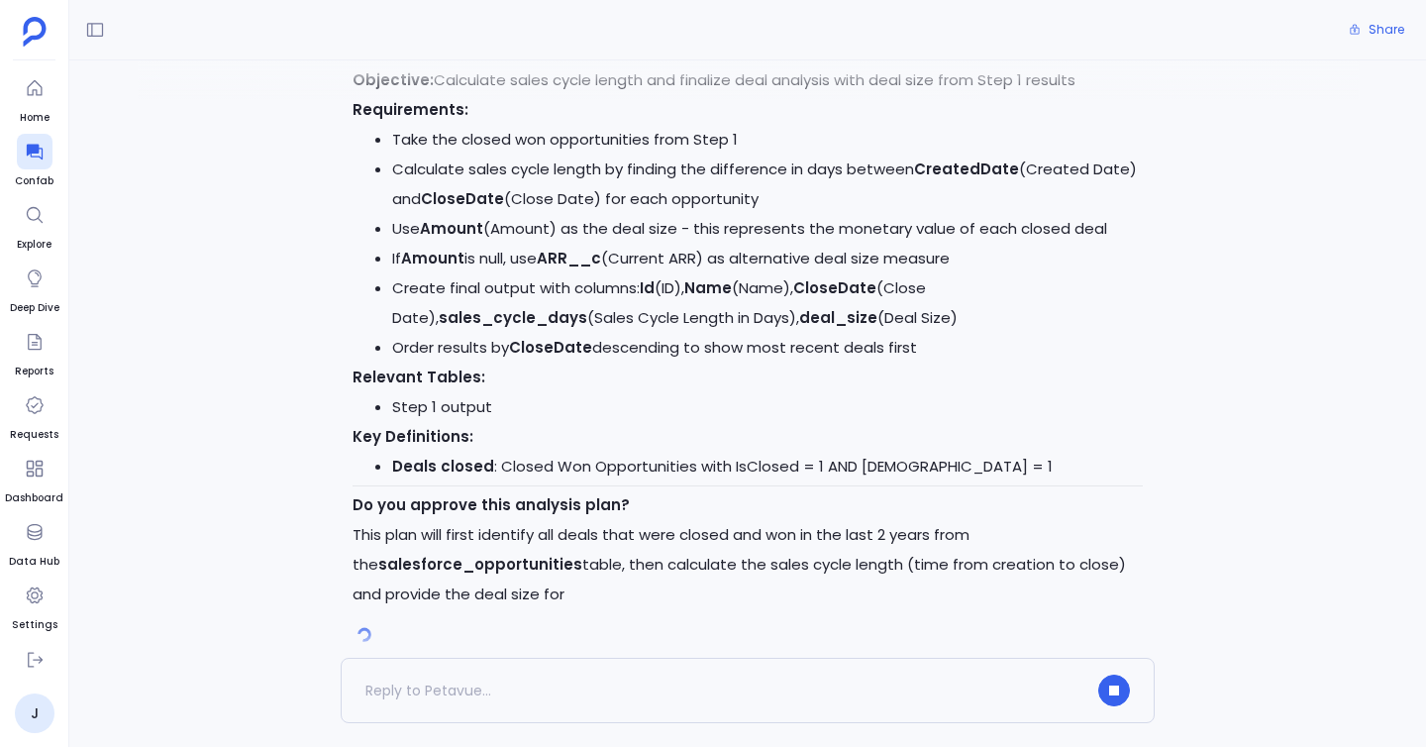
scroll to position [1076, 0]
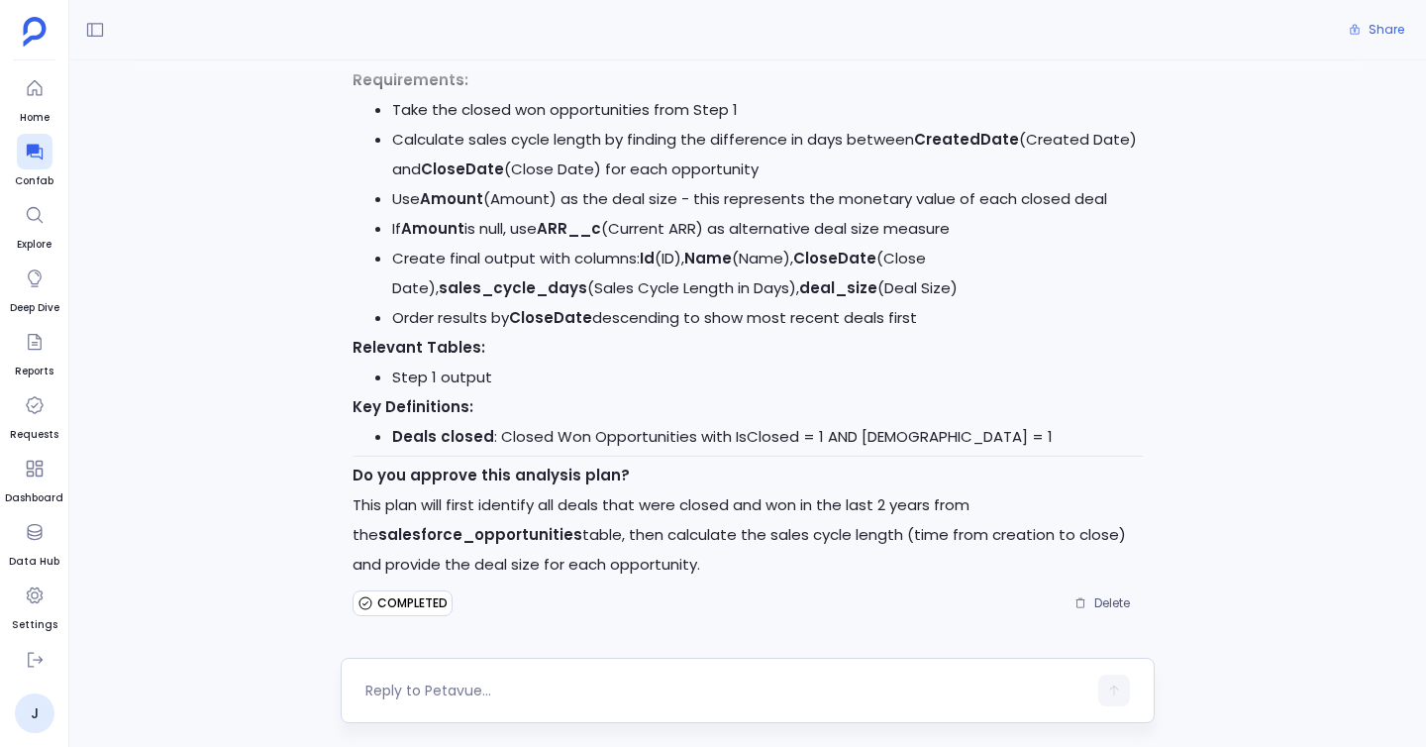
click at [546, 690] on textarea at bounding box center [725, 690] width 721 height 20
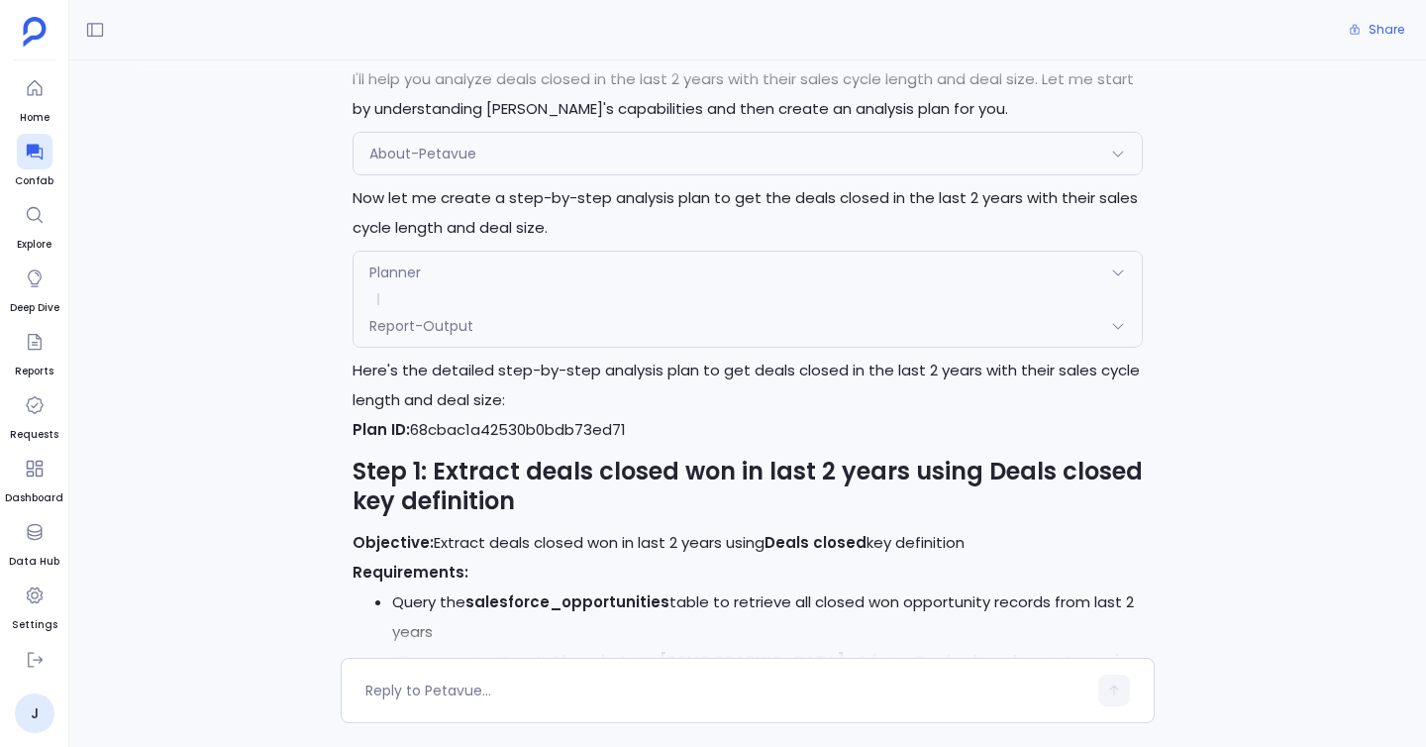
scroll to position [107, 0]
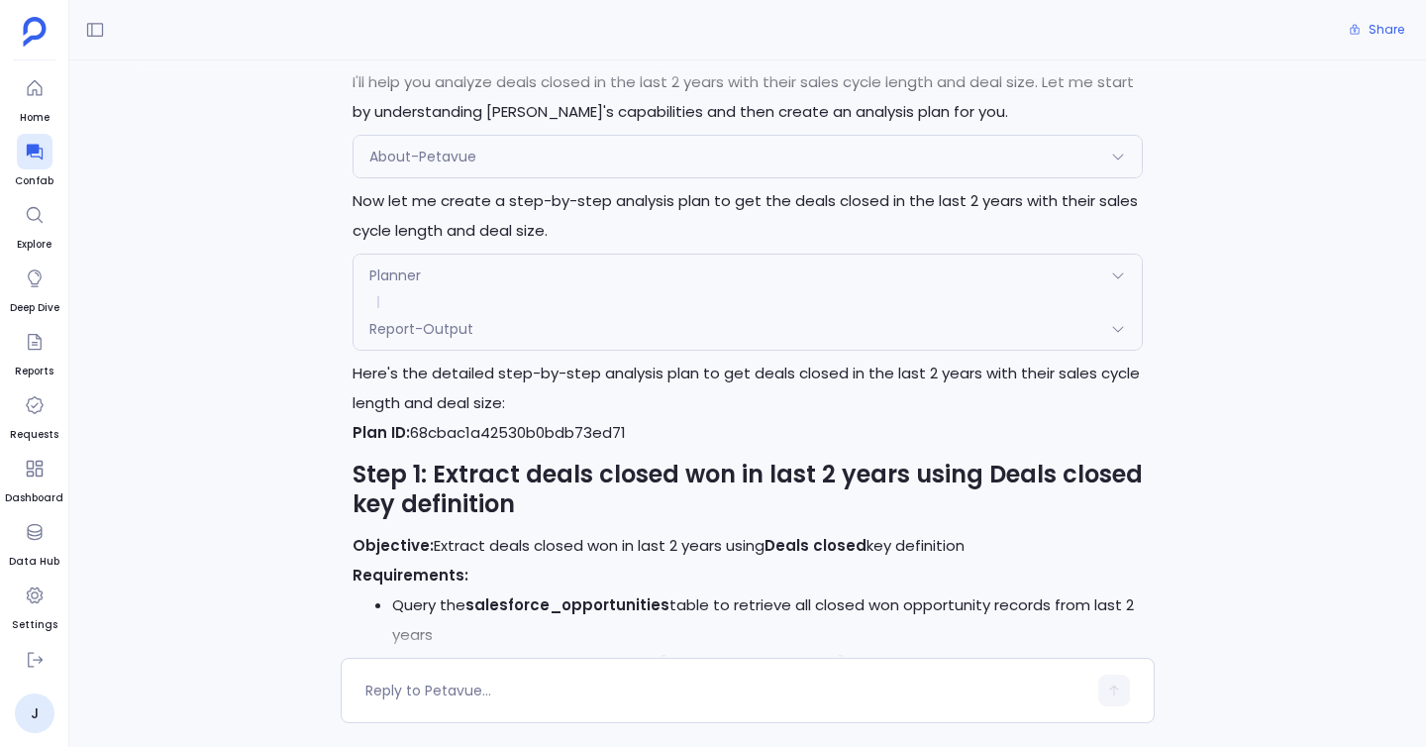
click at [601, 322] on div "Report-Output" at bounding box center [747, 329] width 788 height 42
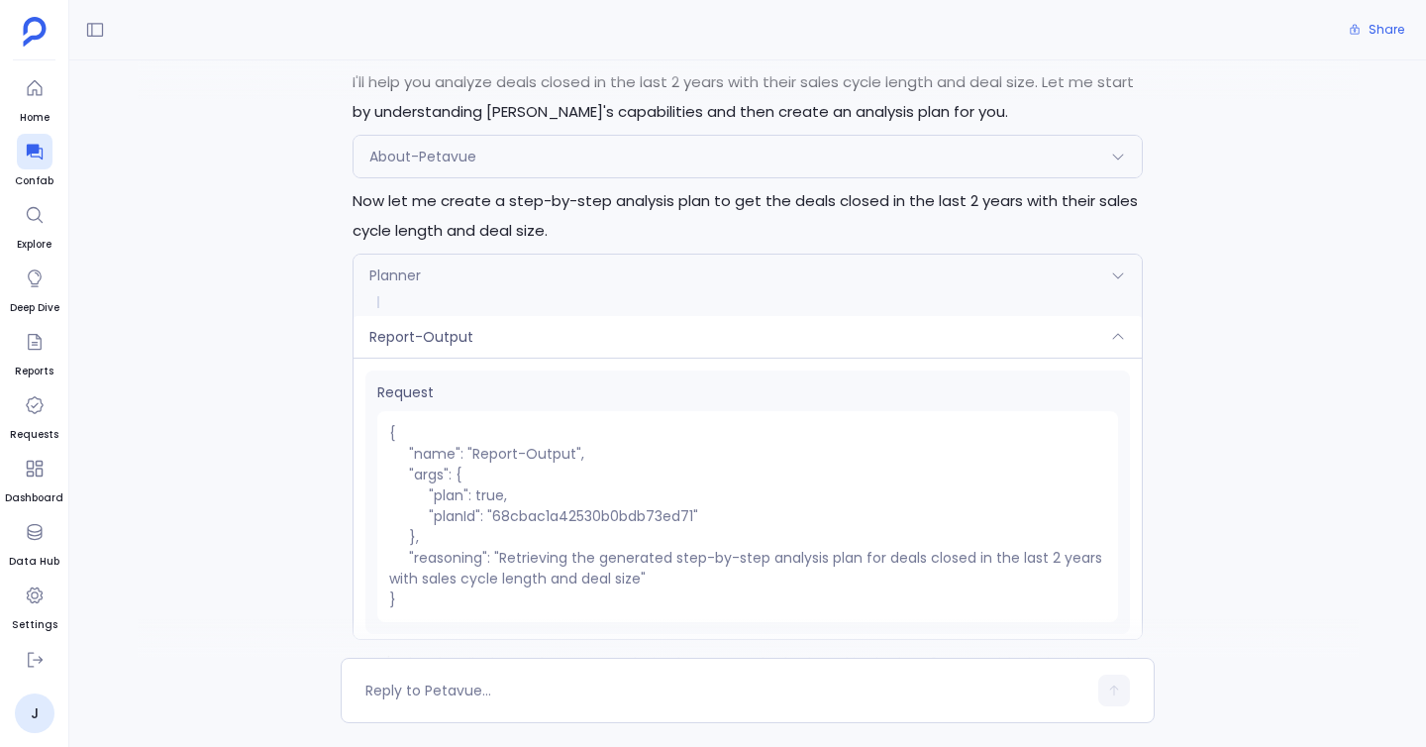
click at [545, 511] on pre "{ "name": "Report-Output", "args": { "plan": true, "planId": "68cbac1a42530b0bd…" at bounding box center [747, 516] width 741 height 211
copy pre "68cbac1a42530b0bdb73ed71"
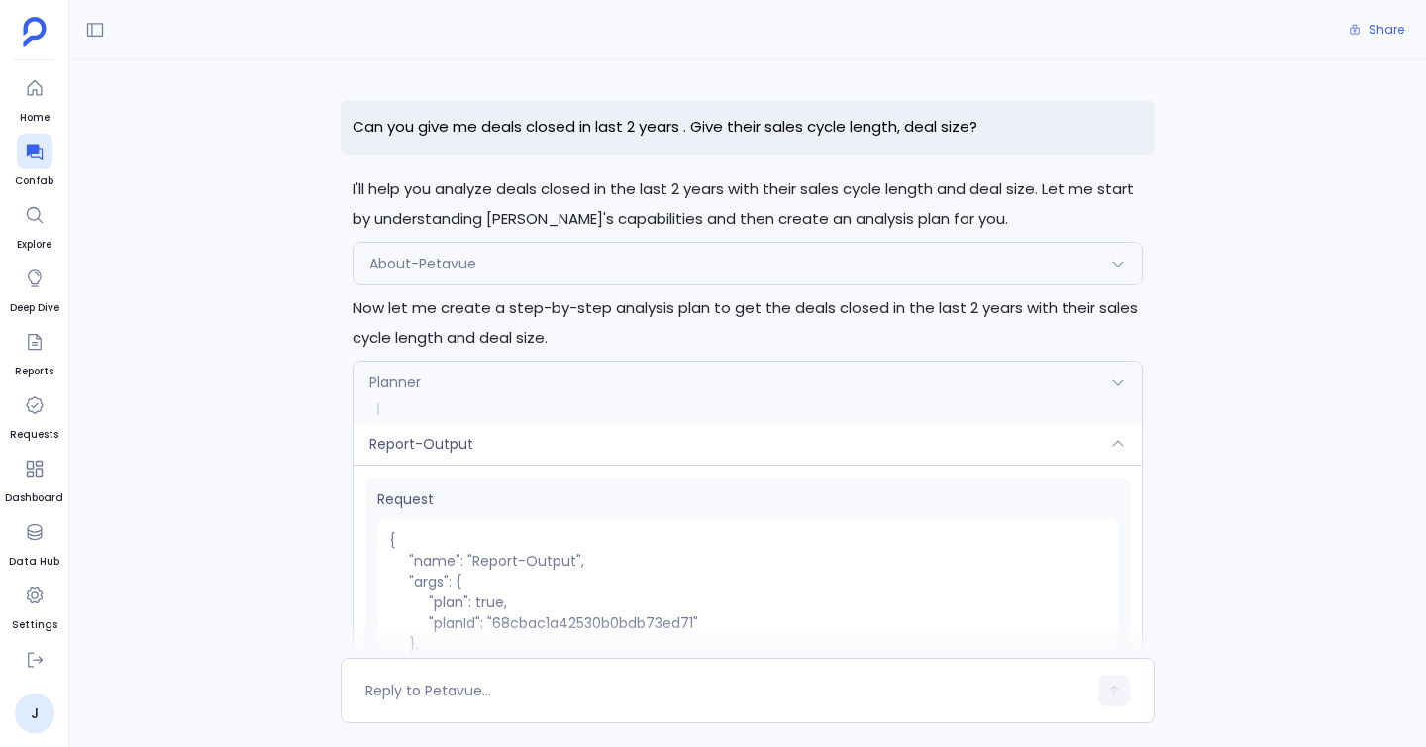
click at [713, 125] on p "Can you give me deals closed in last 2 years . Give their sales cycle length, d…" at bounding box center [748, 127] width 814 height 54
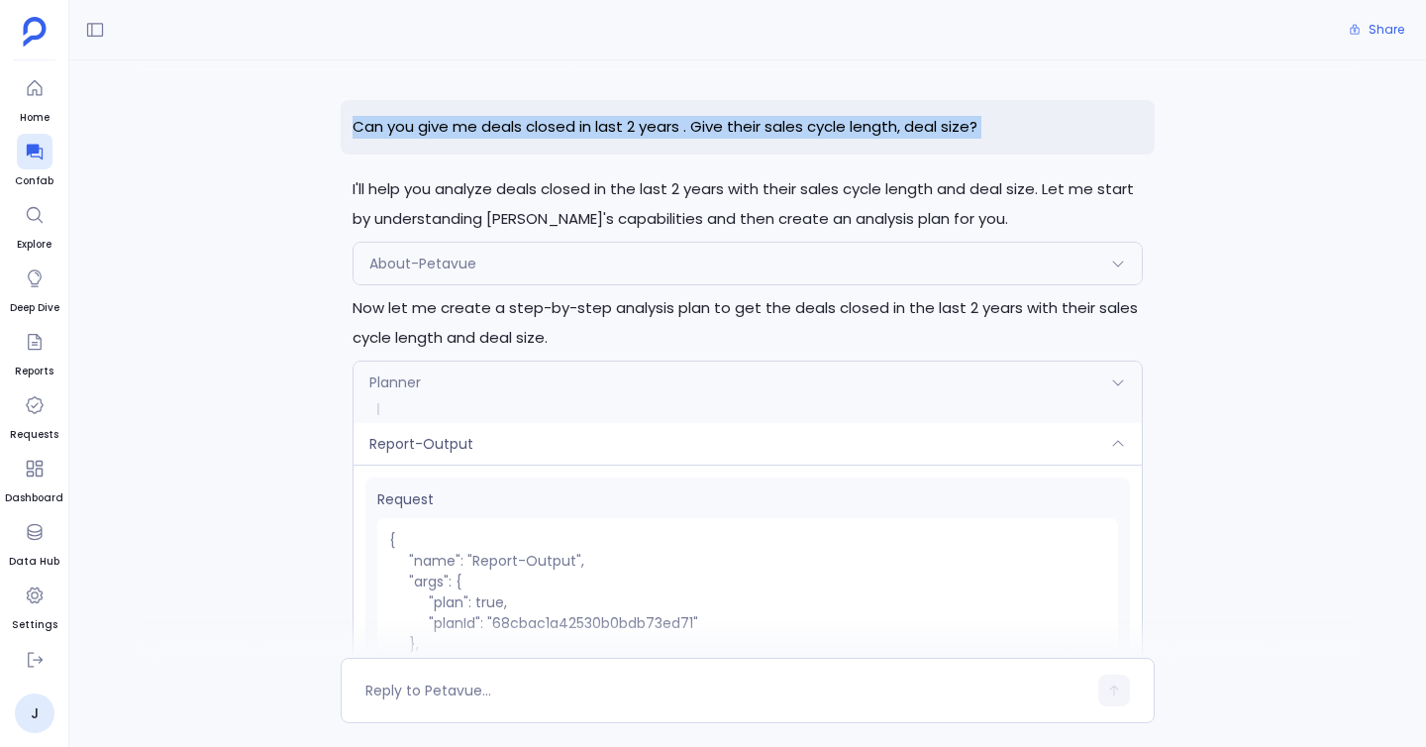
click at [713, 125] on p "Can you give me deals closed in last 2 years . Give their sales cycle length, d…" at bounding box center [748, 127] width 814 height 54
copy p "Can you give me deals closed in last 2 years . Give their sales cycle length, d…"
click at [22, 155] on div at bounding box center [35, 152] width 36 height 36
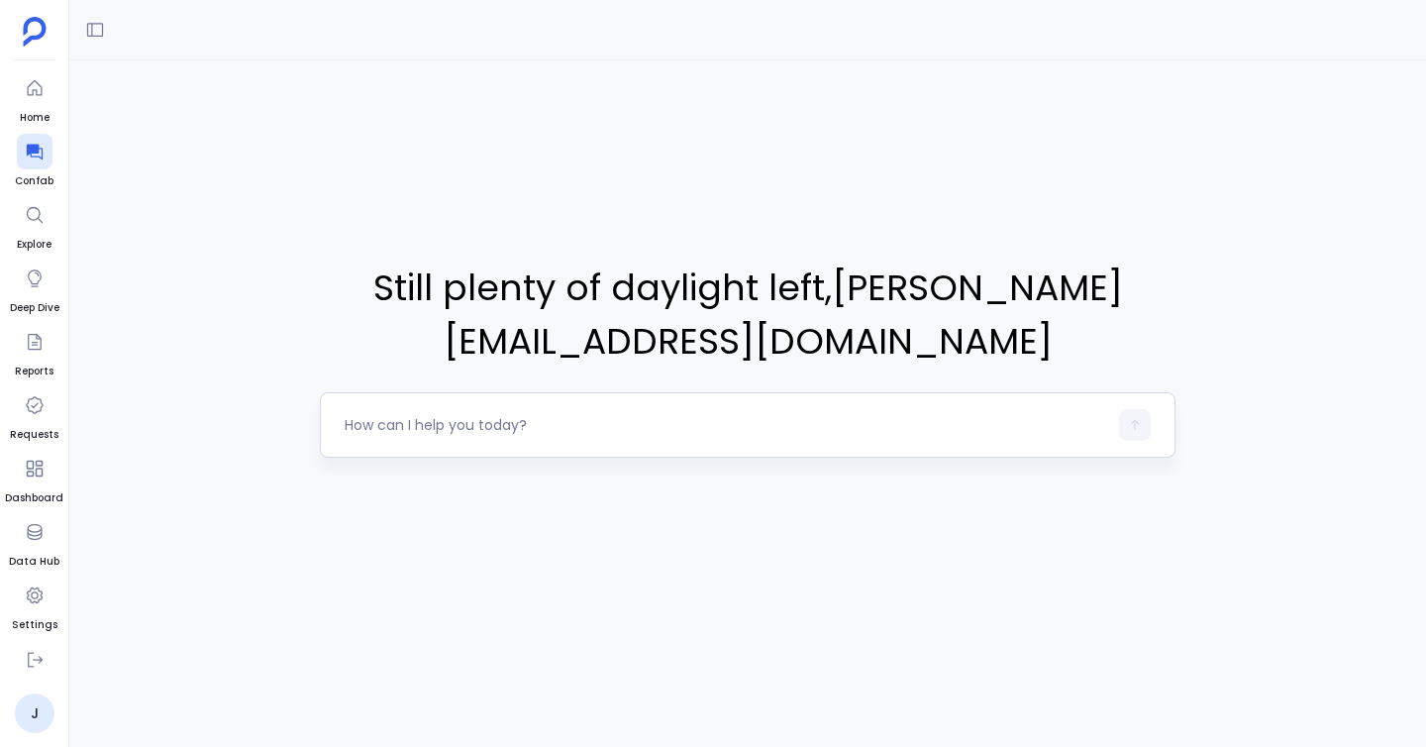
click at [568, 415] on textarea at bounding box center [726, 425] width 762 height 20
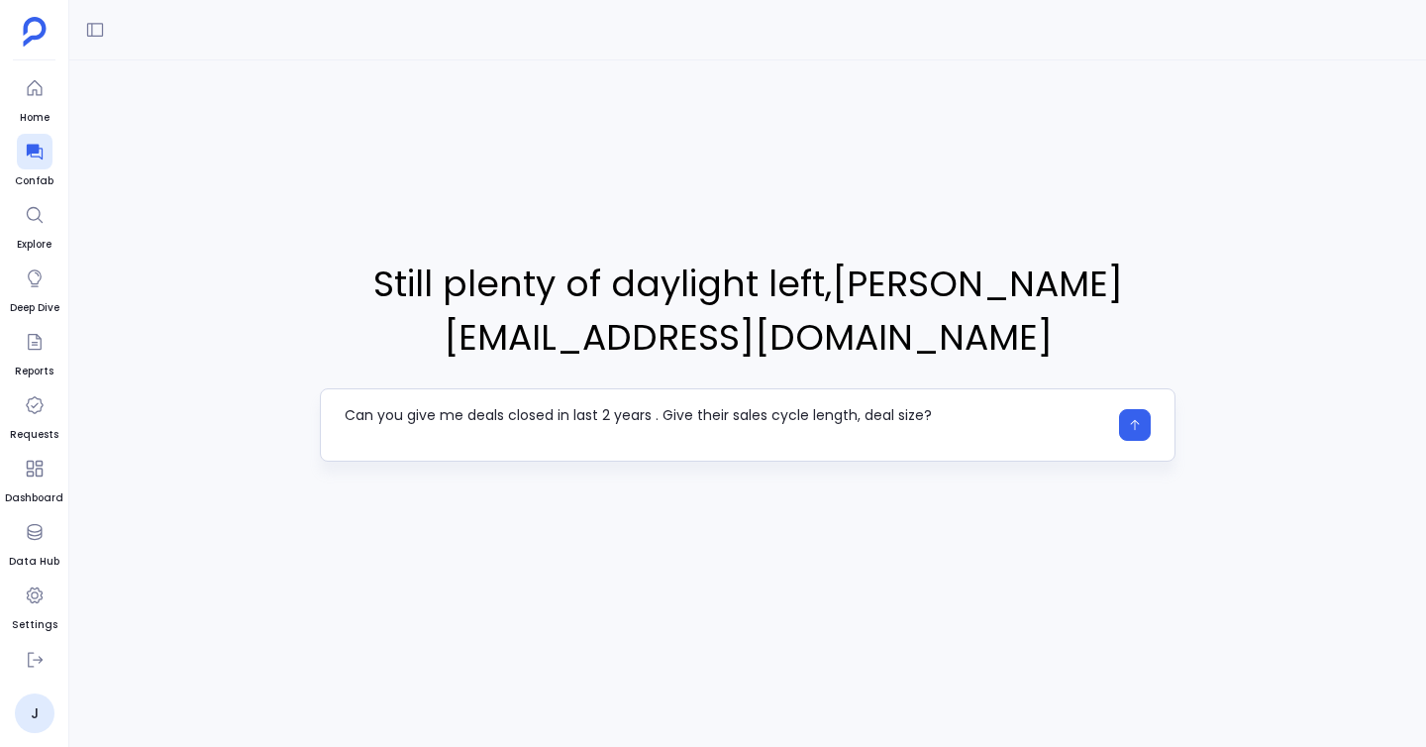
type textarea "Can you give me deals closed in last 2 years . Give their sales cycle length, d…"
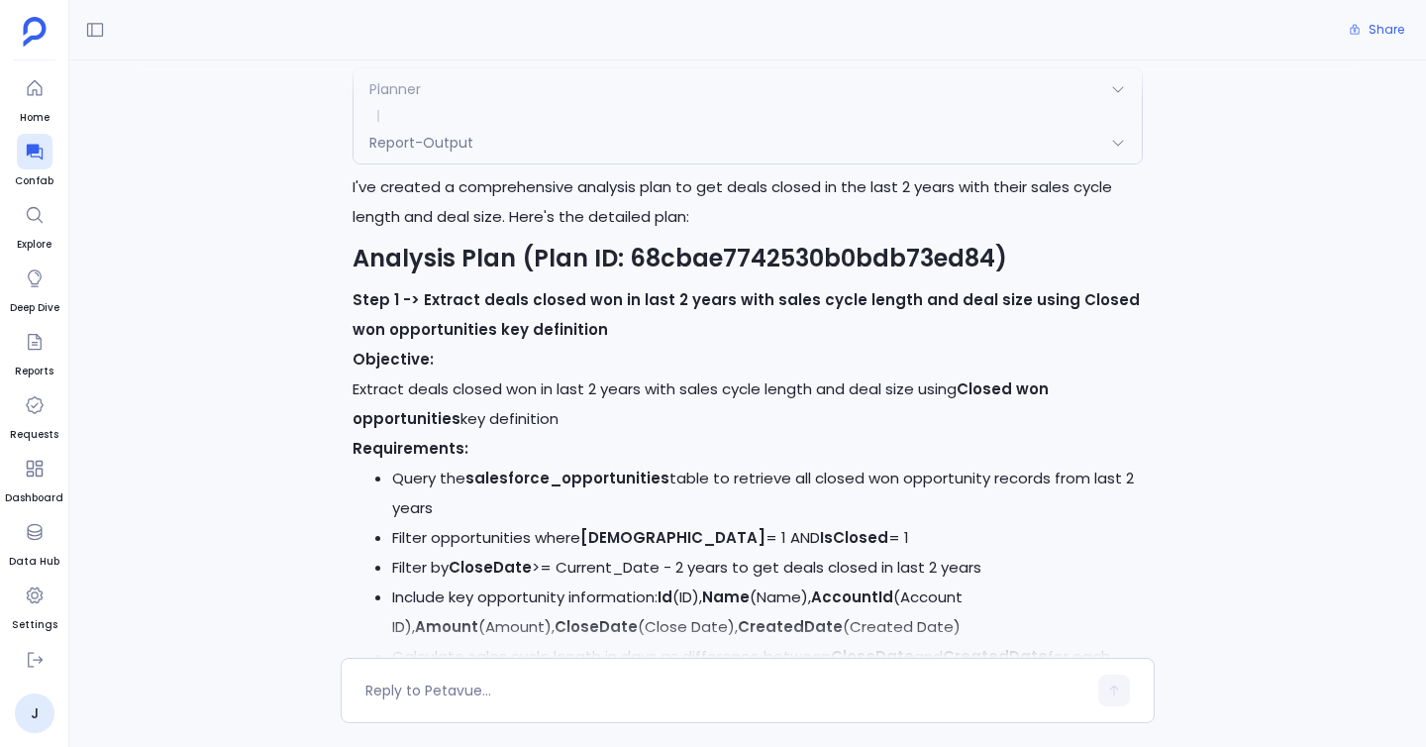
scroll to position [277, 0]
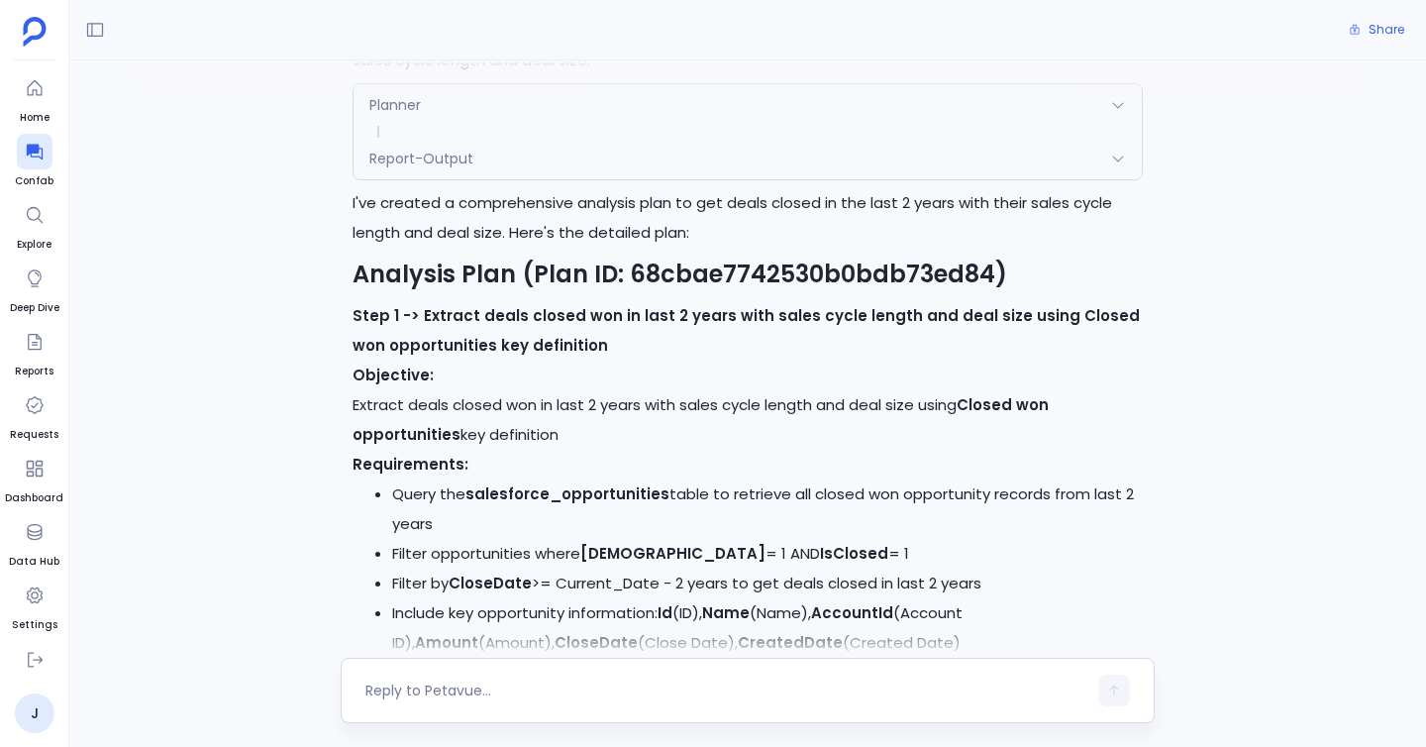
click at [498, 683] on textarea at bounding box center [725, 690] width 721 height 20
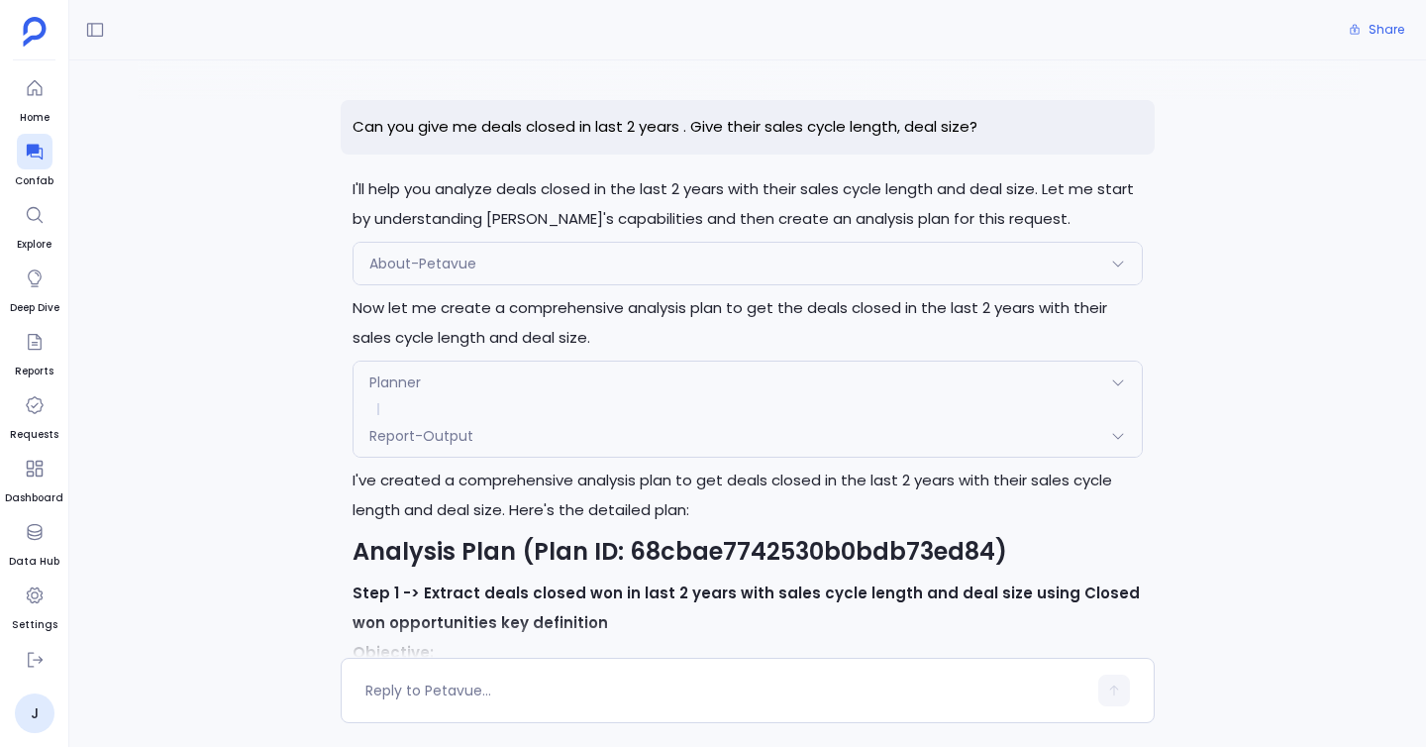
click at [577, 126] on p "Can you give me deals closed in last 2 years . Give their sales cycle length, d…" at bounding box center [748, 127] width 814 height 54
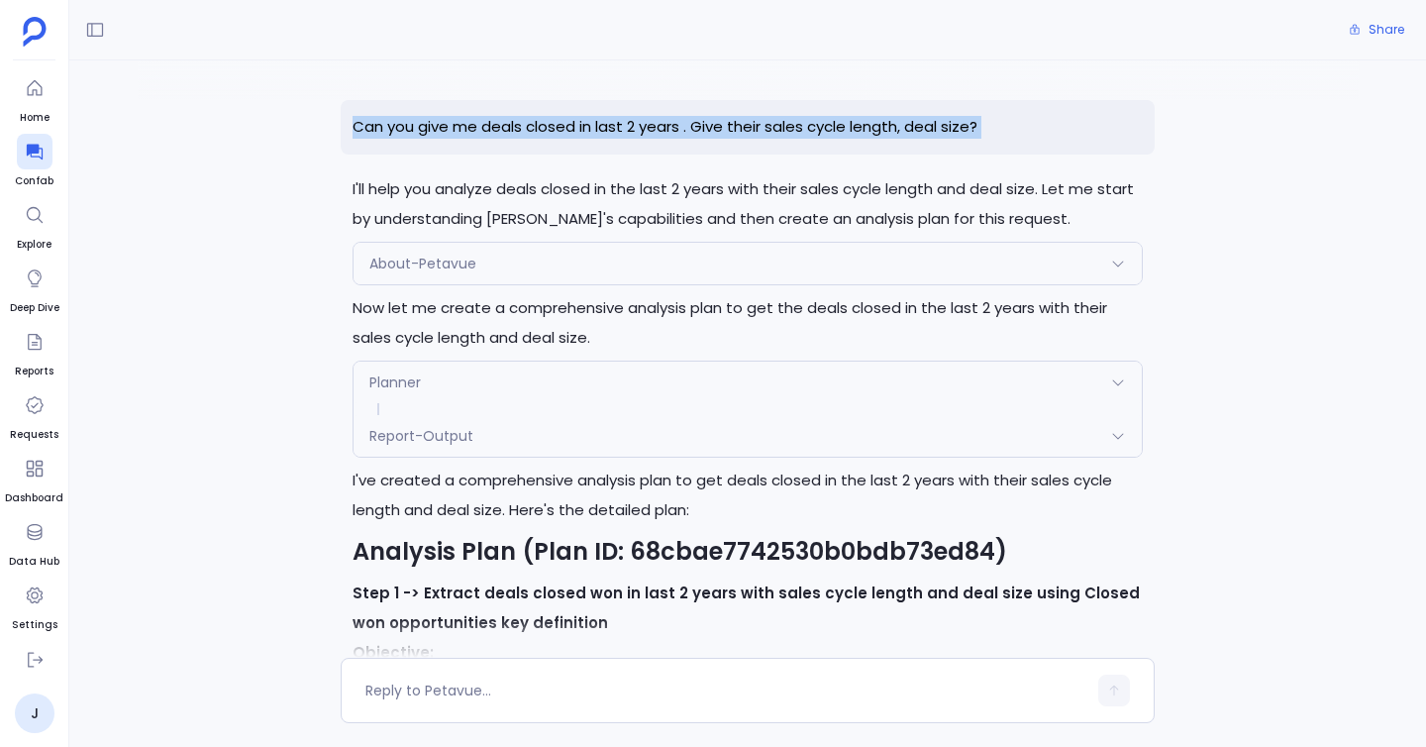
click at [577, 126] on p "Can you give me deals closed in last 2 years . Give their sales cycle length, d…" at bounding box center [748, 127] width 814 height 54
copy p "Can you give me deals closed in last 2 years . Give their sales cycle length, d…"
click at [32, 154] on icon at bounding box center [35, 152] width 20 height 20
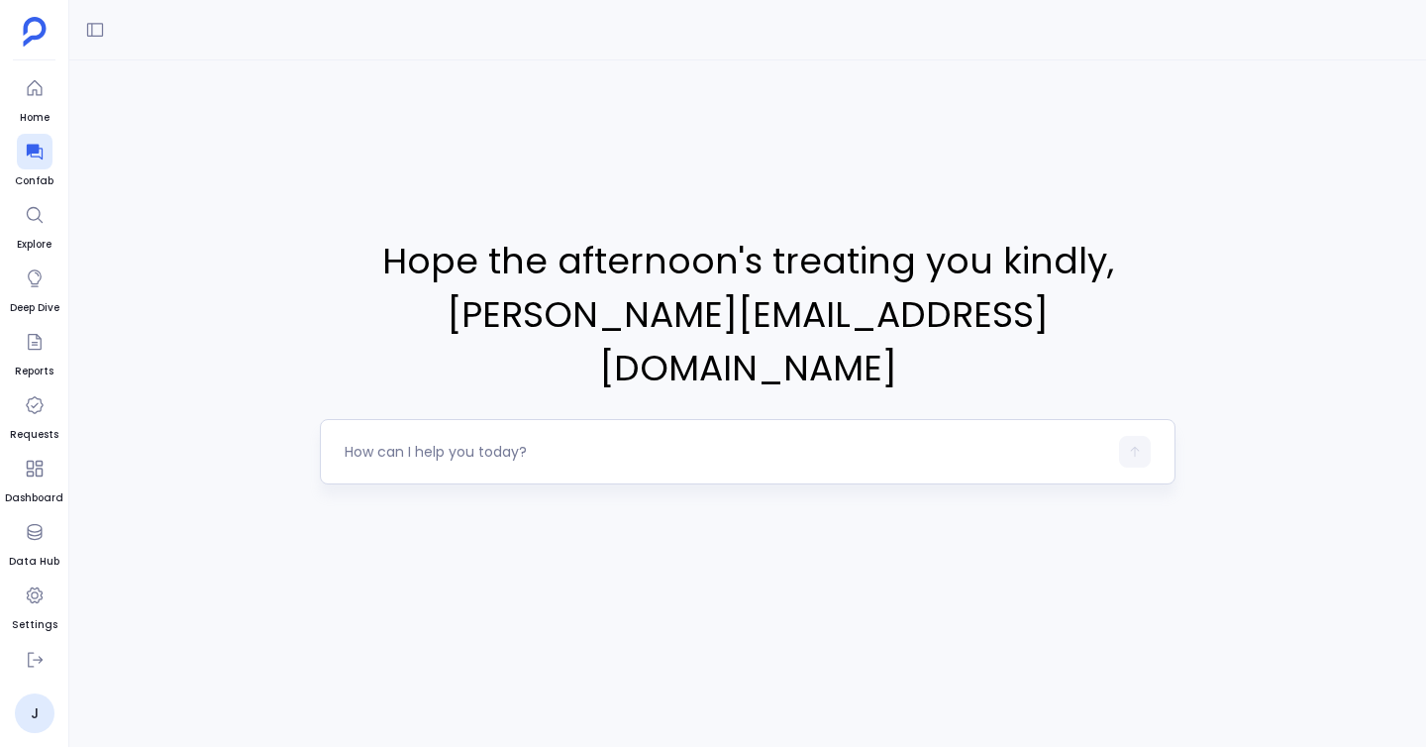
click at [445, 442] on textarea at bounding box center [726, 452] width 762 height 20
type textarea "Can you give me deals closed in last 2 years . Give their sales cycle length, d…"
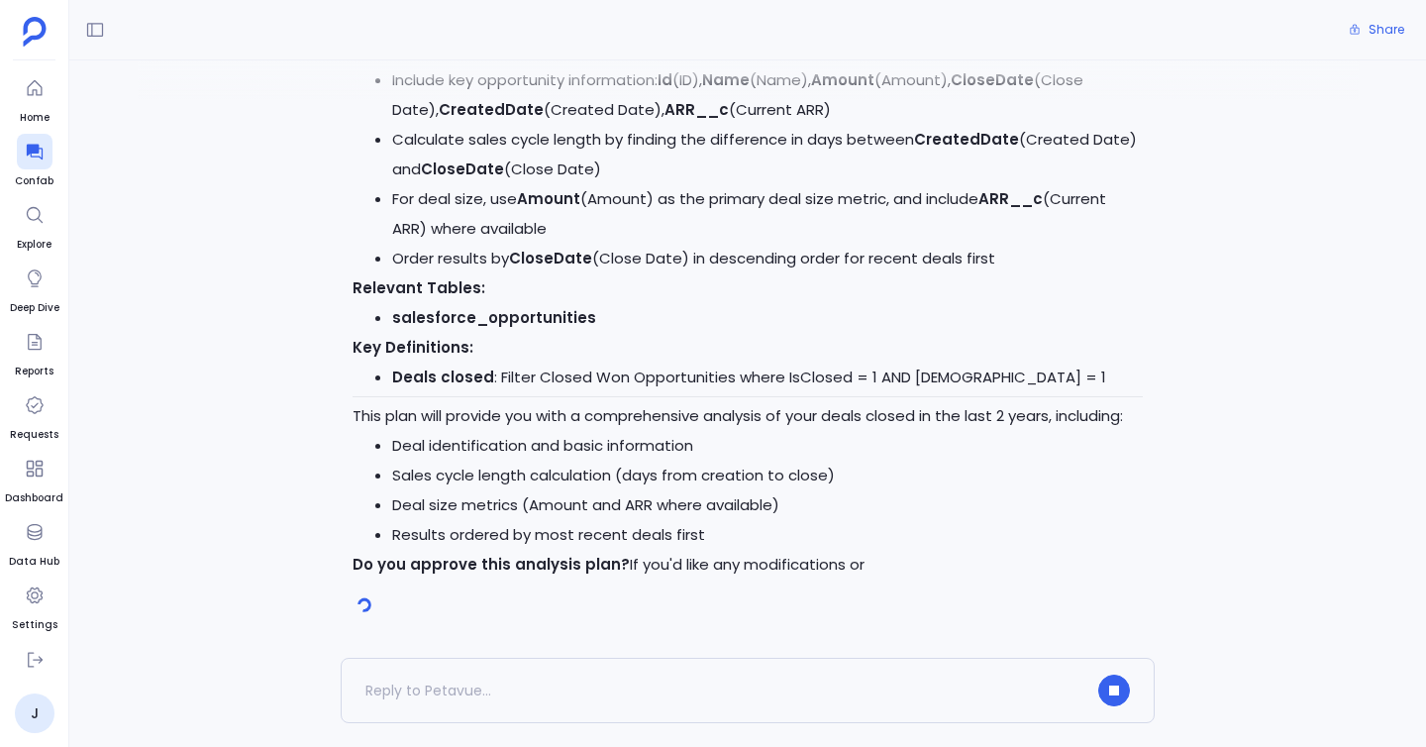
scroll to position [818, 0]
